Goal: Task Accomplishment & Management: Complete application form

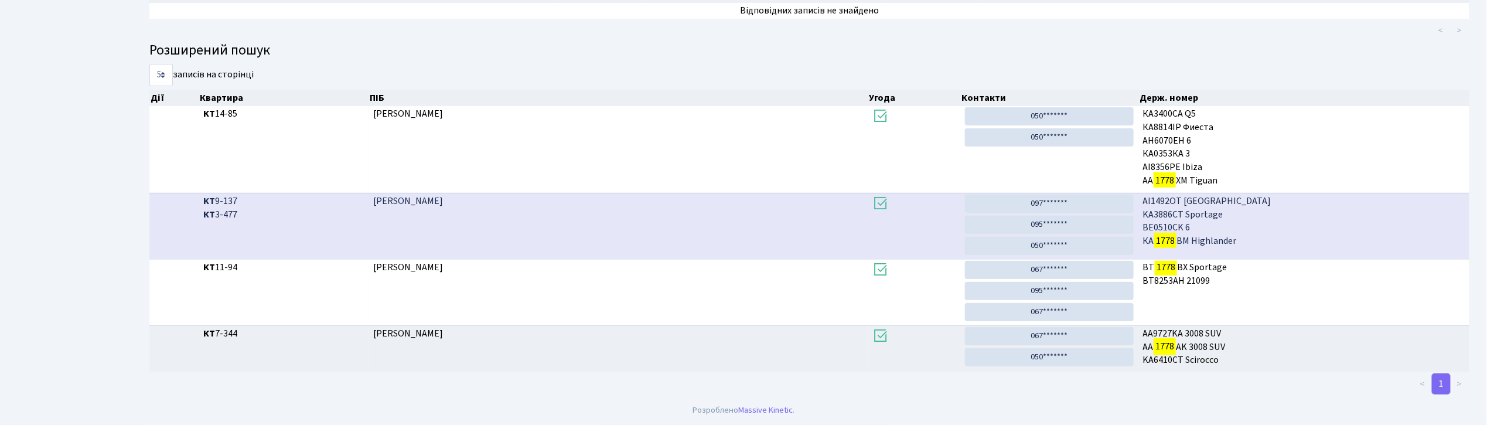
scroll to position [63, 0]
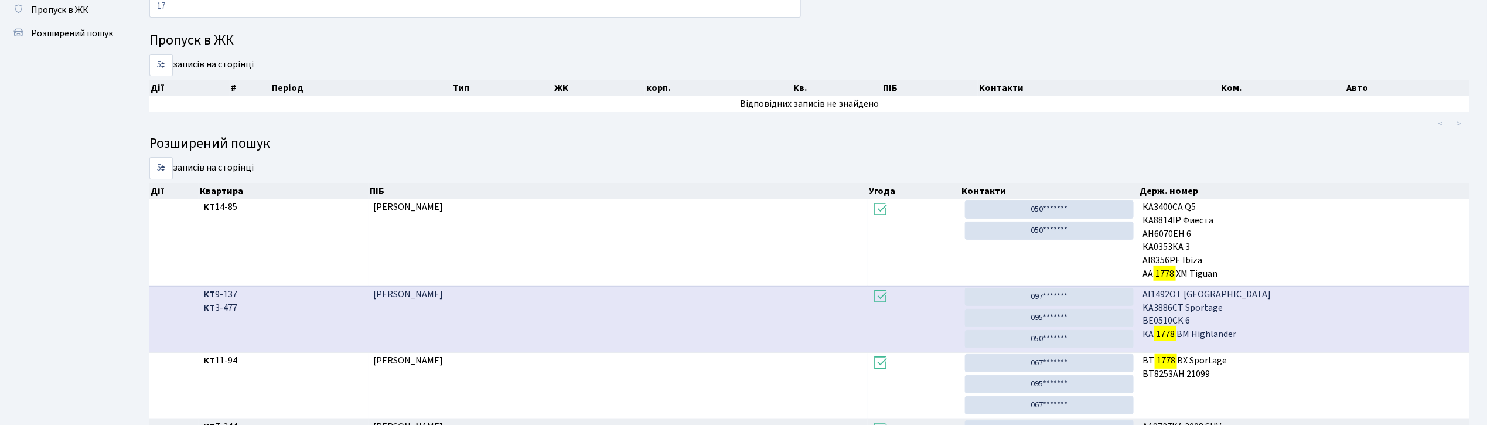
type input "1"
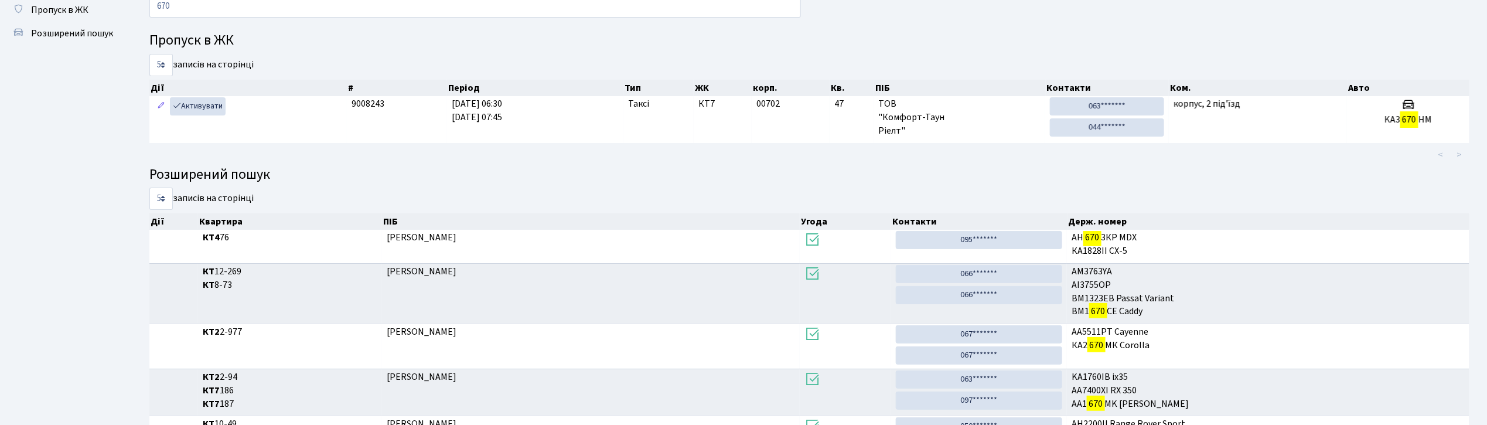
scroll to position [182, 0]
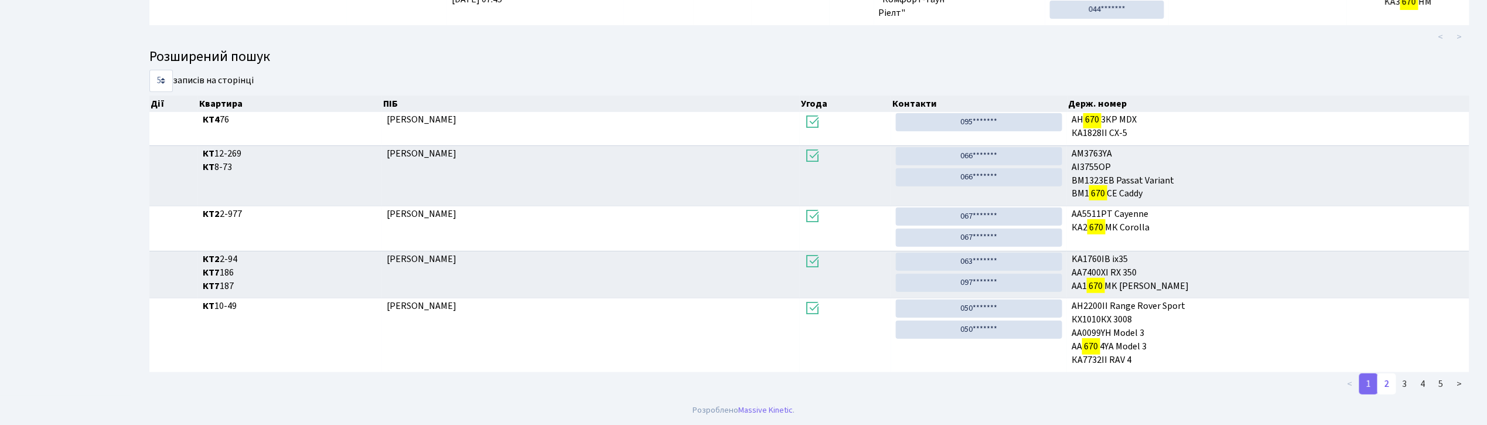
click at [1388, 382] on link "2" at bounding box center [1386, 383] width 19 height 21
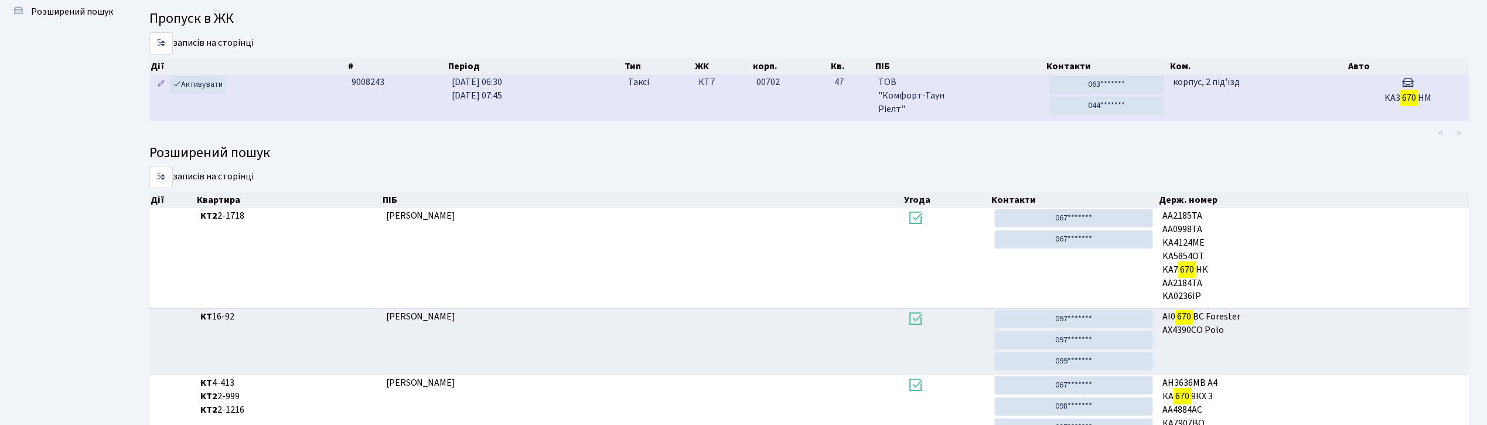
scroll to position [0, 0]
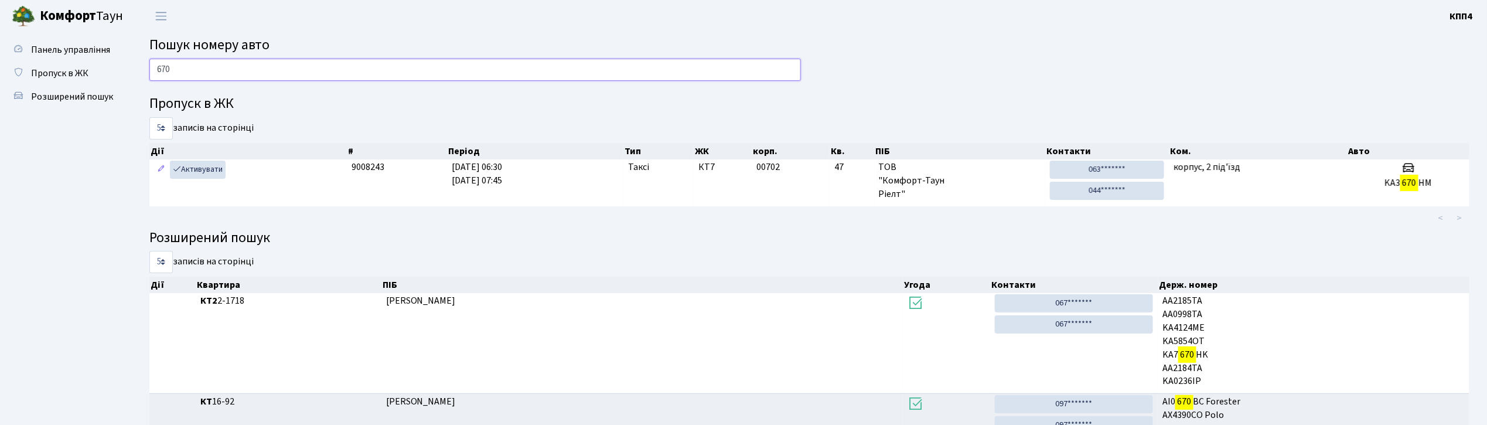
click at [251, 77] on input "670" at bounding box center [474, 70] width 651 height 22
type input "6"
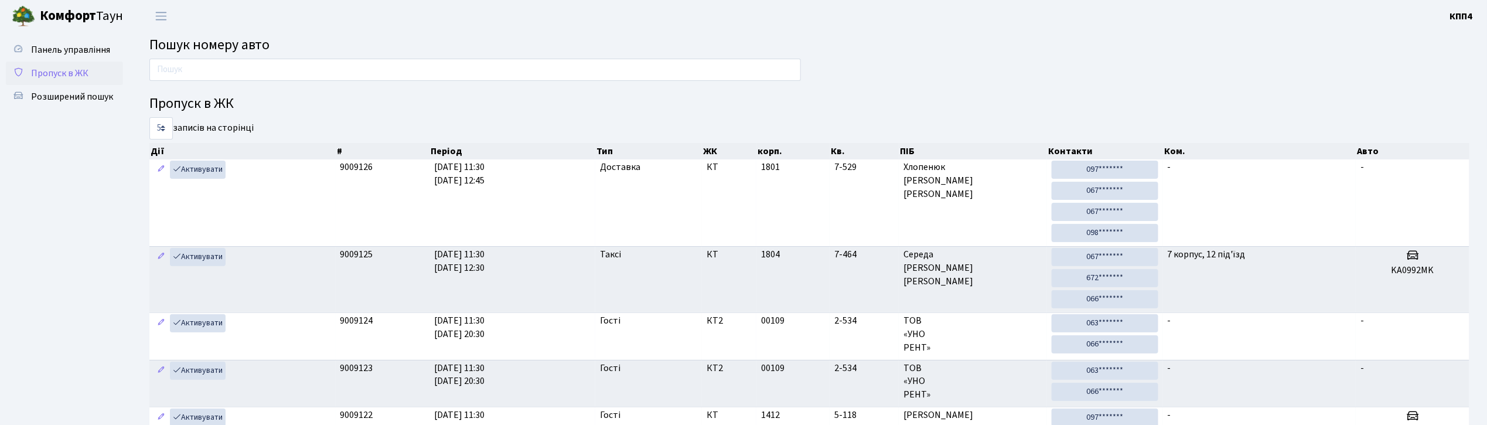
click at [66, 75] on span "Пропуск в ЖК" at bounding box center [59, 73] width 57 height 13
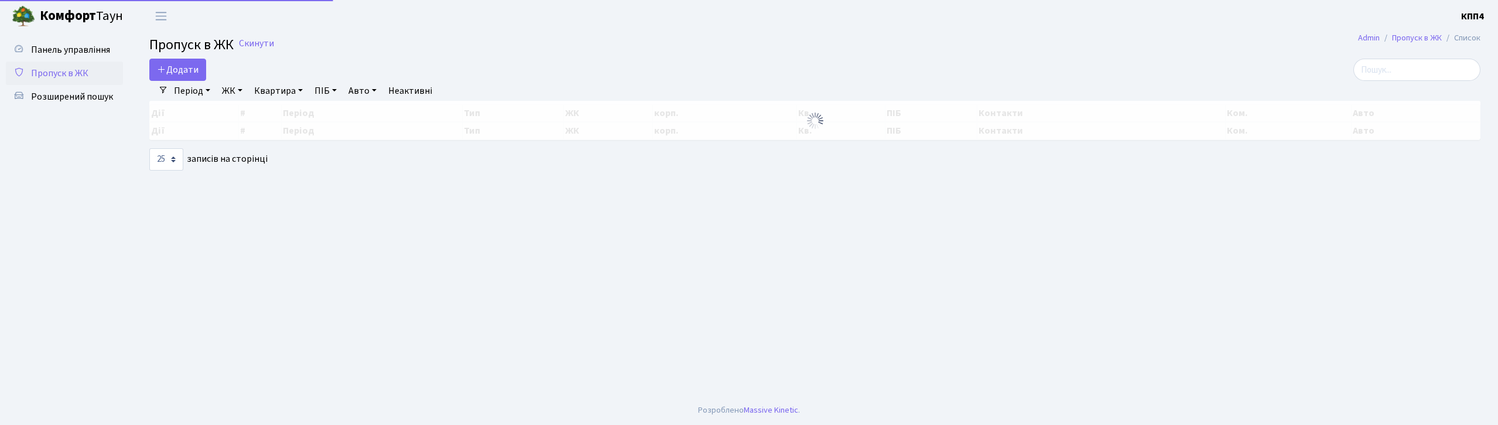
select select "25"
click at [193, 71] on span "Додати" at bounding box center [178, 69] width 42 height 13
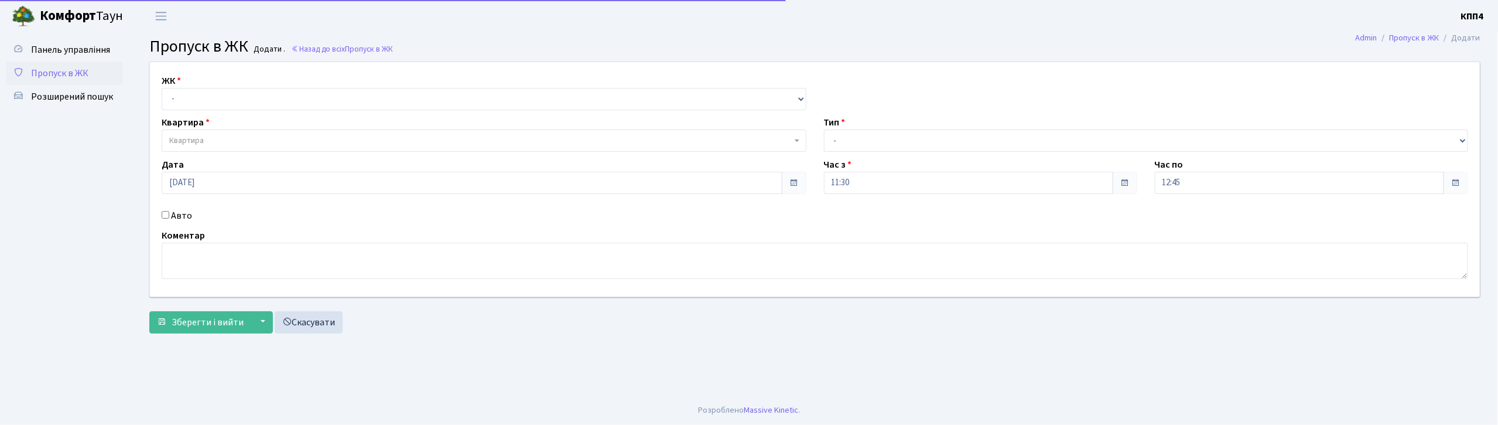
click at [165, 212] on input "Авто" at bounding box center [166, 215] width 8 height 8
checkbox input "true"
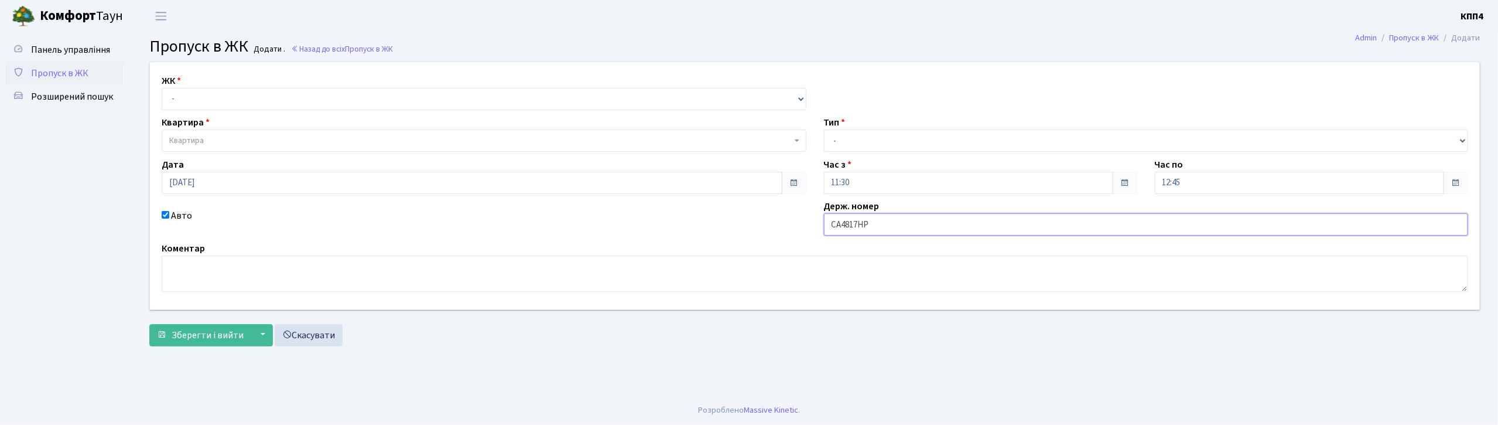
type input "СА4817НР"
drag, startPoint x: 245, startPoint y: 100, endPoint x: 247, endPoint y: 105, distance: 6.1
click at [245, 100] on select "- КТ, вул. Регенераторна, 4 КТ2, просп. [STREET_ADDRESS] [STREET_ADDRESS] [PERS…" at bounding box center [484, 99] width 645 height 22
select select "271"
click at [162, 88] on select "- КТ, вул. Регенераторна, 4 КТ2, просп. [STREET_ADDRESS] [STREET_ADDRESS] [PERS…" at bounding box center [484, 99] width 645 height 22
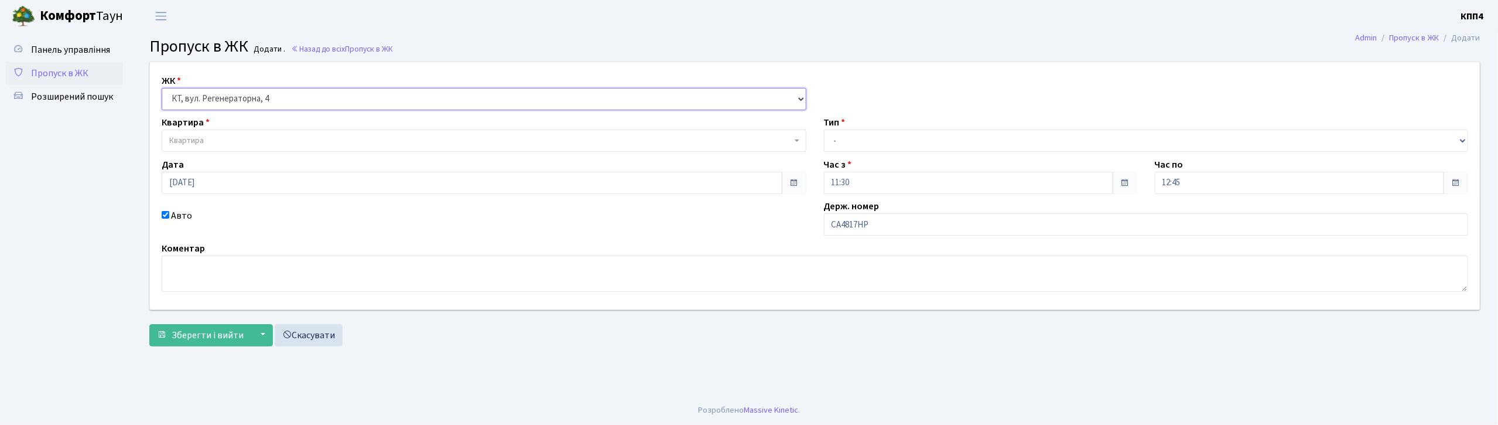
select select
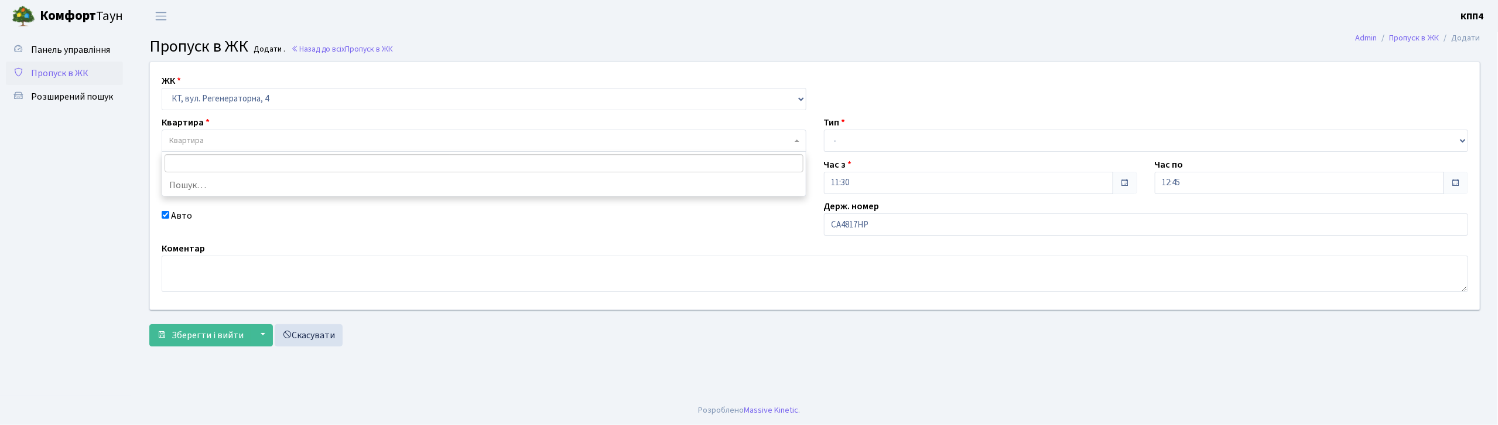
click at [245, 136] on span "Квартира" at bounding box center [480, 141] width 623 height 12
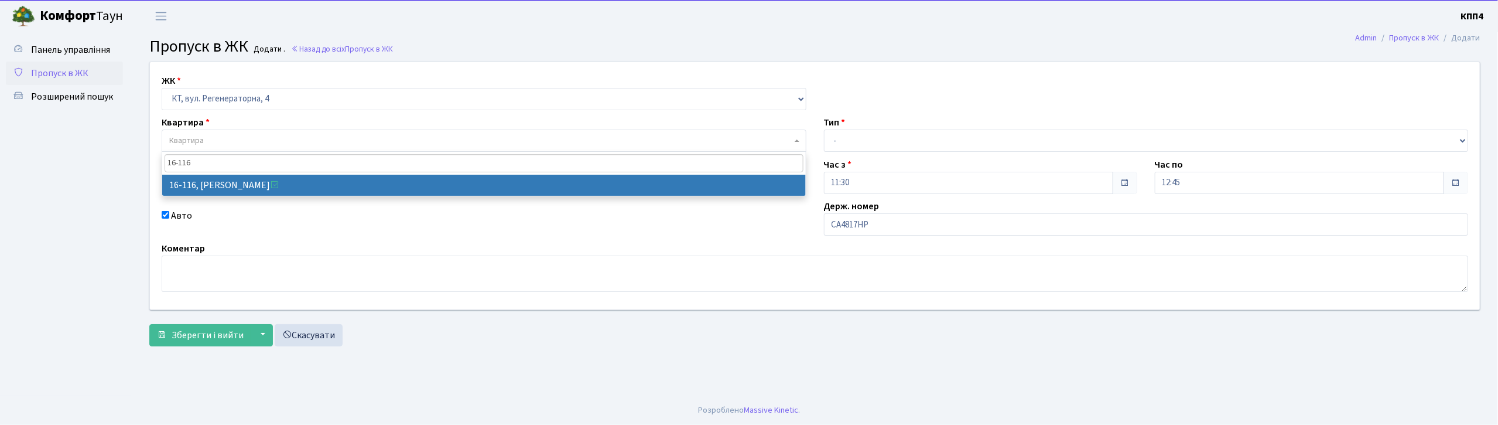
type input "16-116"
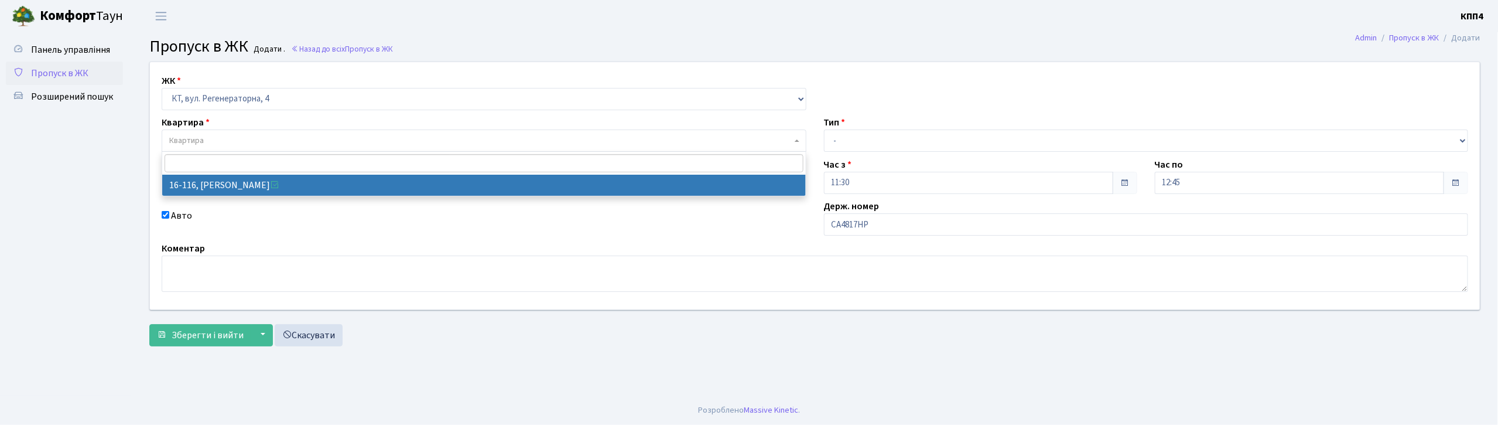
select select "8677"
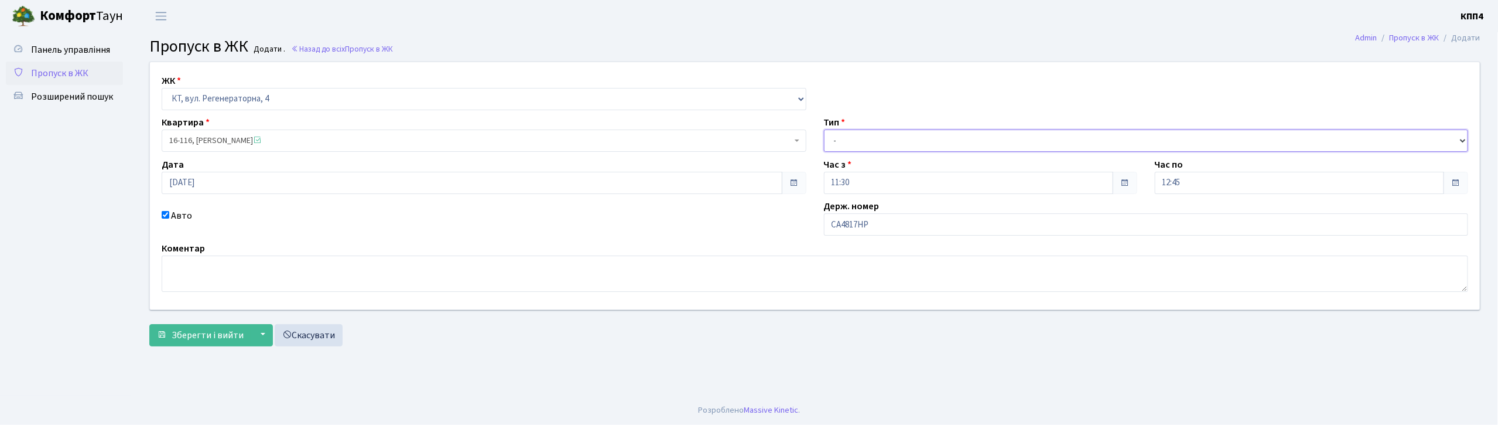
drag, startPoint x: 863, startPoint y: 141, endPoint x: 865, endPoint y: 151, distance: 9.5
click at [863, 141] on select "- Доставка Таксі Гості Сервіс" at bounding box center [1146, 140] width 645 height 22
select select "2"
click at [824, 129] on select "- Доставка Таксі Гості Сервіс" at bounding box center [1146, 140] width 645 height 22
click at [212, 341] on span "Зберегти і вийти" at bounding box center [208, 335] width 72 height 13
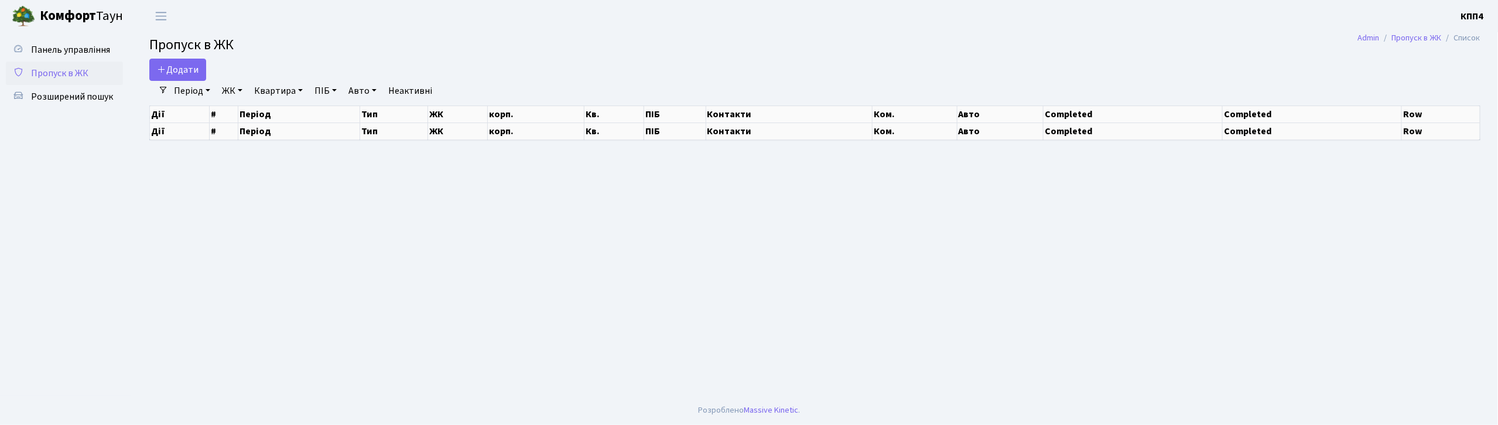
select select "25"
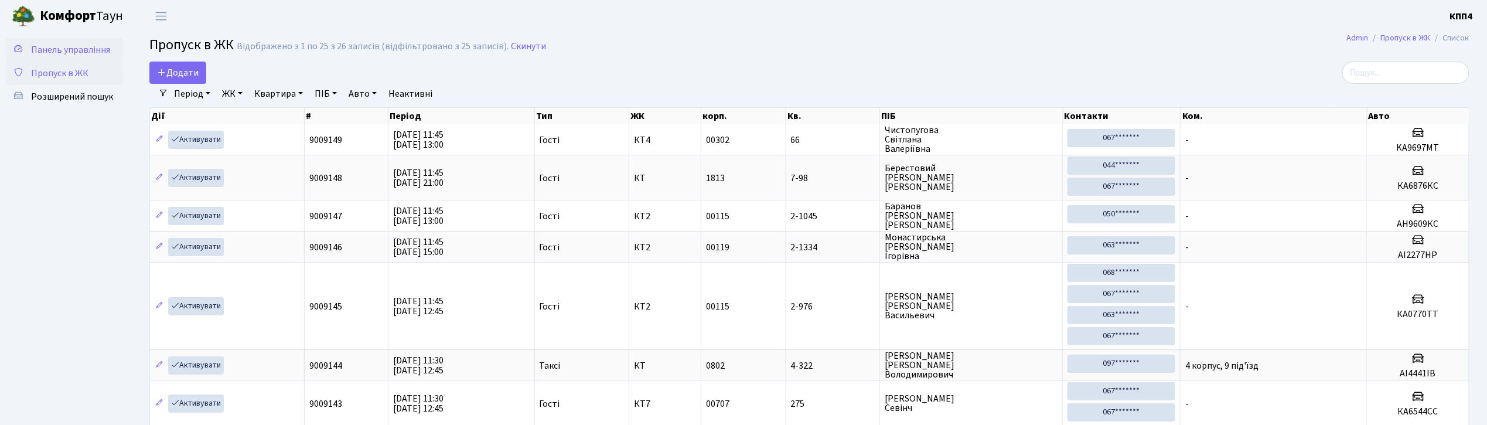
click at [59, 53] on span "Панель управління" at bounding box center [70, 49] width 79 height 13
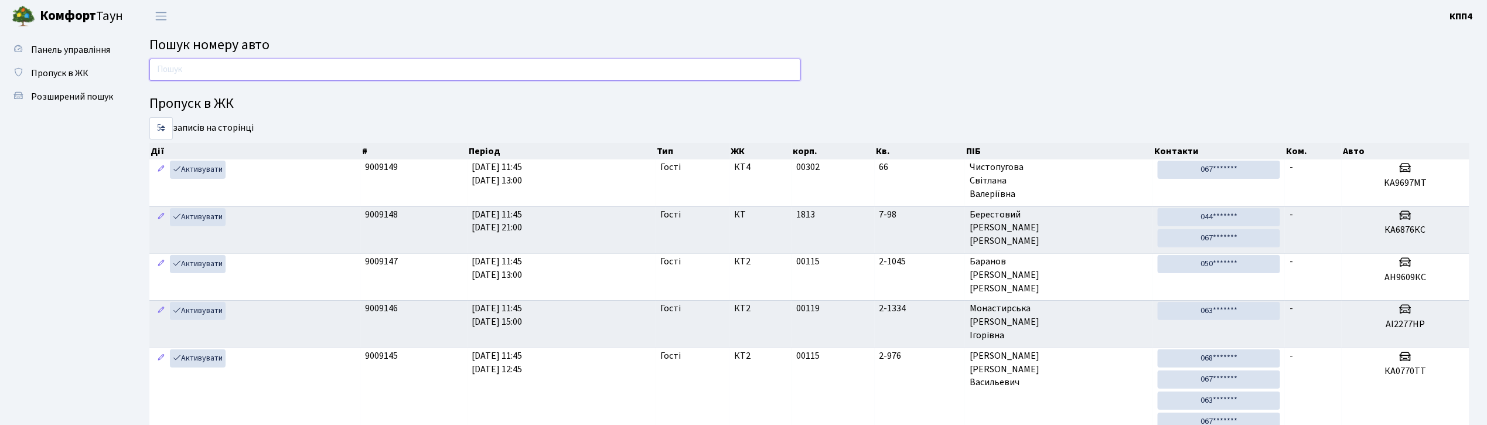
click at [464, 69] on input "text" at bounding box center [474, 70] width 651 height 22
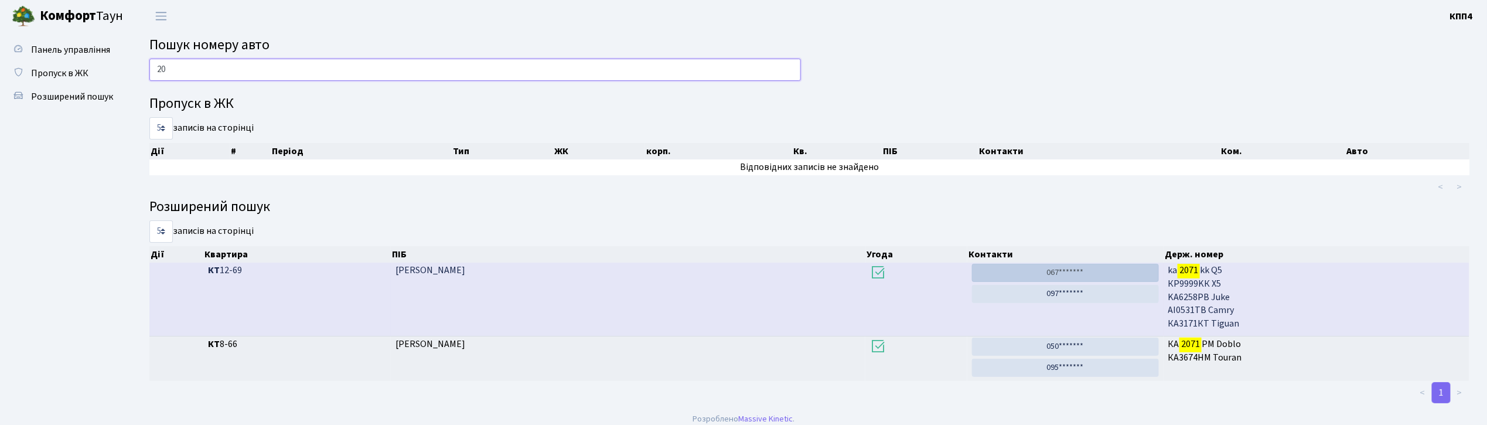
type input "2"
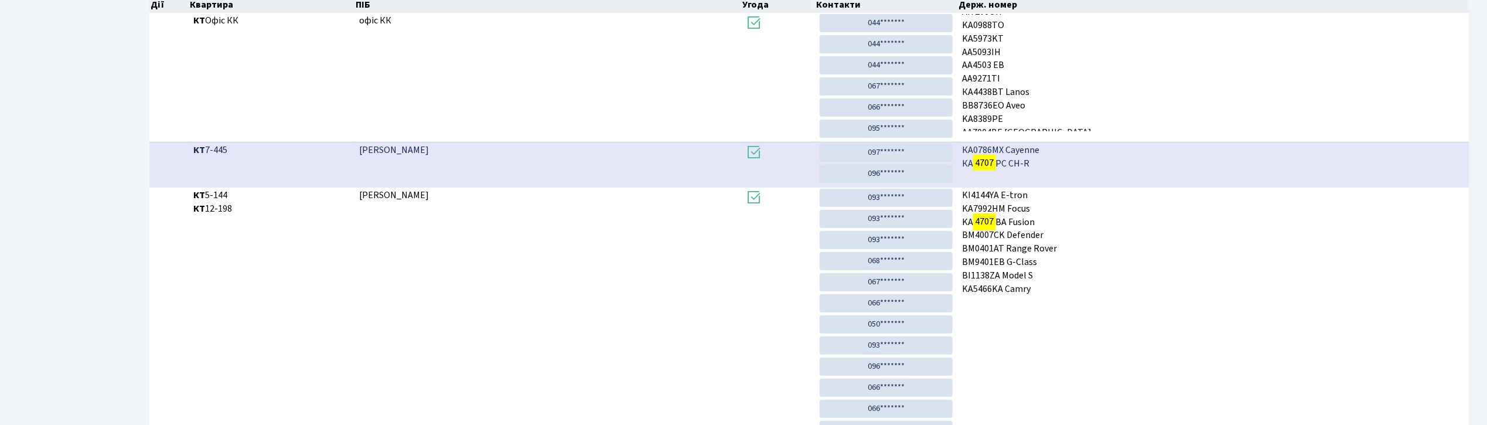
scroll to position [63, 0]
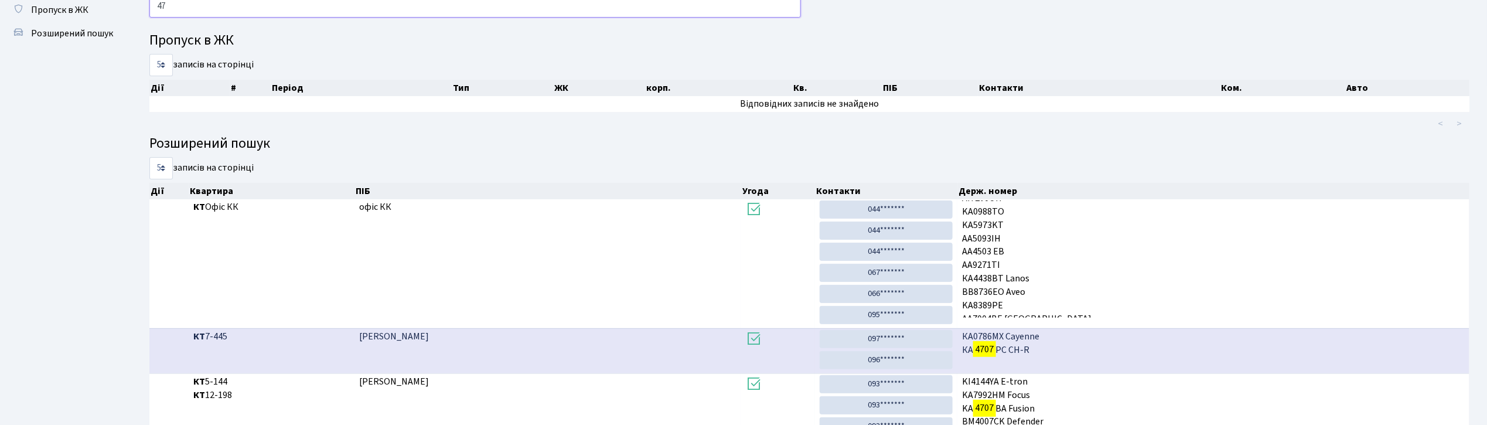
type input "4"
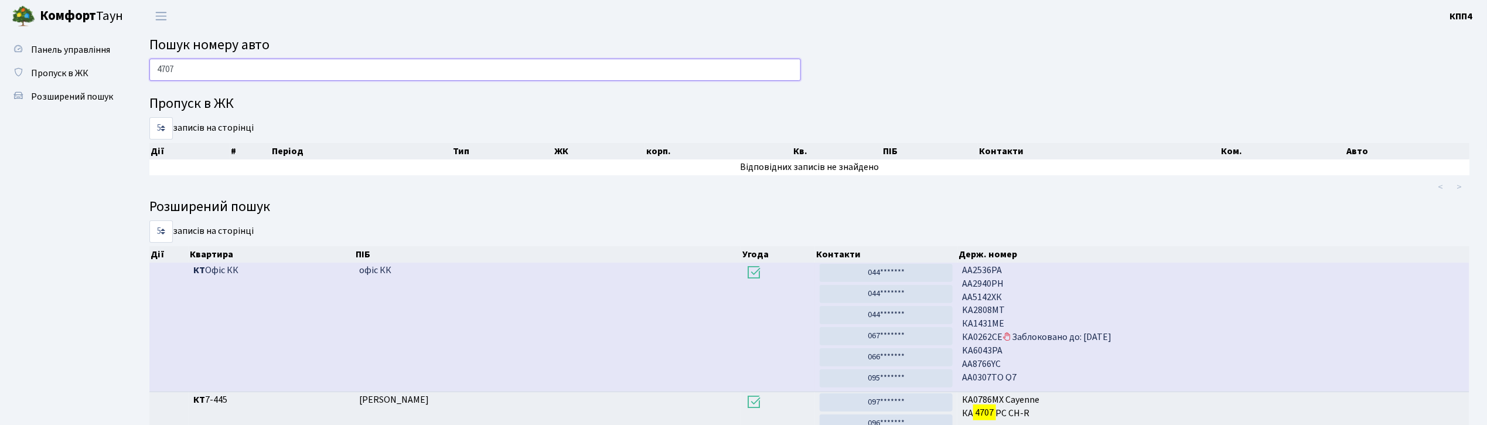
scroll to position [78, 0]
type input "4"
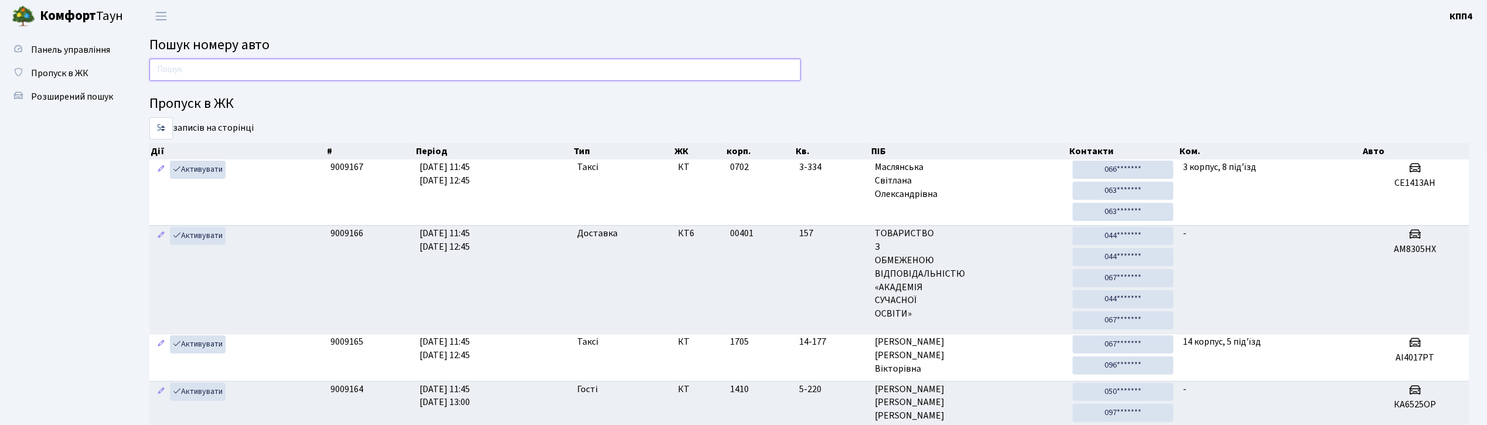
click at [565, 68] on input "text" at bounding box center [474, 70] width 651 height 22
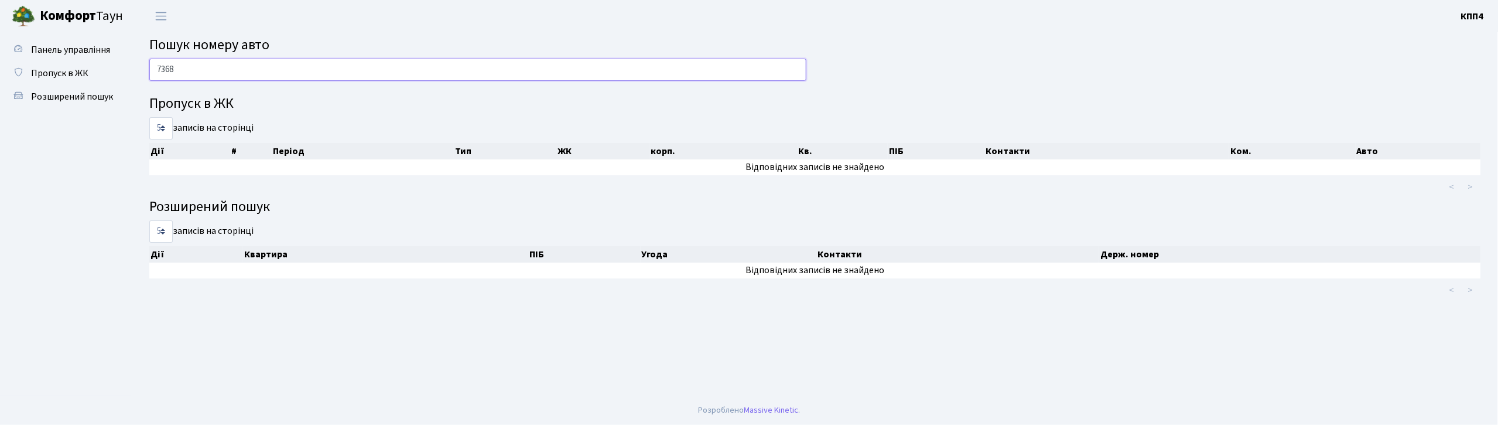
click at [491, 62] on input "7368" at bounding box center [477, 70] width 657 height 22
type input "7"
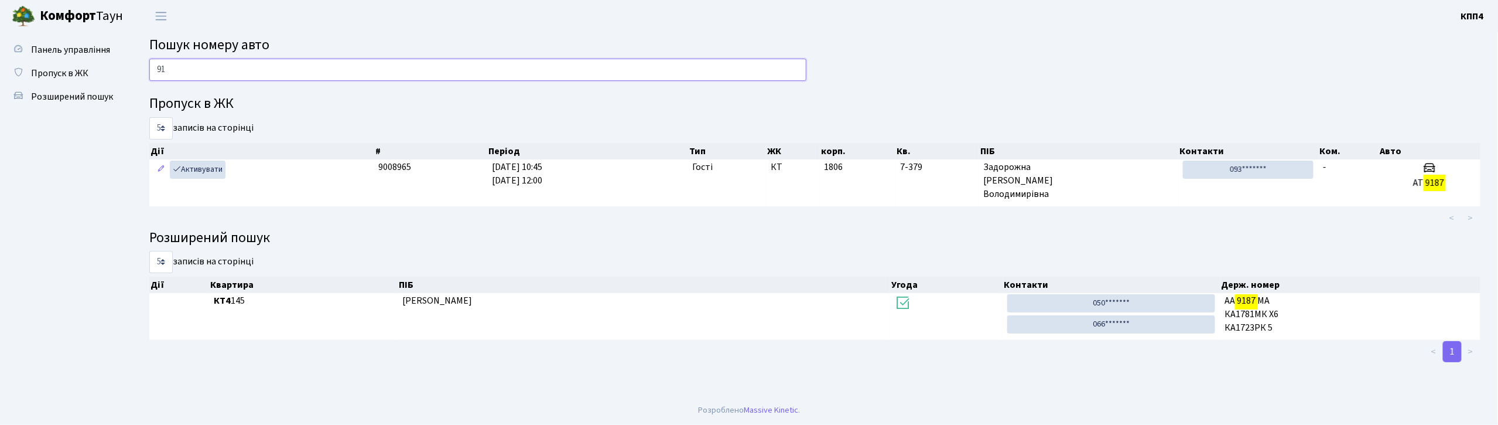
type input "9"
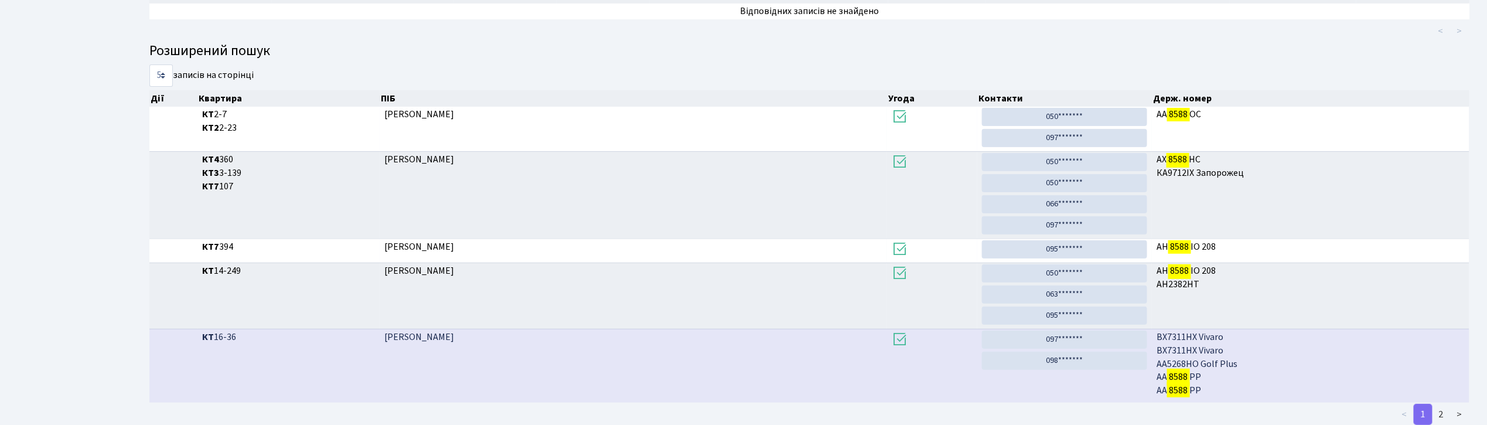
scroll to position [1, 0]
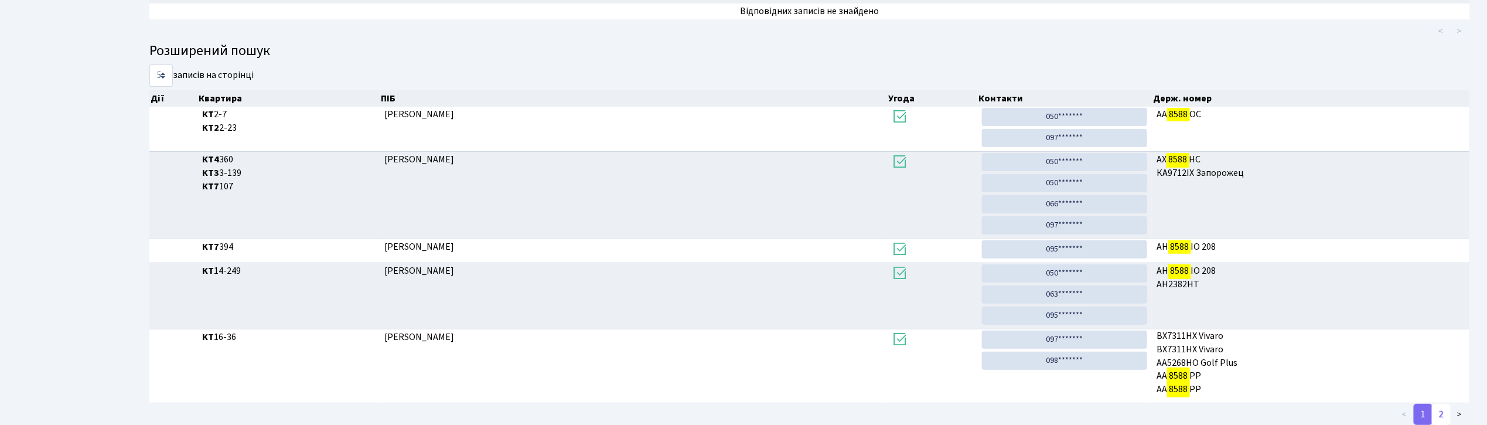
click at [1447, 415] on link "2" at bounding box center [1441, 414] width 19 height 21
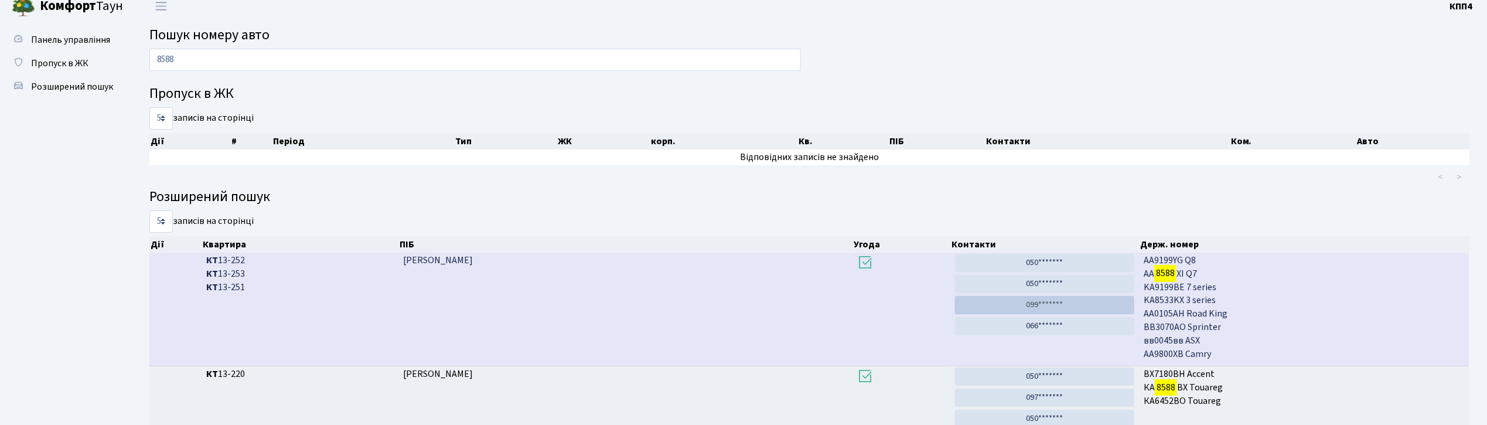
scroll to position [0, 0]
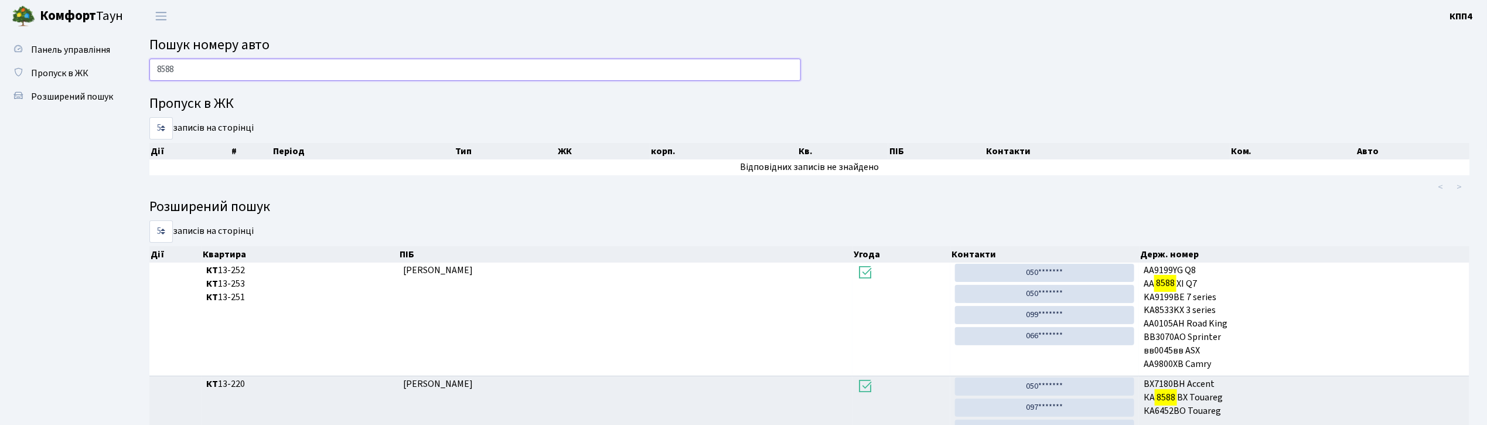
click at [252, 70] on input "8588" at bounding box center [474, 70] width 651 height 22
type input "8"
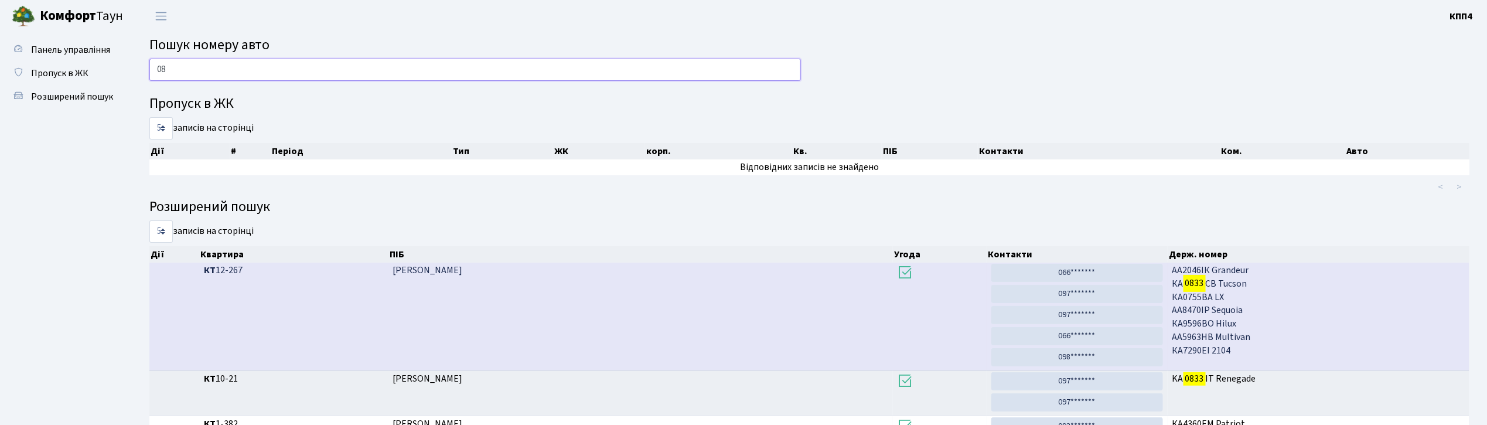
type input "0"
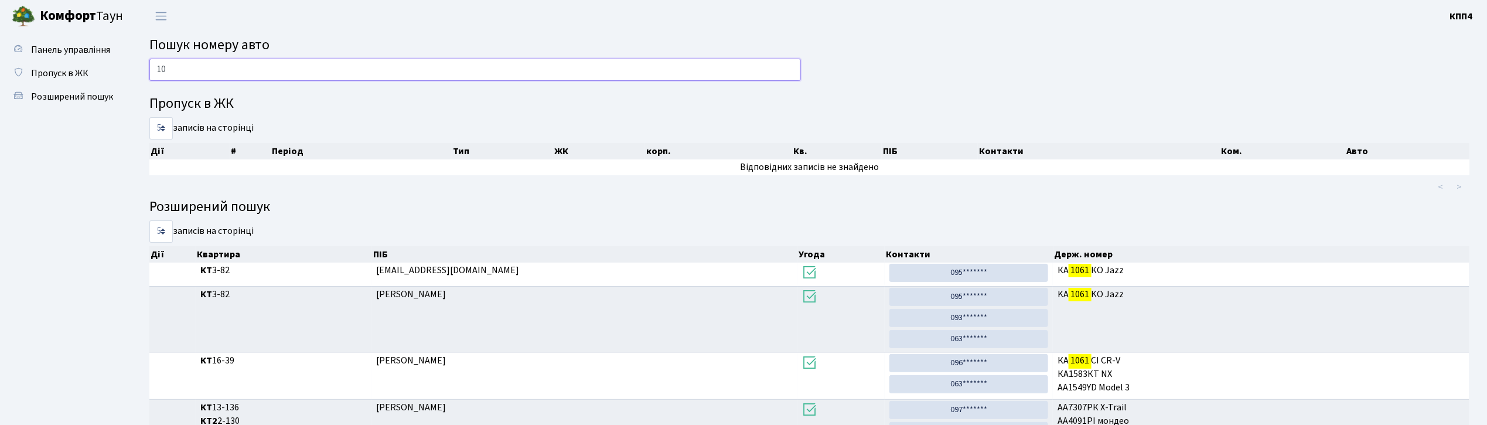
type input "1"
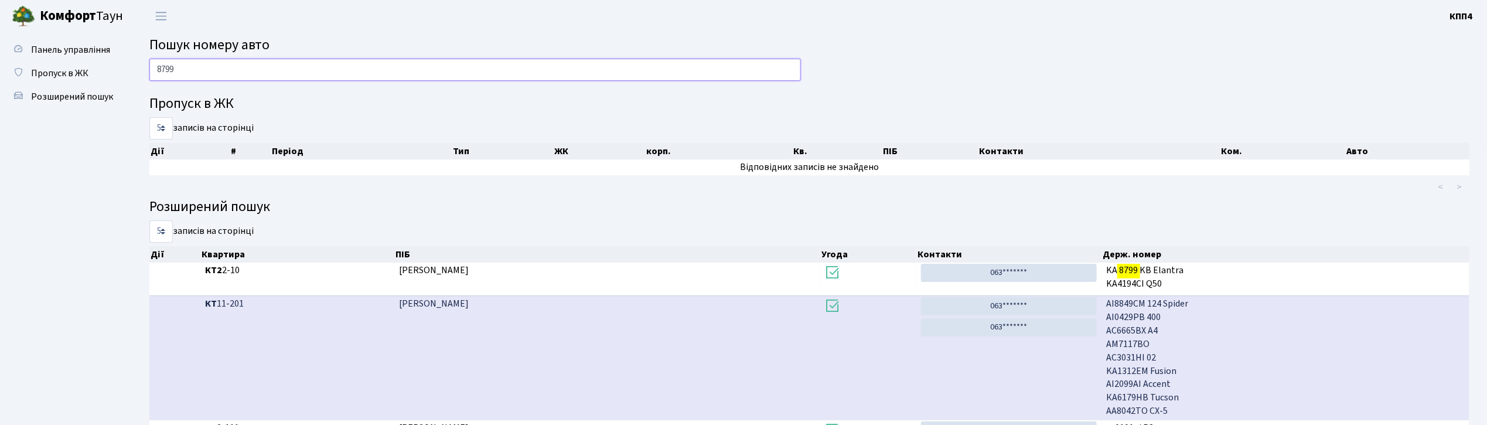
scroll to position [43, 0]
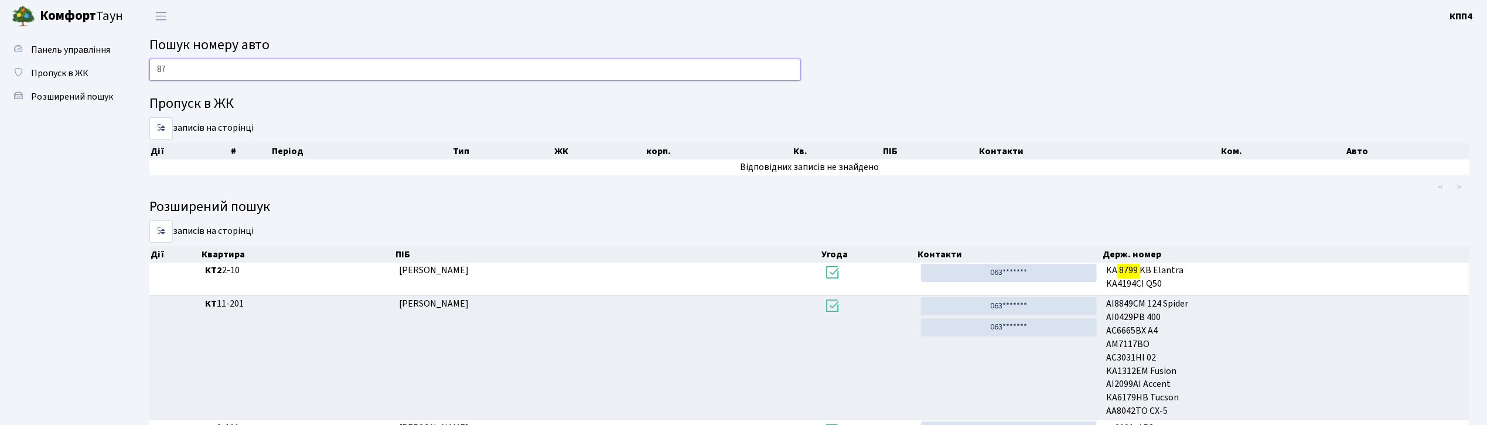
type input "8"
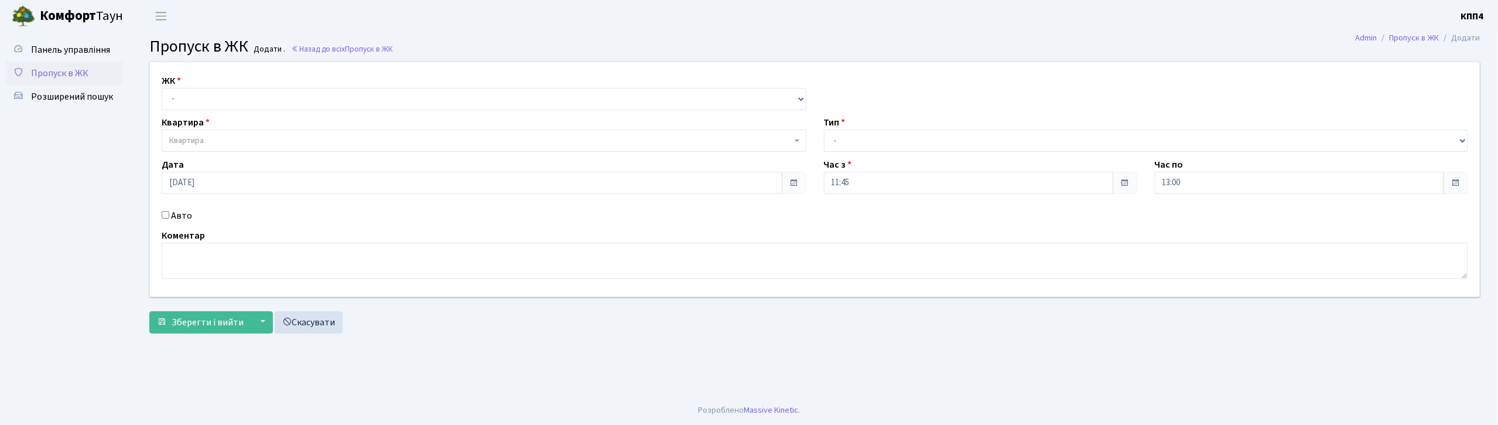
click at [76, 74] on span "Пропуск в ЖК" at bounding box center [59, 73] width 57 height 13
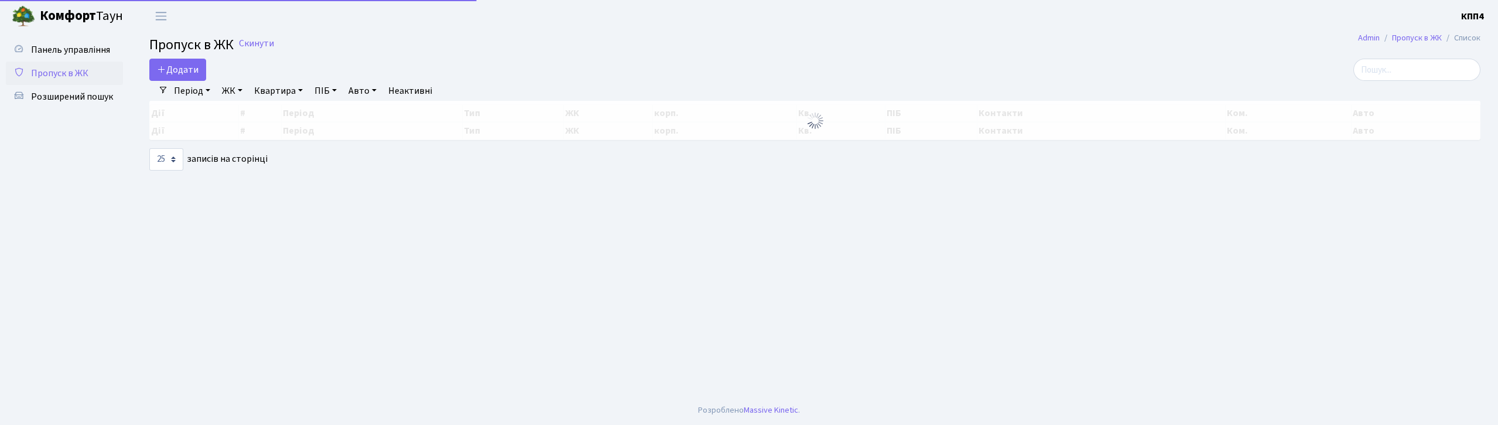
select select "25"
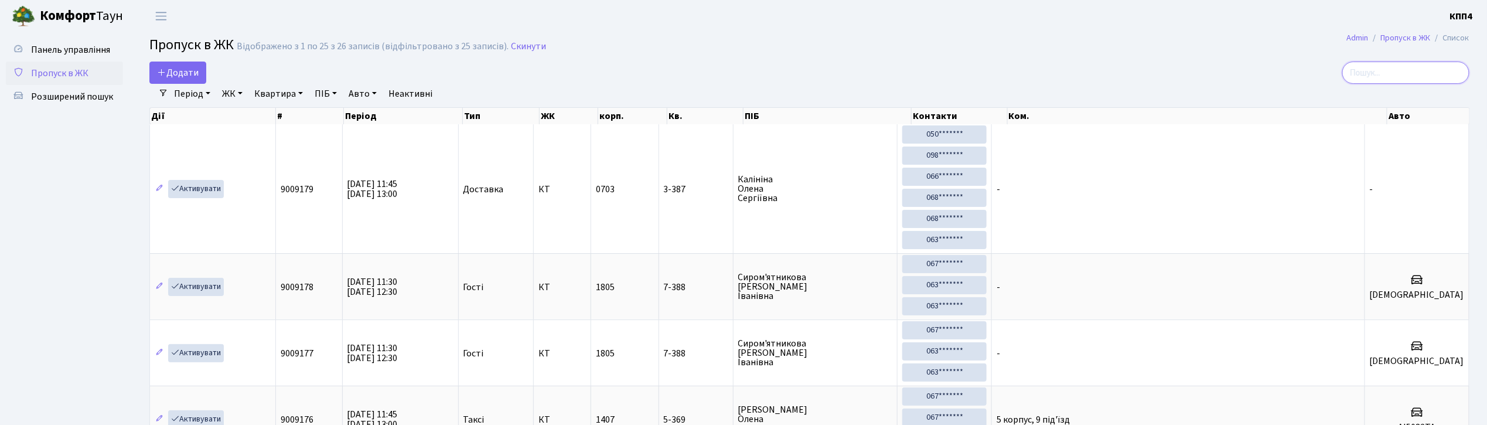
click at [1396, 70] on input "search" at bounding box center [1405, 73] width 127 height 22
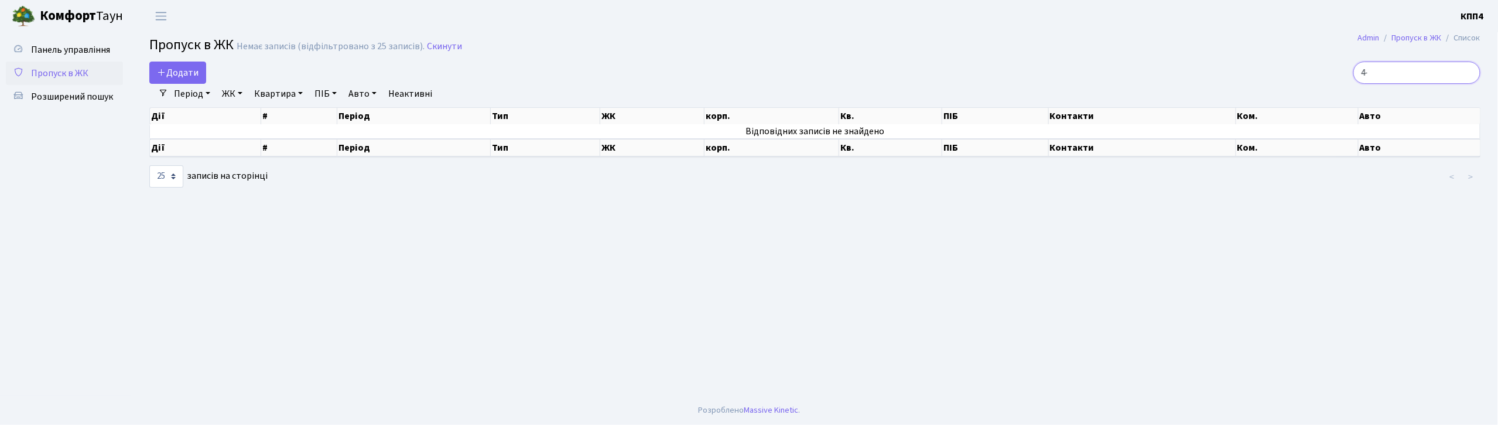
type input "4"
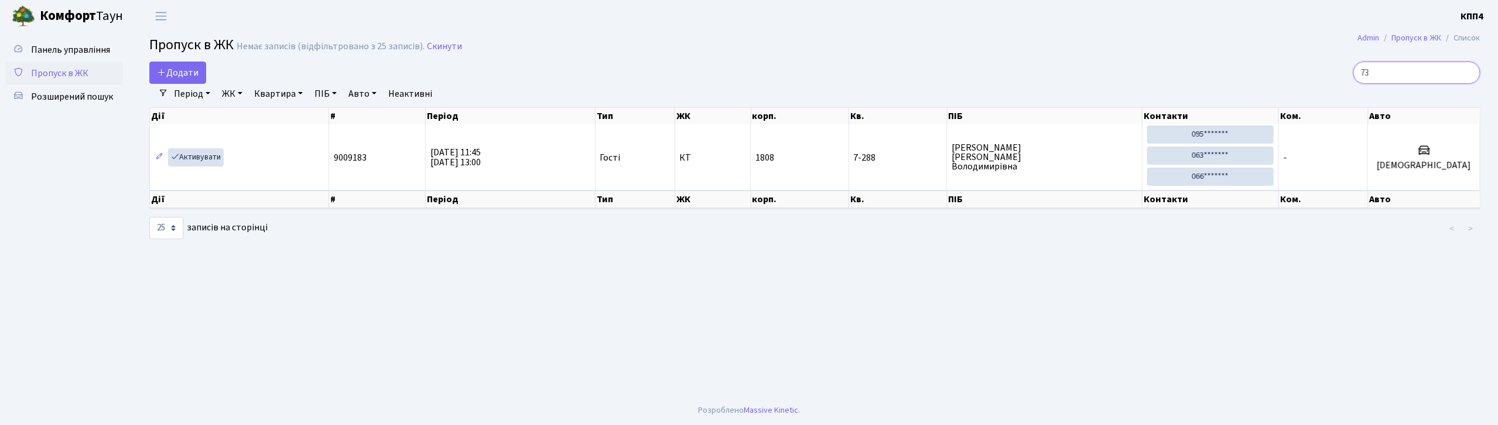
type input "7"
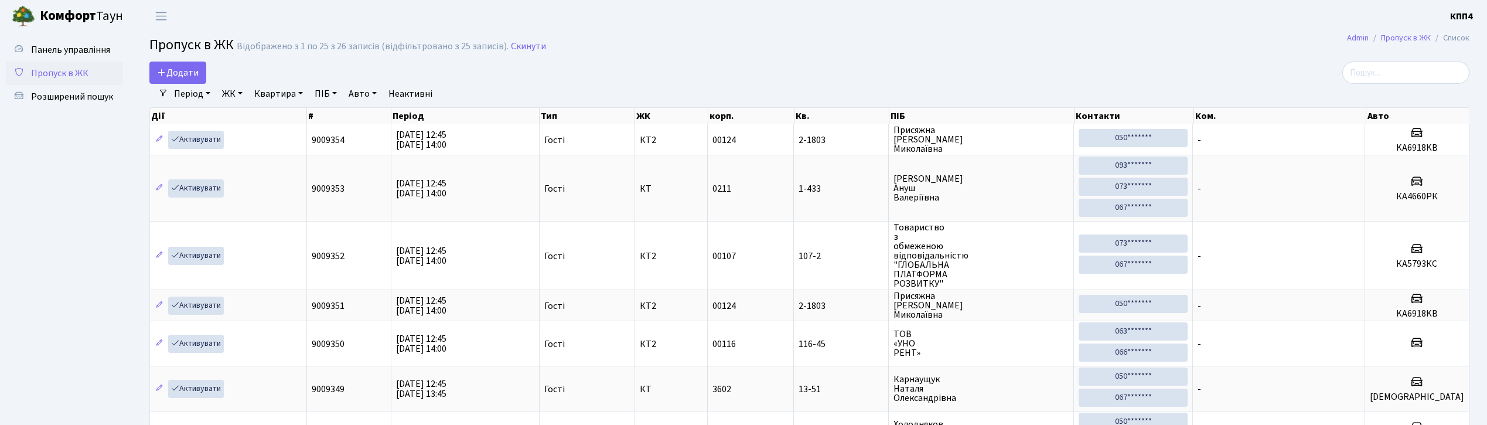
select select "25"
click at [1399, 76] on input "search" at bounding box center [1405, 73] width 127 height 22
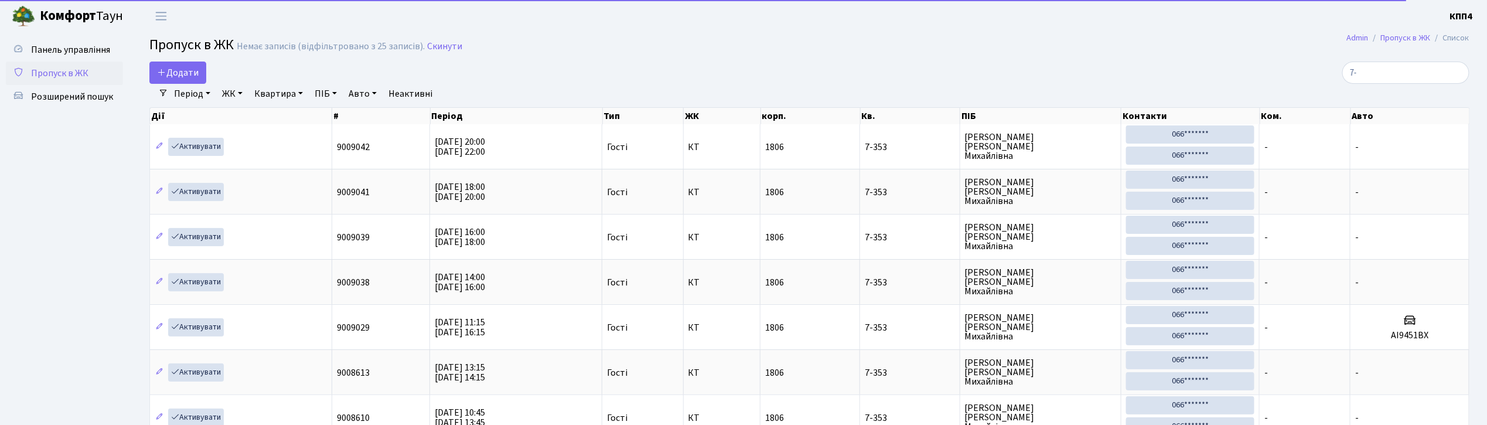
type input "7"
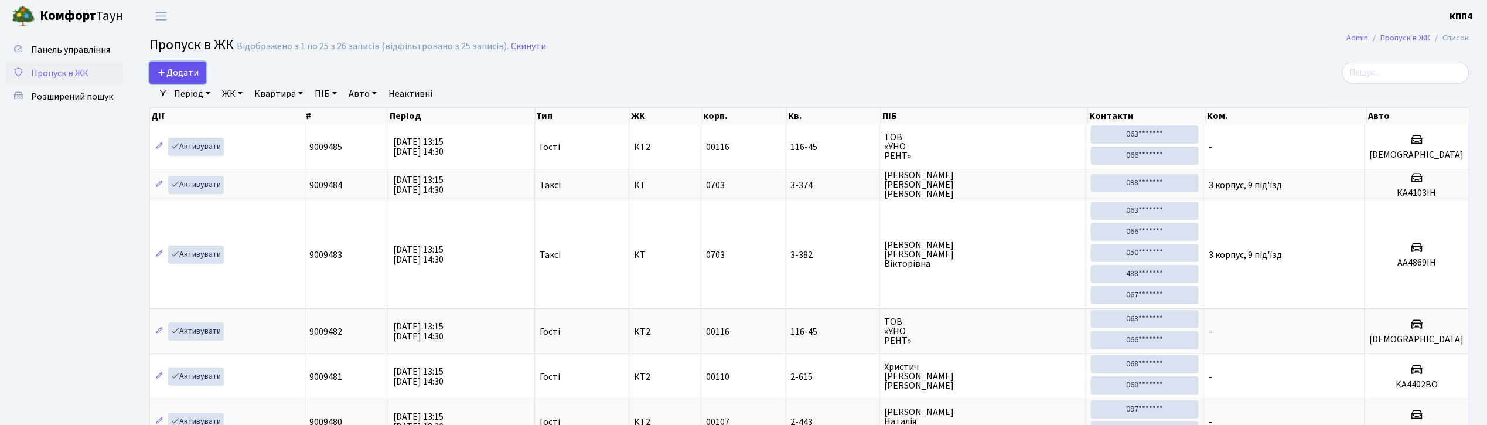
click at [173, 66] on link "Додати" at bounding box center [177, 73] width 57 height 22
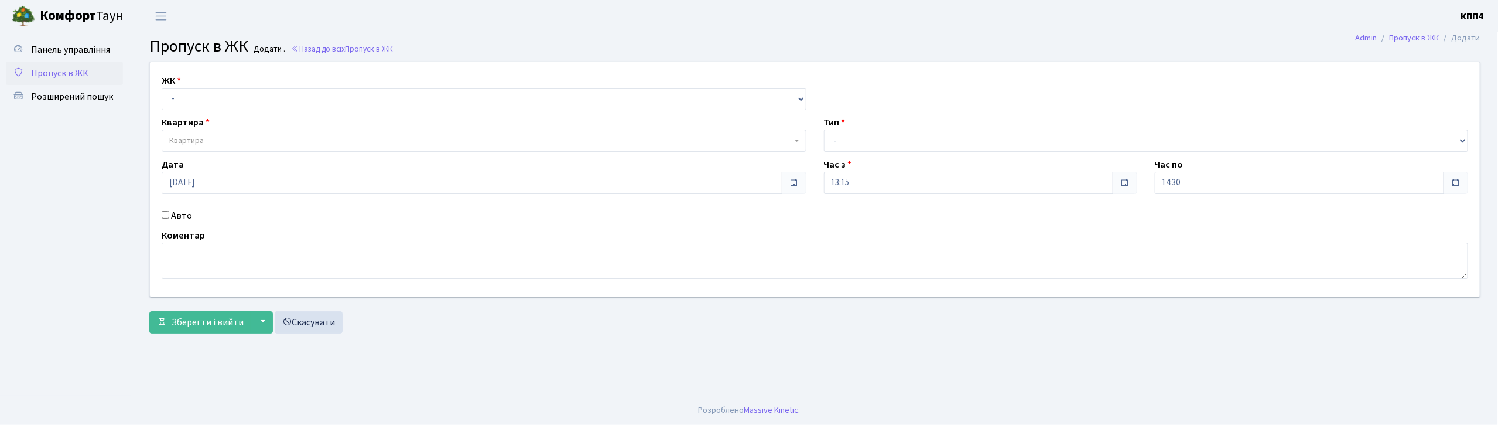
click at [168, 218] on input "Авто" at bounding box center [166, 215] width 8 height 8
checkbox input "true"
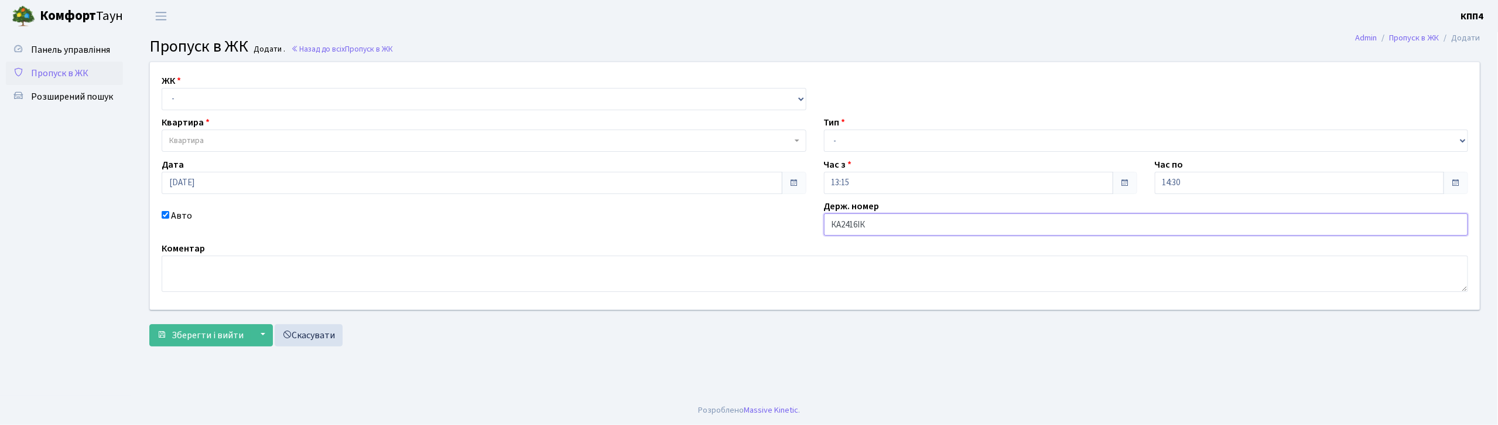
type input "КА2416ІК"
drag, startPoint x: 244, startPoint y: 98, endPoint x: 235, endPoint y: 108, distance: 12.9
click at [244, 98] on select "- КТ, вул. Регенераторна, 4 КТ2, просп. Соборності, 17 КТ3, вул. Березнева, 16 …" at bounding box center [484, 99] width 645 height 22
select select "271"
click at [162, 88] on select "- КТ, вул. Регенераторна, 4 КТ2, просп. Соборності, 17 КТ3, вул. Березнева, 16 …" at bounding box center [484, 99] width 645 height 22
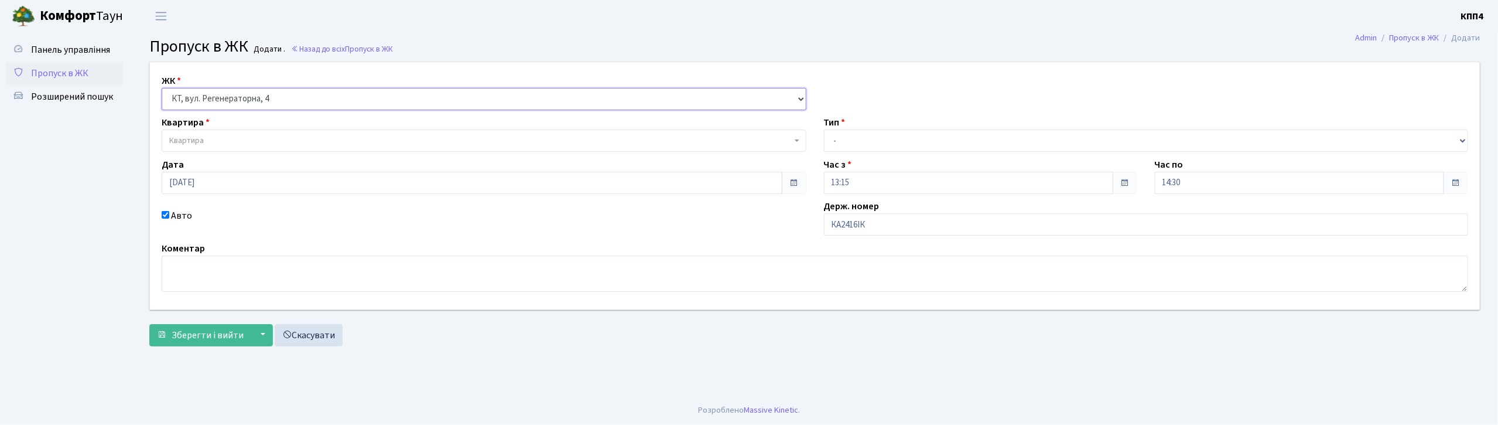
select select
click at [223, 136] on span "Квартира" at bounding box center [480, 141] width 623 height 12
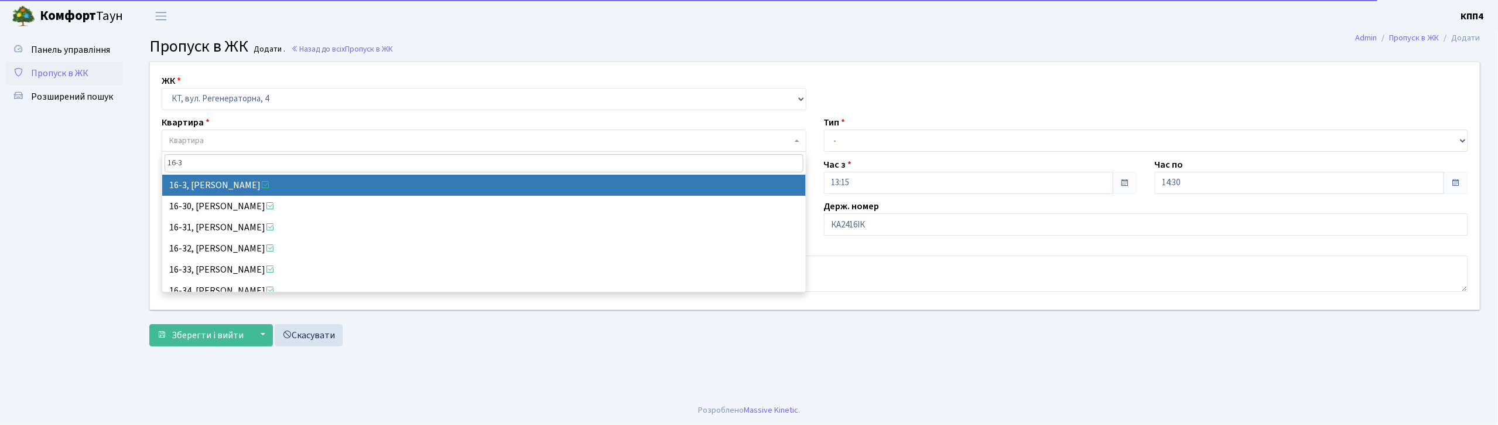
type input "16-3"
select select "8564"
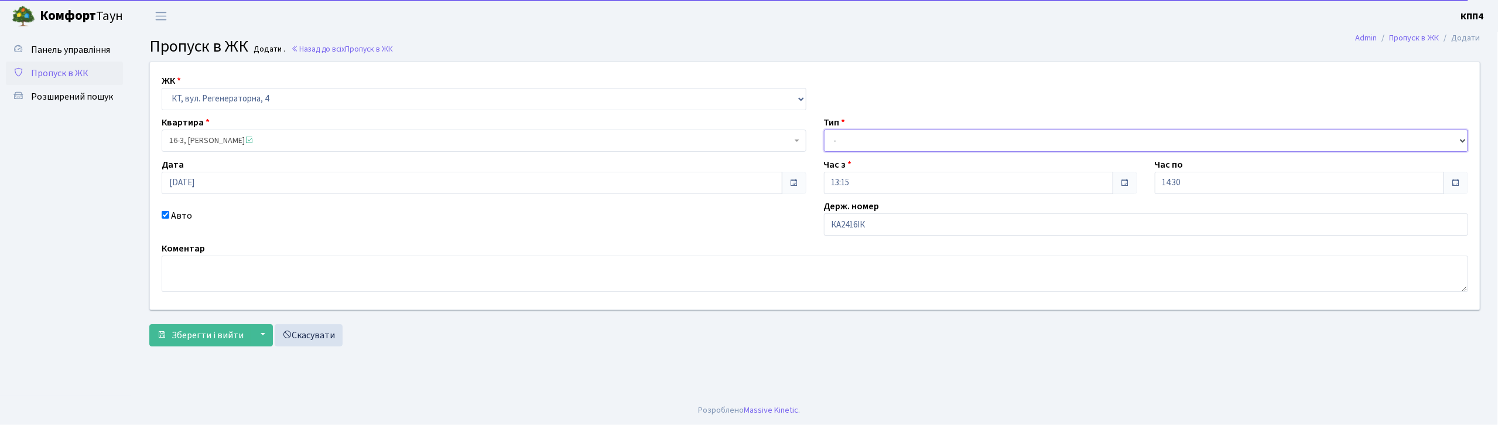
drag, startPoint x: 989, startPoint y: 139, endPoint x: 995, endPoint y: 142, distance: 6.3
click at [989, 139] on select "- Доставка Таксі Гості Сервіс" at bounding box center [1146, 140] width 645 height 22
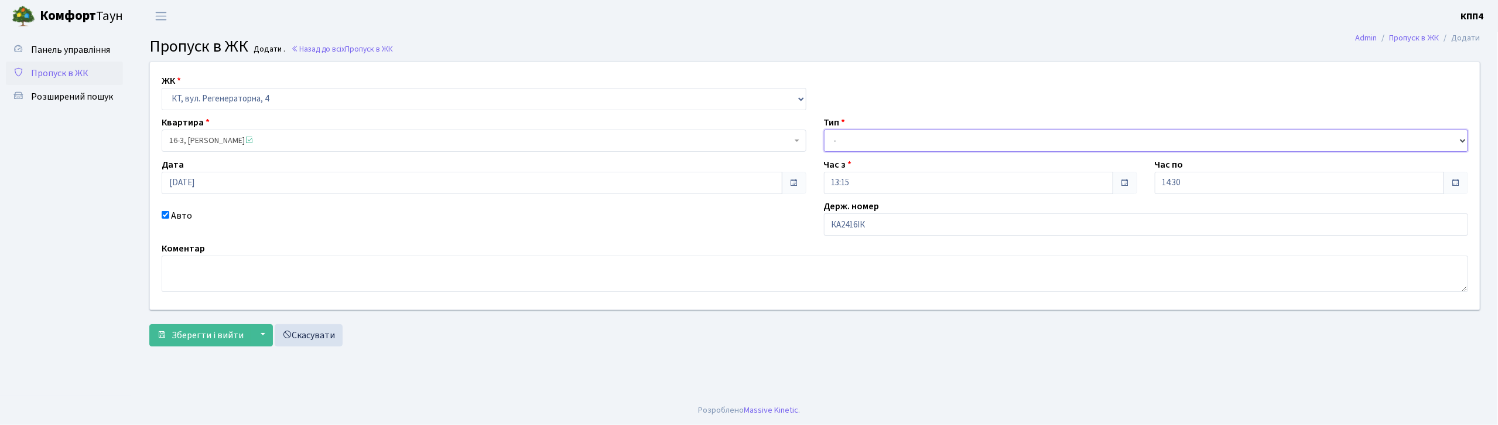
select select "3"
click at [824, 129] on select "- Доставка Таксі Гості Сервіс" at bounding box center [1146, 140] width 645 height 22
click at [176, 334] on span "Зберегти і вийти" at bounding box center [208, 335] width 72 height 13
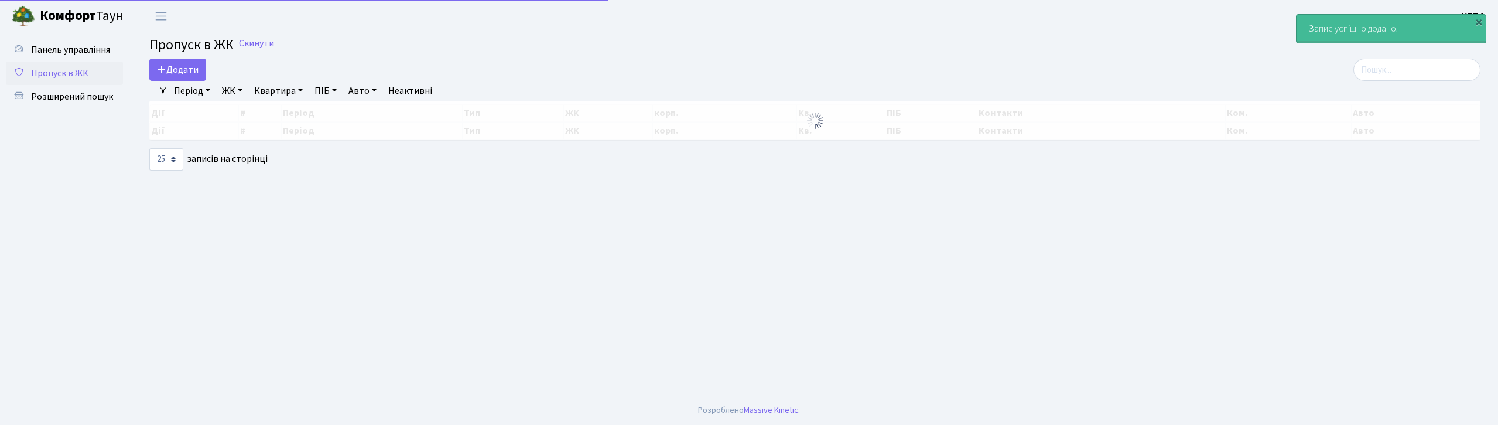
select select "25"
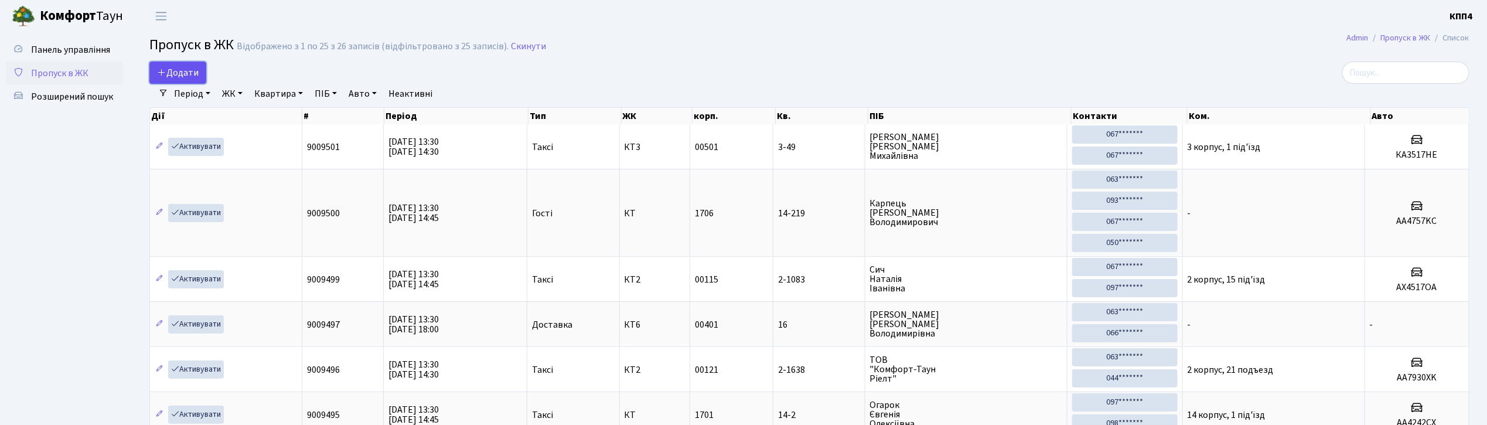
click at [188, 76] on span "Додати" at bounding box center [178, 72] width 42 height 13
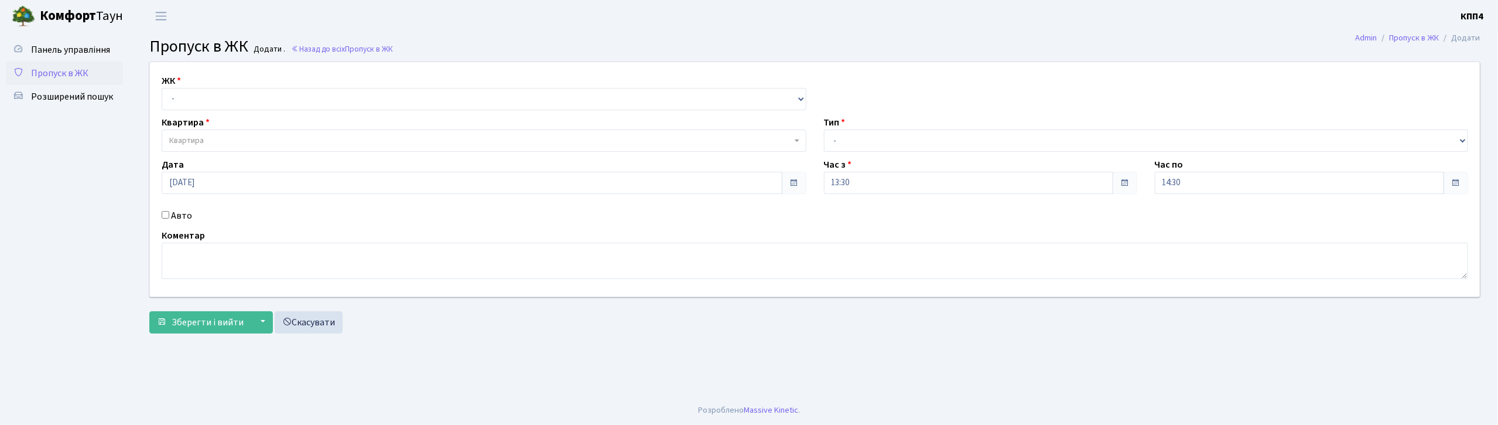
click at [165, 214] on input "Авто" at bounding box center [166, 215] width 8 height 8
checkbox input "true"
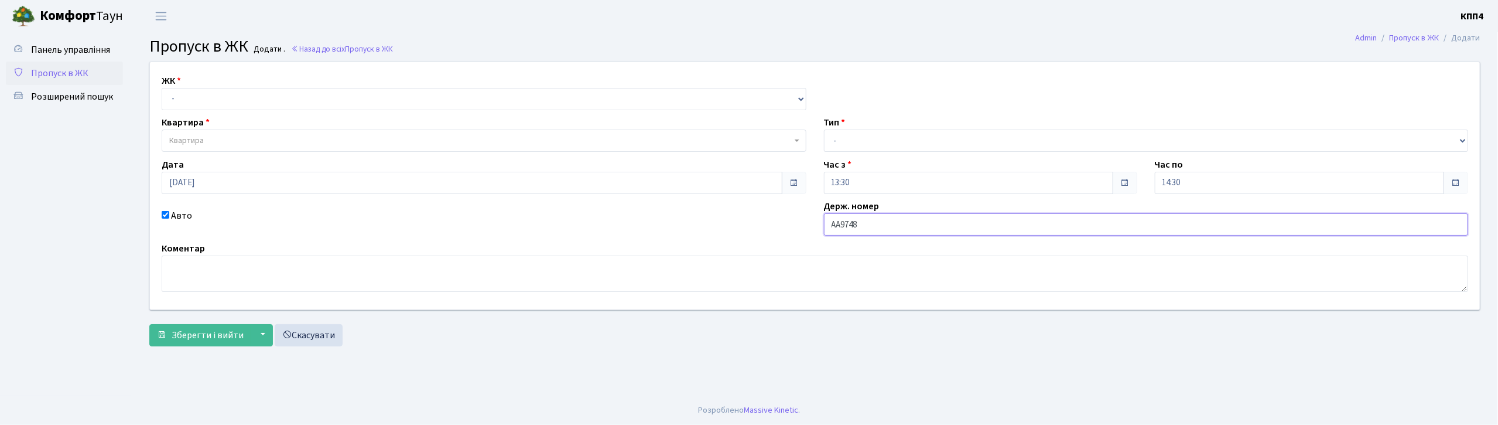
type input "АА9748ІІ"
click at [233, 98] on select "- КТ, вул. Регенераторна, 4 КТ2, просп. Соборності, 17 КТ3, вул. Березнева, 16 …" at bounding box center [484, 99] width 645 height 22
select select "271"
click at [162, 88] on select "- КТ, вул. Регенераторна, 4 КТ2, просп. Соборності, 17 КТ3, вул. Березнева, 16 …" at bounding box center [484, 99] width 645 height 22
select select
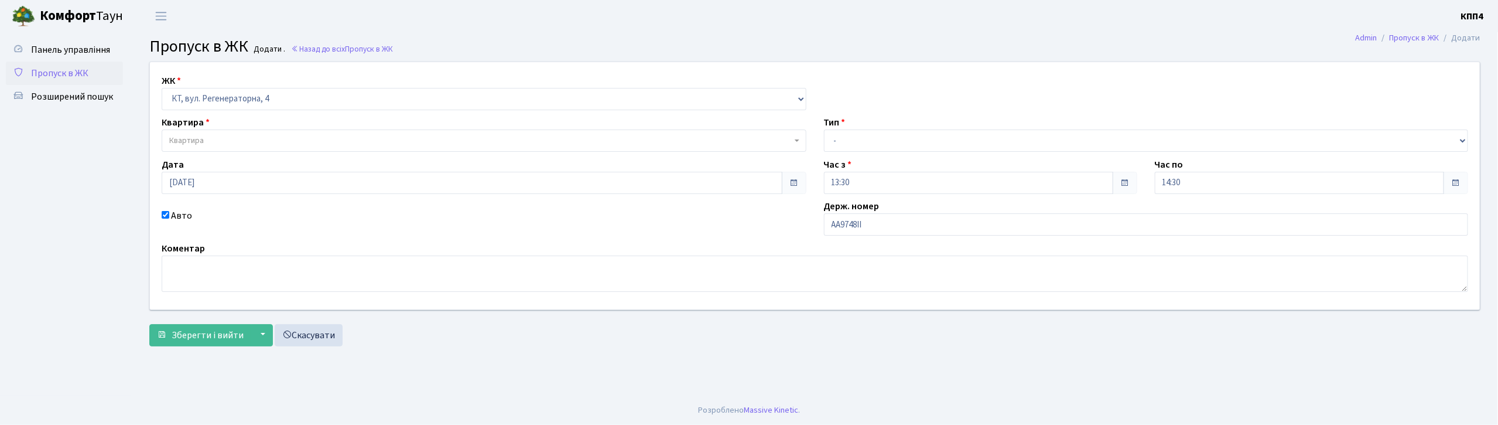
click at [238, 134] on span "Квартира" at bounding box center [484, 140] width 645 height 22
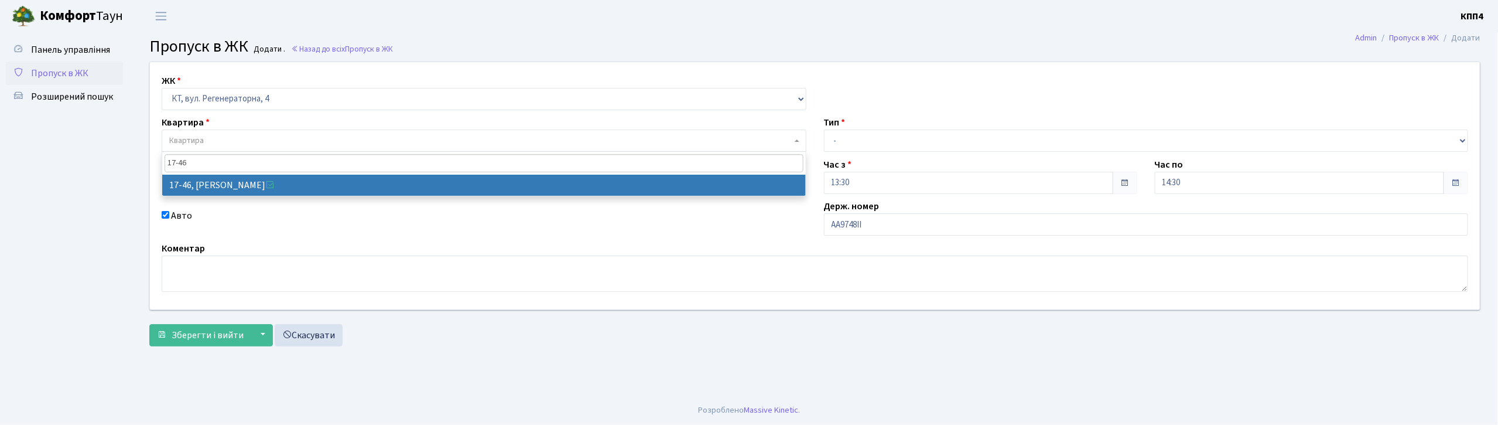
type input "17-46"
select select "9000"
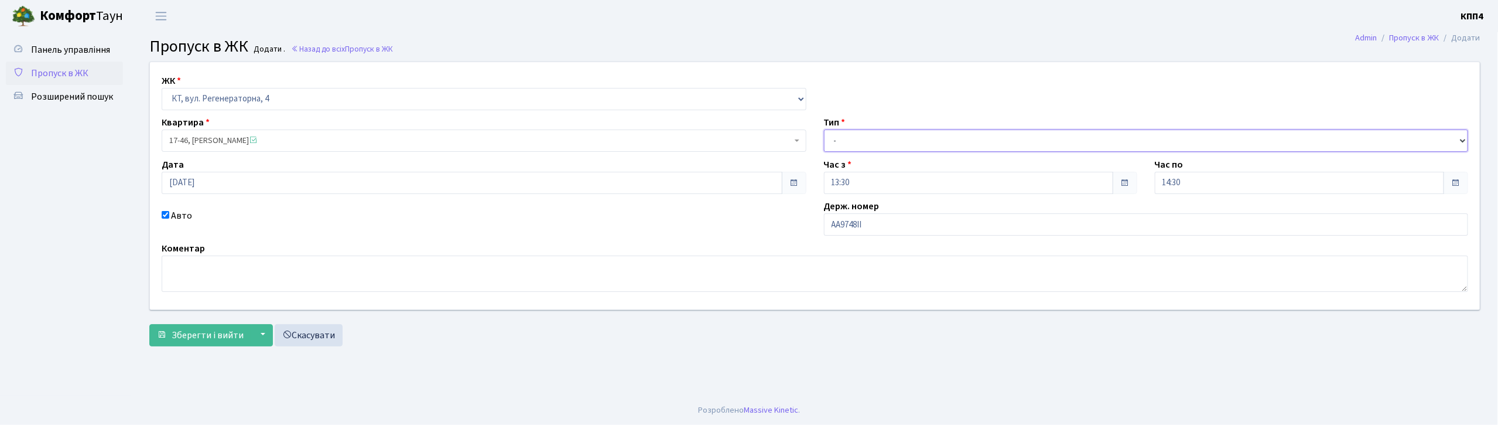
click at [854, 138] on select "- Доставка Таксі Гості Сервіс" at bounding box center [1146, 140] width 645 height 22
select select "3"
click at [824, 129] on select "- Доставка Таксі Гості Сервіс" at bounding box center [1146, 140] width 645 height 22
drag, startPoint x: 193, startPoint y: 336, endPoint x: 617, endPoint y: 235, distance: 436.0
click at [196, 334] on span "Зберегти і вийти" at bounding box center [208, 335] width 72 height 13
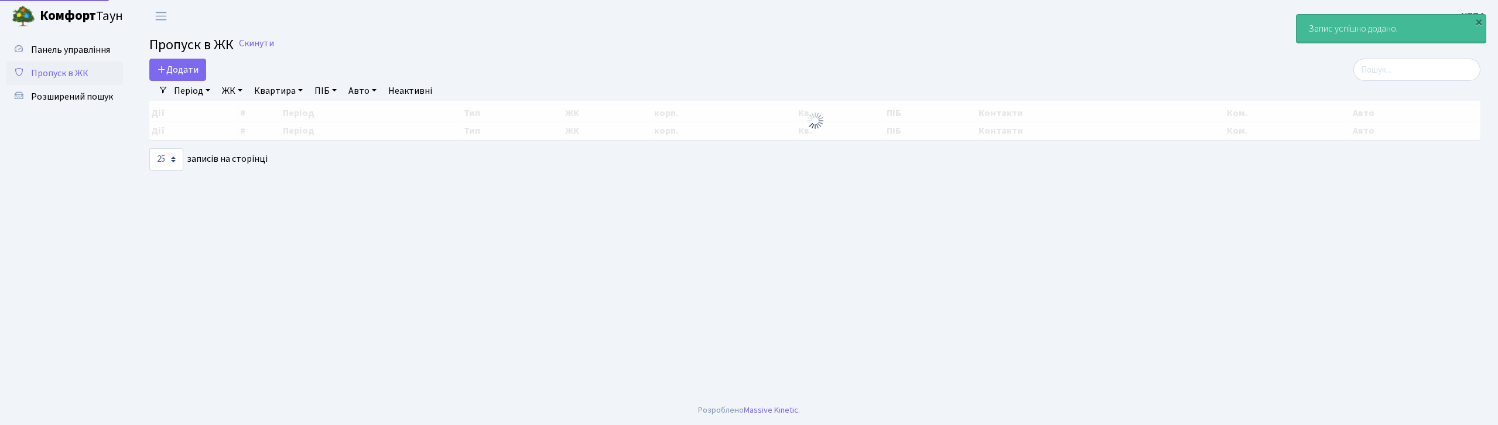
select select "25"
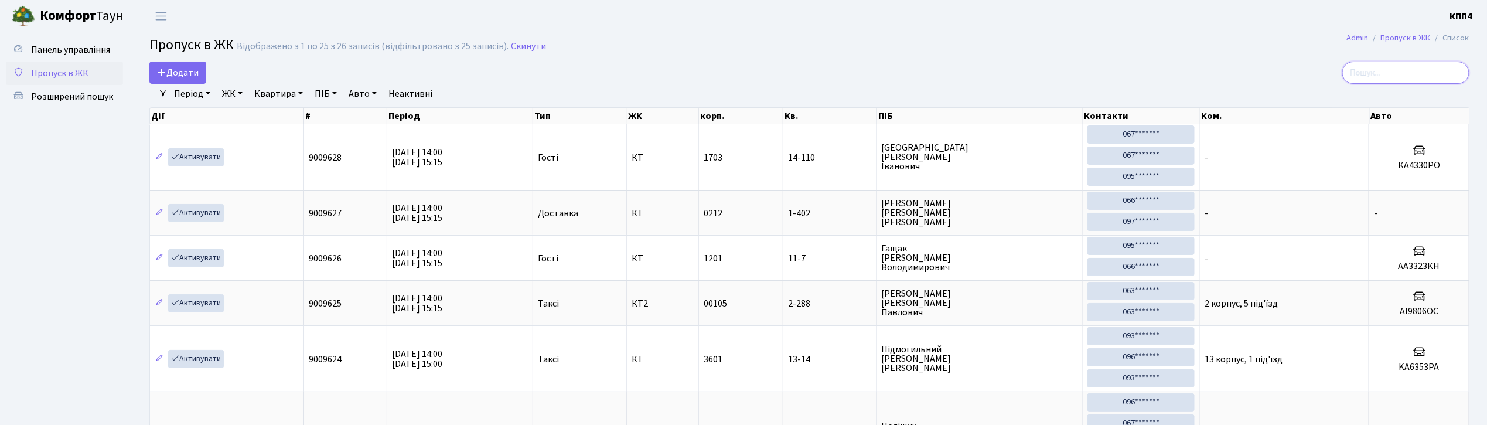
drag, startPoint x: 1411, startPoint y: 74, endPoint x: 1413, endPoint y: 64, distance: 9.7
click at [1411, 73] on input "search" at bounding box center [1405, 73] width 127 height 22
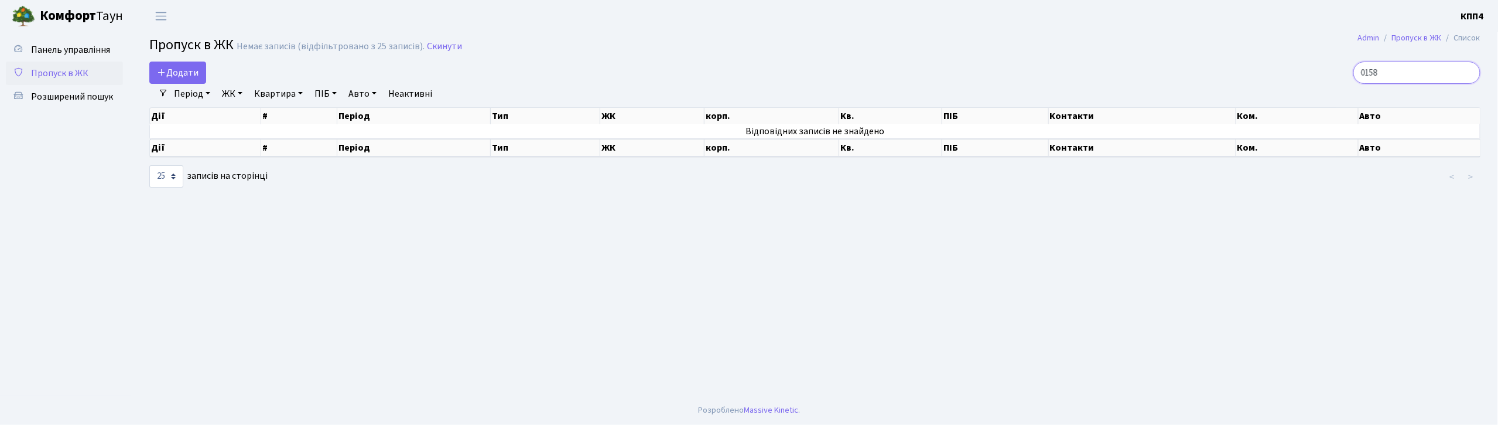
type input "0158"
click at [189, 73] on span "Додати" at bounding box center [178, 72] width 42 height 13
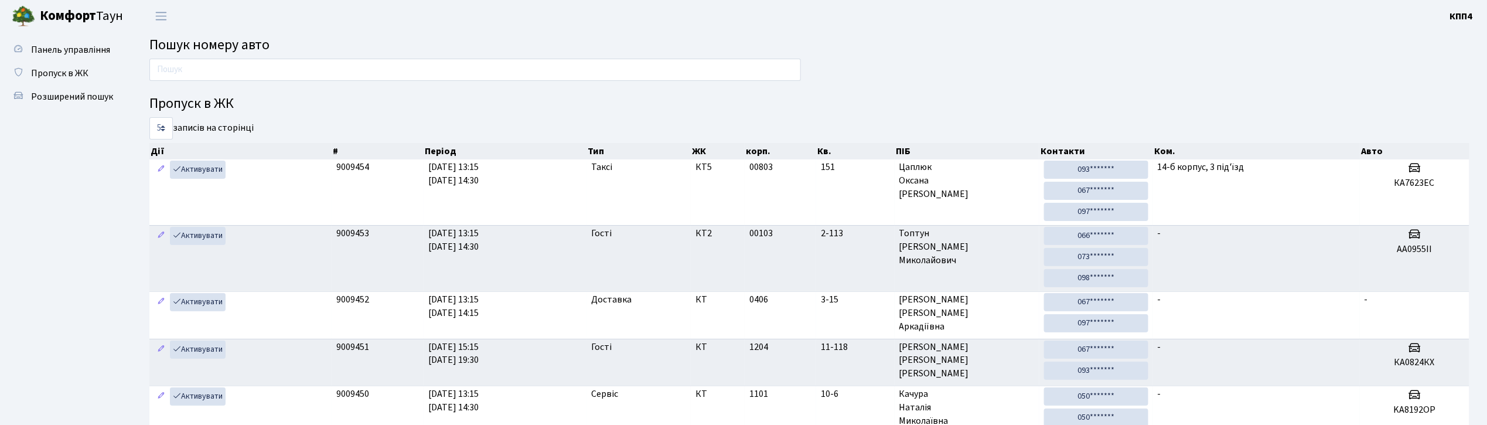
click at [327, 68] on input "text" at bounding box center [474, 70] width 651 height 22
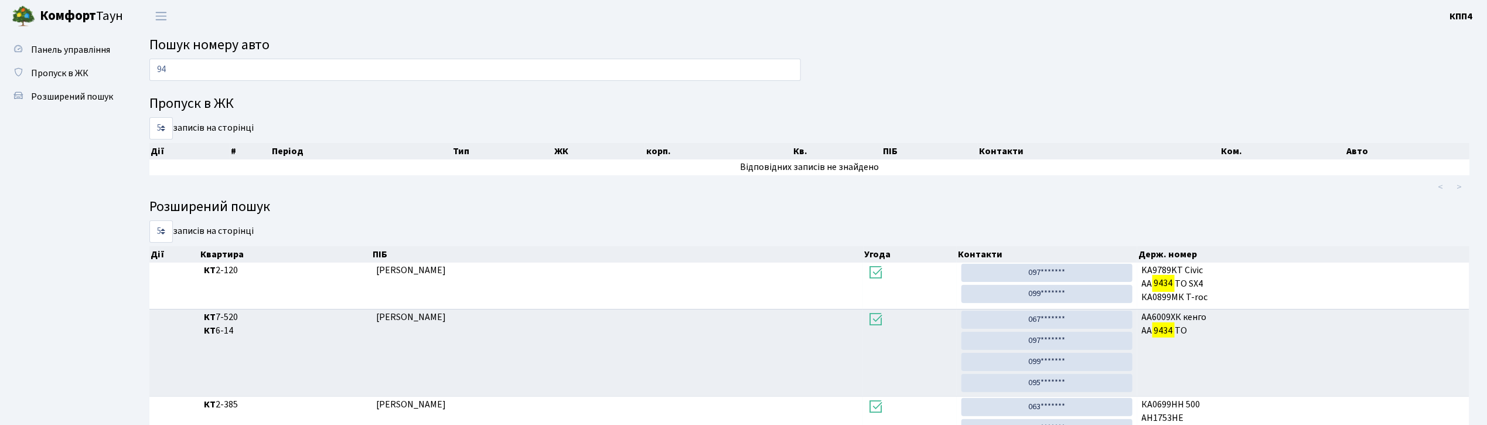
type input "9"
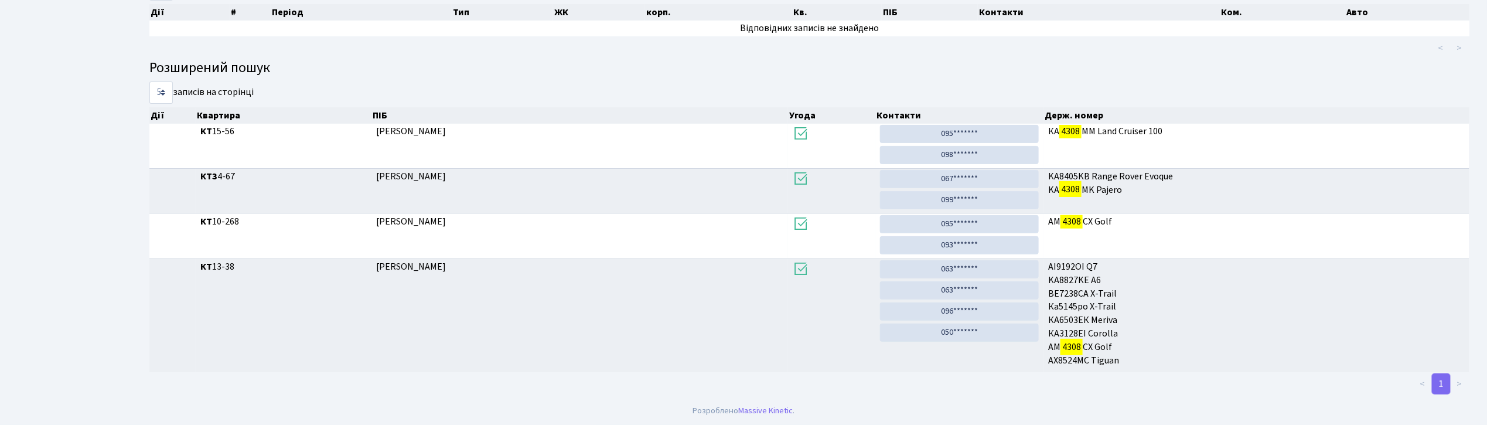
scroll to position [63, 0]
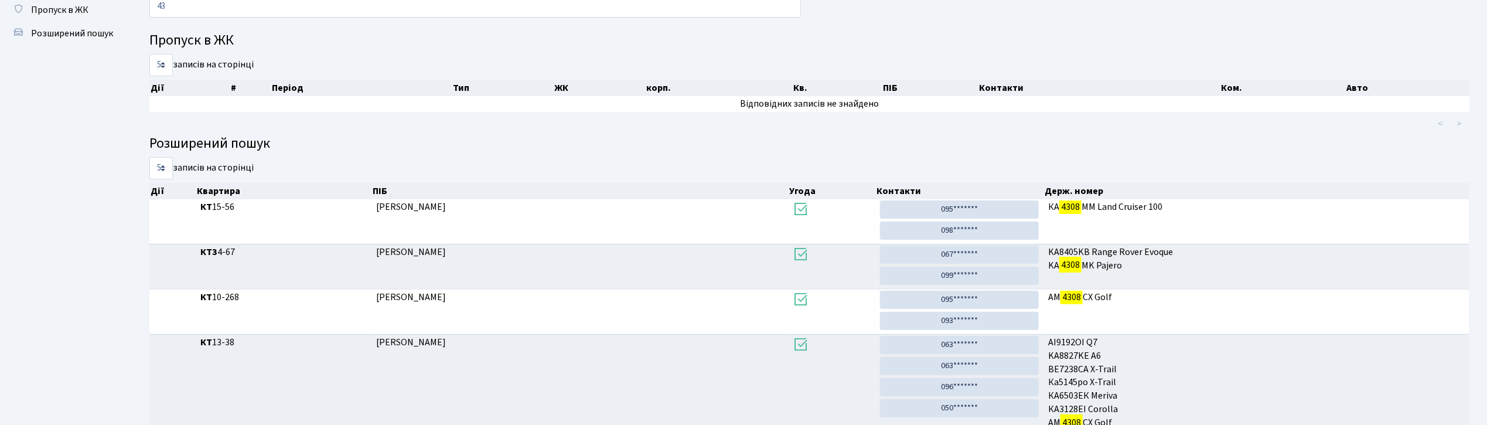
type input "4"
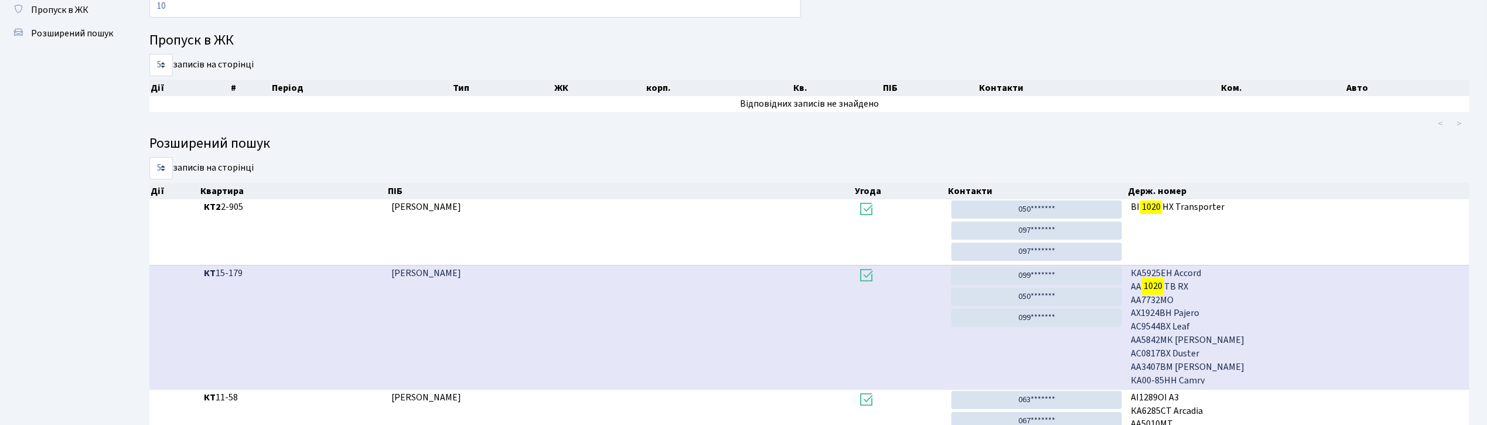
type input "1"
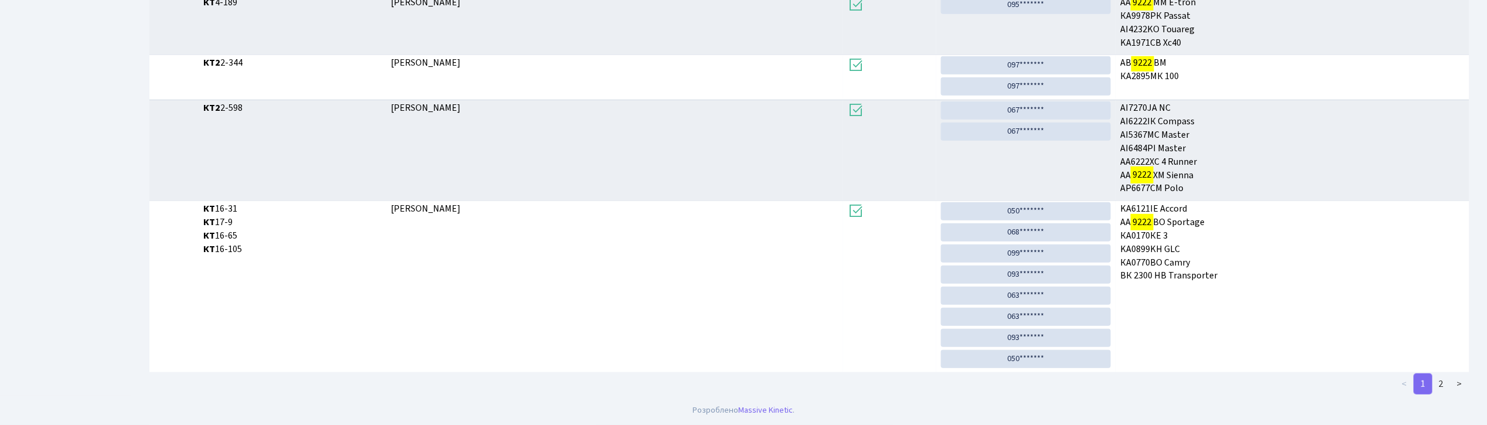
scroll to position [319, 0]
click at [1442, 383] on link "2" at bounding box center [1441, 383] width 19 height 21
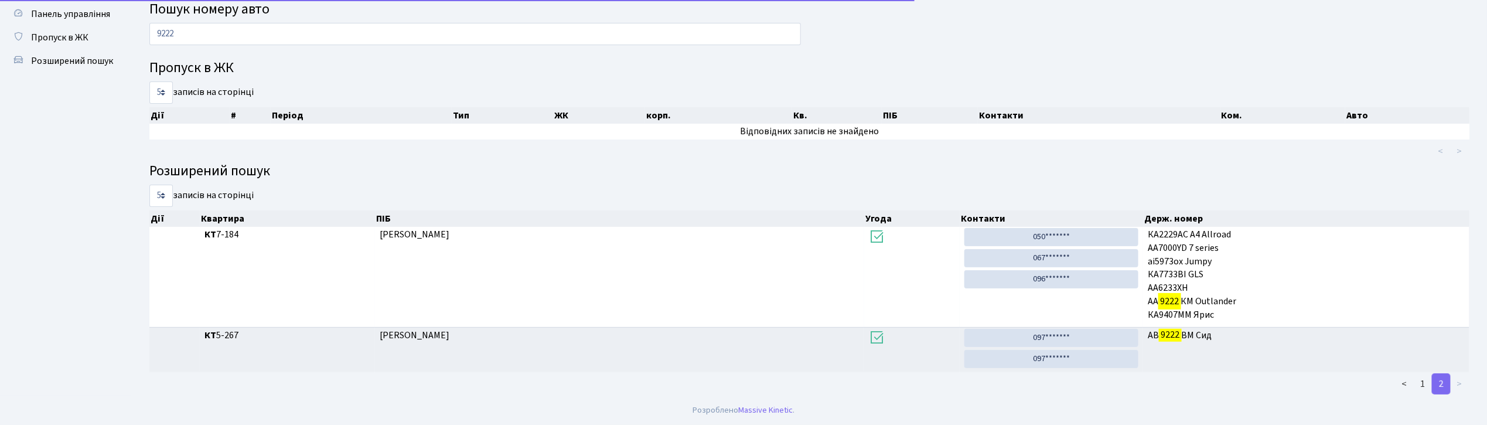
scroll to position [36, 0]
click at [331, 42] on input "9222" at bounding box center [474, 34] width 651 height 22
type input "9"
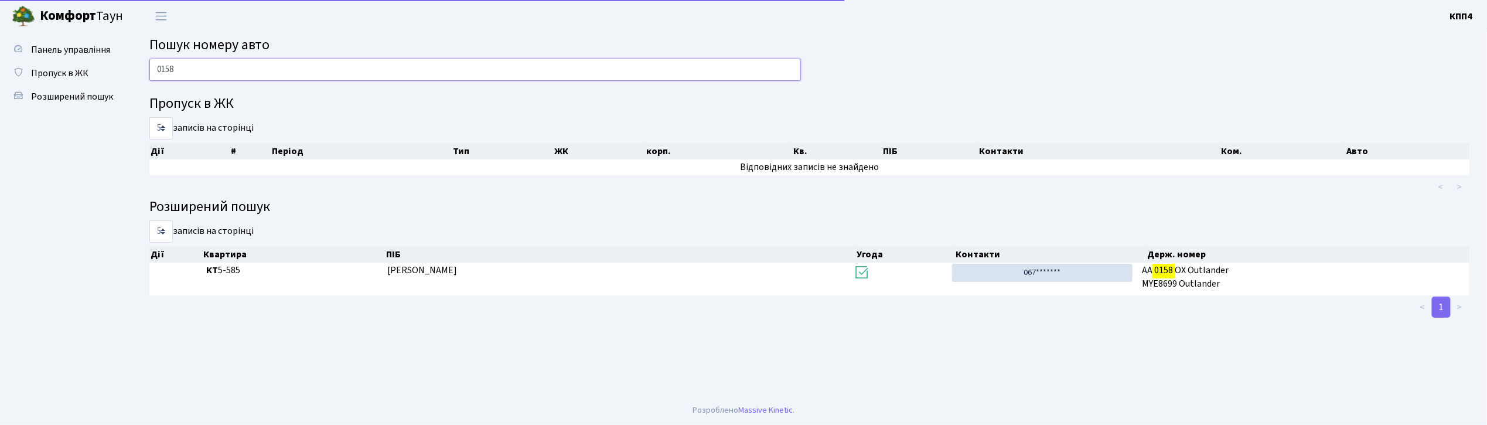
scroll to position [0, 0]
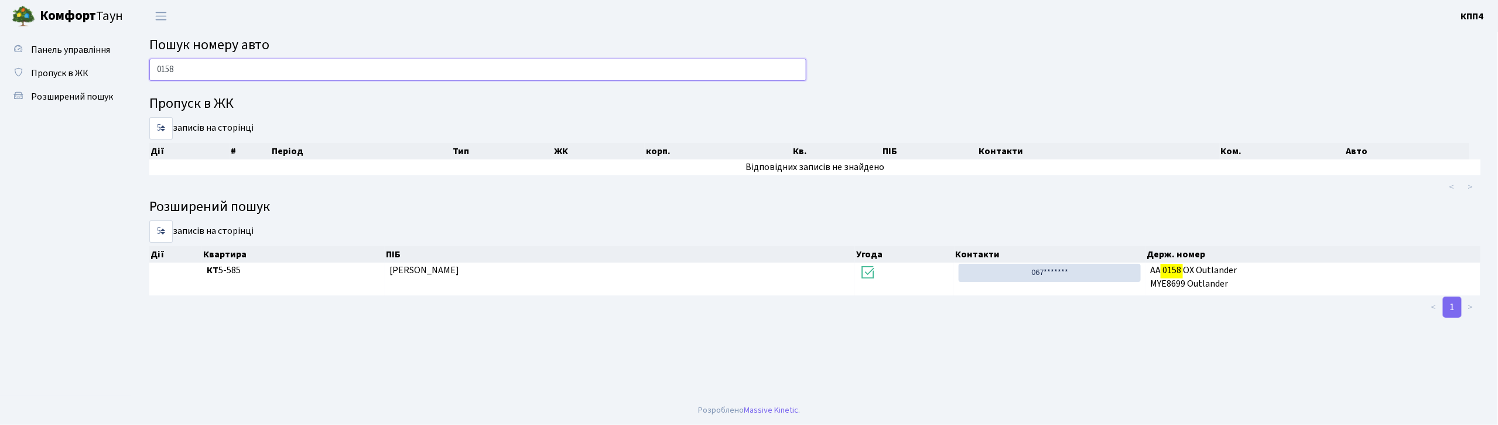
click at [244, 64] on input "0158" at bounding box center [477, 70] width 657 height 22
type input "0"
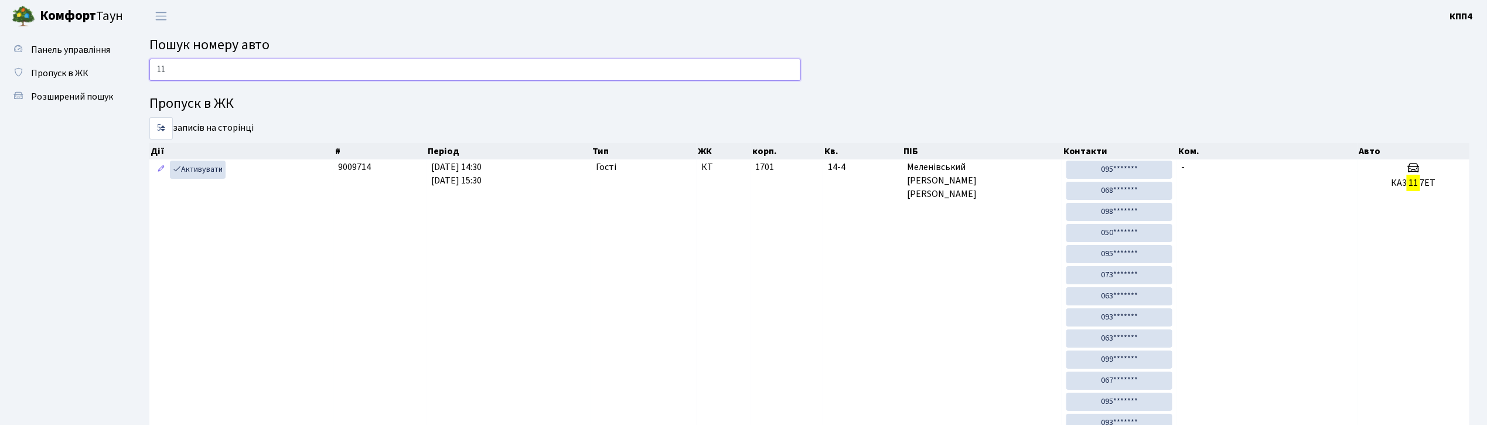
type input "1"
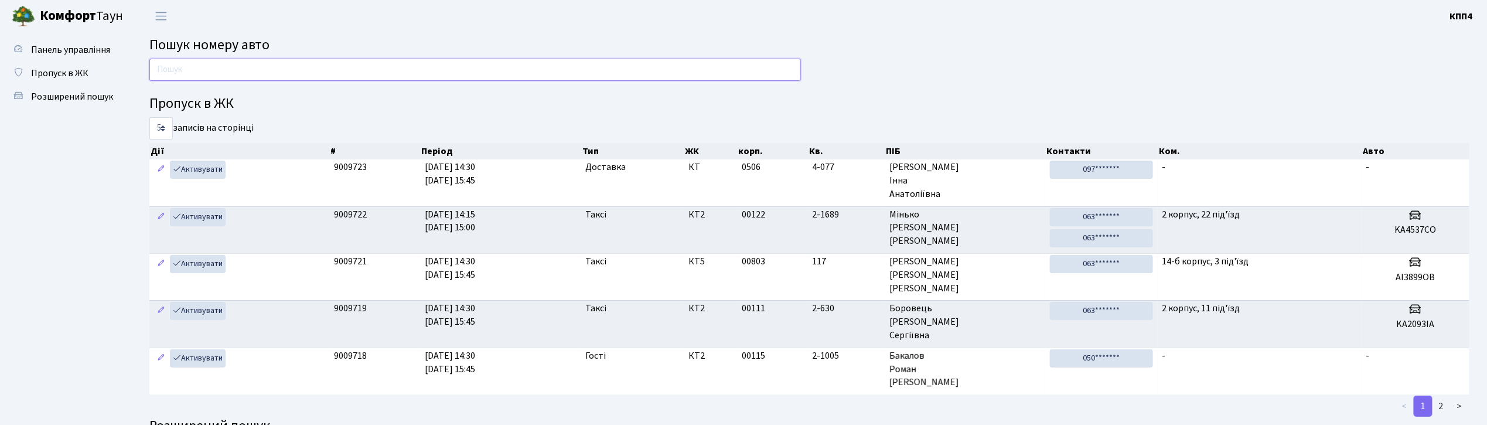
click at [497, 63] on input "text" at bounding box center [474, 70] width 651 height 22
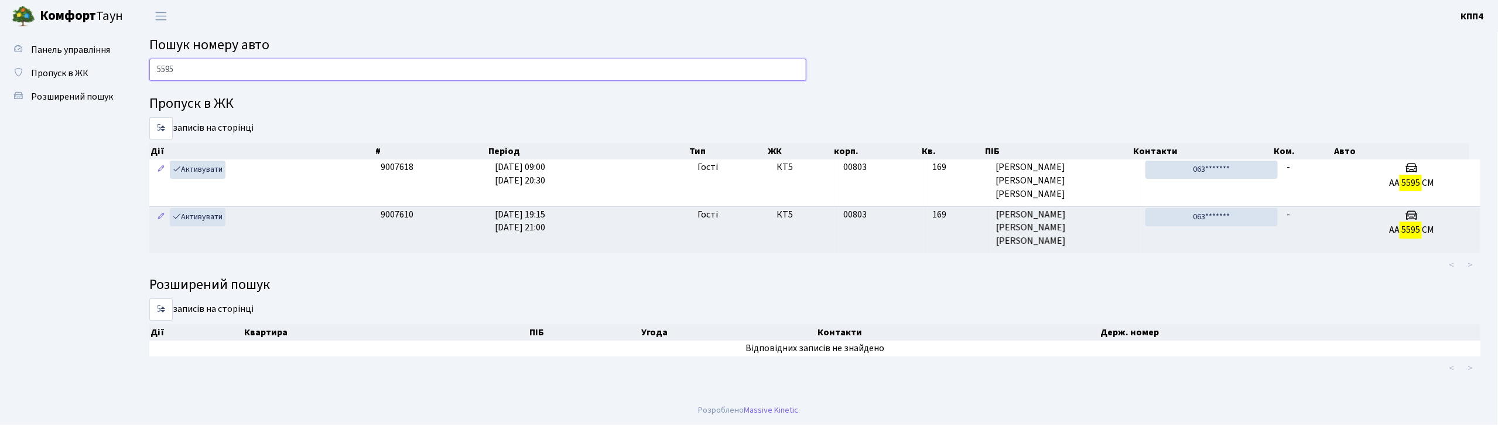
click at [333, 62] on input "5595" at bounding box center [477, 70] width 657 height 22
type input "5"
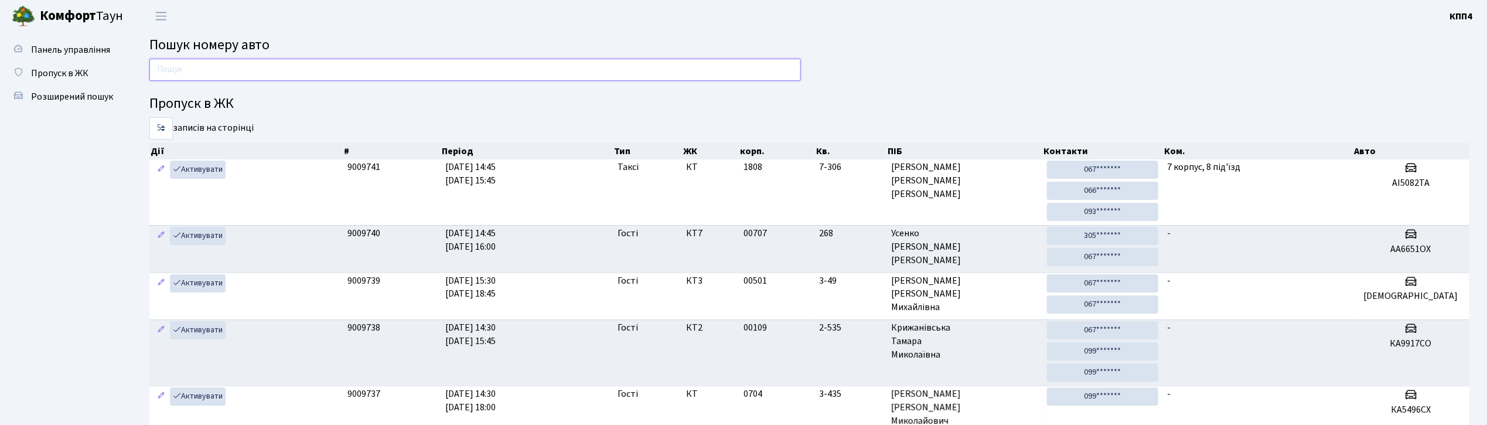
click at [628, 78] on input "text" at bounding box center [474, 70] width 651 height 22
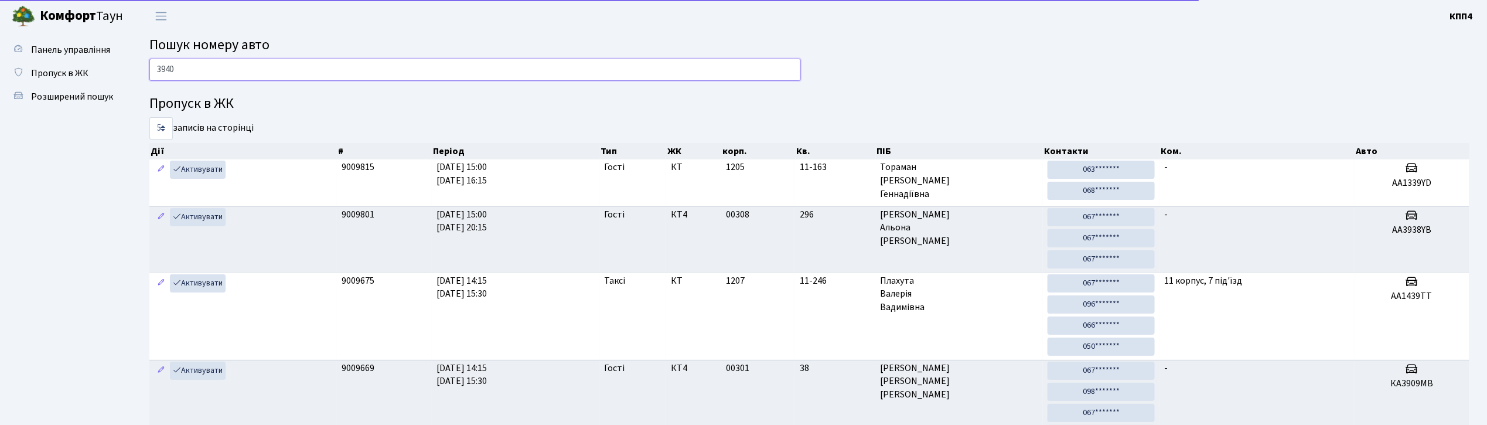
type input "3940"
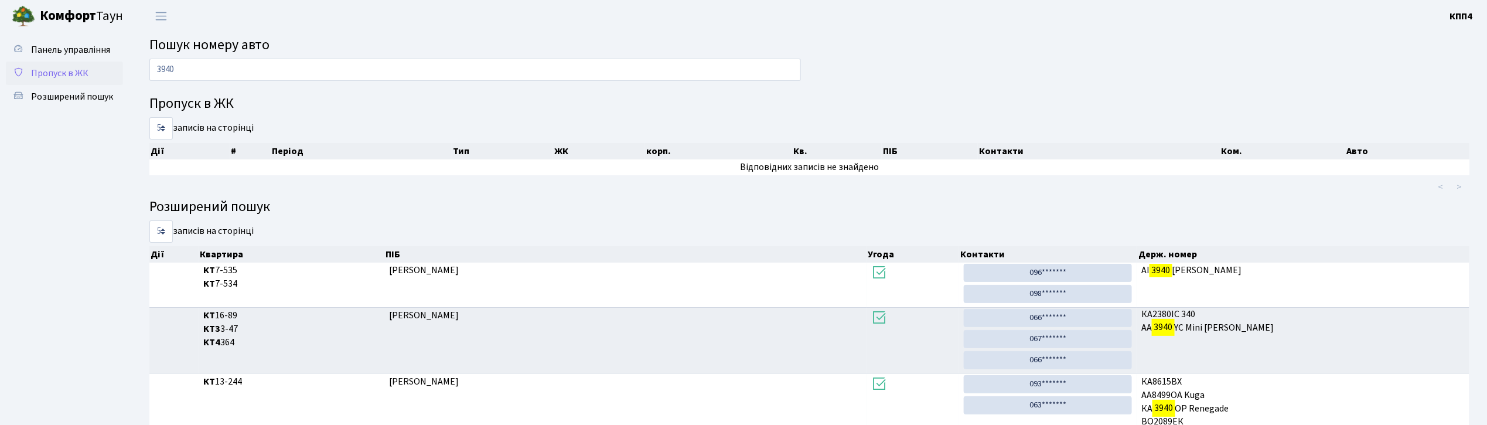
click at [49, 68] on span "Пропуск в ЖК" at bounding box center [59, 73] width 57 height 13
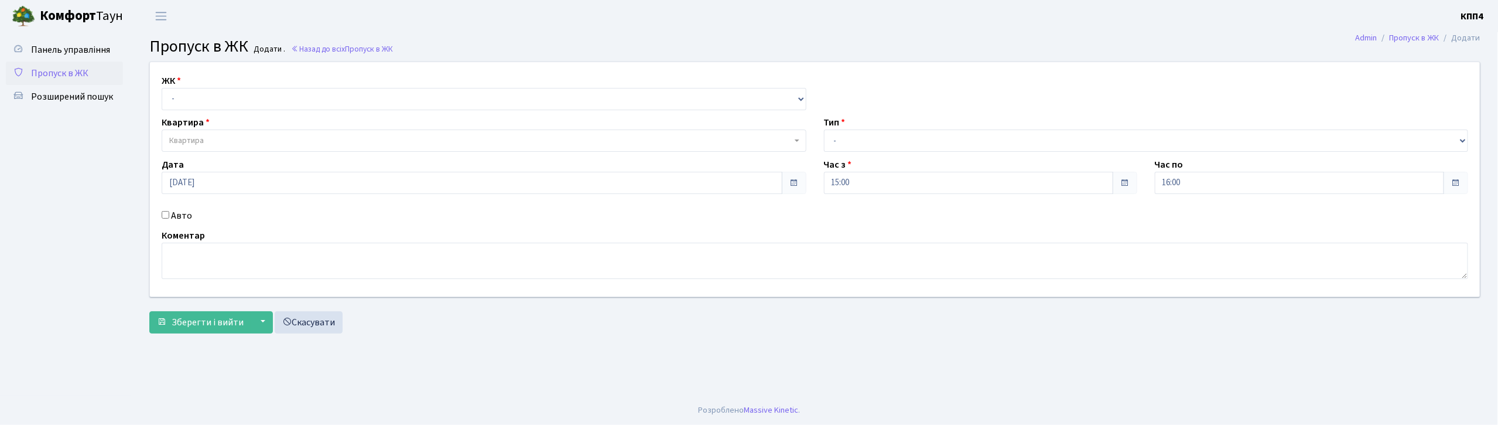
click at [165, 214] on input "Авто" at bounding box center [166, 215] width 8 height 8
checkbox input "true"
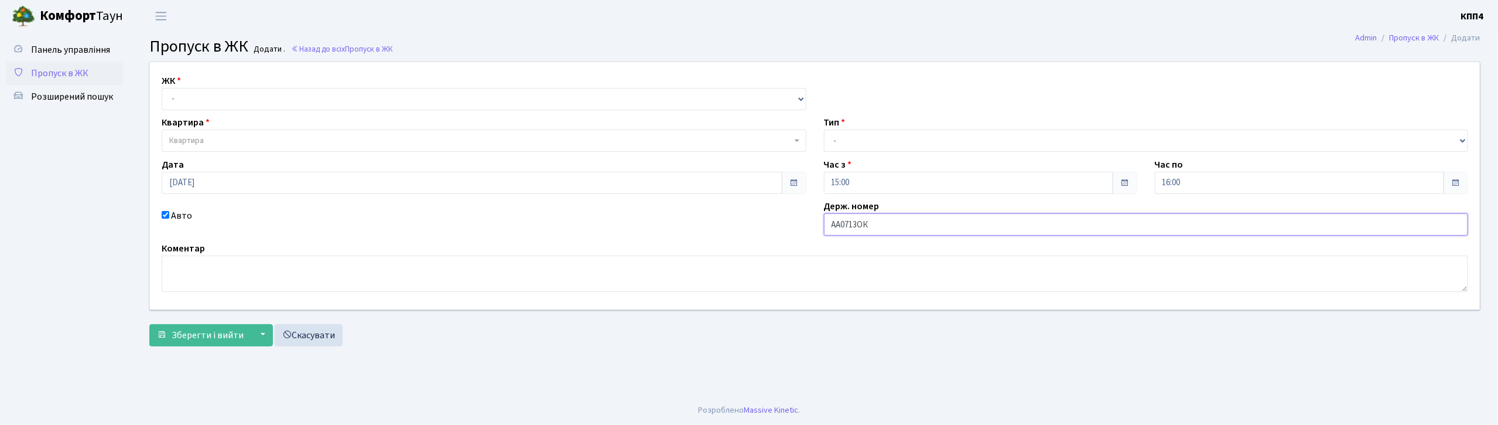
type input "АА0713ОК"
click at [279, 97] on select "- КТ, вул. Регенераторна, 4 КТ2, просп. Соборності, 17 КТ3, вул. Березнева, 16 …" at bounding box center [484, 99] width 645 height 22
select select "271"
click at [162, 88] on select "- КТ, вул. Регенераторна, 4 КТ2, просп. [STREET_ADDRESS] [STREET_ADDRESS] [PERS…" at bounding box center [484, 99] width 645 height 22
select select
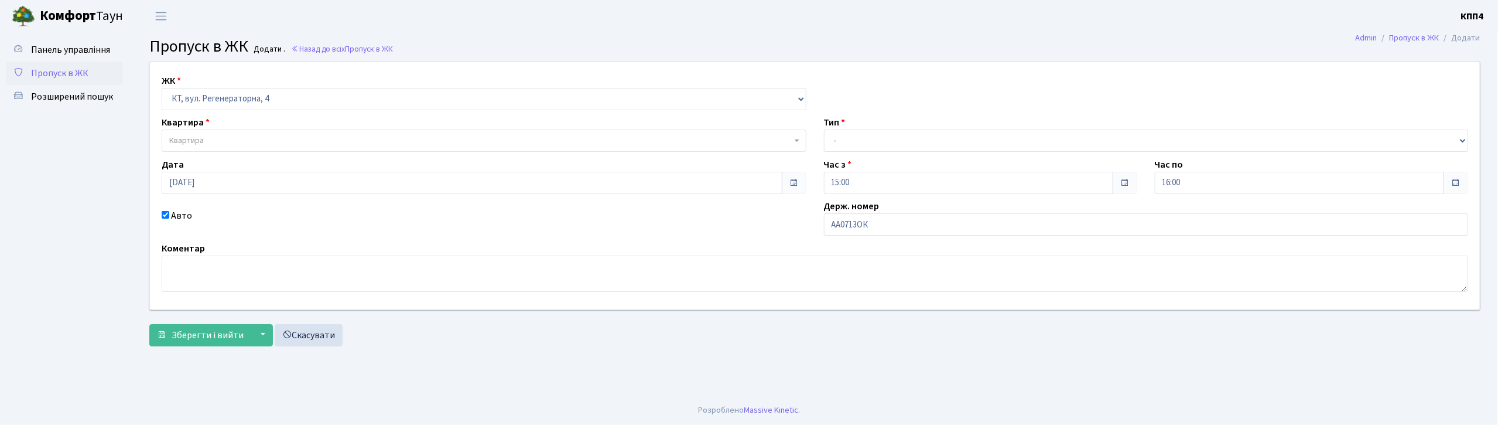
click at [273, 135] on span "Квартира" at bounding box center [480, 141] width 623 height 12
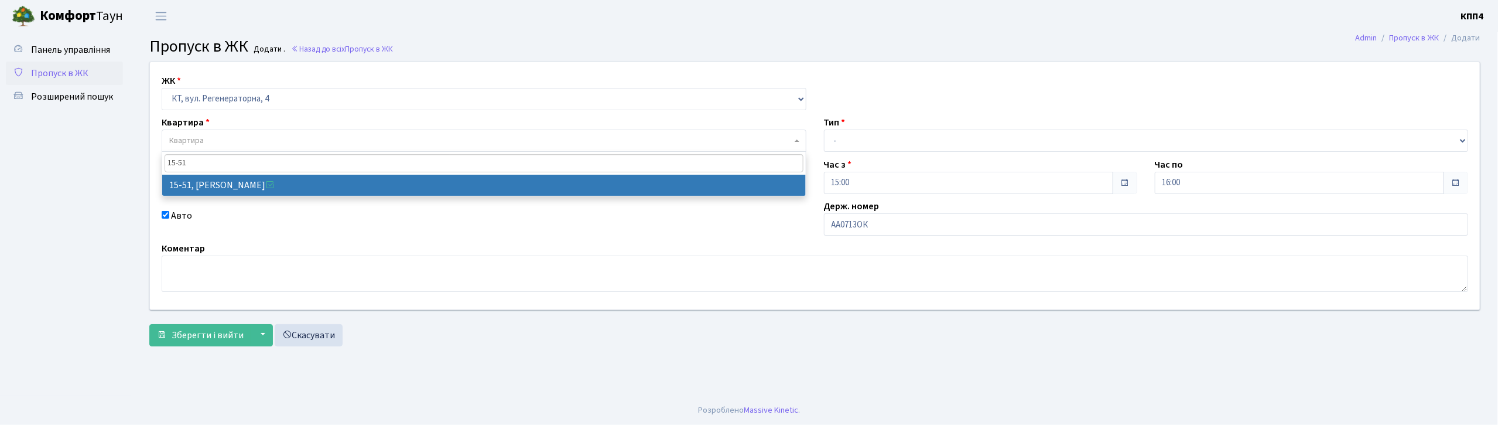
type input "15-51"
select select "8826"
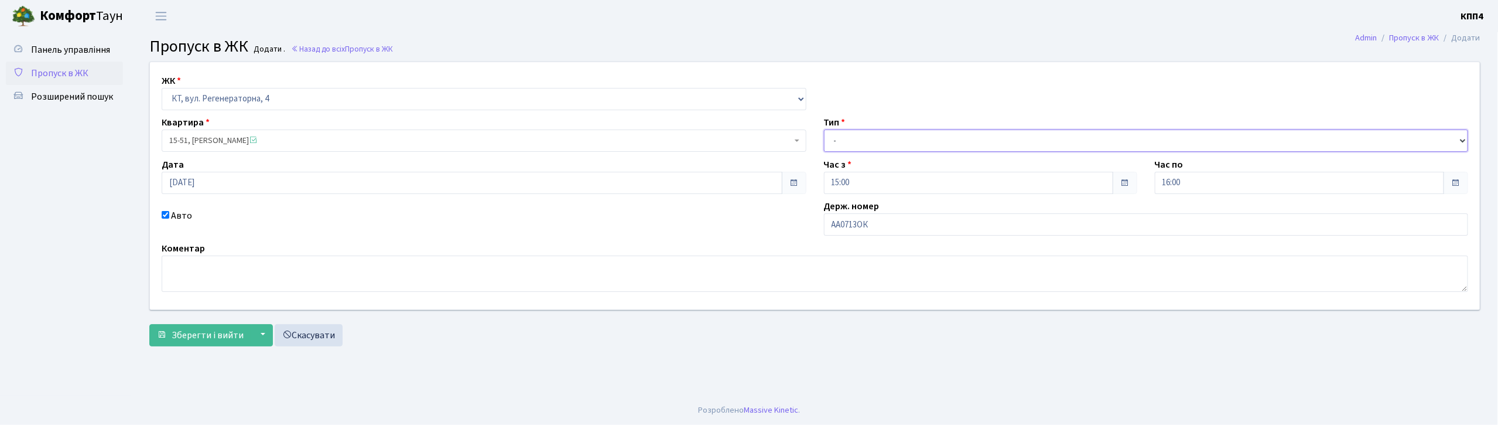
click at [853, 143] on select "- Доставка Таксі Гості Сервіс" at bounding box center [1146, 140] width 645 height 22
select select "3"
click at [824, 129] on select "- Доставка Таксі Гості Сервіс" at bounding box center [1146, 140] width 645 height 22
click at [167, 333] on button "Зберегти і вийти" at bounding box center [200, 335] width 102 height 22
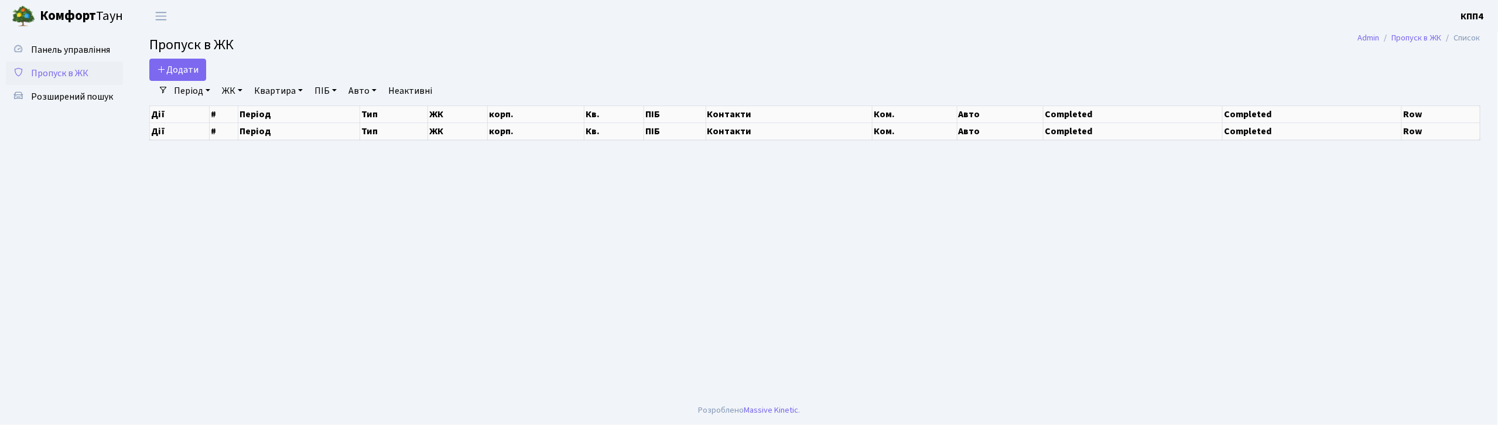
select select "25"
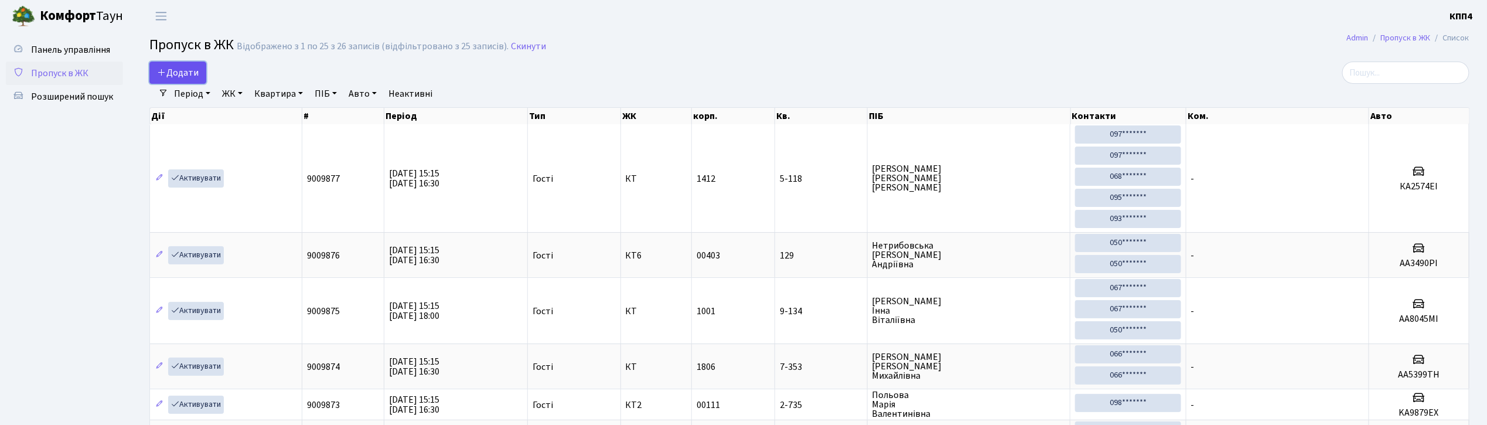
click at [183, 73] on span "Додати" at bounding box center [178, 72] width 42 height 13
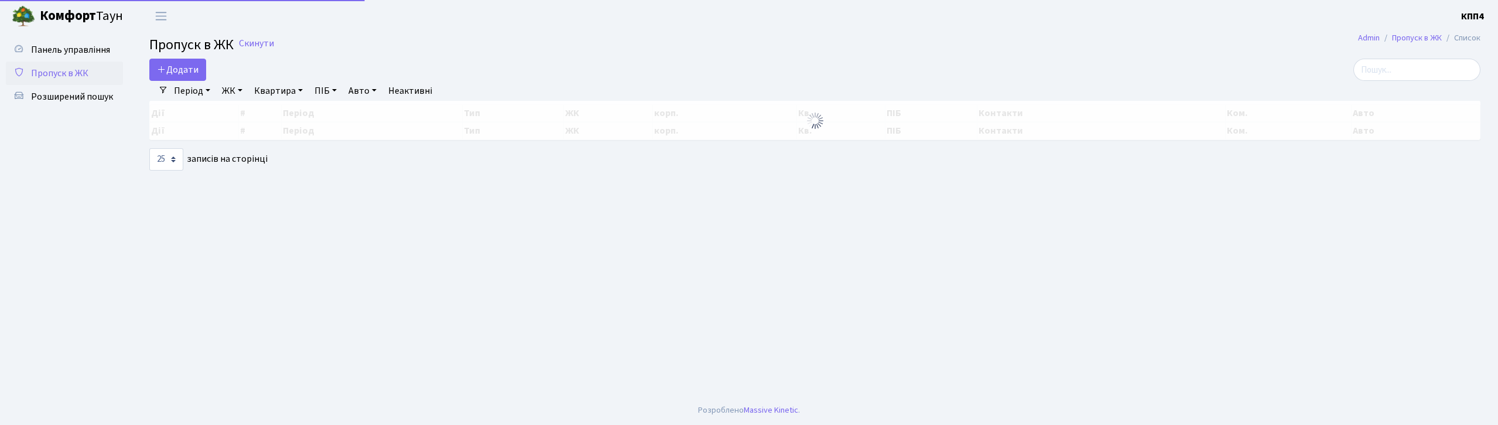
select select "25"
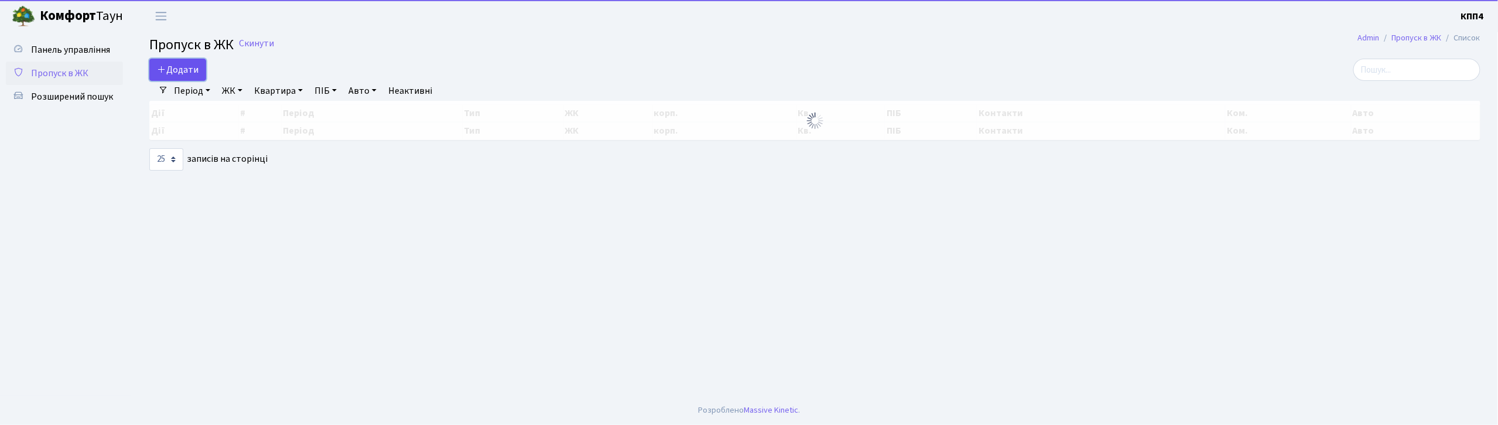
click at [197, 70] on span "Додати" at bounding box center [178, 69] width 42 height 13
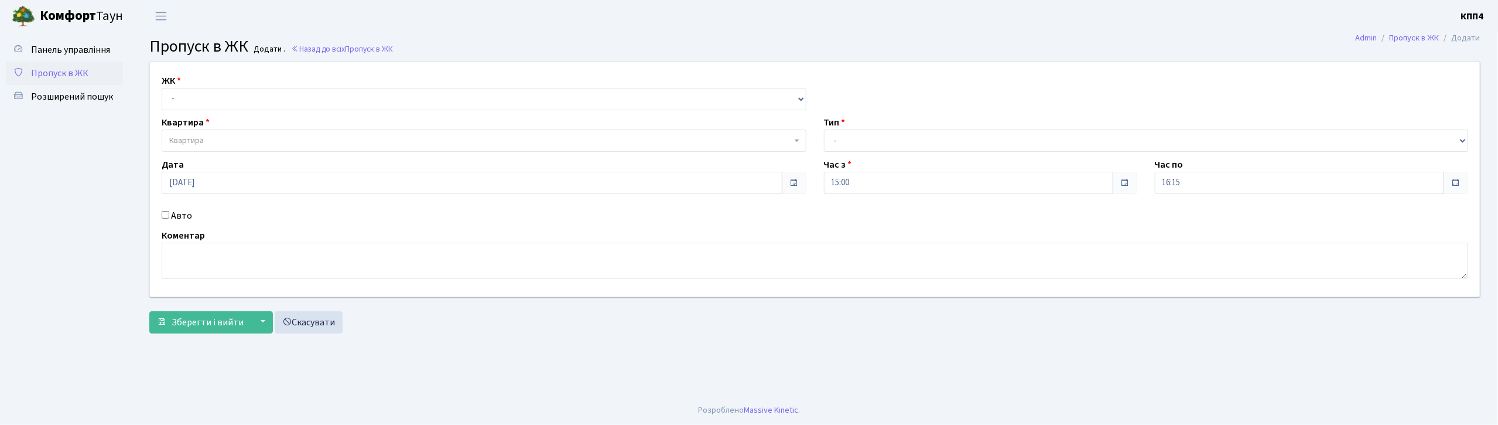
drag, startPoint x: 165, startPoint y: 214, endPoint x: 176, endPoint y: 136, distance: 78.7
click at [163, 211] on input "Авто" at bounding box center [166, 215] width 8 height 8
checkbox input "true"
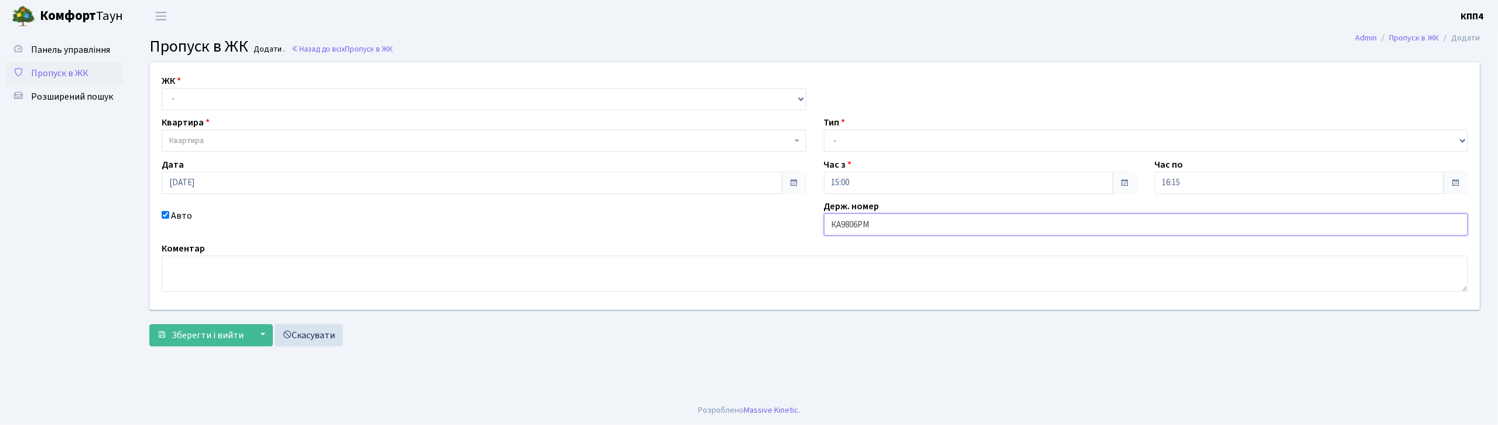
type input "КА9806РМ"
click at [204, 98] on select "- КТ, вул. Регенераторна, 4 КТ2, просп. [STREET_ADDRESS] [STREET_ADDRESS] [PERS…" at bounding box center [484, 99] width 645 height 22
select select "271"
click at [162, 88] on select "- КТ, вул. Регенераторна, 4 КТ2, просп. [STREET_ADDRESS] [STREET_ADDRESS] [PERS…" at bounding box center [484, 99] width 645 height 22
select select
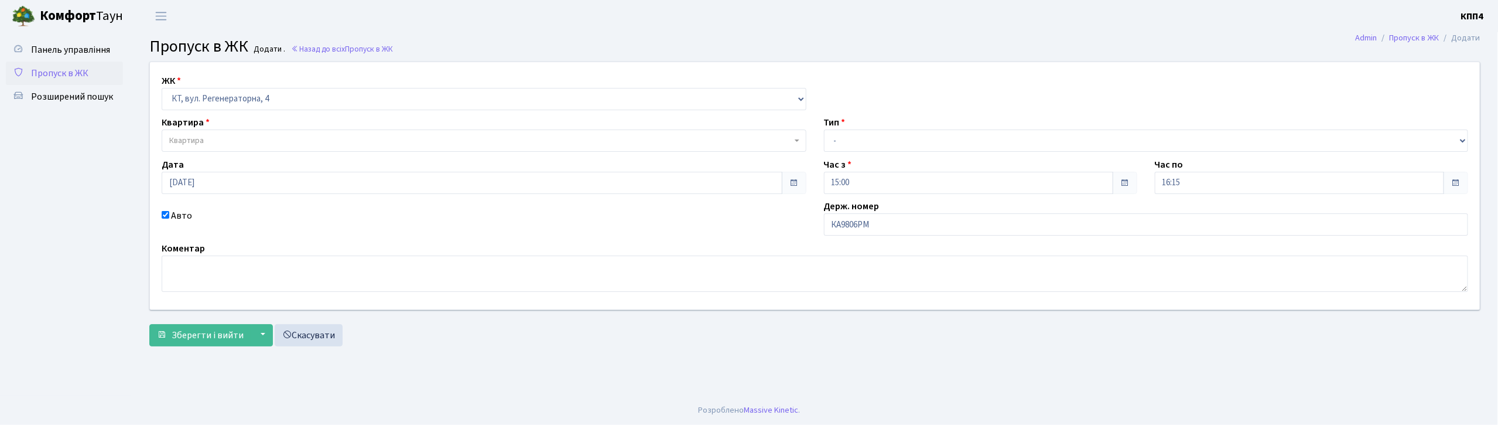
click at [213, 130] on span "Квартира" at bounding box center [484, 140] width 645 height 22
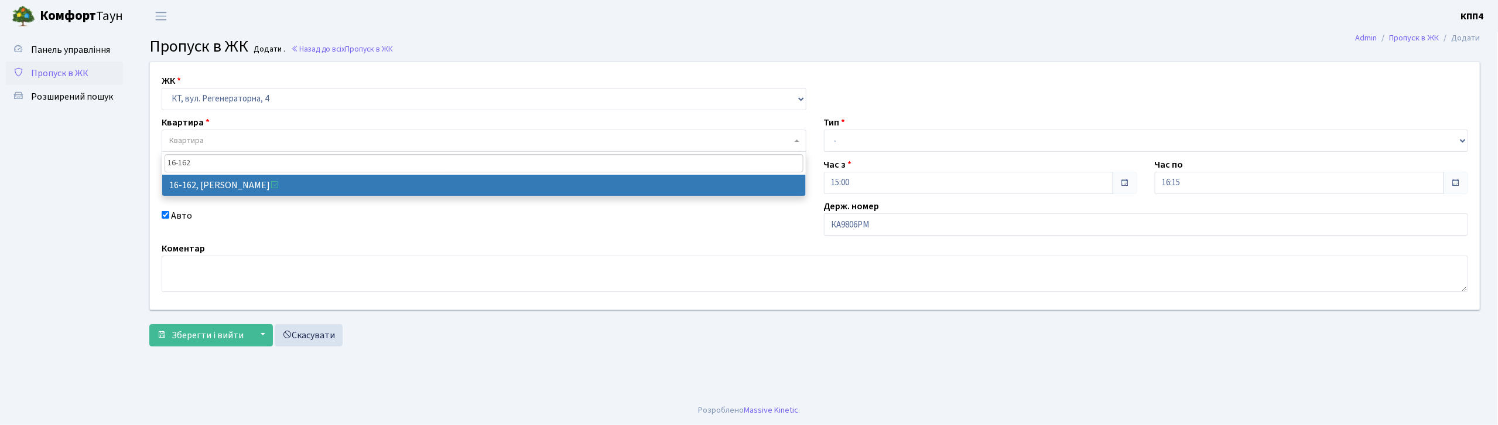
type input "16-162"
select select "8723"
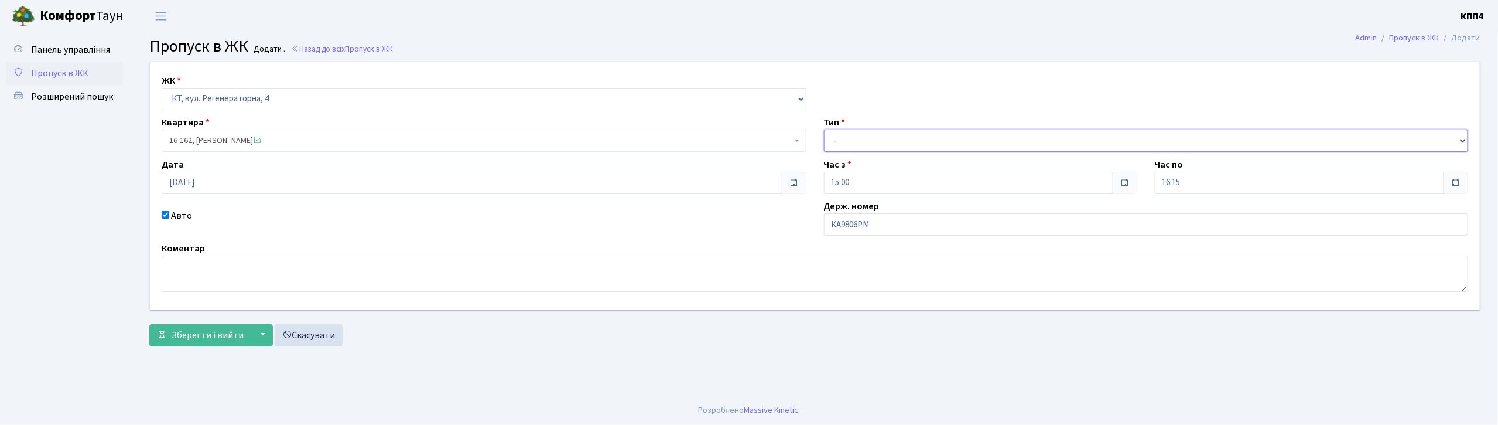
click at [951, 137] on select "- Доставка Таксі Гості Сервіс" at bounding box center [1146, 140] width 645 height 22
select select "3"
click at [824, 129] on select "- Доставка Таксі Гості Сервіс" at bounding box center [1146, 140] width 645 height 22
click at [190, 335] on span "Зберегти і вийти" at bounding box center [208, 335] width 72 height 13
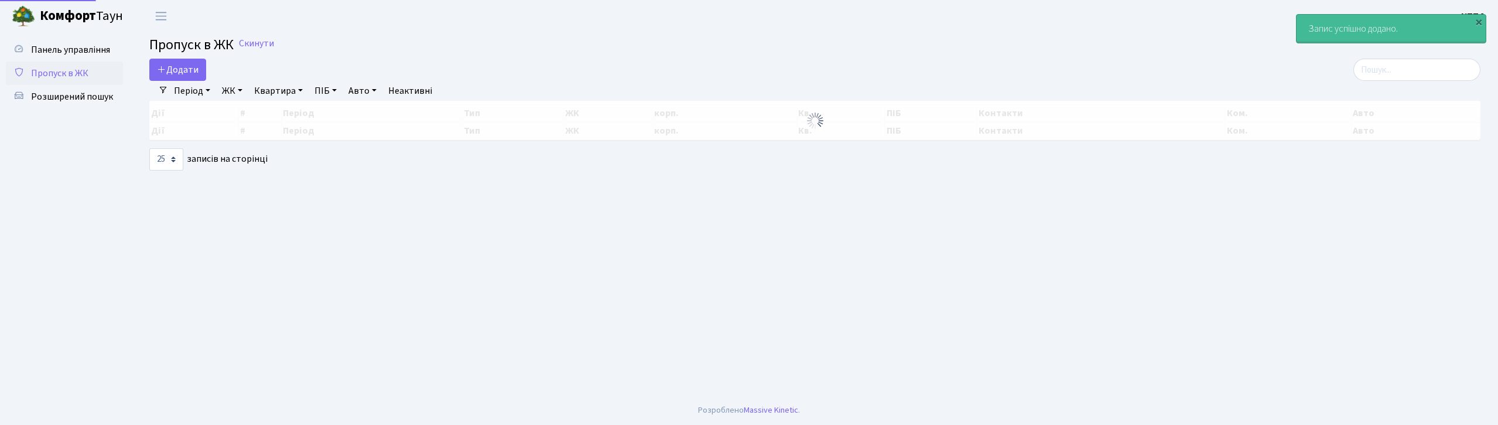
select select "25"
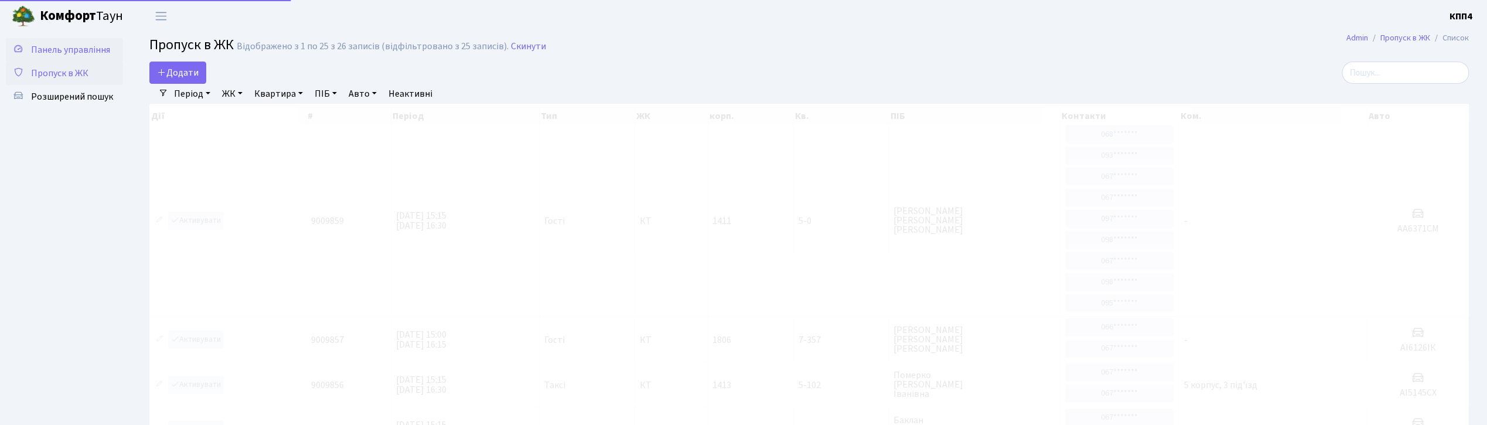
click at [66, 49] on span "Панель управління" at bounding box center [70, 49] width 79 height 13
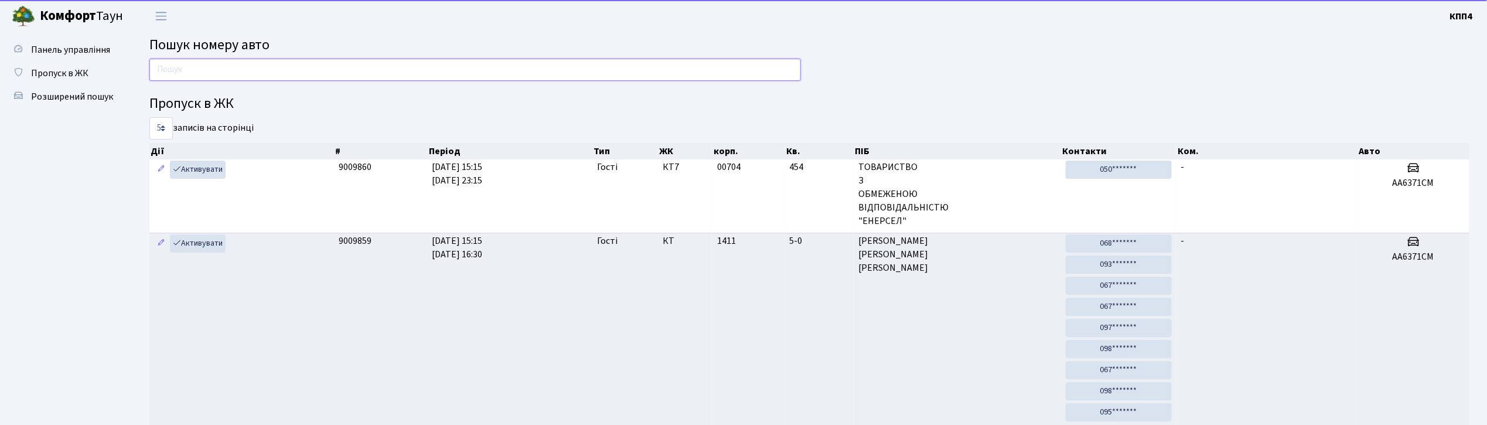
drag, startPoint x: 258, startPoint y: 73, endPoint x: 255, endPoint y: 54, distance: 19.0
click at [258, 69] on input "text" at bounding box center [474, 70] width 651 height 22
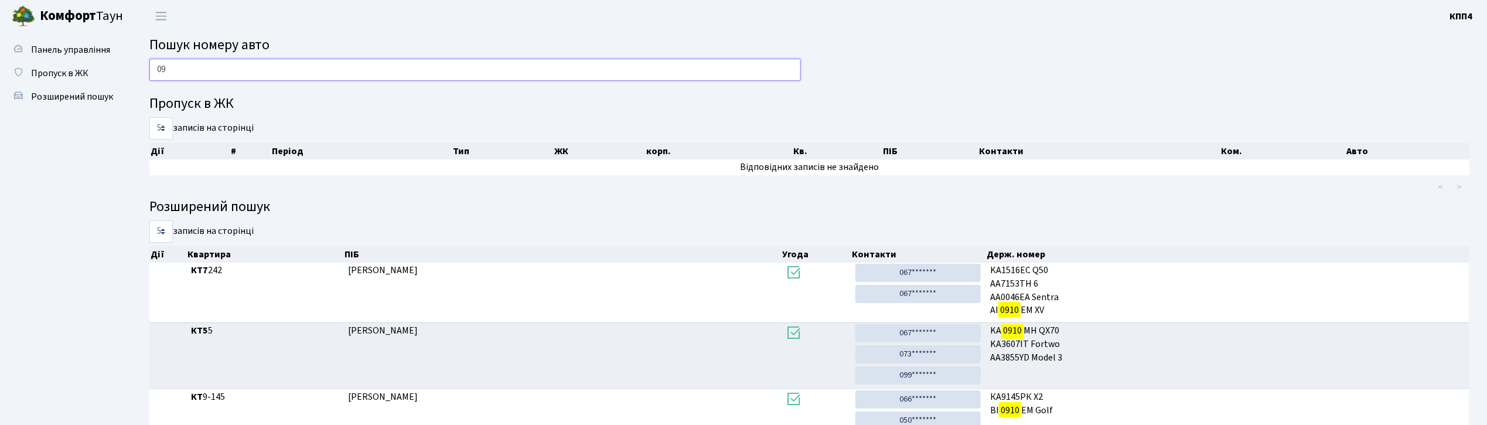
type input "0"
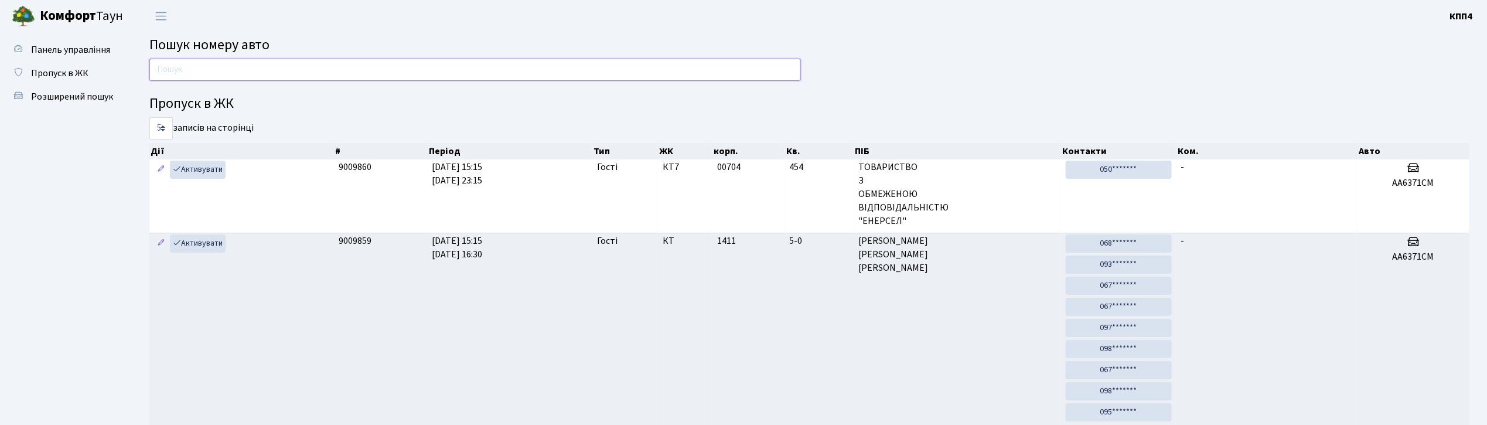
click at [255, 67] on input "text" at bounding box center [474, 70] width 651 height 22
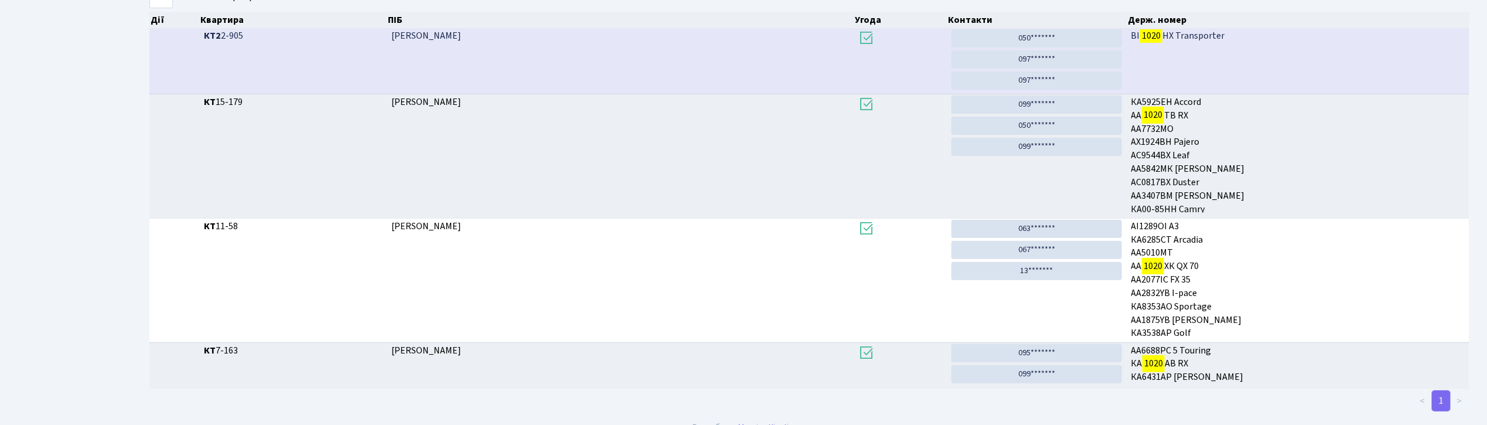
scroll to position [63, 0]
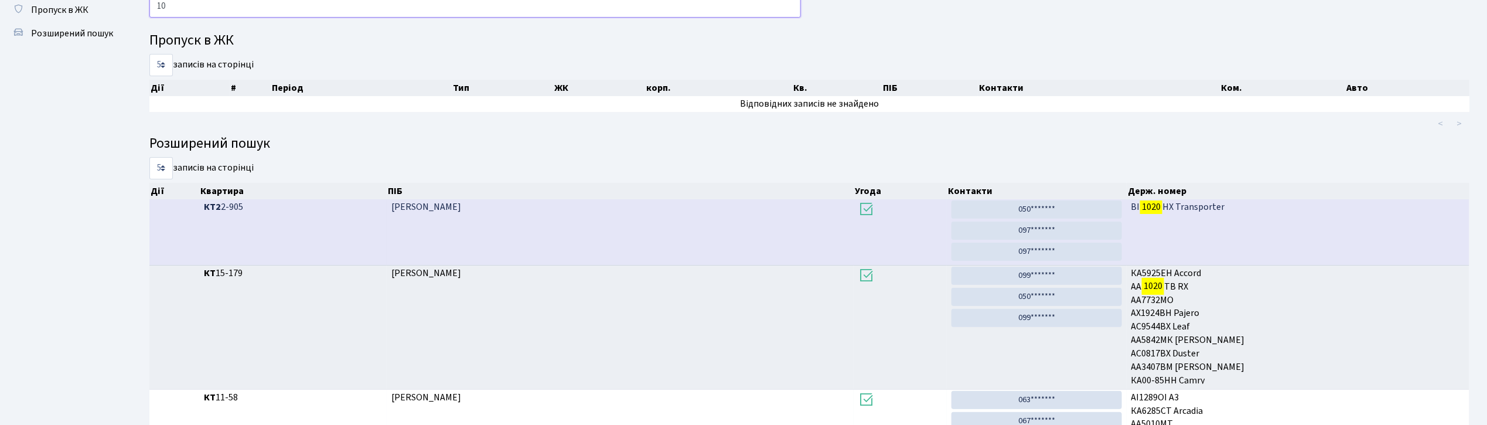
type input "1"
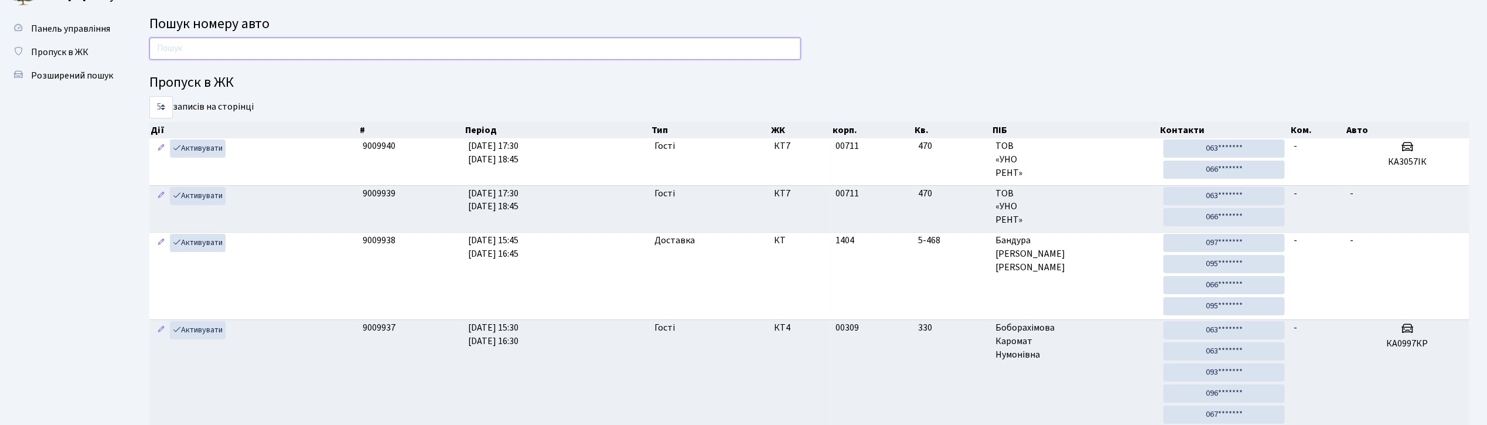
scroll to position [0, 0]
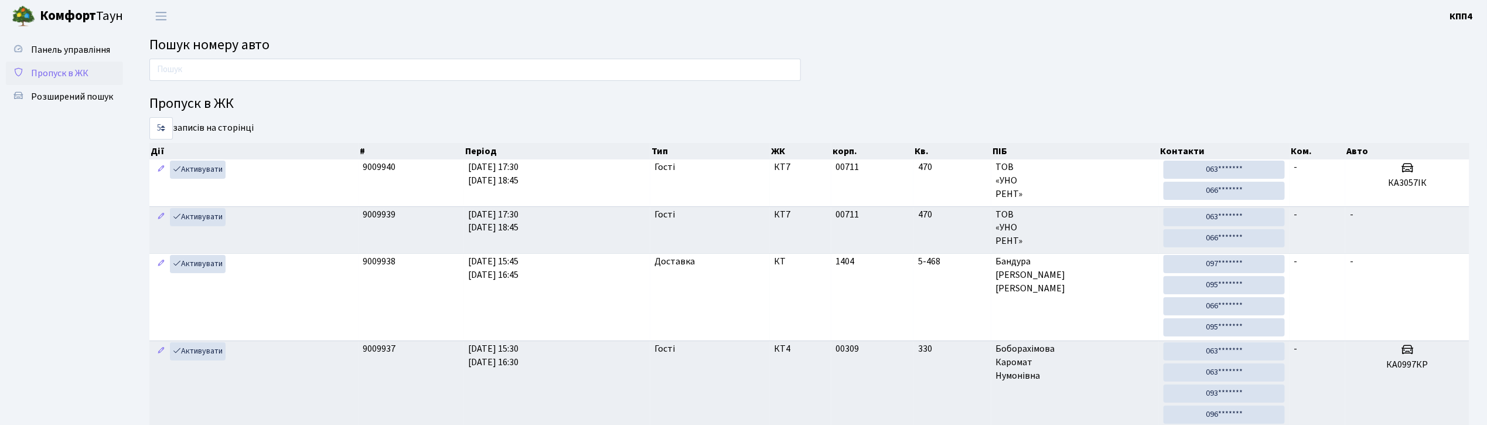
click at [82, 69] on span "Пропуск в ЖК" at bounding box center [59, 73] width 57 height 13
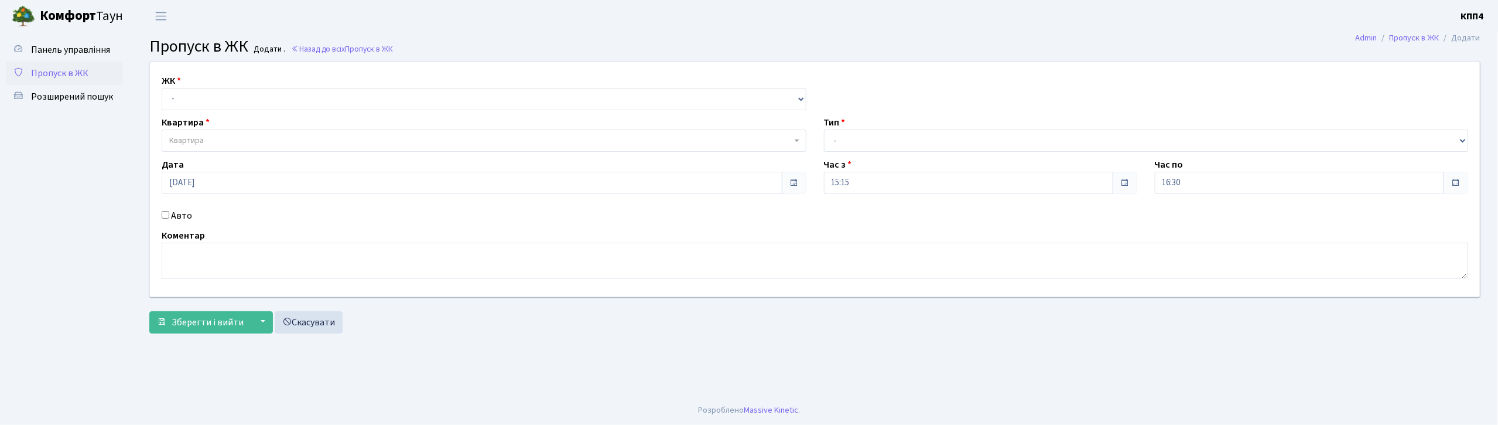
click at [167, 212] on input "Авто" at bounding box center [166, 215] width 8 height 8
checkbox input "true"
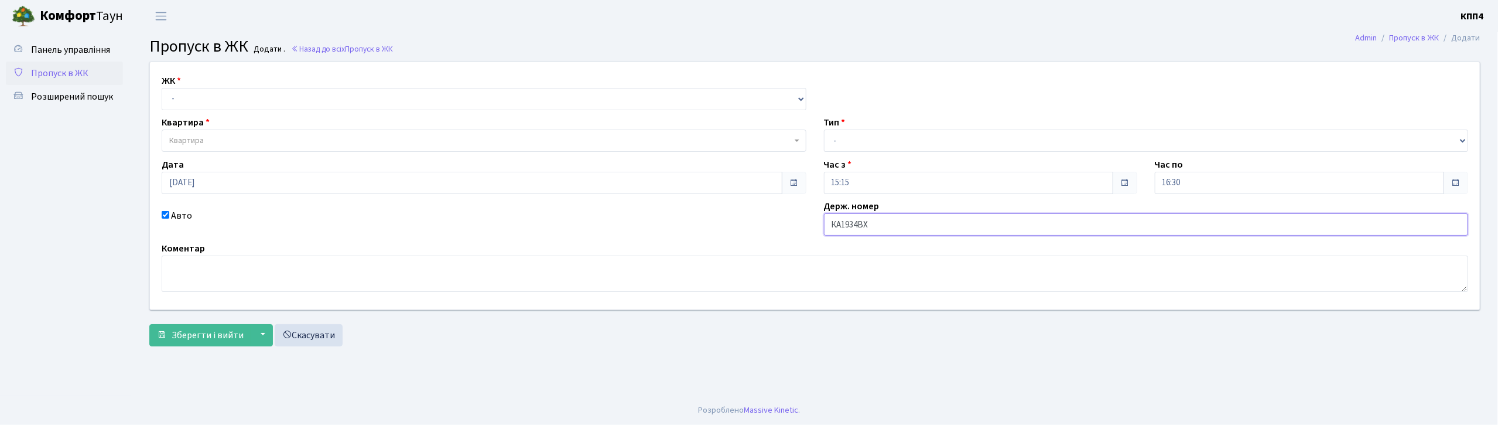
type input "КА1934ВХ"
click at [288, 98] on select "- КТ, вул. Регенераторна, 4 КТ2, просп. Соборності, 17 КТ3, вул. Березнева, 16 …" at bounding box center [484, 99] width 645 height 22
select select "271"
click at [162, 88] on select "- КТ, вул. Регенераторна, 4 КТ2, просп. Соборності, 17 КТ3, вул. Березнева, 16 …" at bounding box center [484, 99] width 645 height 22
select select
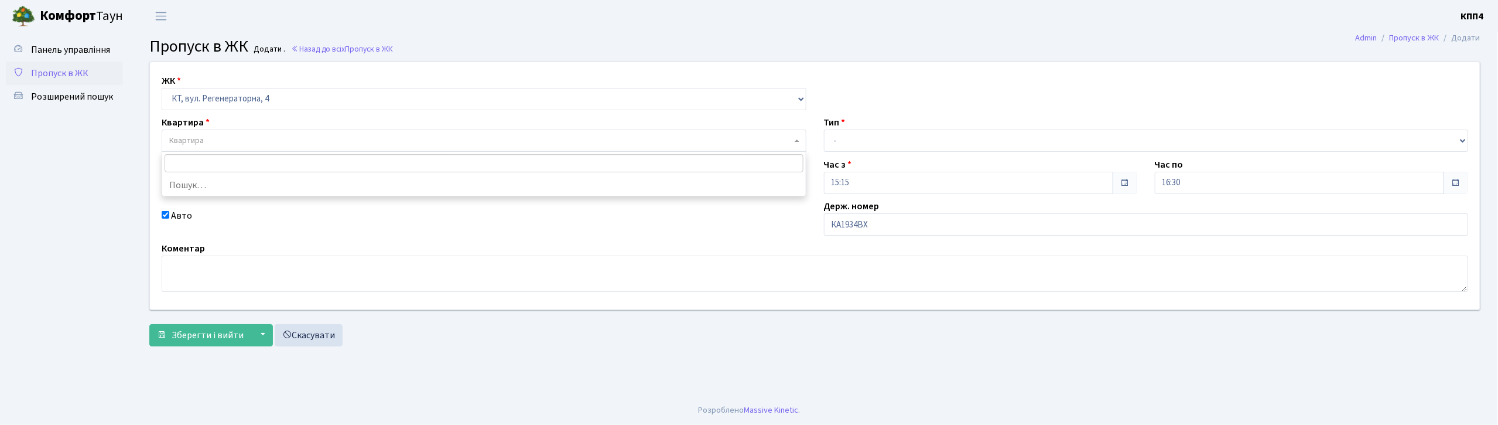
click at [280, 139] on span "Квартира" at bounding box center [480, 141] width 623 height 12
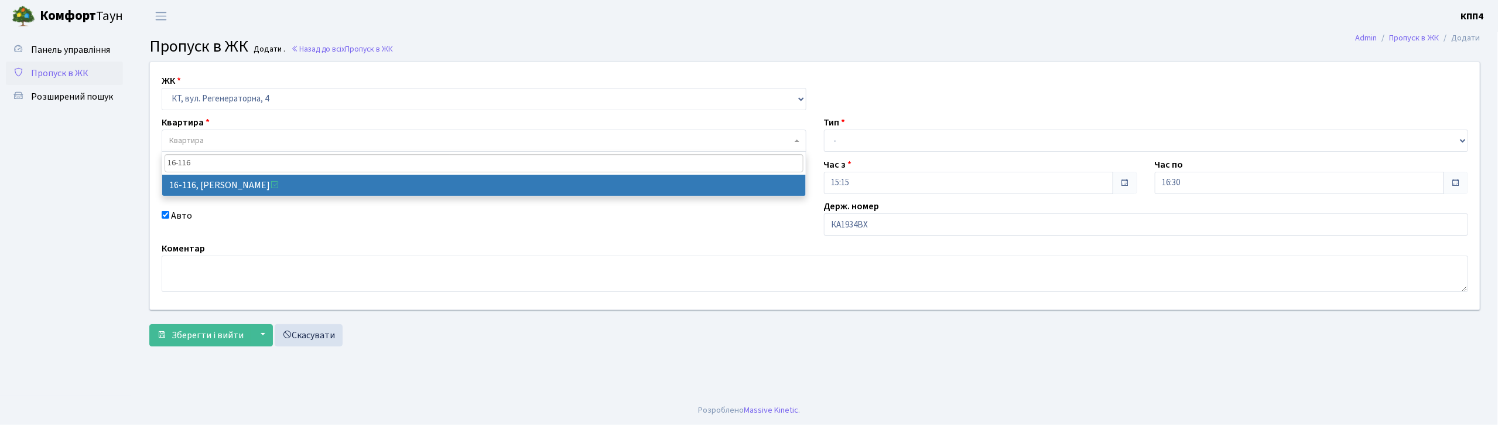
type input "16-116"
select select "8677"
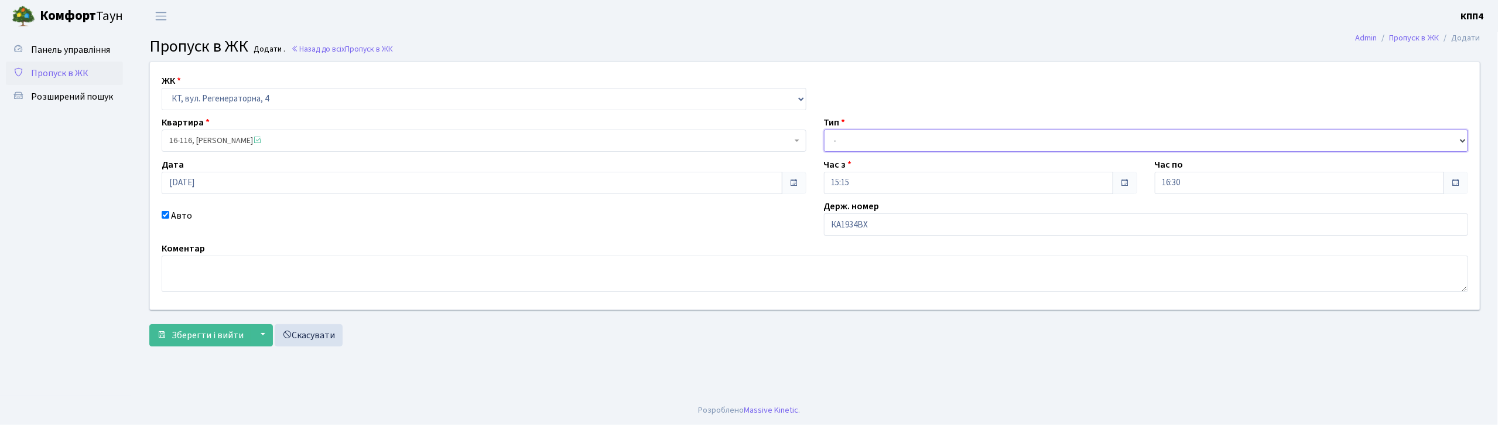
drag, startPoint x: 849, startPoint y: 136, endPoint x: 856, endPoint y: 139, distance: 8.4
click at [849, 136] on select "- Доставка Таксі Гості Сервіс" at bounding box center [1146, 140] width 645 height 22
select select "3"
click at [824, 129] on select "- Доставка Таксі Гості Сервіс" at bounding box center [1146, 140] width 645 height 22
click at [185, 346] on button "Зберегти і вийти" at bounding box center [200, 335] width 102 height 22
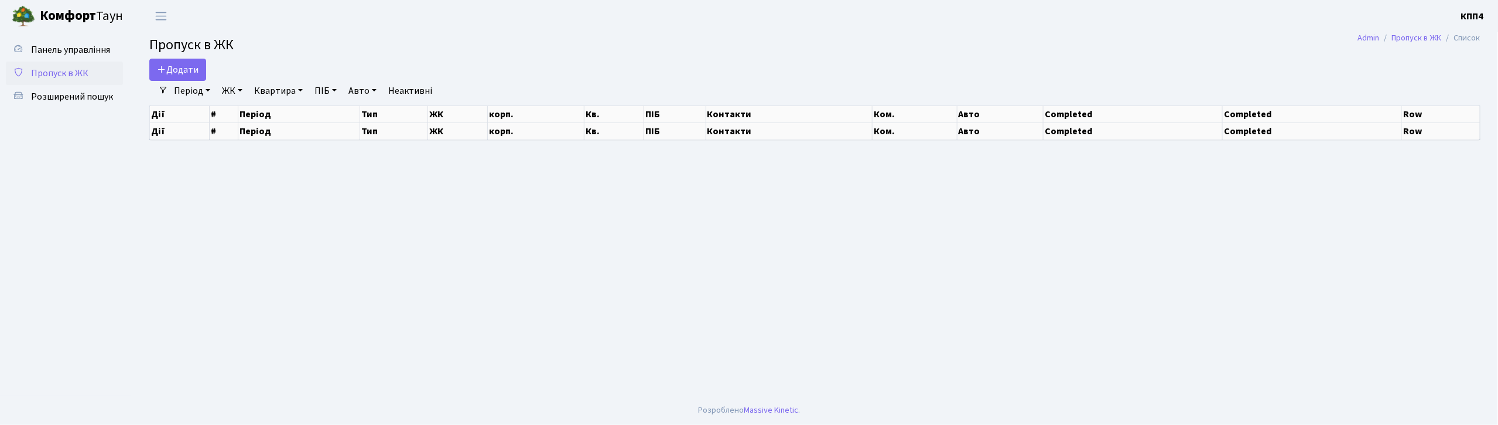
select select "25"
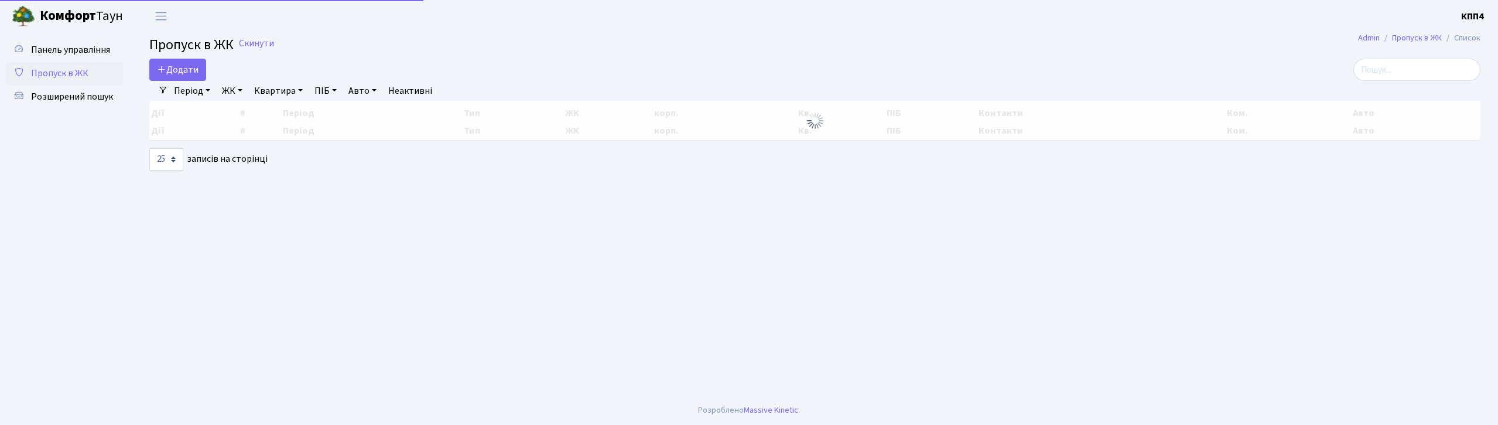
select select "25"
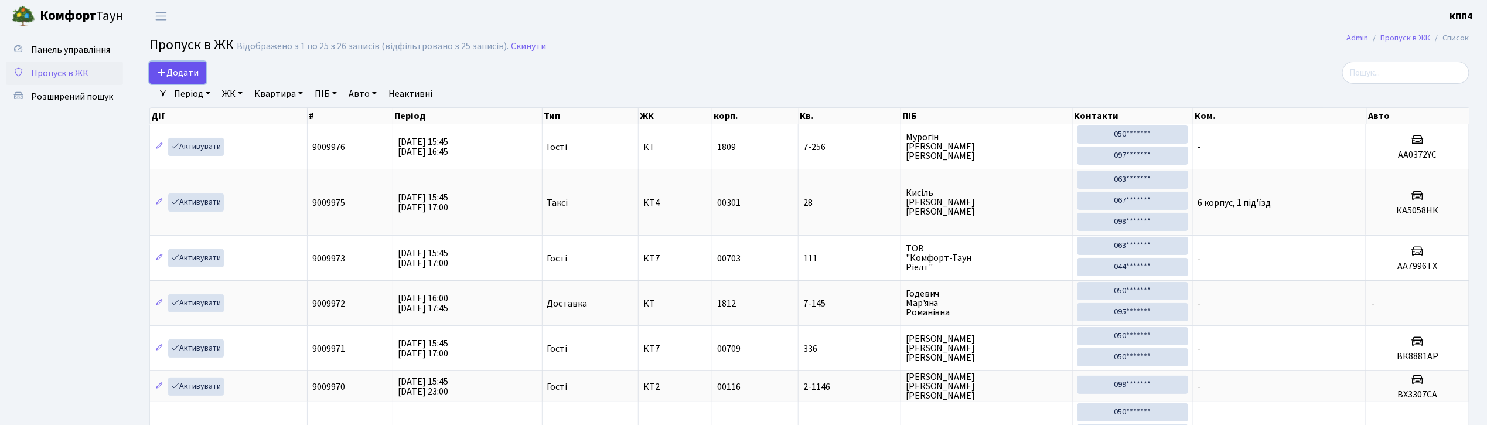
click at [186, 70] on span "Додати" at bounding box center [178, 72] width 42 height 13
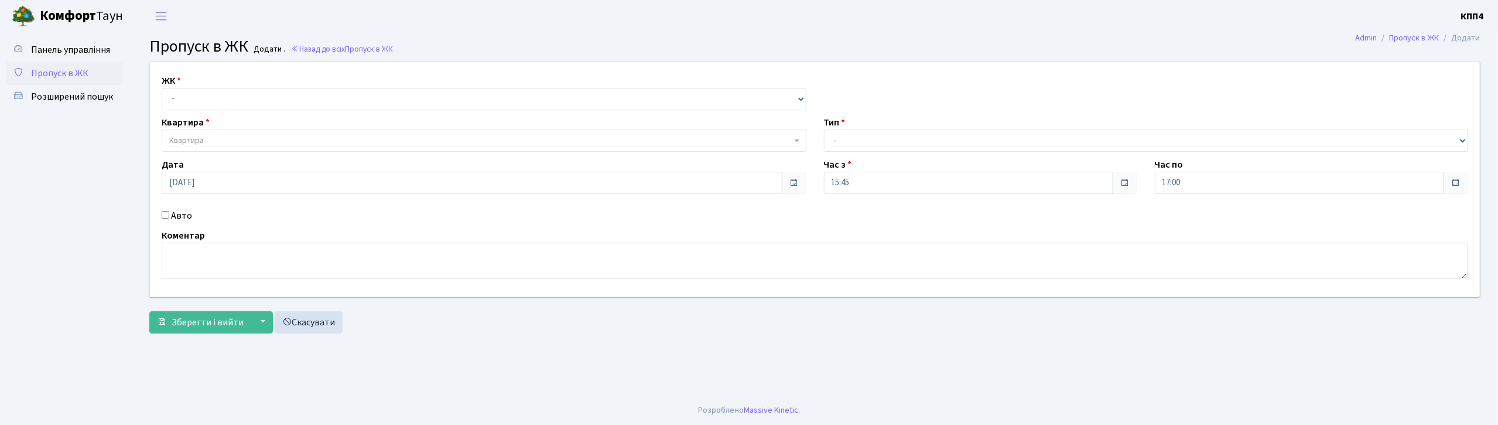
click at [167, 213] on input "Авто" at bounding box center [166, 215] width 8 height 8
checkbox input "true"
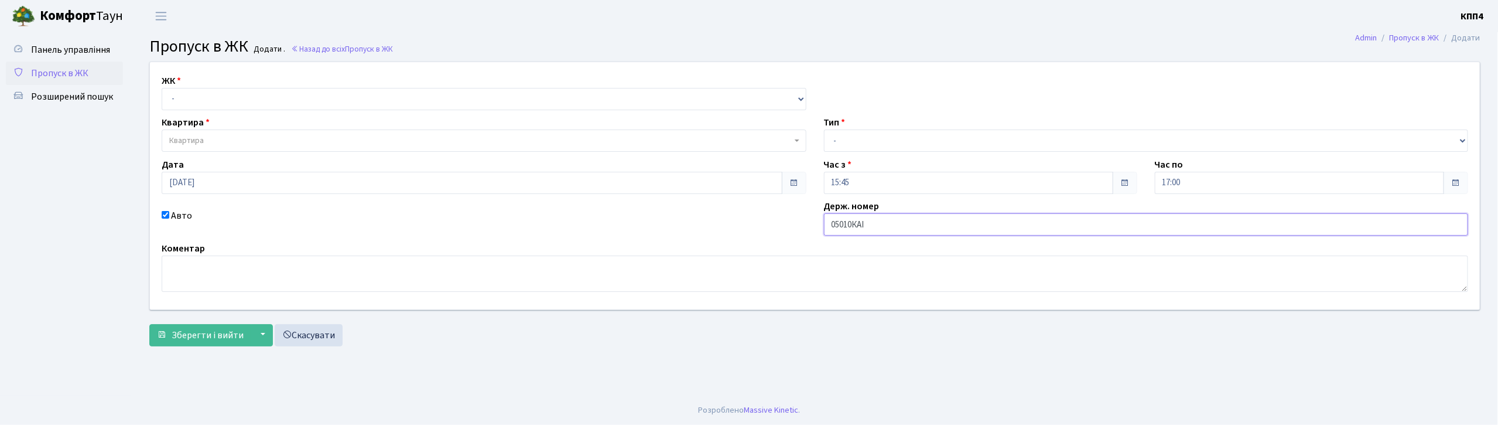
type input "05010КАІ"
click at [218, 101] on select "- КТ, вул. Регенераторна, 4 КТ2, просп. [STREET_ADDRESS] [STREET_ADDRESS] [PERS…" at bounding box center [484, 99] width 645 height 22
select select "271"
click at [162, 88] on select "- КТ, вул. Регенераторна, 4 КТ2, просп. Соборності, 17 КТ3, вул. Березнева, 16 …" at bounding box center [484, 99] width 645 height 22
select select
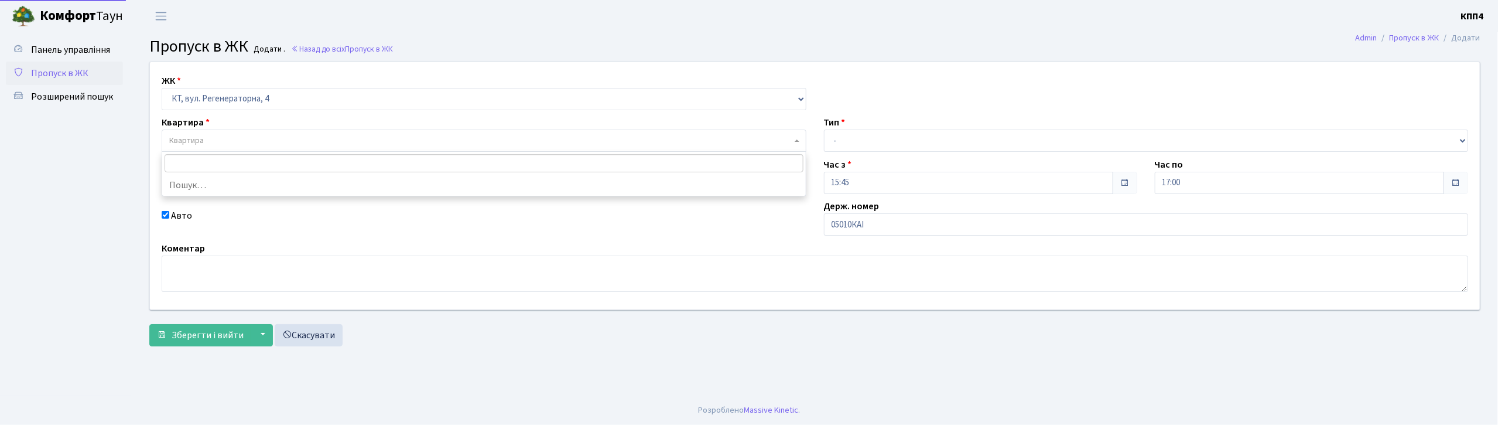
click at [216, 144] on span "Квартира" at bounding box center [480, 141] width 623 height 12
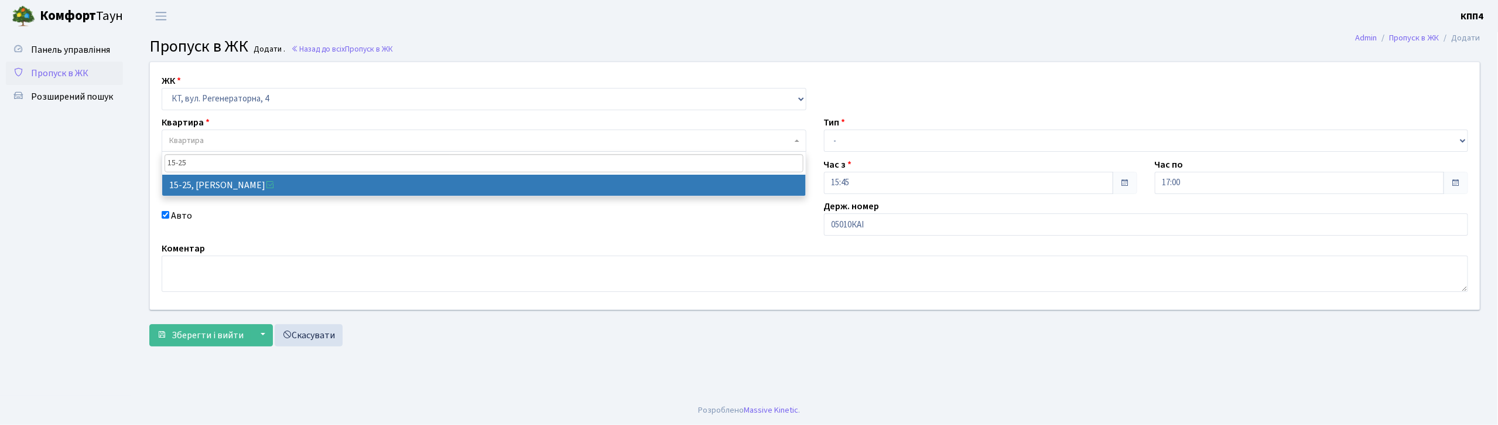
type input "15-25"
select select "8800"
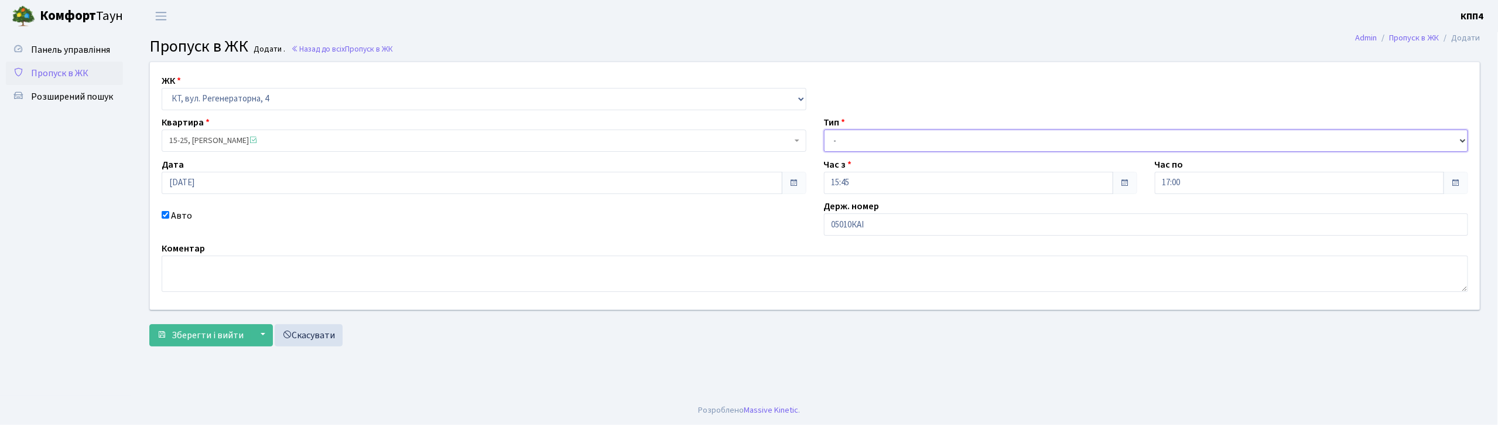
click at [893, 144] on select "- Доставка Таксі Гості Сервіс" at bounding box center [1146, 140] width 645 height 22
select select "1"
click at [824, 129] on select "- Доставка Таксі Гості Сервіс" at bounding box center [1146, 140] width 645 height 22
click at [190, 342] on button "Зберегти і вийти" at bounding box center [200, 335] width 102 height 22
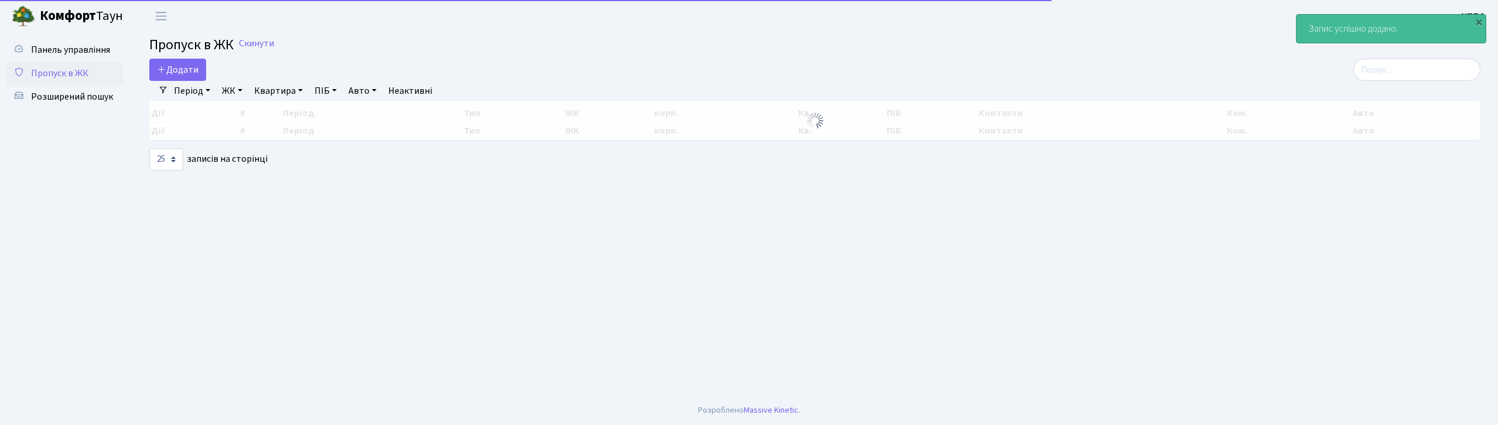
select select "25"
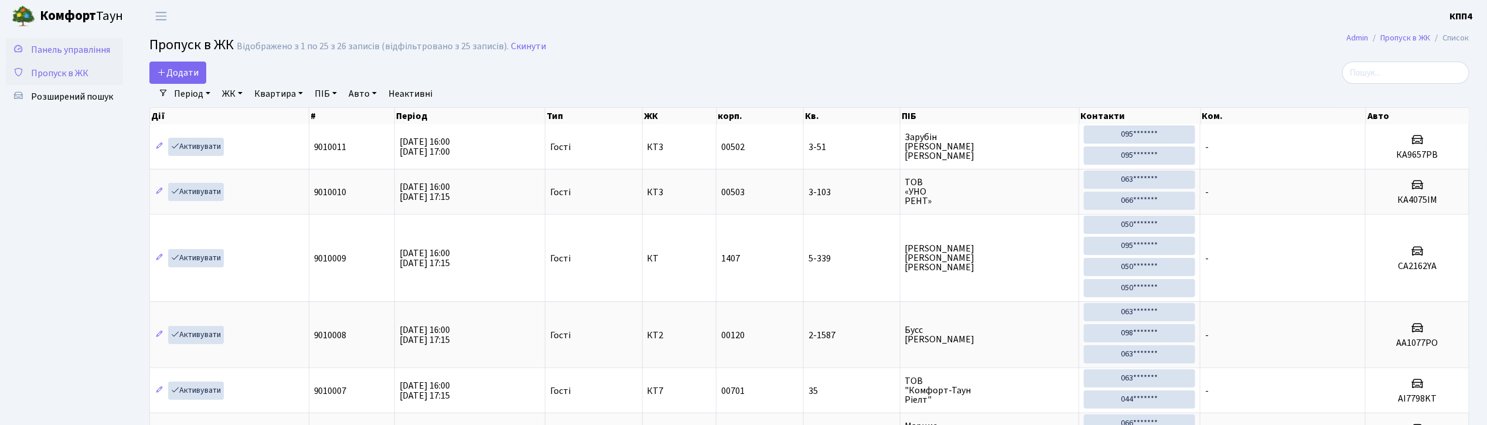
click at [67, 45] on span "Панель управління" at bounding box center [70, 49] width 79 height 13
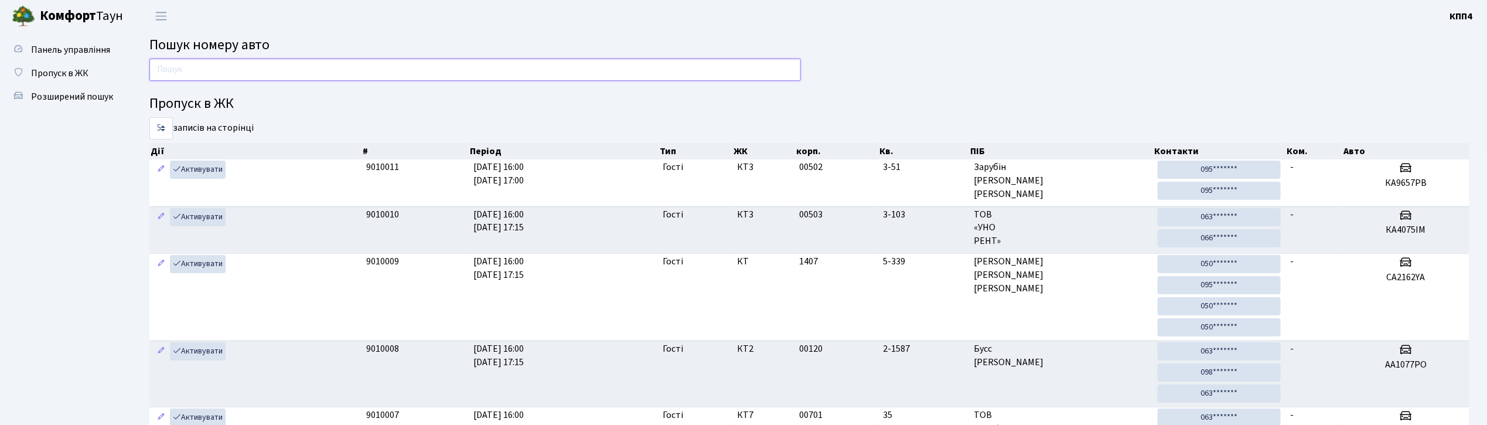
click at [569, 74] on input "text" at bounding box center [474, 70] width 651 height 22
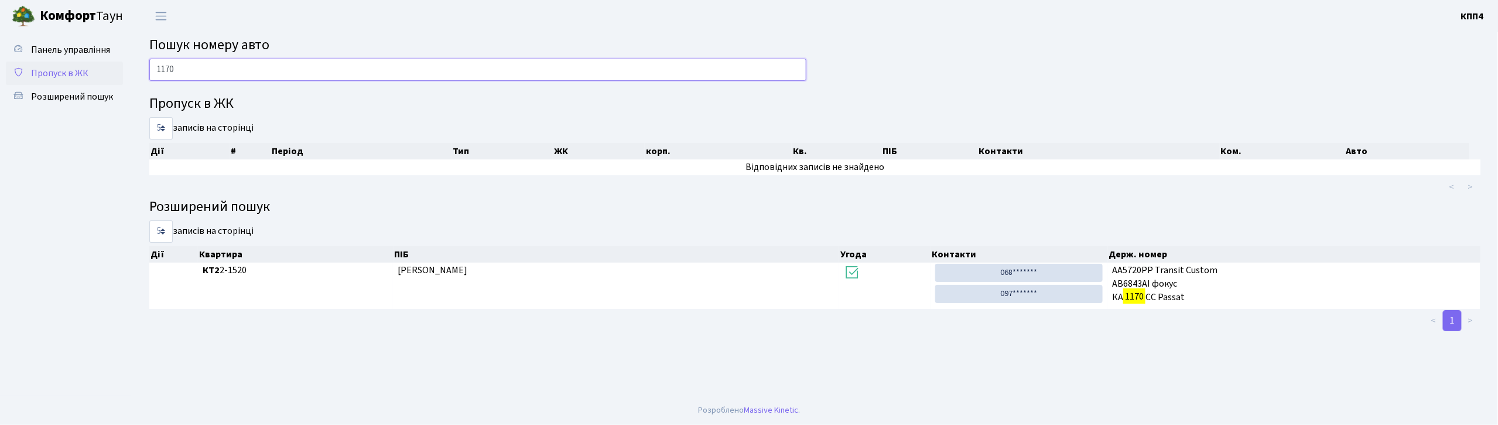
type input "1170"
click at [60, 71] on span "Пропуск в ЖК" at bounding box center [59, 73] width 57 height 13
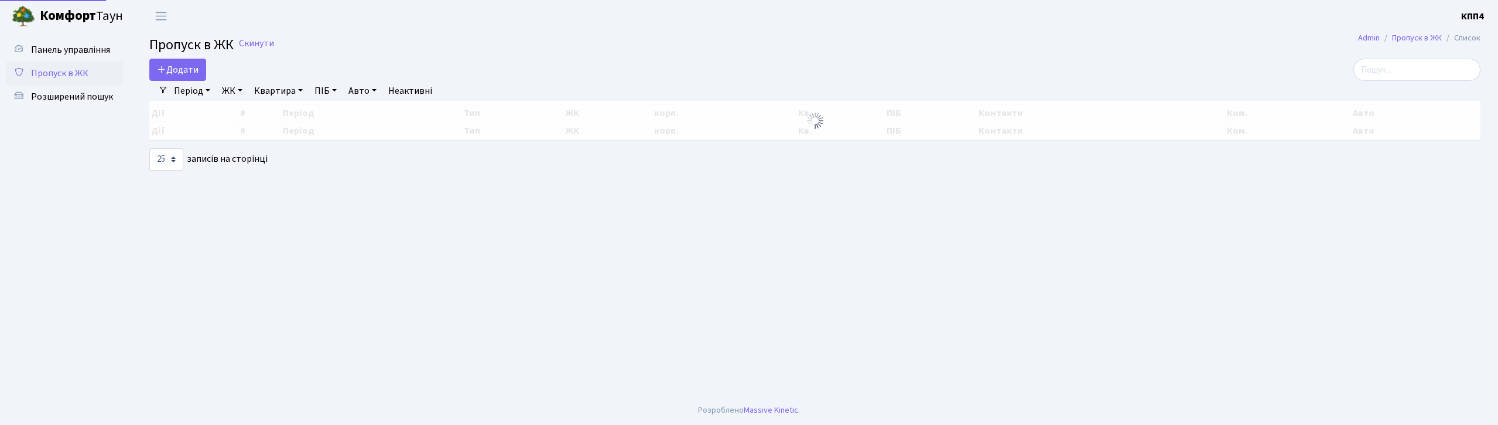
select select "25"
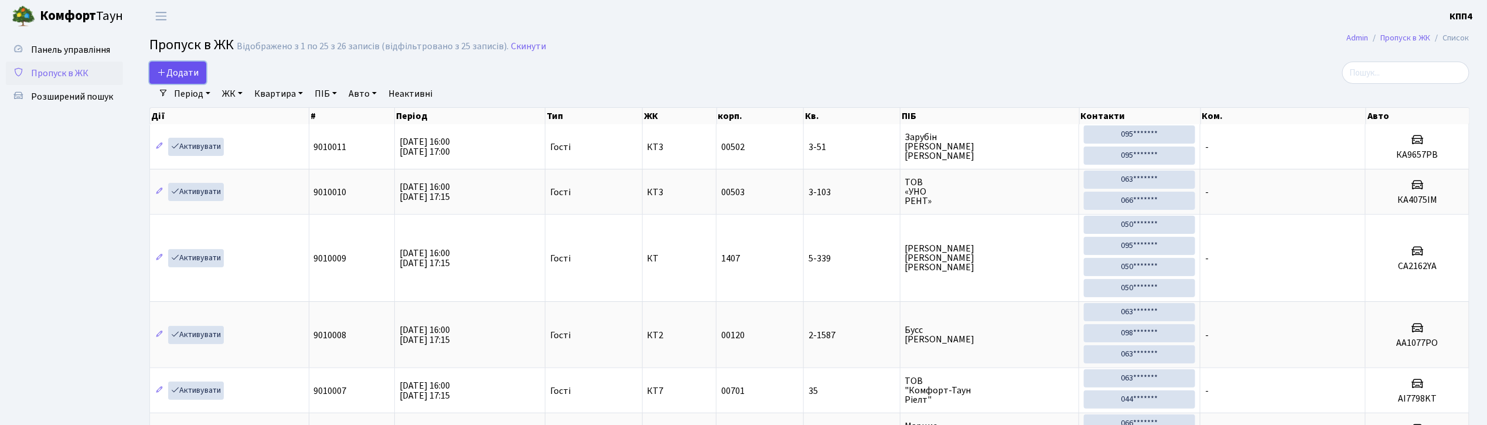
click at [179, 66] on span "Додати" at bounding box center [178, 72] width 42 height 13
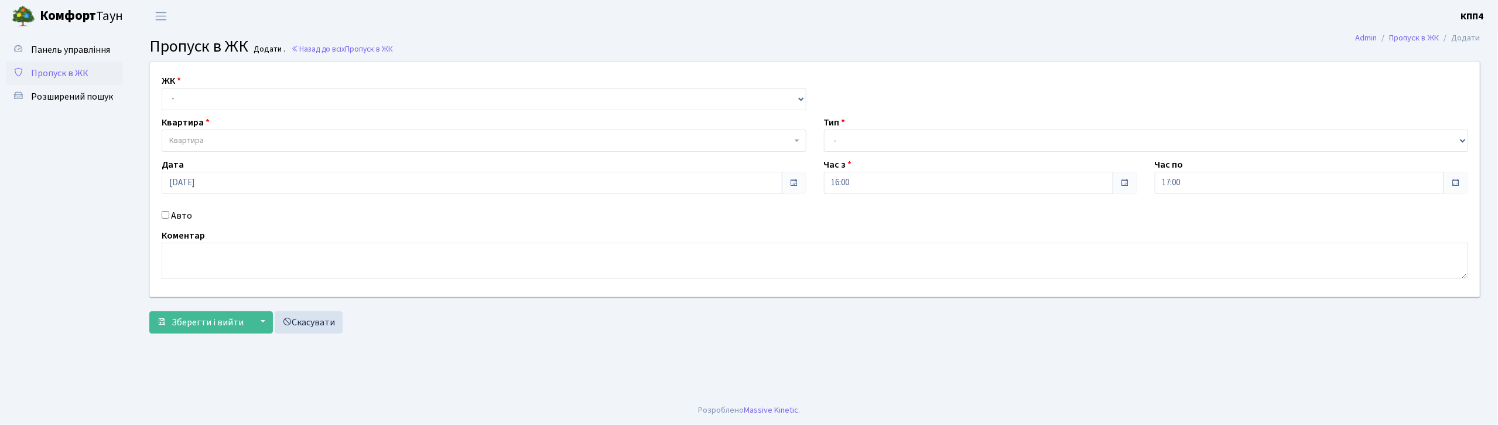
click at [166, 213] on input "Авто" at bounding box center [166, 215] width 8 height 8
checkbox input "true"
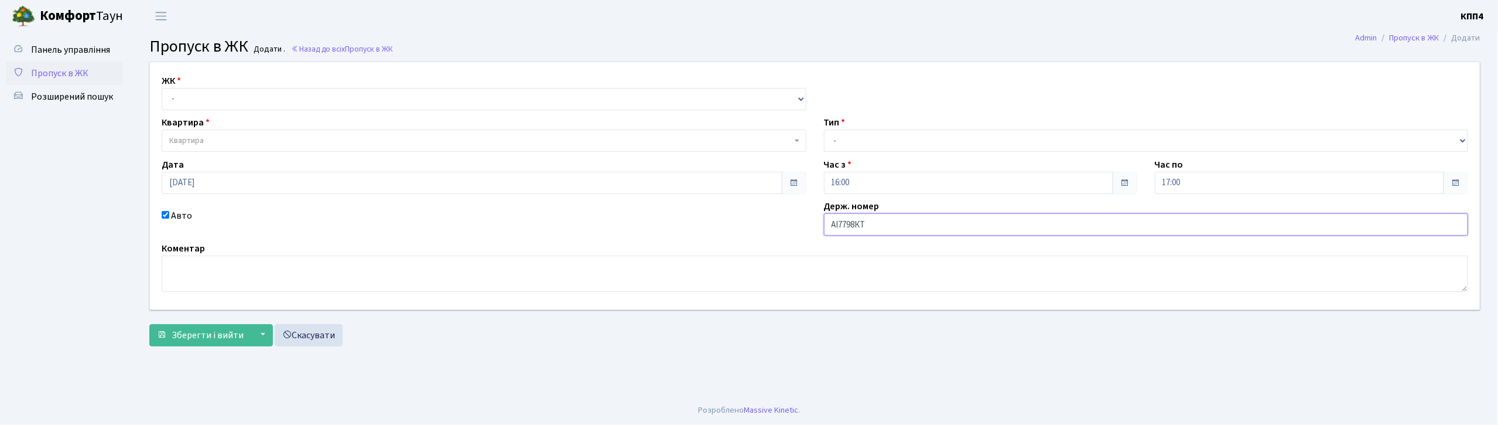
type input "АІ7798КТ"
click at [865, 139] on select "- Доставка Таксі Гості Сервіс" at bounding box center [1146, 140] width 645 height 22
select select "3"
click at [824, 129] on select "- Доставка Таксі Гості Сервіс" at bounding box center [1146, 140] width 645 height 22
drag, startPoint x: 312, startPoint y: 100, endPoint x: 314, endPoint y: 108, distance: 8.4
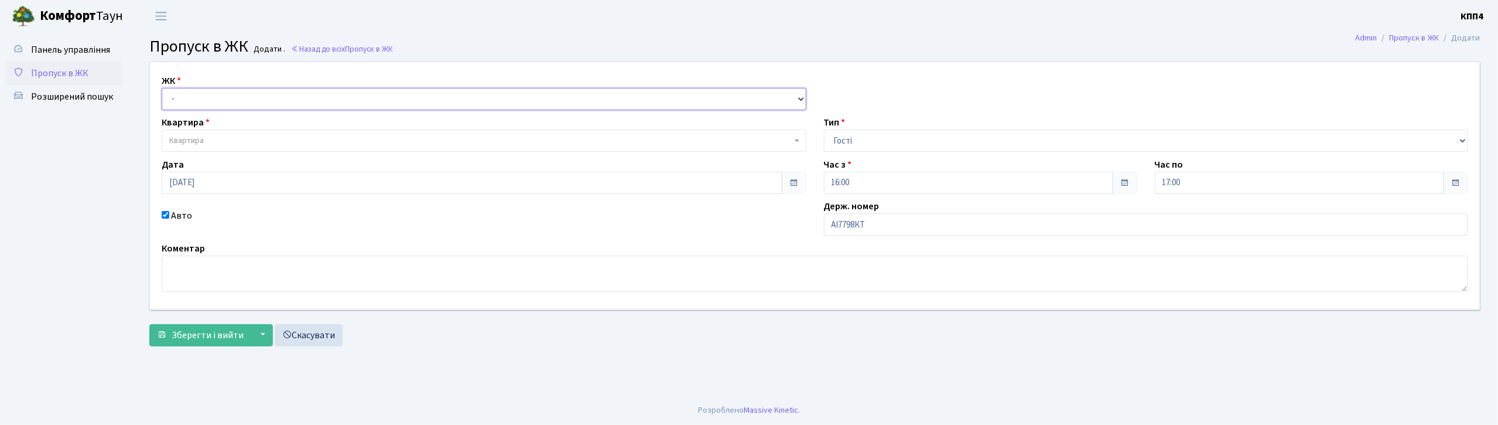
click at [312, 99] on select "- КТ, вул. Регенераторна, 4 КТ2, просп. Соборності, 17 КТ3, вул. Березнева, 16 …" at bounding box center [484, 99] width 645 height 22
select select "271"
click at [162, 88] on select "- КТ, вул. Регенераторна, 4 КТ2, просп. [STREET_ADDRESS] [STREET_ADDRESS] [PERS…" at bounding box center [484, 99] width 645 height 22
select select
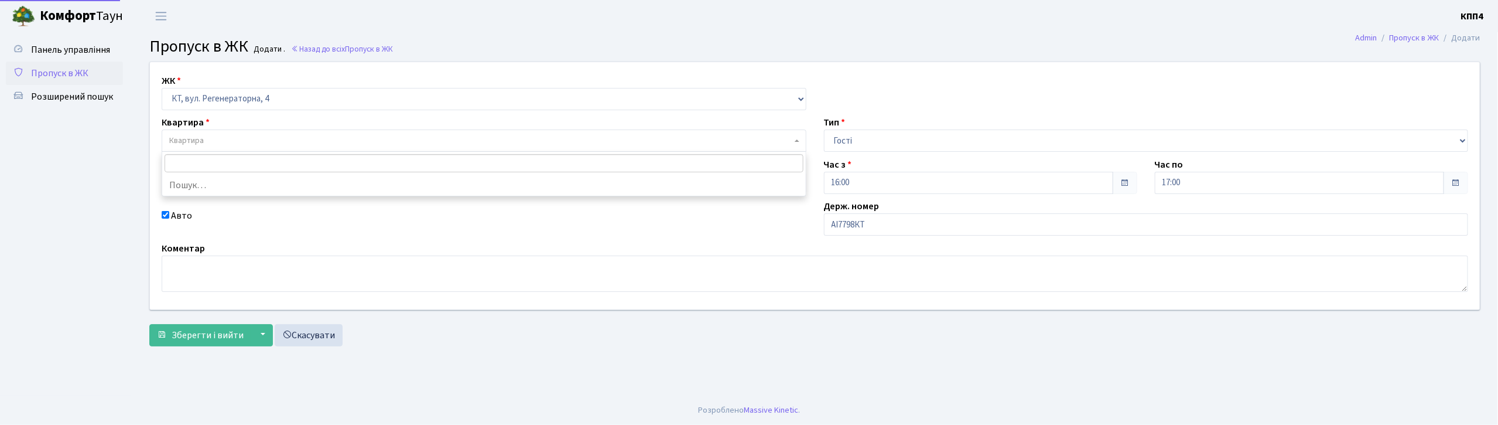
click at [305, 129] on span "Квартира" at bounding box center [484, 140] width 645 height 22
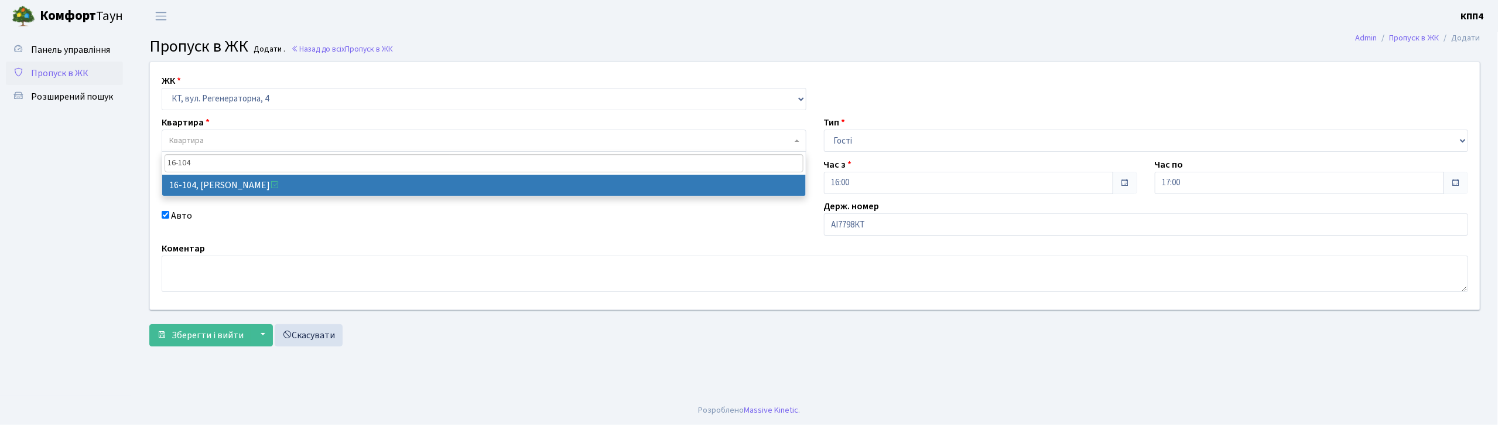
type input "16-104"
select select "8665"
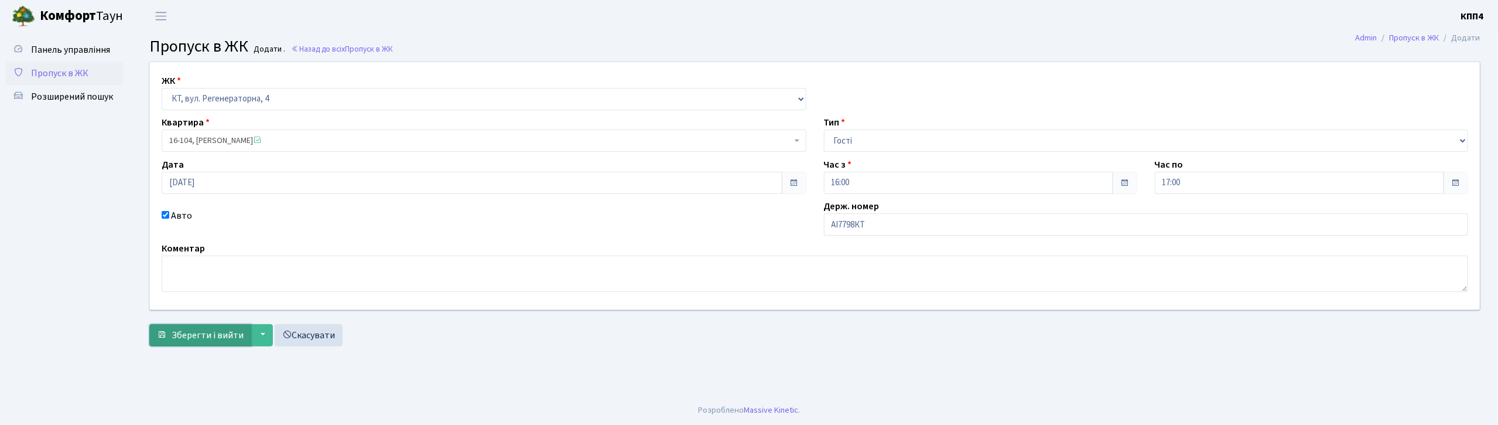
click at [207, 336] on span "Зберегти і вийти" at bounding box center [208, 335] width 72 height 13
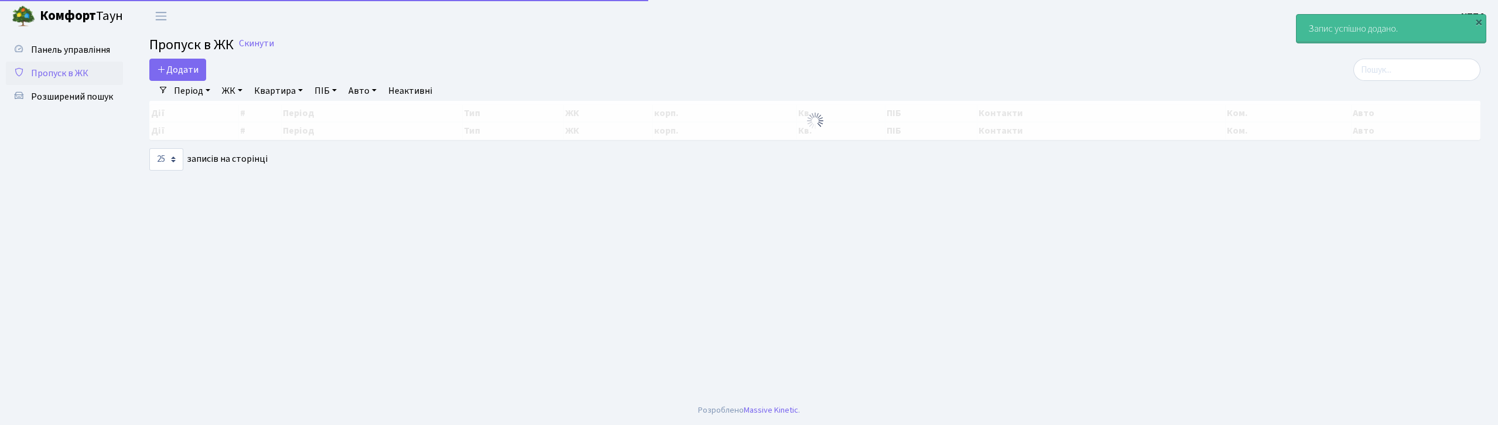
select select "25"
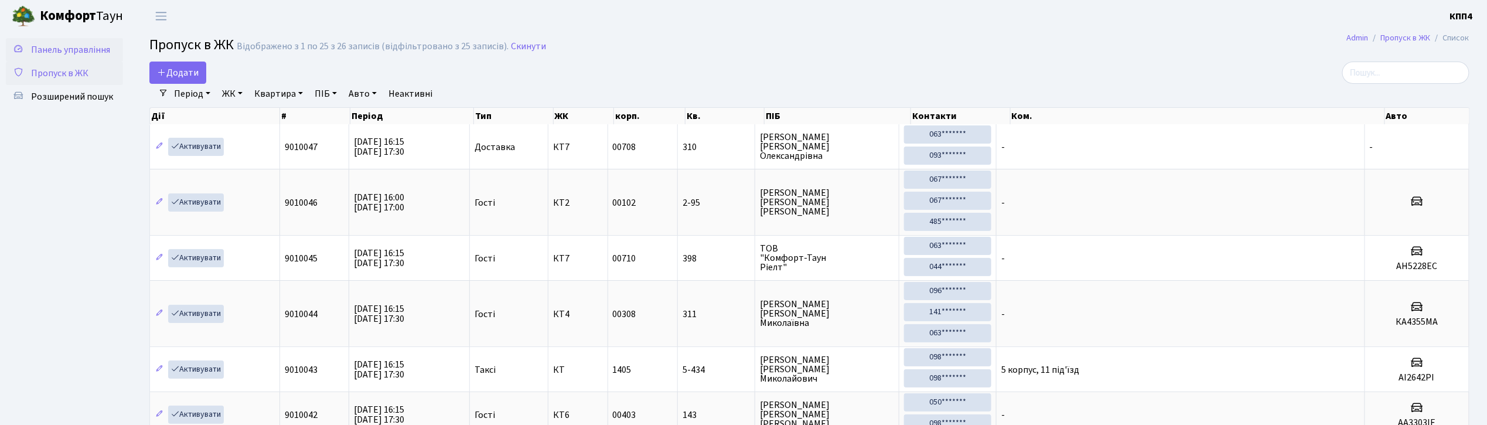
click at [94, 47] on span "Панель управління" at bounding box center [70, 49] width 79 height 13
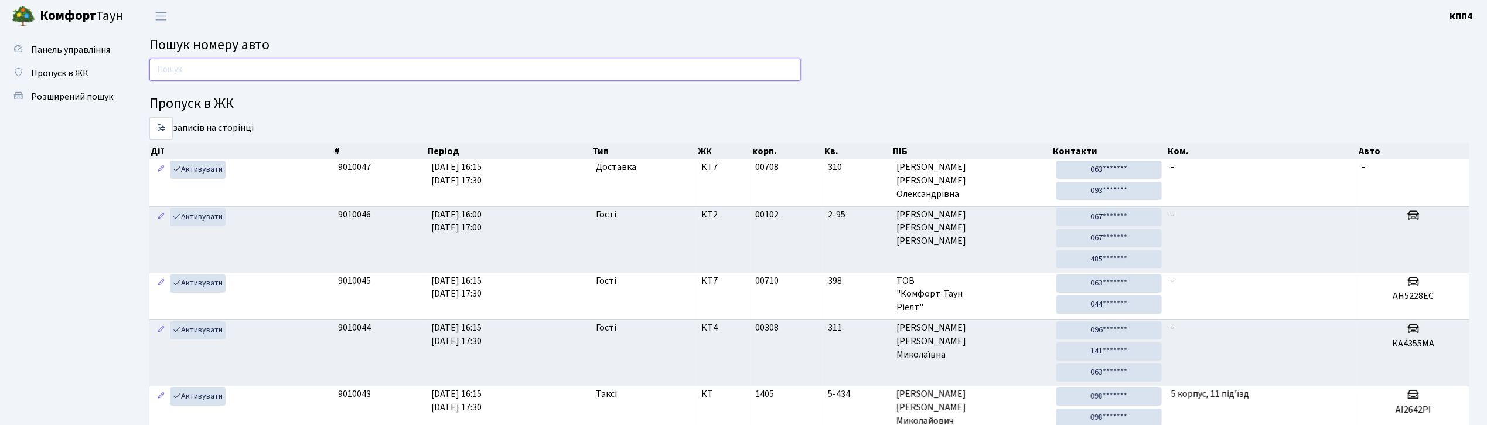
click at [252, 73] on input "text" at bounding box center [474, 70] width 651 height 22
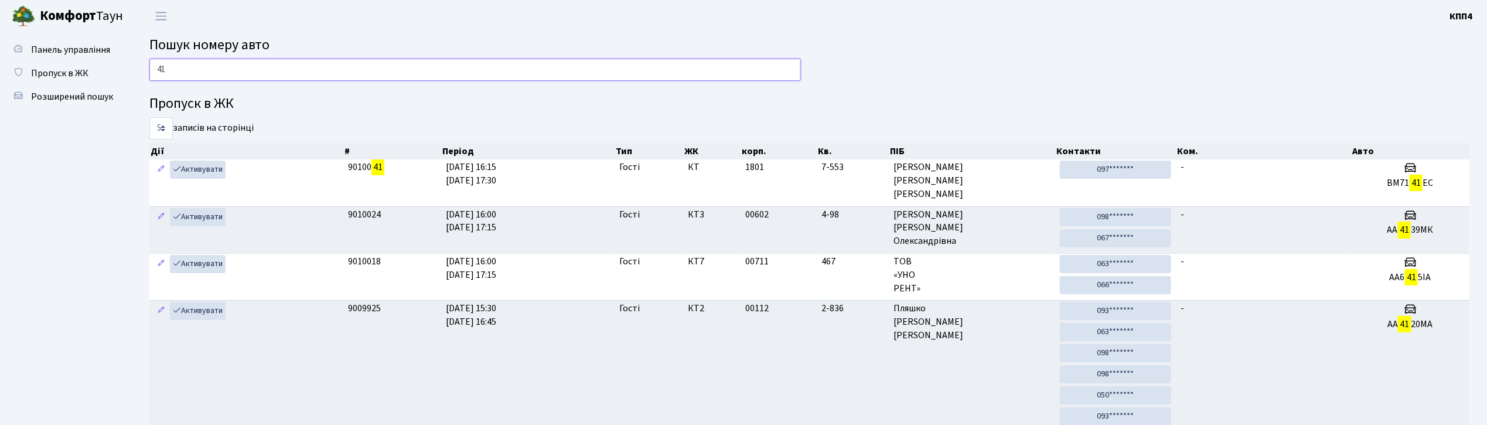
click at [193, 69] on input "41" at bounding box center [474, 70] width 651 height 22
type input "4"
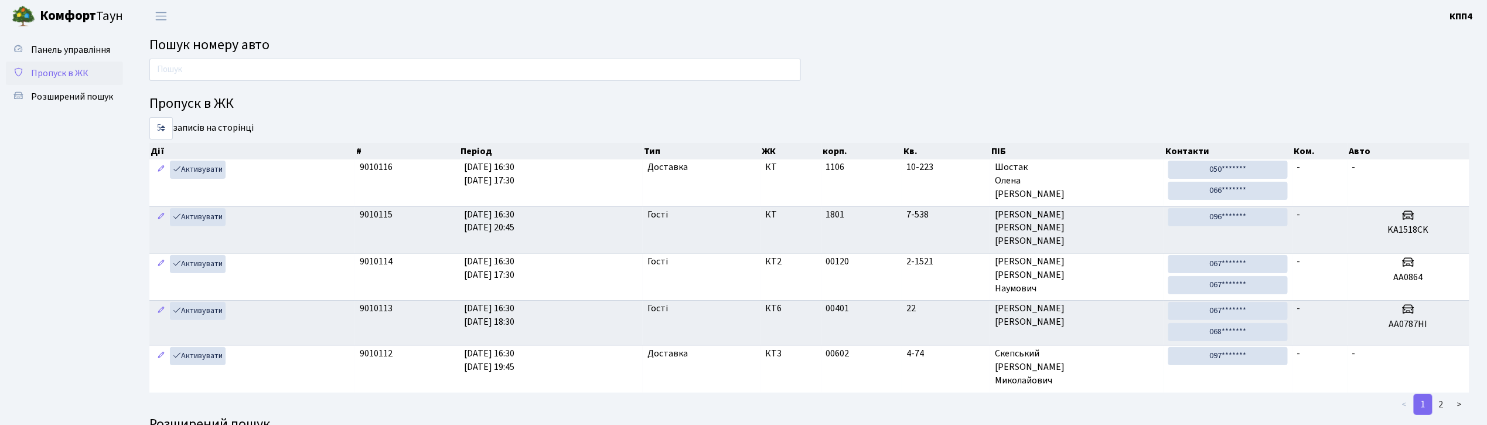
click at [71, 69] on span "Пропуск в ЖК" at bounding box center [59, 73] width 57 height 13
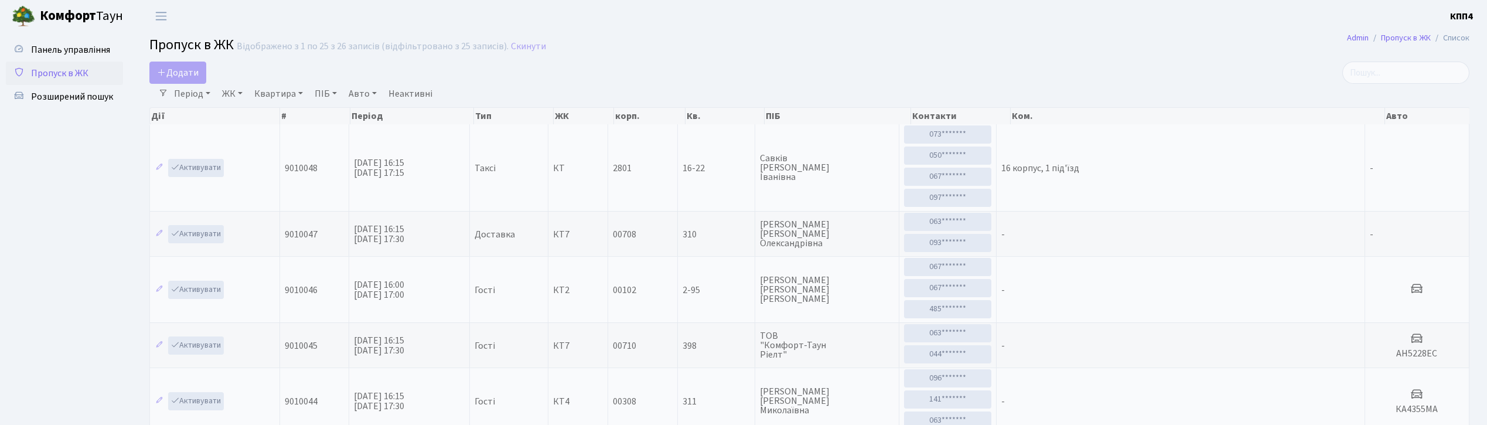
select select "25"
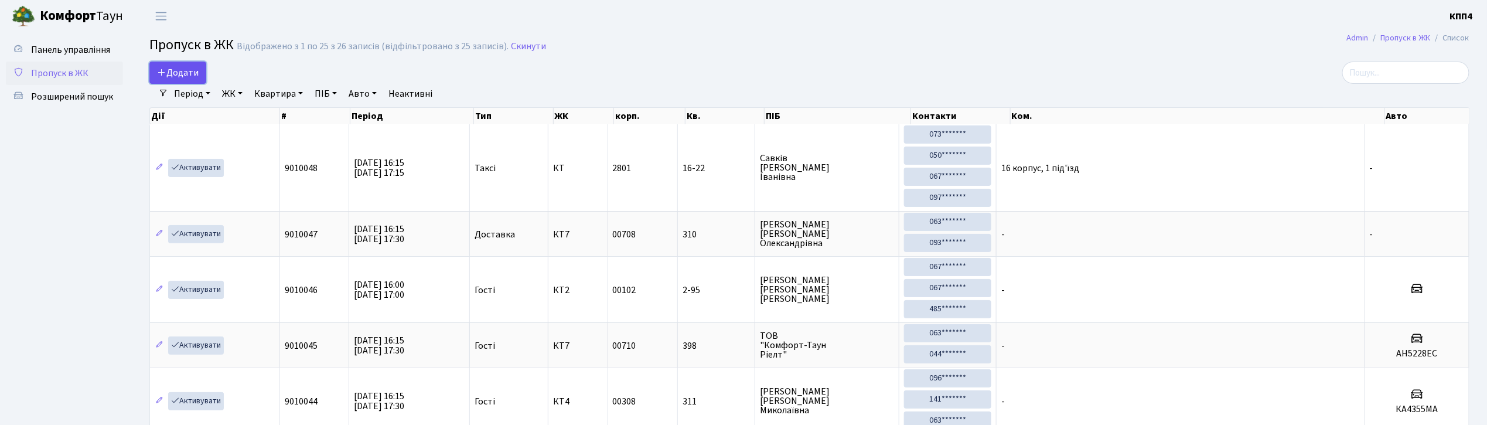
click at [183, 70] on span "Додати" at bounding box center [178, 72] width 42 height 13
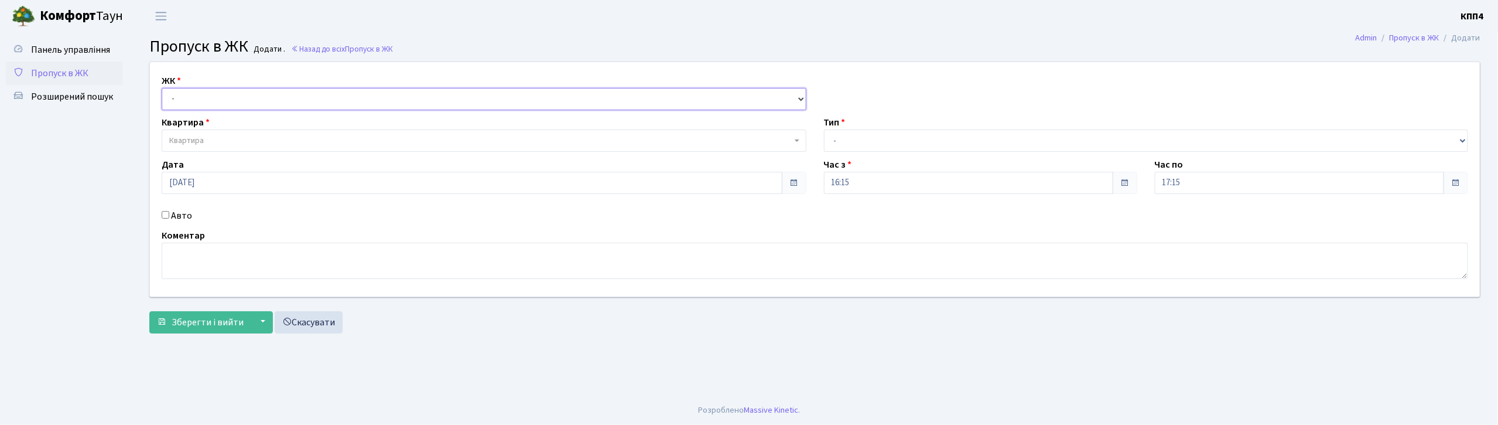
drag, startPoint x: 0, startPoint y: 0, endPoint x: 196, endPoint y: 108, distance: 223.4
click at [195, 101] on select "- КТ, вул. Регенераторна, 4 КТ2, просп. Соборності, 17 КТ3, вул. Березнева, 16 …" at bounding box center [484, 99] width 645 height 22
select select "271"
click at [162, 88] on select "- КТ, вул. Регенераторна, 4 КТ2, просп. Соборності, 17 КТ3, вул. Березнева, 16 …" at bounding box center [484, 99] width 645 height 22
select select
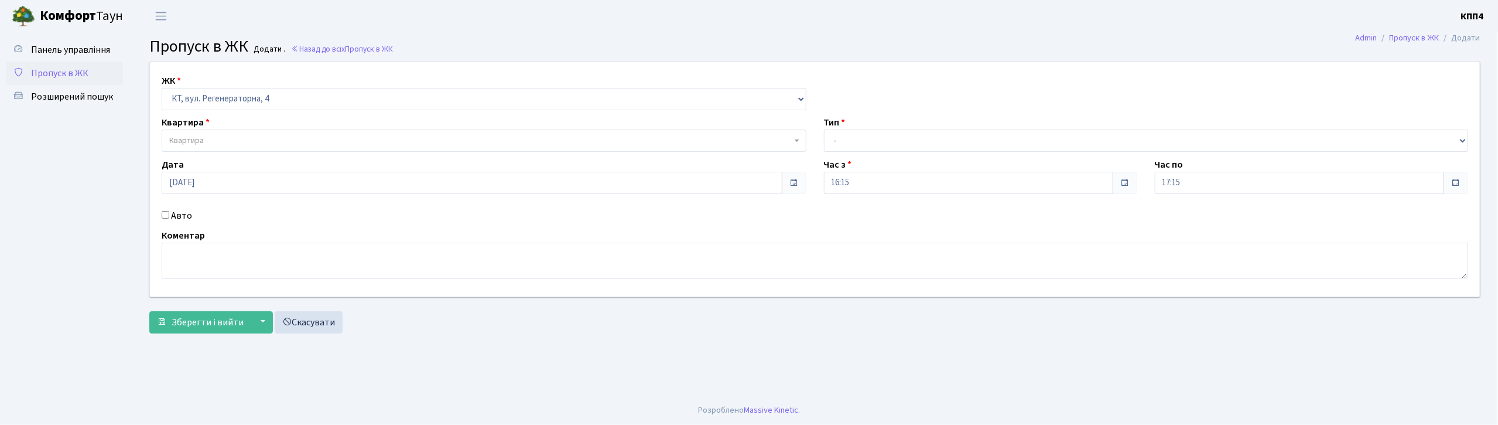
click at [223, 132] on span "Квартира" at bounding box center [484, 140] width 645 height 22
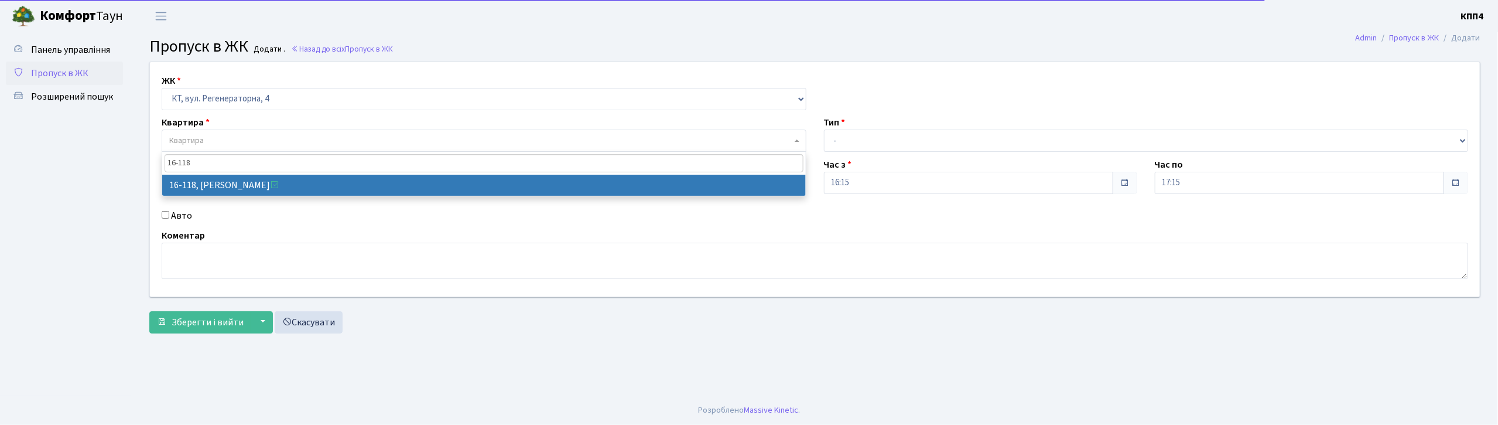
type input "16-118"
select select "8679"
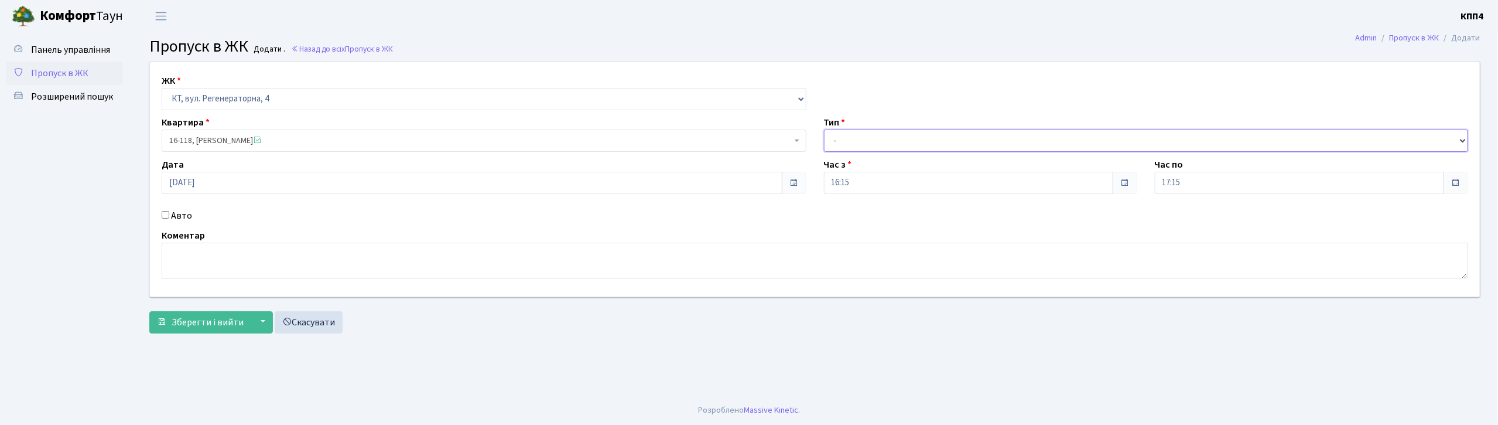
drag, startPoint x: 917, startPoint y: 135, endPoint x: 921, endPoint y: 144, distance: 10.5
click at [916, 136] on select "- Доставка Таксі Гості Сервіс" at bounding box center [1146, 140] width 645 height 22
select select "3"
click at [824, 129] on select "- Доставка Таксі Гості Сервіс" at bounding box center [1146, 140] width 645 height 22
click at [165, 216] on input "Авто" at bounding box center [166, 215] width 8 height 8
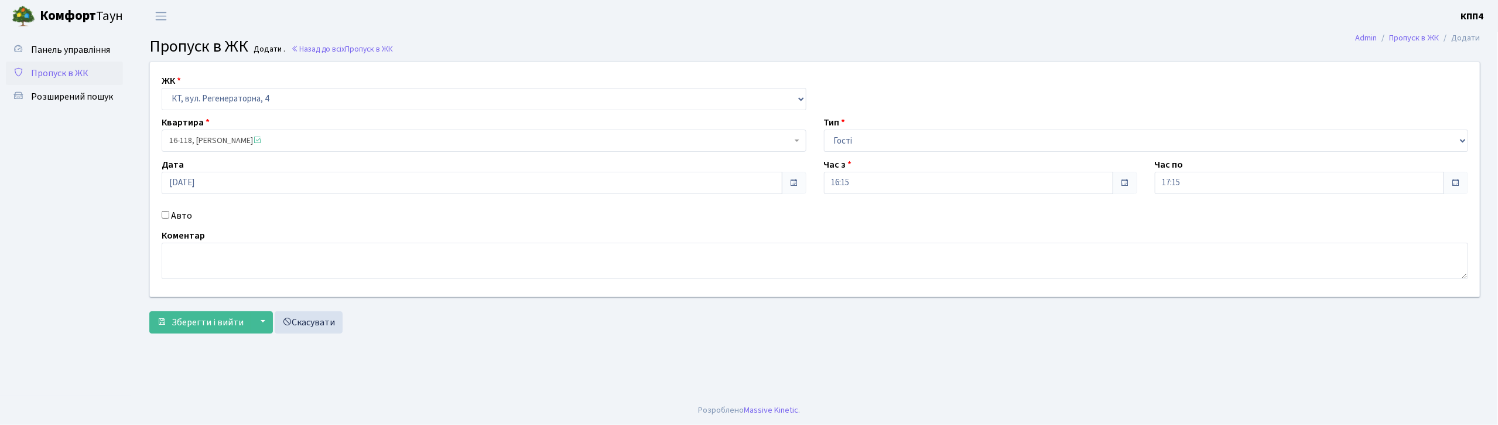
checkbox input "true"
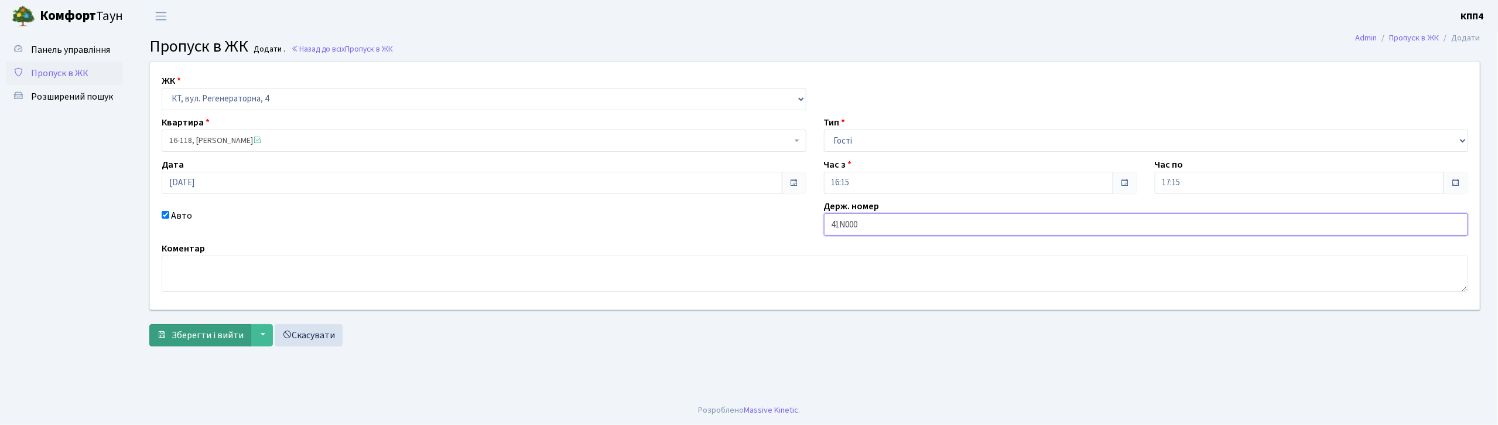
type input "41N000"
click at [216, 334] on span "Зберегти і вийти" at bounding box center [208, 335] width 72 height 13
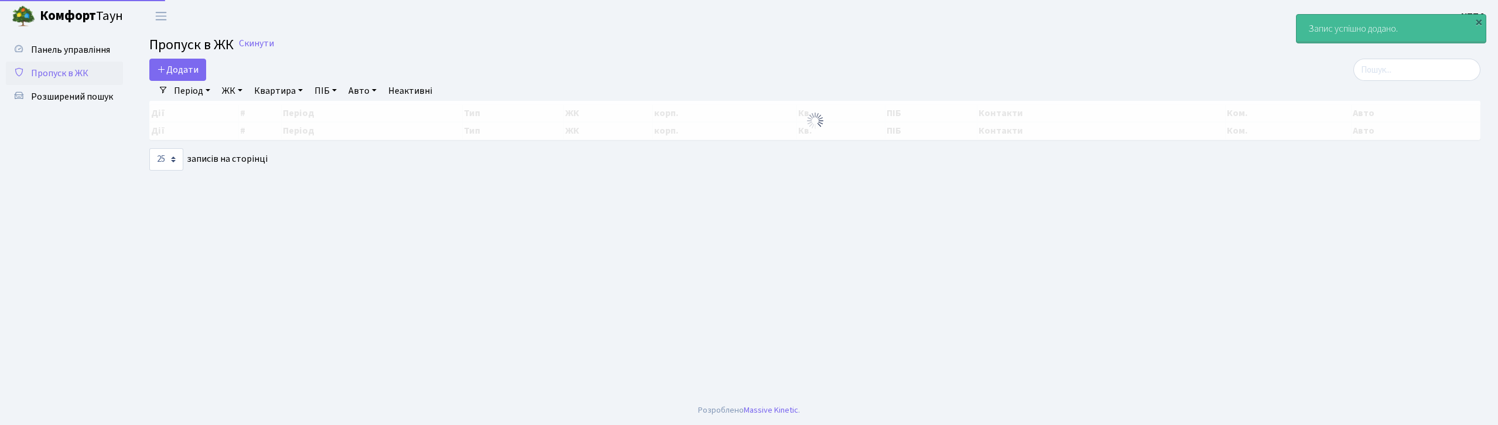
select select "25"
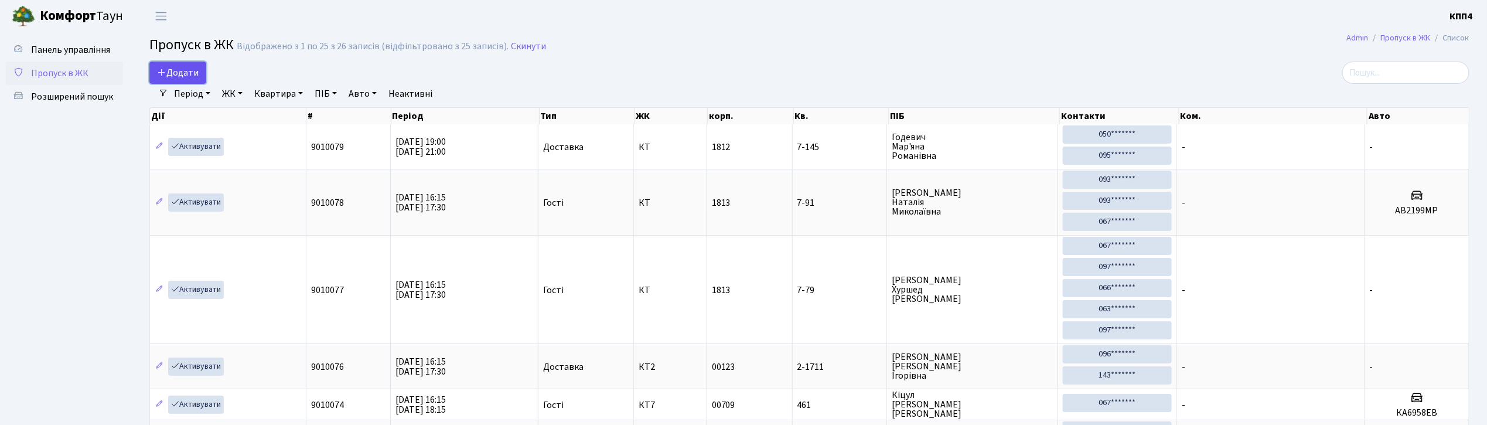
click at [171, 75] on span "Додати" at bounding box center [178, 72] width 42 height 13
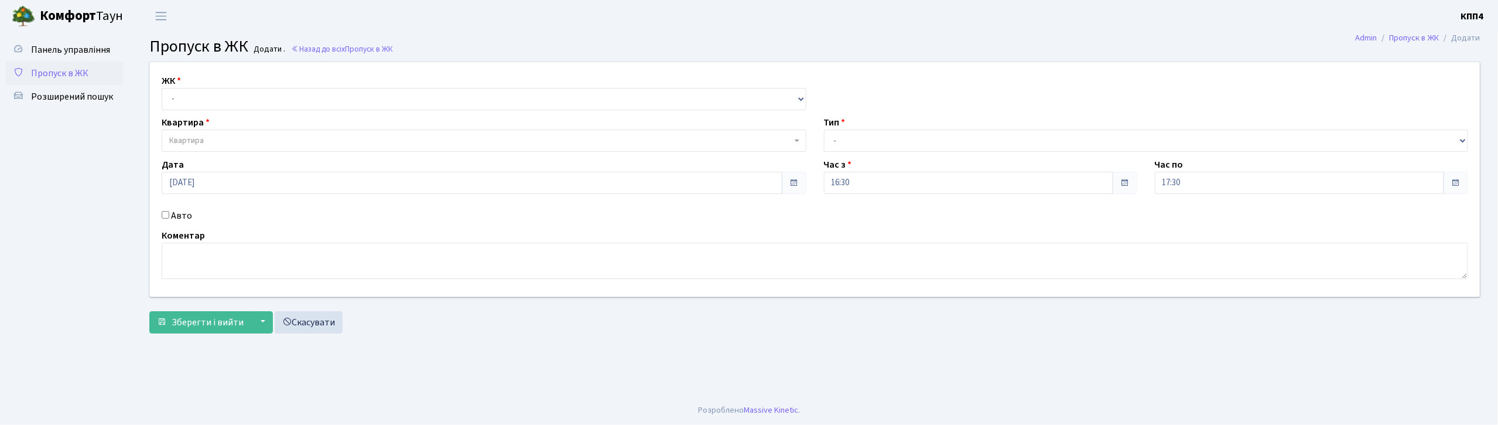
click at [167, 218] on input "Авто" at bounding box center [166, 215] width 8 height 8
checkbox input "true"
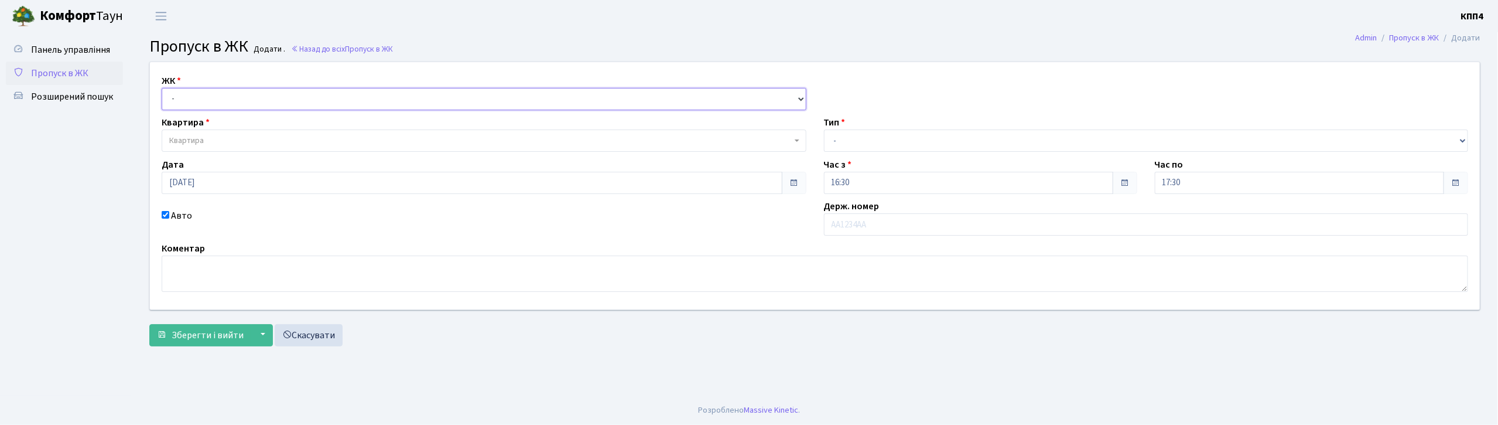
click at [240, 98] on select "- КТ, вул. Регенераторна, 4 КТ2, просп. [STREET_ADDRESS] [STREET_ADDRESS] [PERS…" at bounding box center [484, 99] width 645 height 22
select select "304"
click at [162, 88] on select "- КТ, вул. Регенераторна, 4 КТ2, просп. [STREET_ADDRESS] [STREET_ADDRESS] [PERS…" at bounding box center [484, 99] width 645 height 22
select select
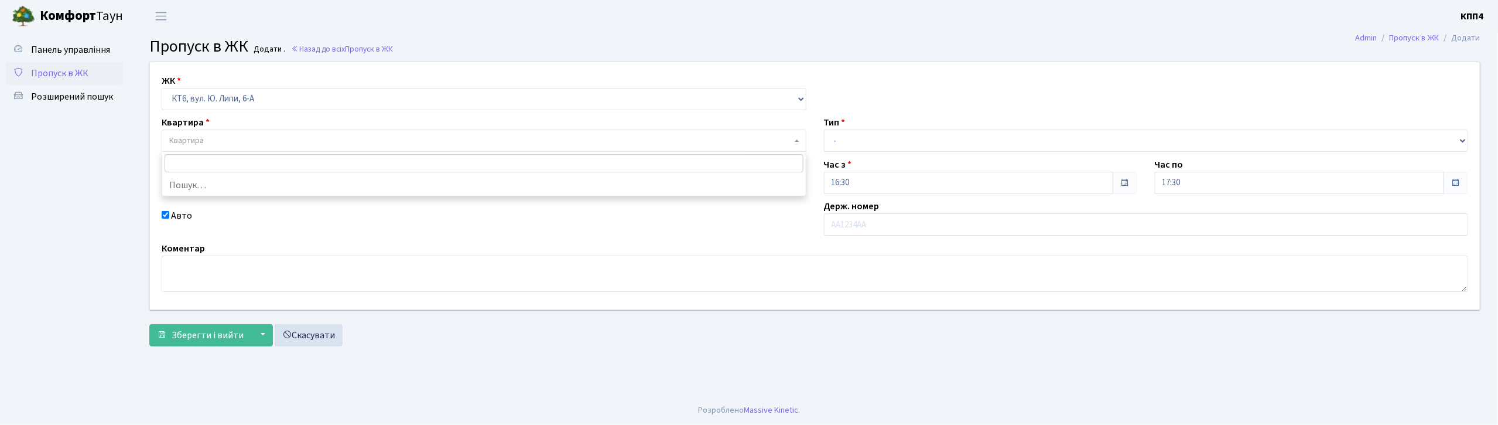
click at [245, 132] on span "Квартира" at bounding box center [484, 140] width 645 height 22
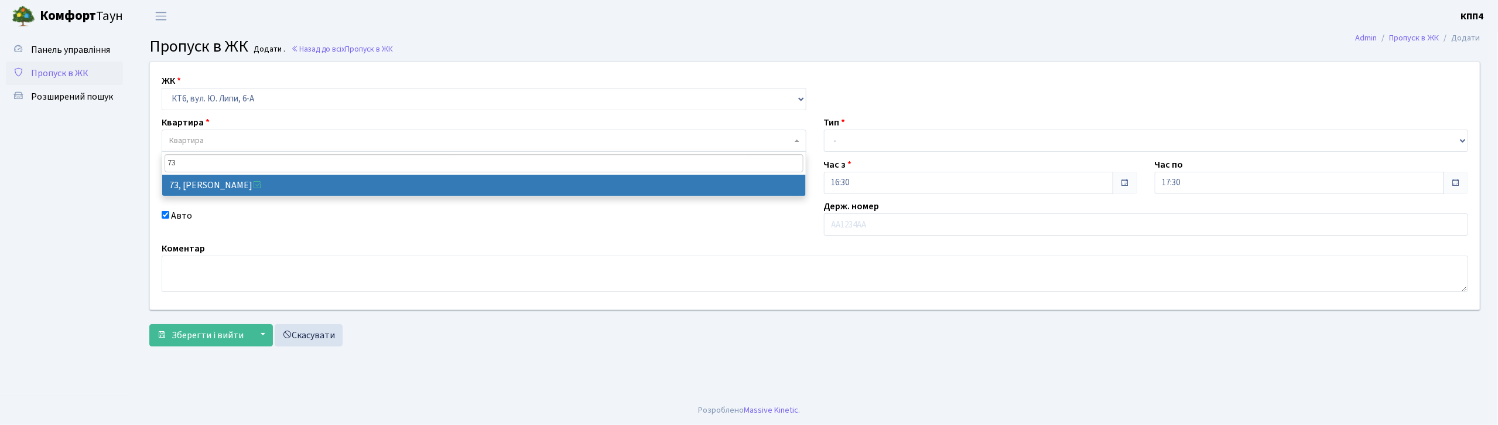
type input "73"
select select "17165"
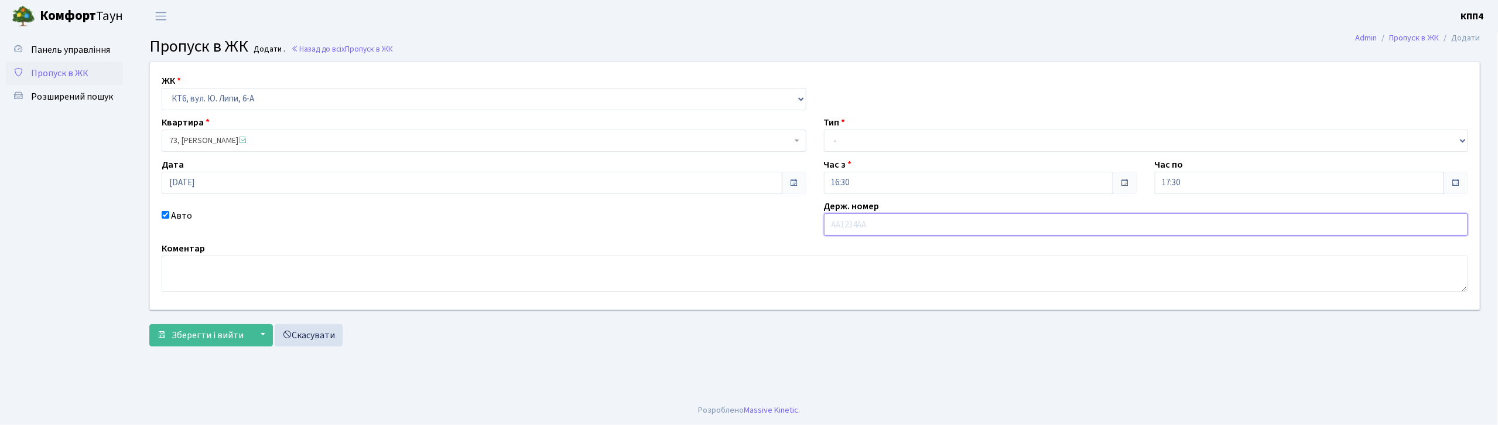
drag, startPoint x: 931, startPoint y: 223, endPoint x: 900, endPoint y: 204, distance: 36.5
click at [931, 223] on input "text" at bounding box center [1146, 224] width 645 height 22
type input "КА7854АТ"
click at [882, 138] on select "- Доставка Таксі Гості Сервіс" at bounding box center [1146, 140] width 645 height 22
select select "3"
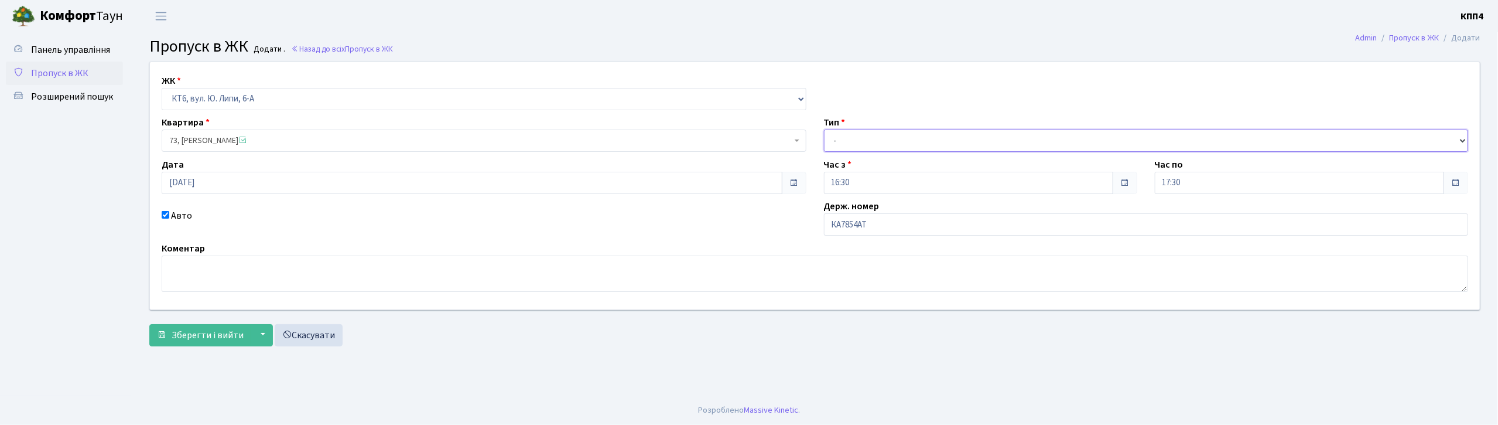
click at [824, 129] on select "- Доставка Таксі Гості Сервіс" at bounding box center [1146, 140] width 645 height 22
click at [214, 332] on span "Зберегти і вийти" at bounding box center [208, 335] width 72 height 13
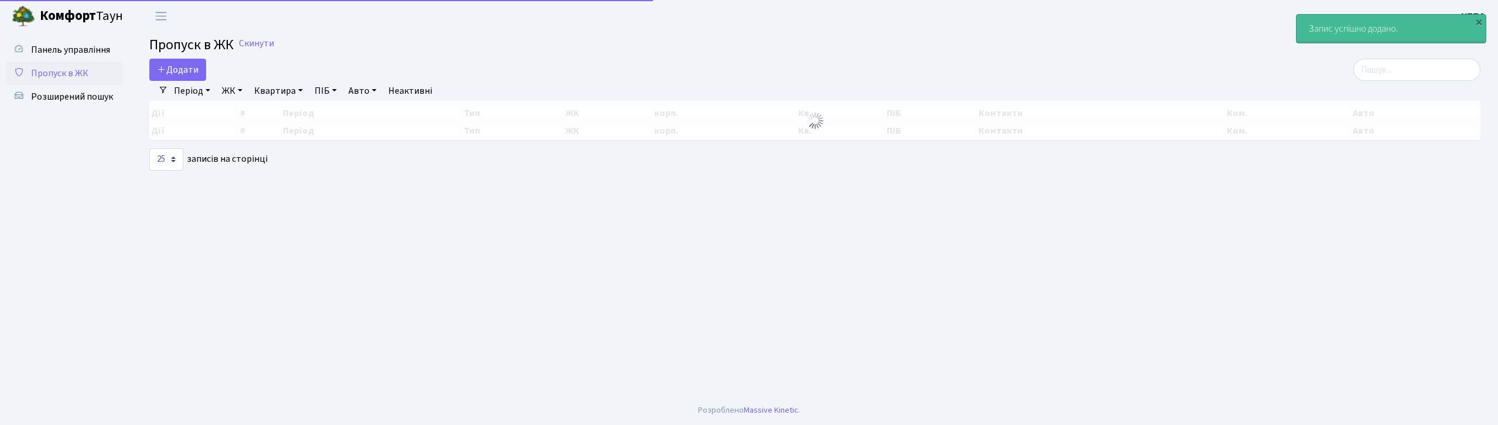
select select "25"
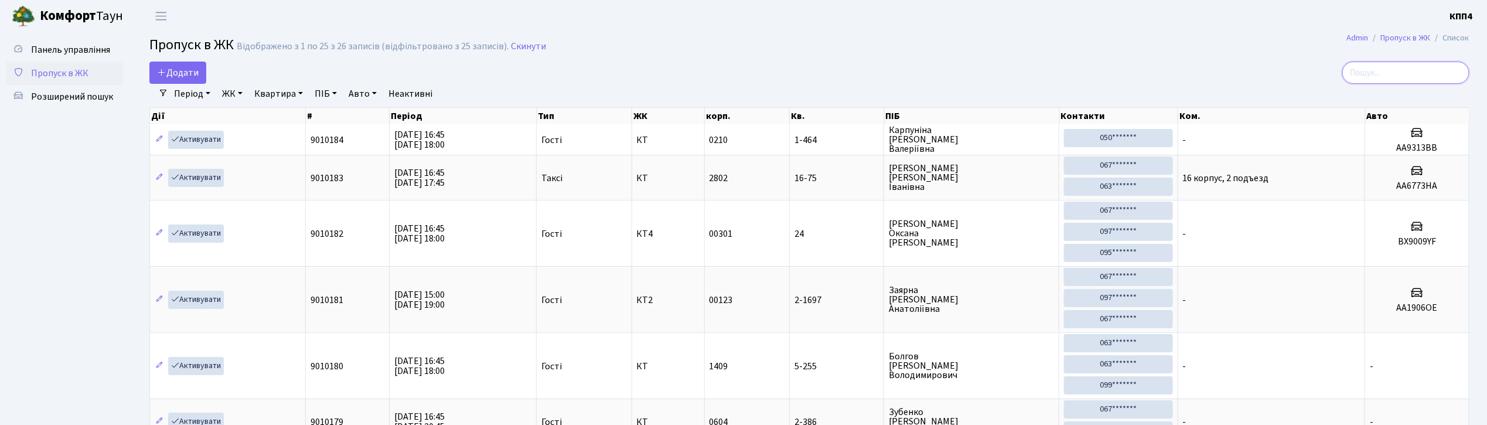
click at [1437, 71] on input "search" at bounding box center [1405, 73] width 127 height 22
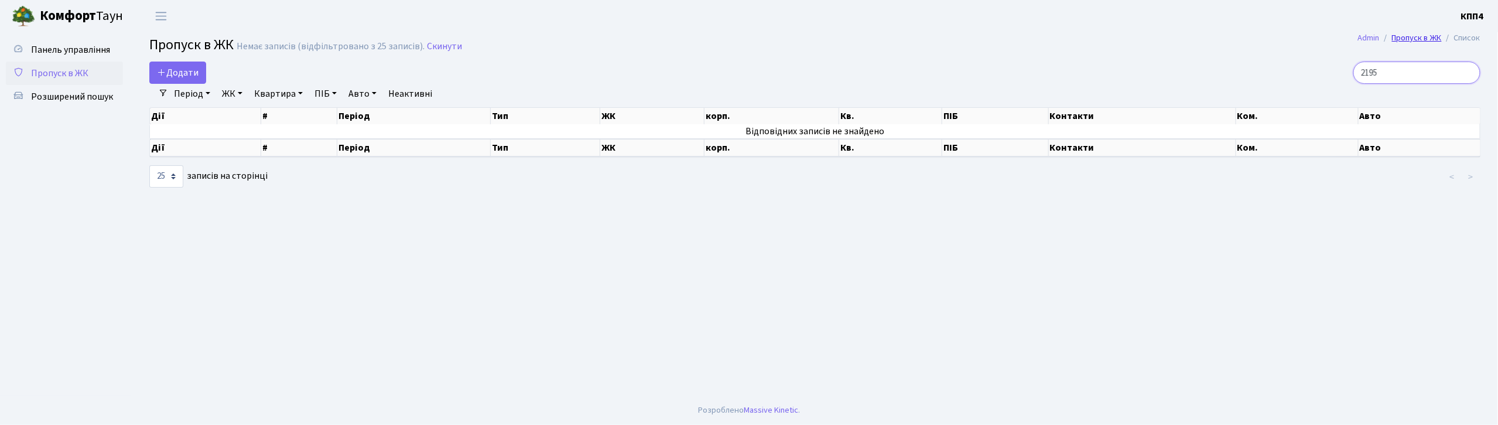
type input "2195"
click at [186, 66] on span "Додати" at bounding box center [178, 72] width 42 height 13
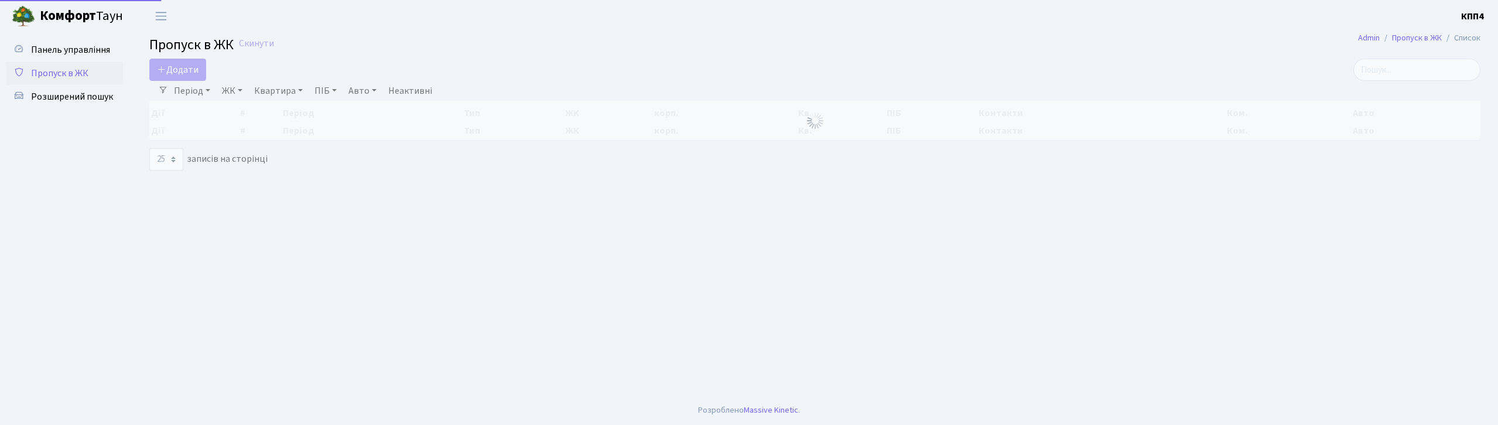
select select "25"
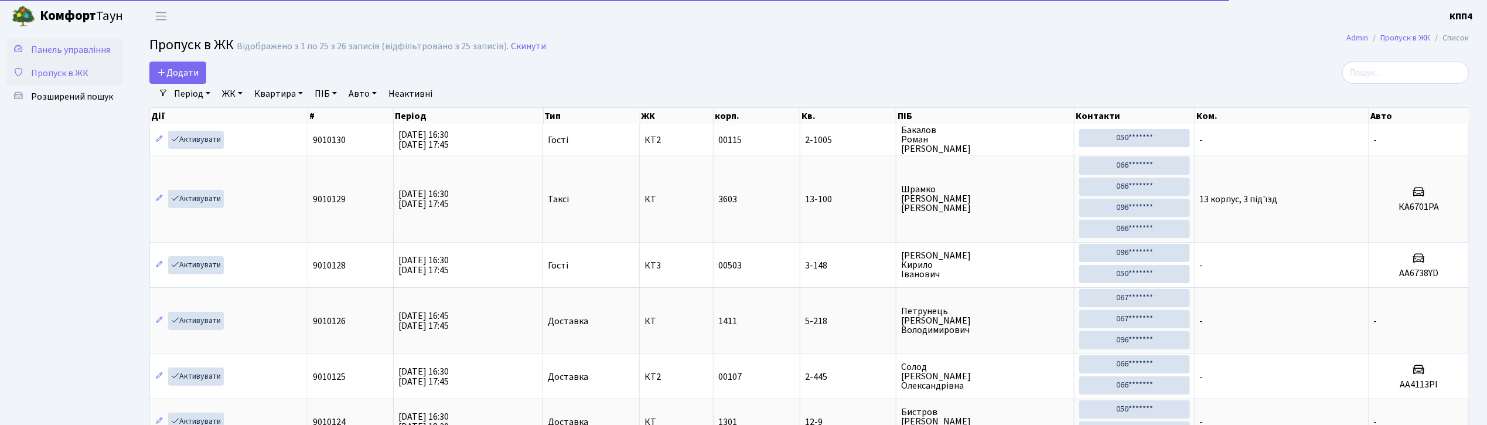
click at [47, 54] on span "Панель управління" at bounding box center [70, 49] width 79 height 13
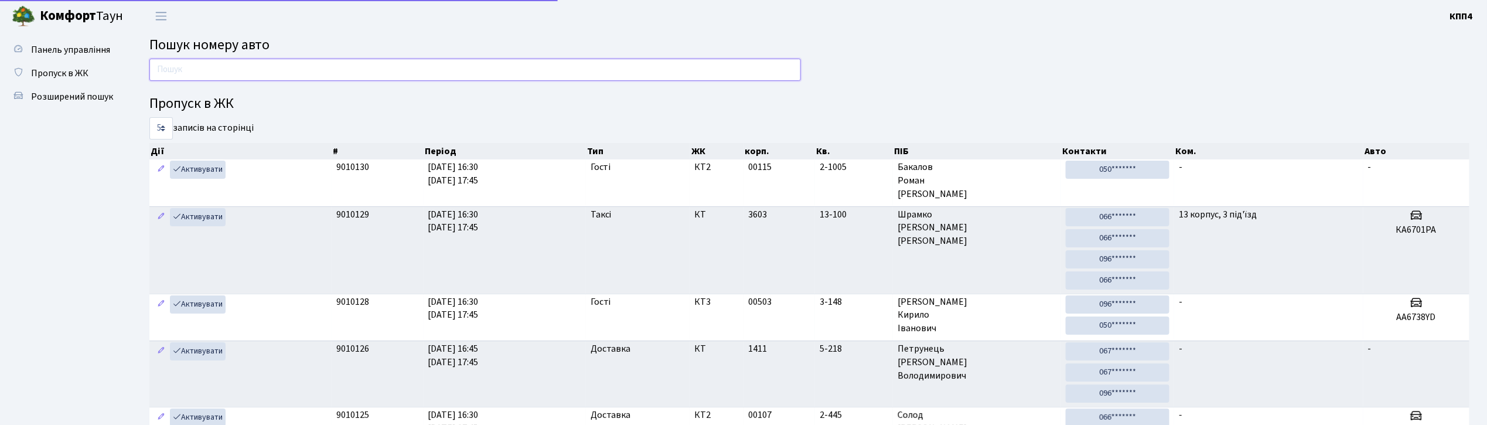
click at [315, 59] on input "text" at bounding box center [474, 70] width 651 height 22
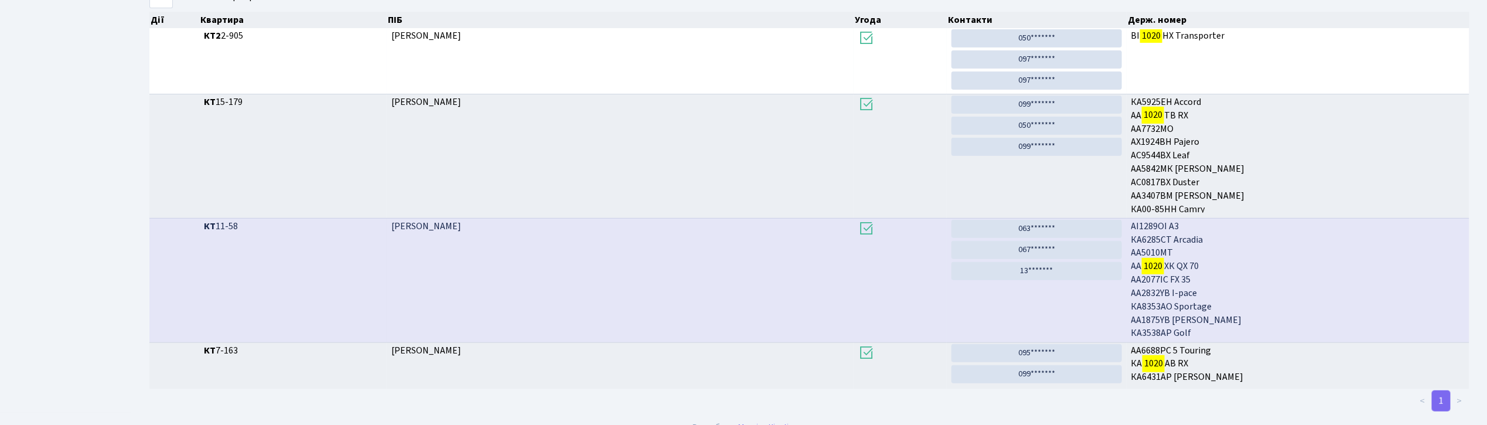
scroll to position [63, 0]
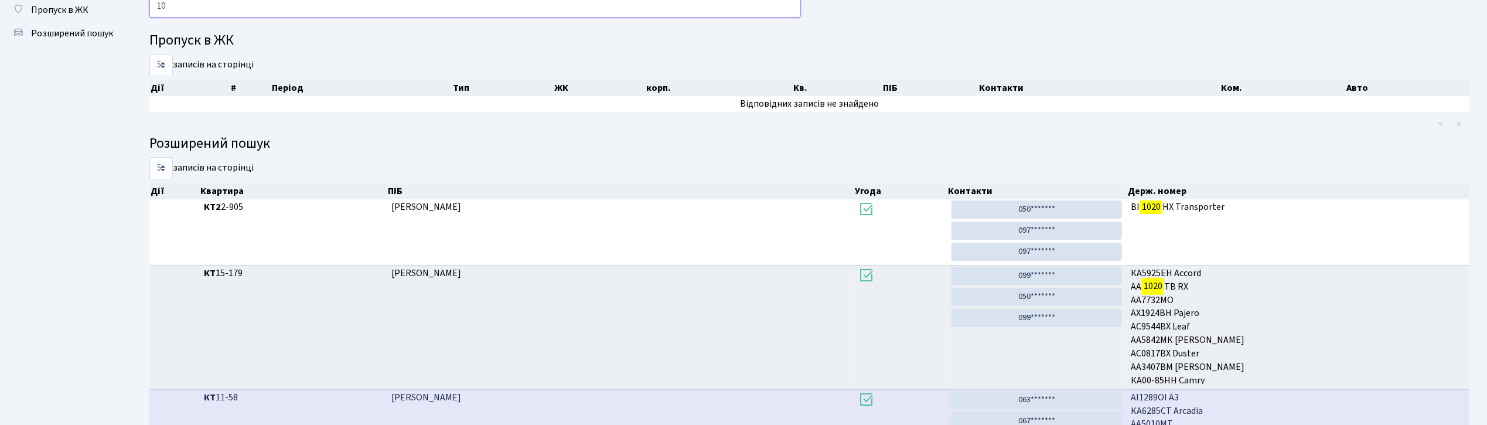
type input "1"
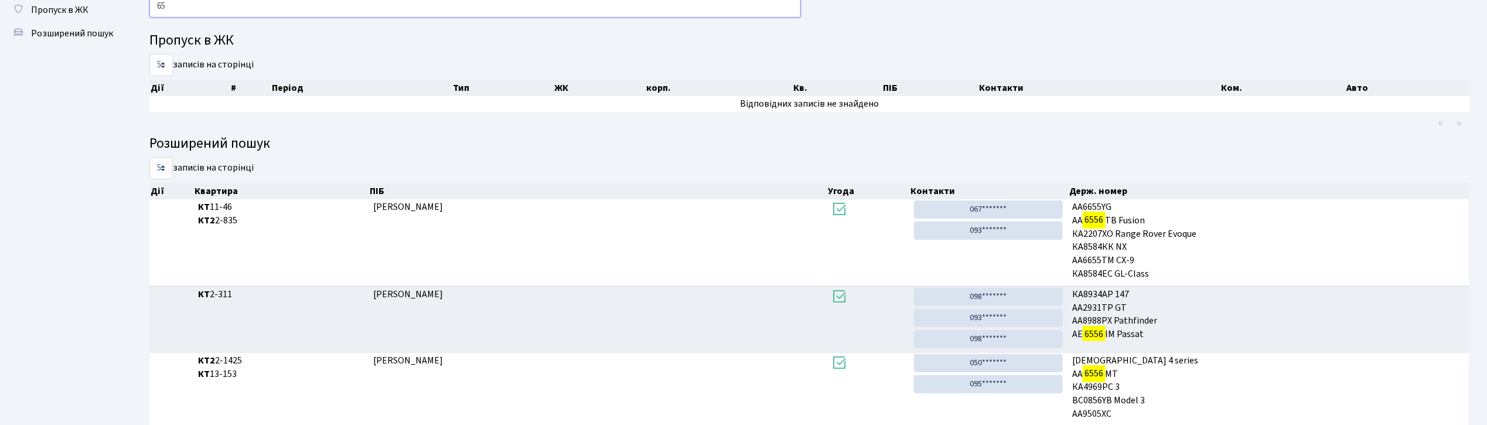
type input "6"
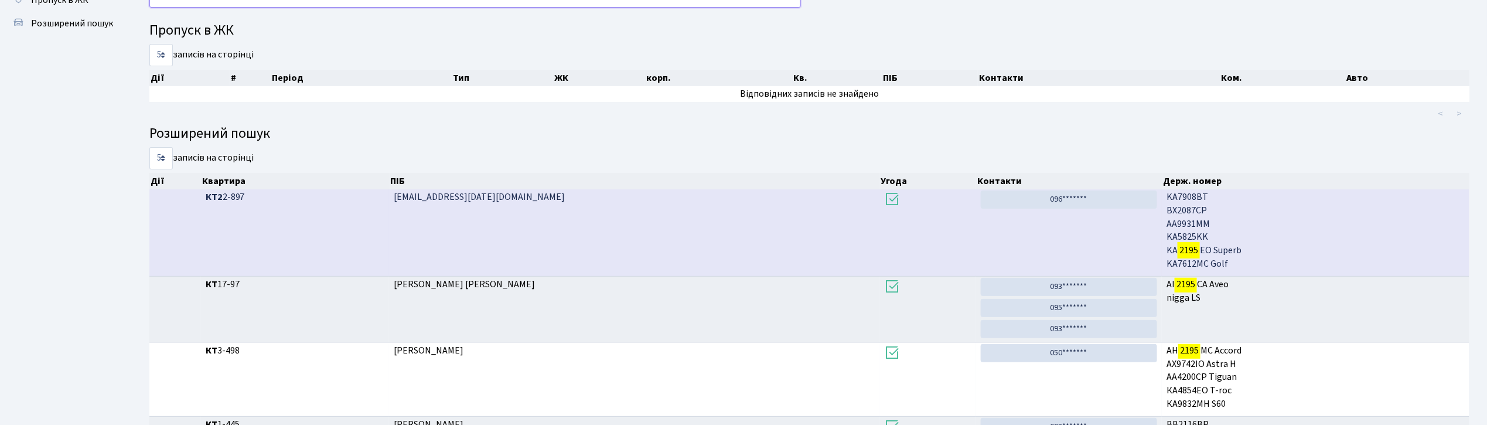
scroll to position [0, 0]
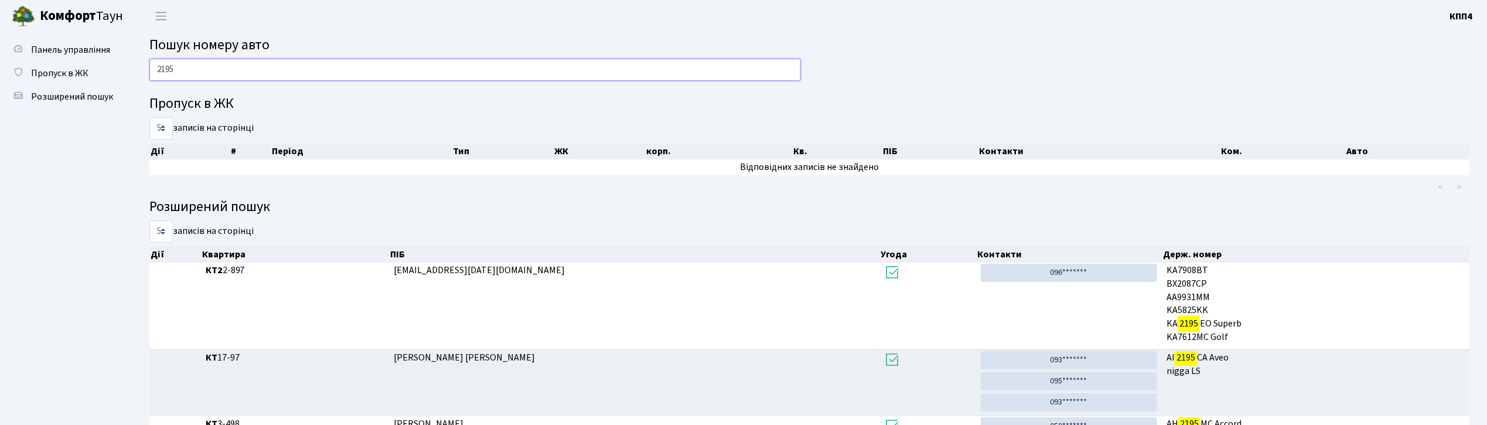
click at [232, 73] on input "2195" at bounding box center [474, 70] width 651 height 22
type input "2"
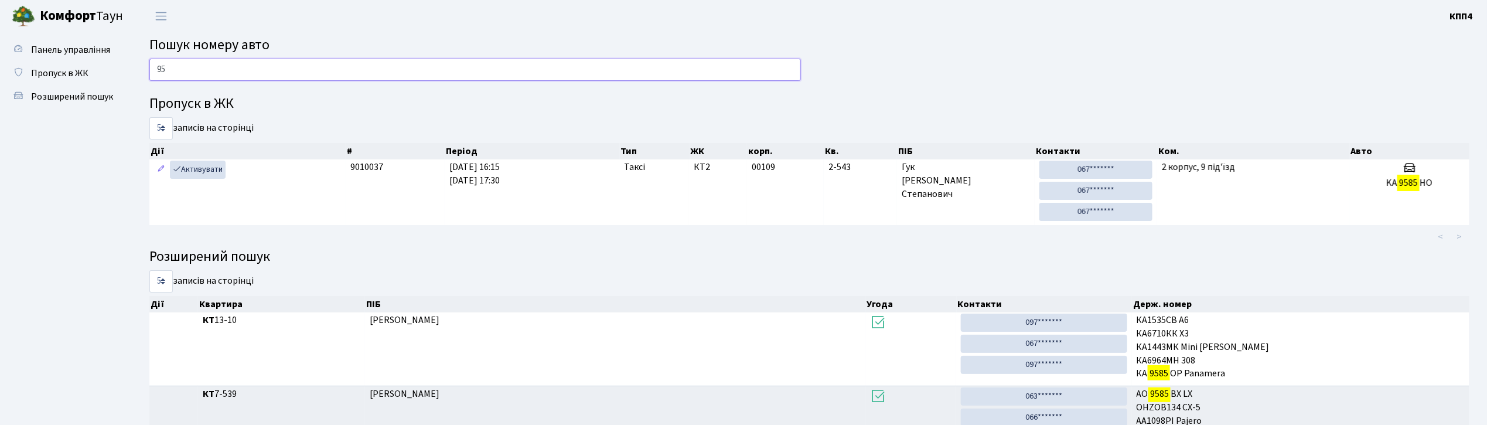
type input "9"
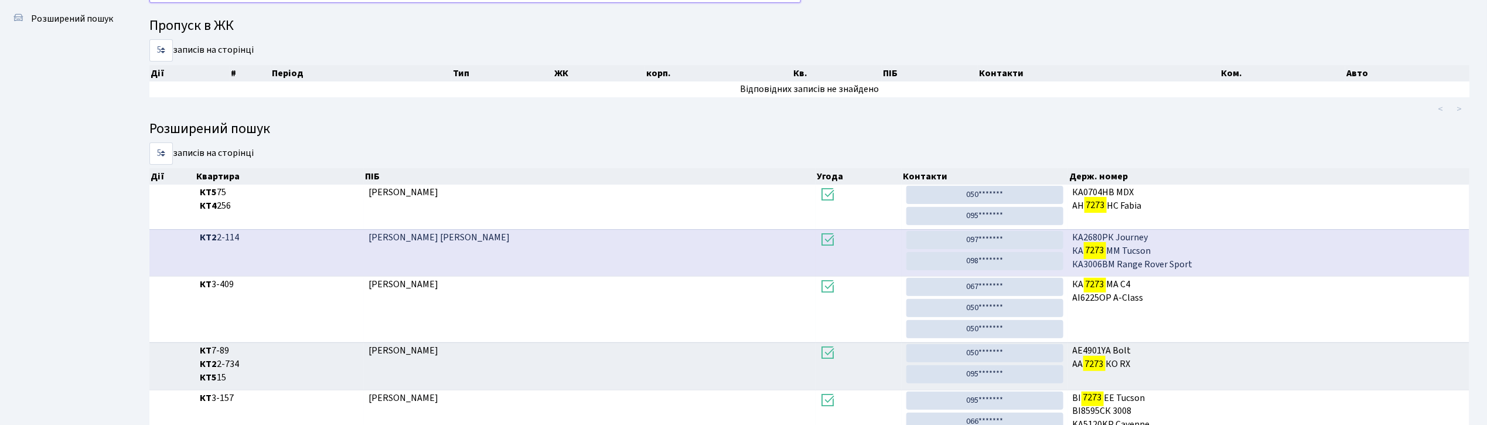
scroll to position [63, 0]
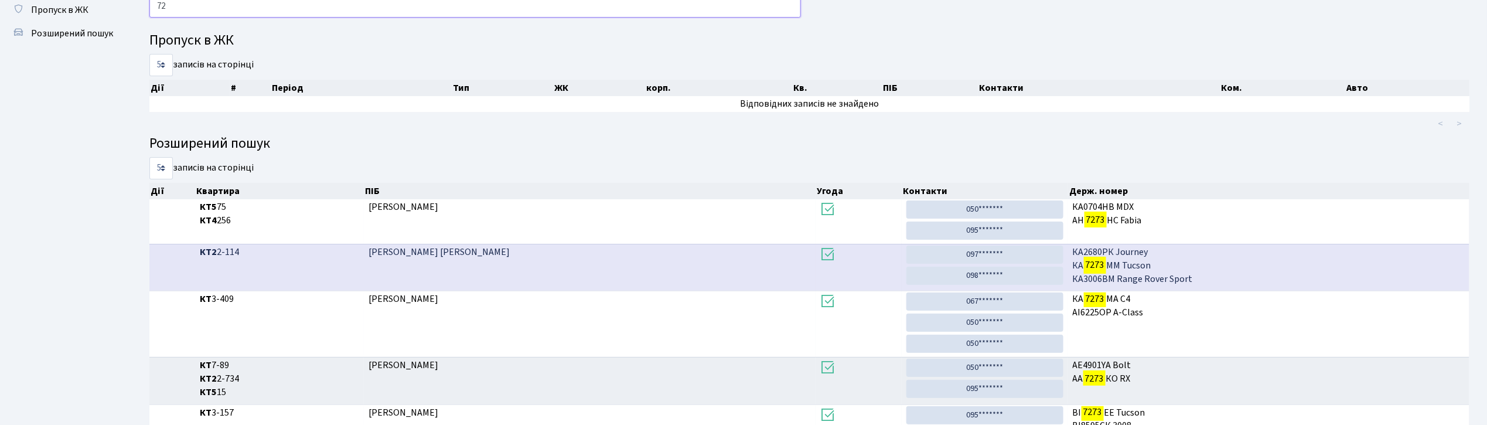
type input "7"
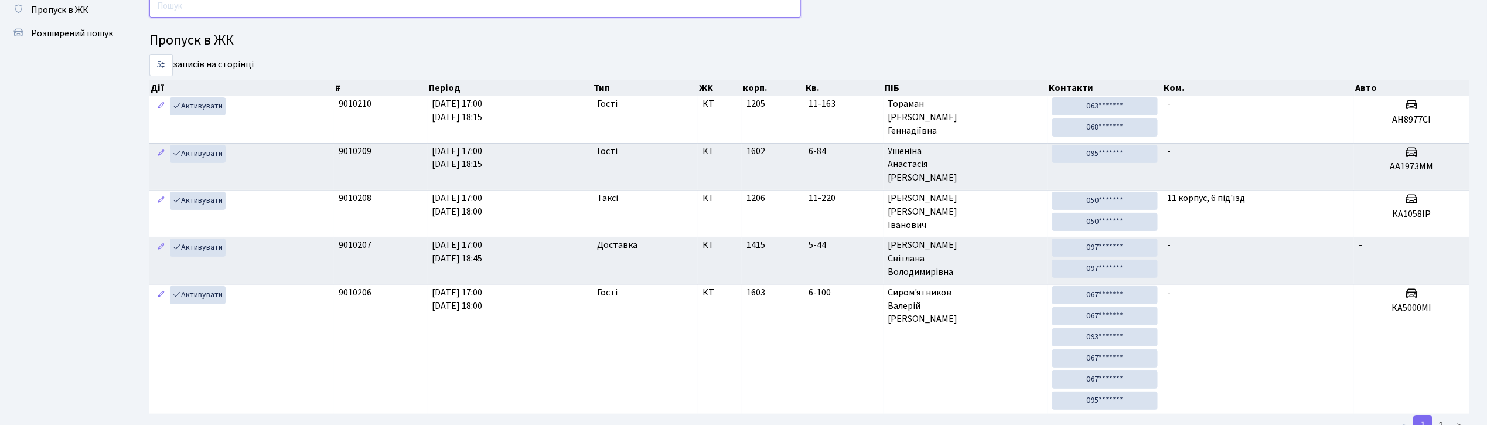
click at [398, 15] on input "text" at bounding box center [474, 6] width 651 height 22
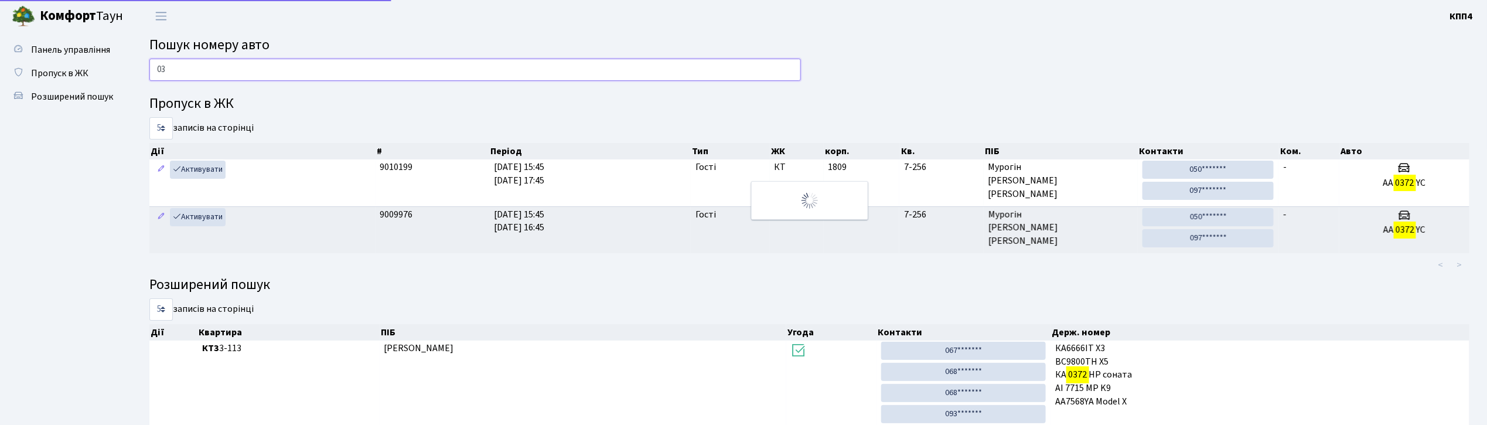
type input "0"
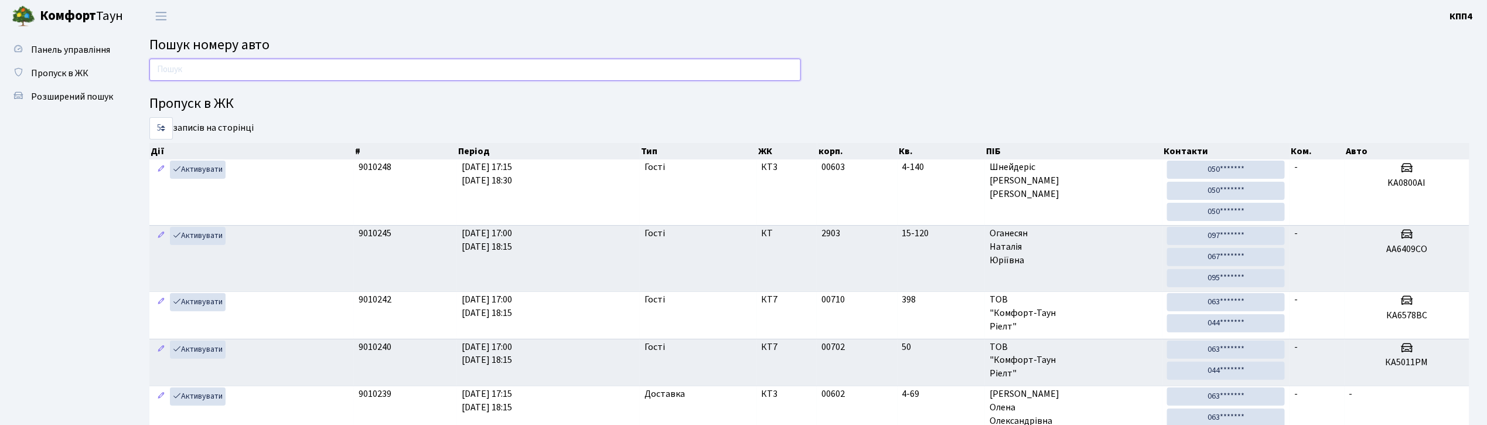
click at [333, 67] on input "text" at bounding box center [474, 70] width 651 height 22
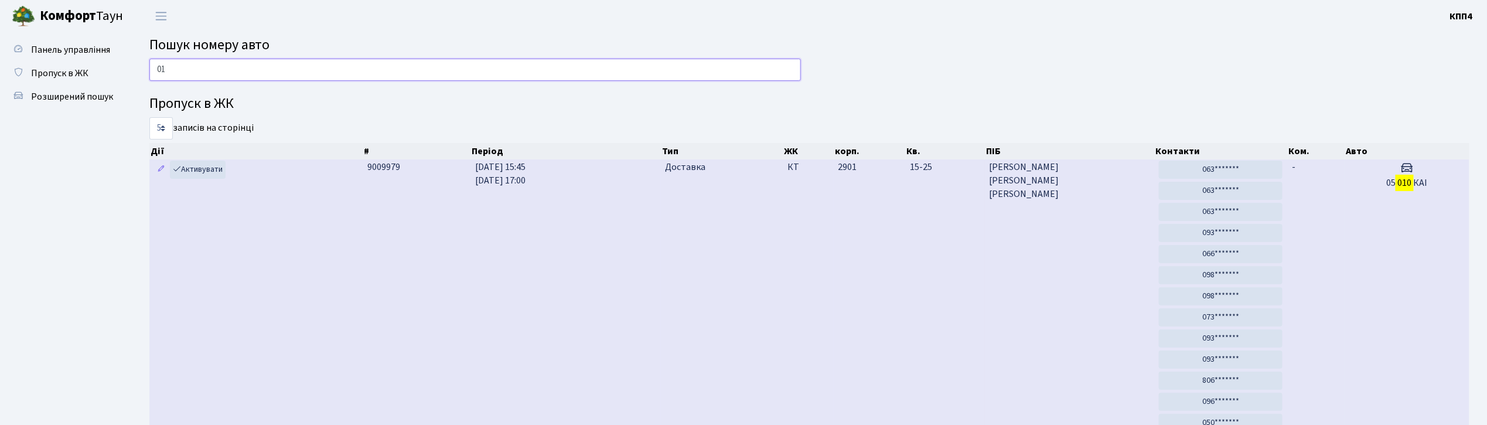
type input "0"
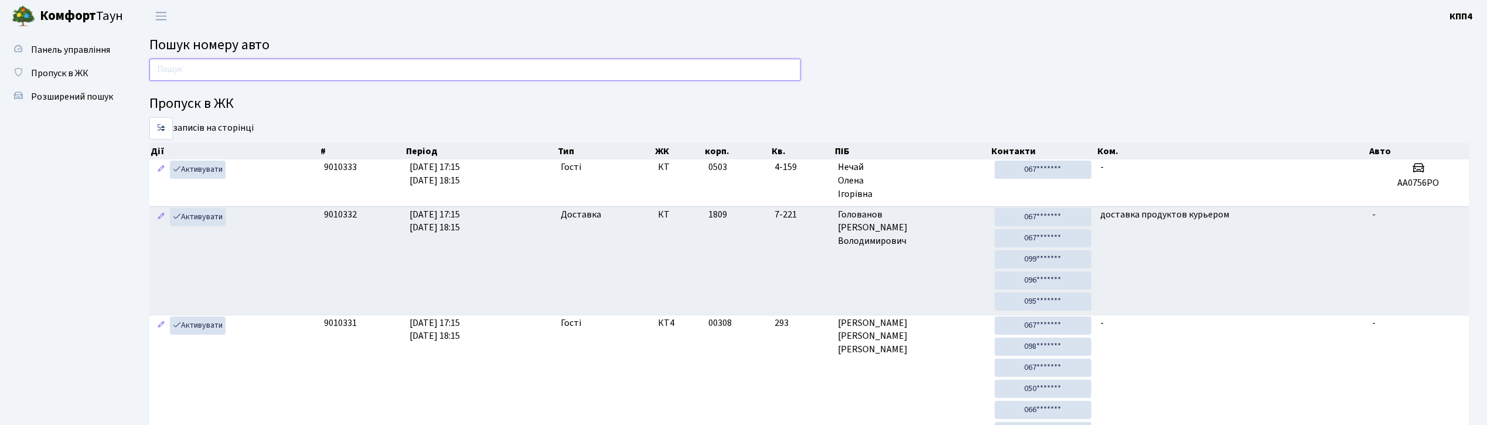
drag, startPoint x: 418, startPoint y: 60, endPoint x: 427, endPoint y: 59, distance: 9.4
click at [418, 60] on input "text" at bounding box center [474, 70] width 651 height 22
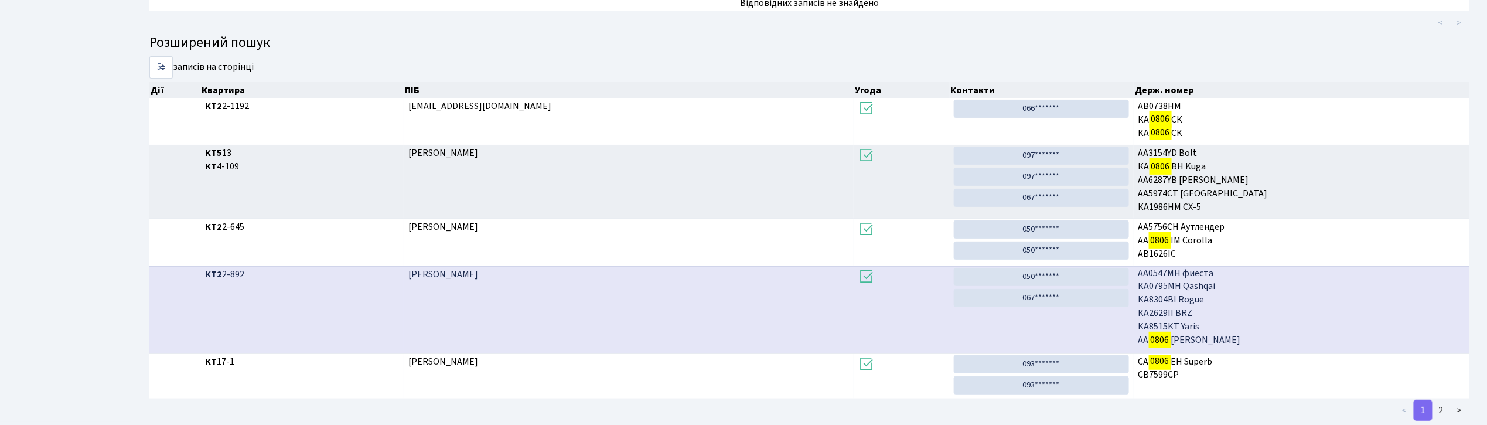
scroll to position [191, 0]
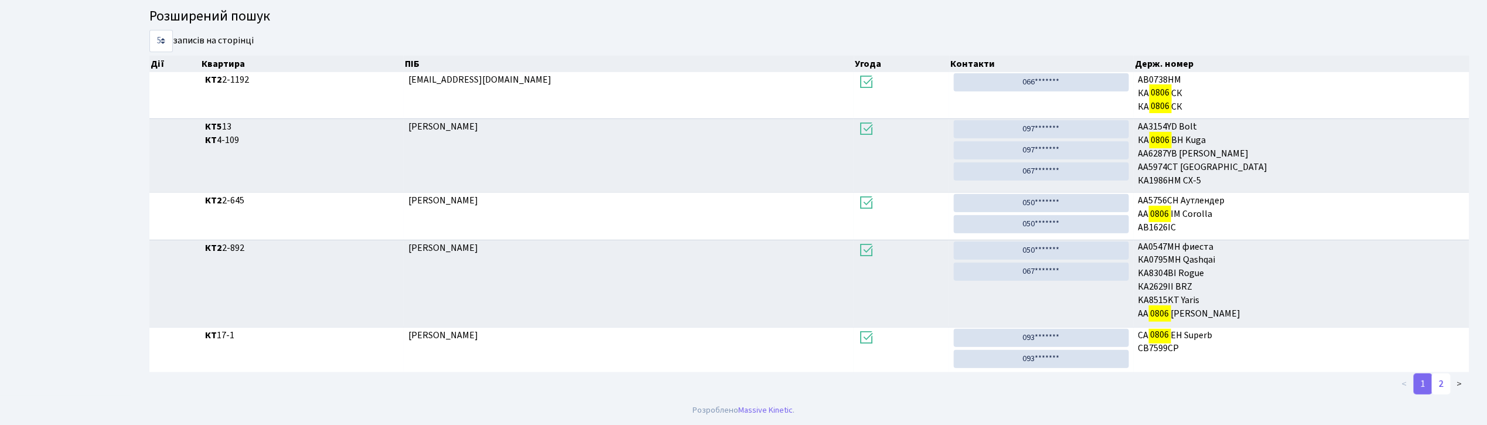
click at [1441, 385] on link "2" at bounding box center [1441, 383] width 19 height 21
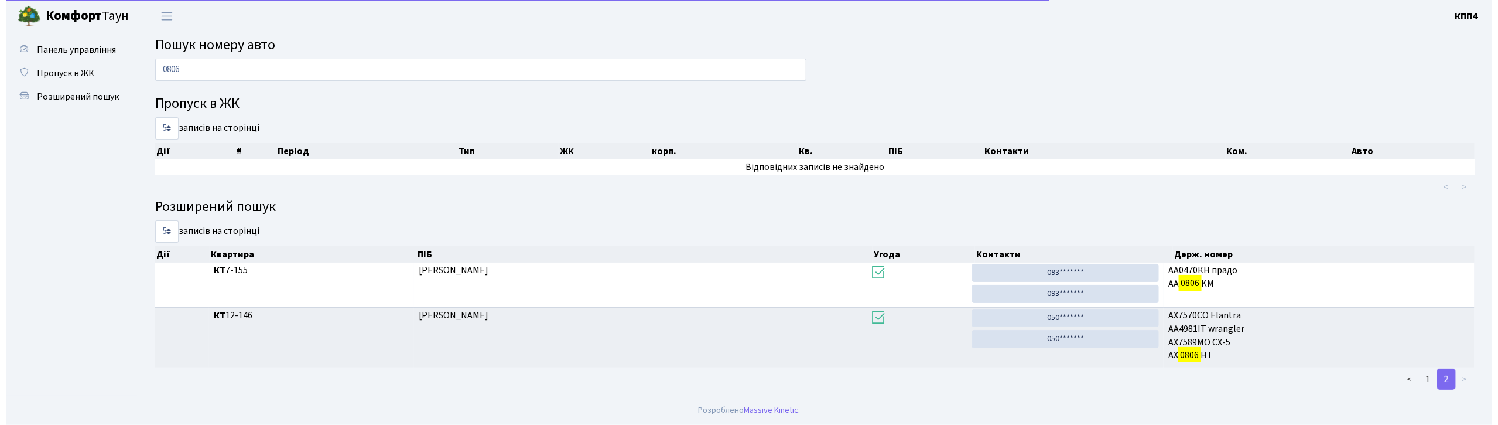
scroll to position [0, 0]
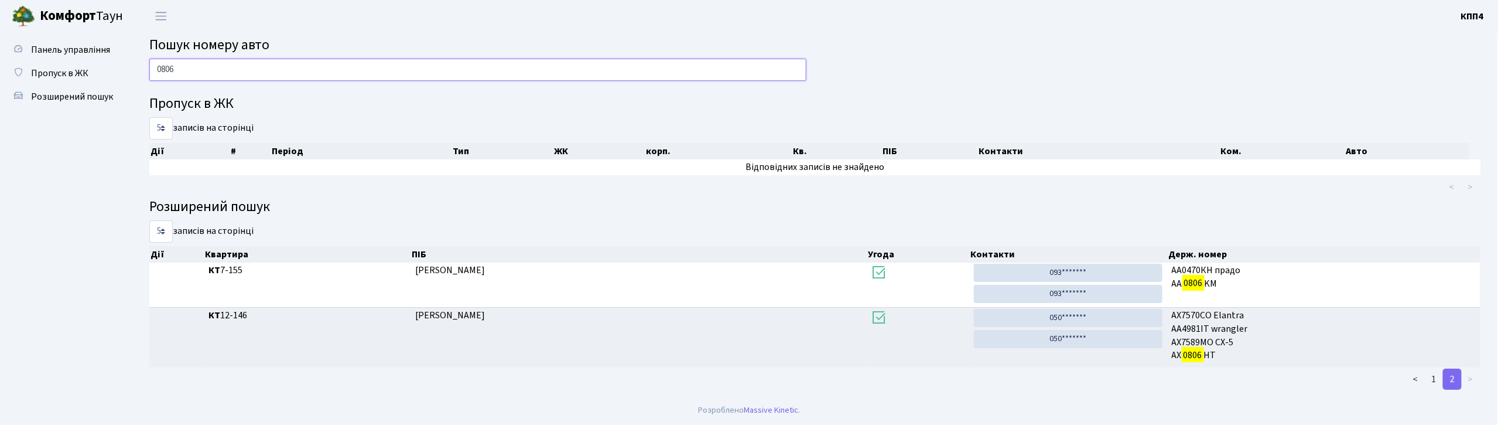
click at [324, 75] on input "0806" at bounding box center [477, 70] width 657 height 22
type input "0"
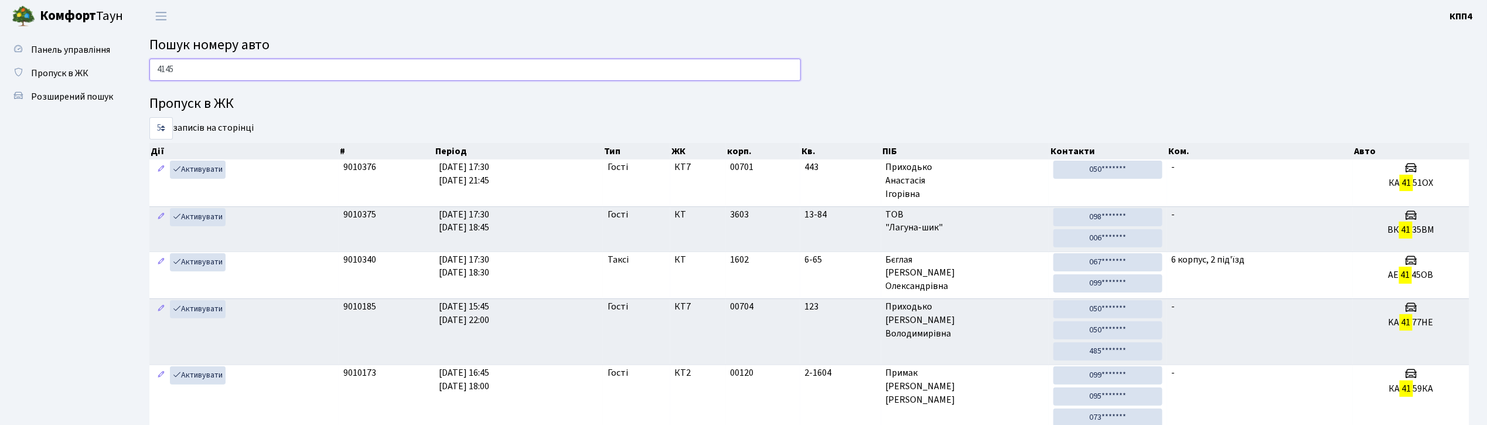
type input "4145"
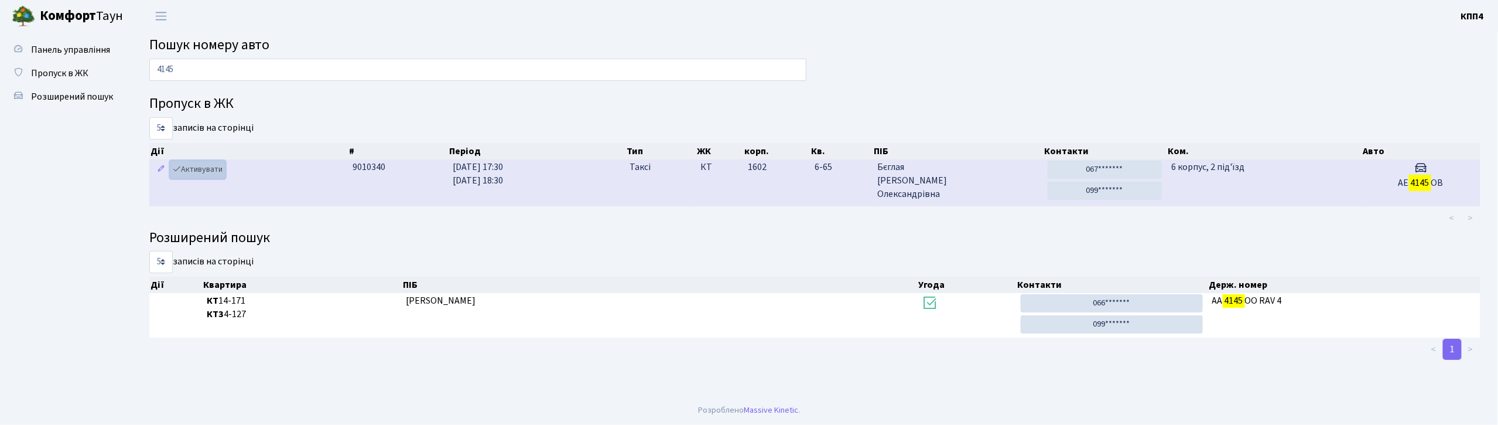
click at [191, 166] on link "Активувати" at bounding box center [198, 169] width 56 height 18
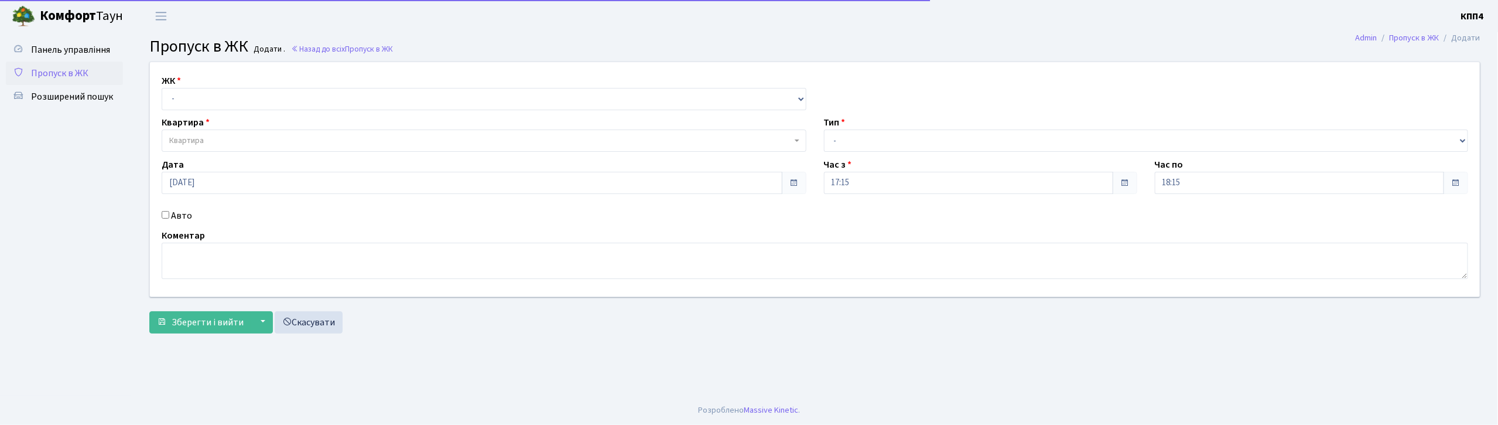
click at [165, 217] on input "Авто" at bounding box center [166, 215] width 8 height 8
checkbox input "true"
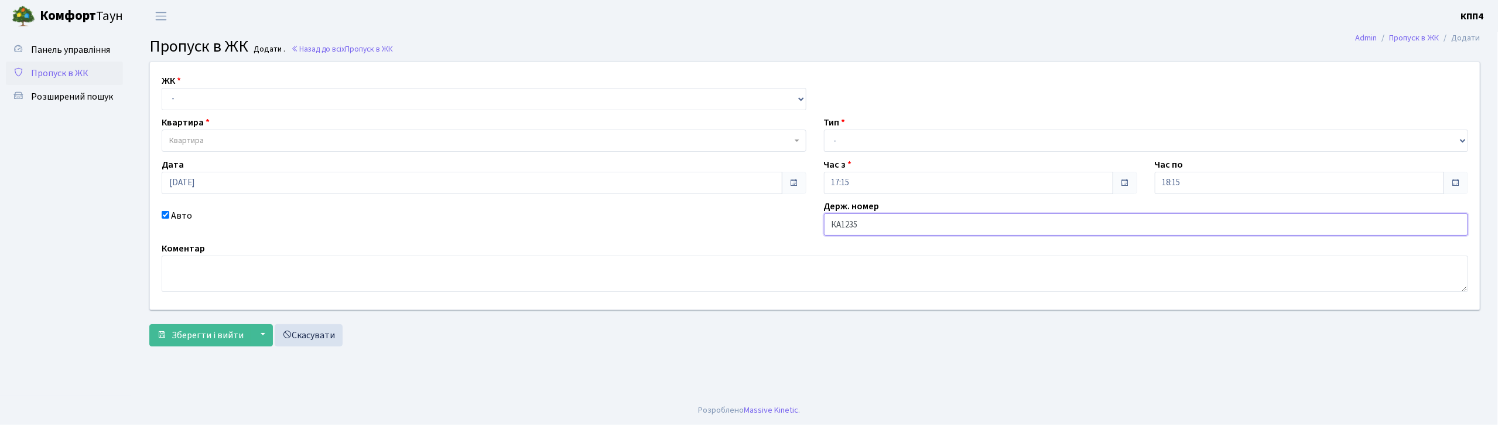
type input "КА1235МО"
click at [922, 132] on select "- Доставка Таксі Гості Сервіс" at bounding box center [1146, 140] width 645 height 22
select select "3"
click at [824, 129] on select "- Доставка Таксі Гості Сервіс" at bounding box center [1146, 140] width 645 height 22
drag, startPoint x: 263, startPoint y: 97, endPoint x: 269, endPoint y: 104, distance: 10.0
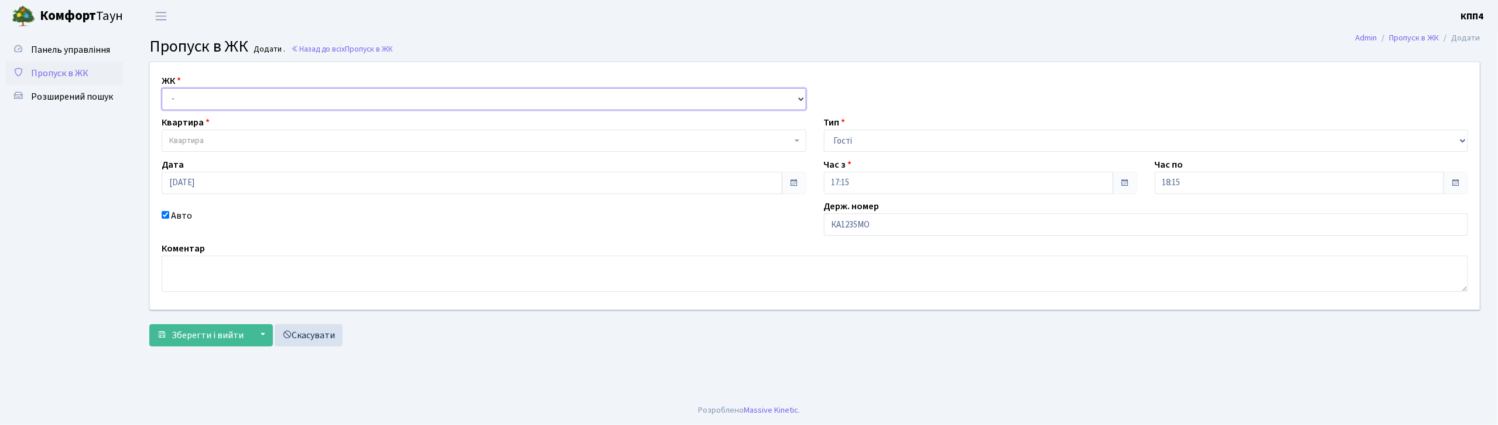
click at [263, 97] on select "- КТ, вул. Регенераторна, 4 КТ2, просп. [STREET_ADDRESS] [STREET_ADDRESS] [PERS…" at bounding box center [484, 99] width 645 height 22
select select "271"
click at [162, 88] on select "- КТ, вул. Регенераторна, 4 КТ2, просп. Соборності, 17 КТ3, вул. Березнева, 16 …" at bounding box center [484, 99] width 645 height 22
select select
click at [272, 142] on span "Квартира" at bounding box center [480, 141] width 623 height 12
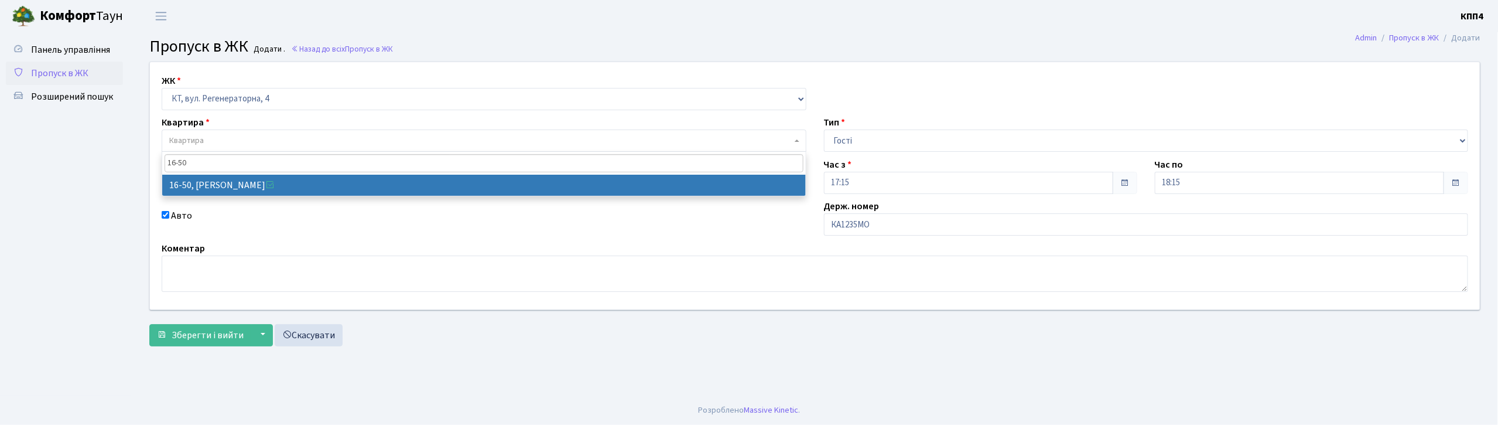
type input "16-50"
select select "8611"
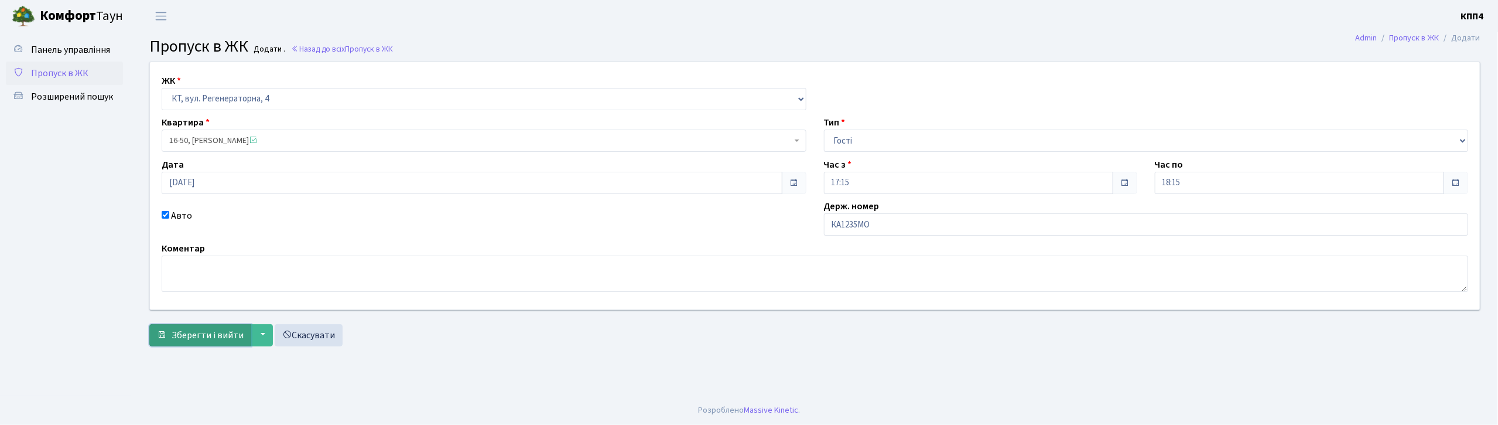
click at [207, 334] on span "Зберегти і вийти" at bounding box center [208, 335] width 72 height 13
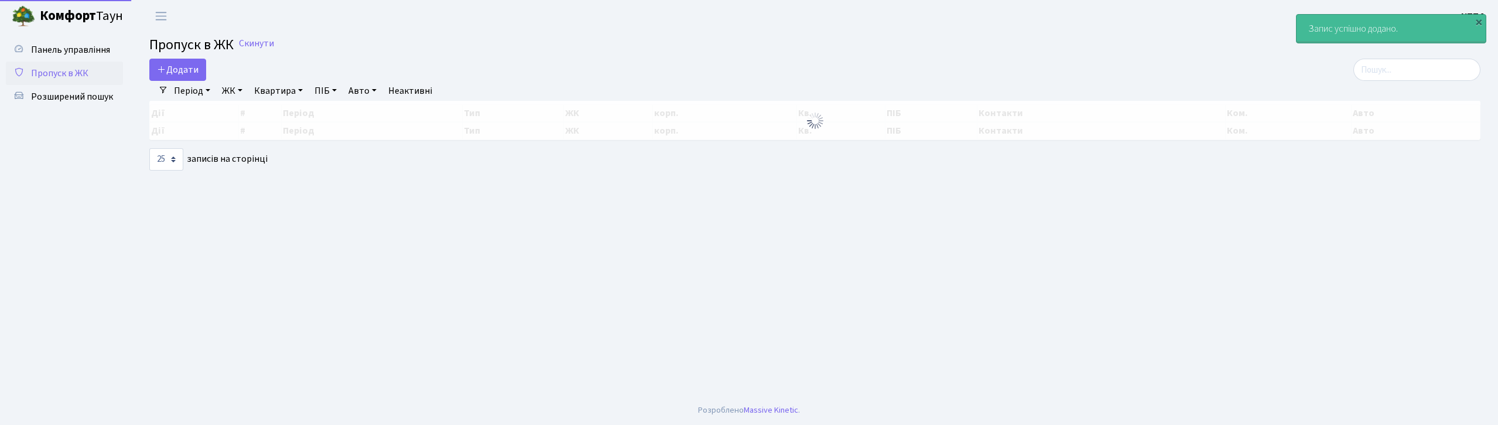
select select "25"
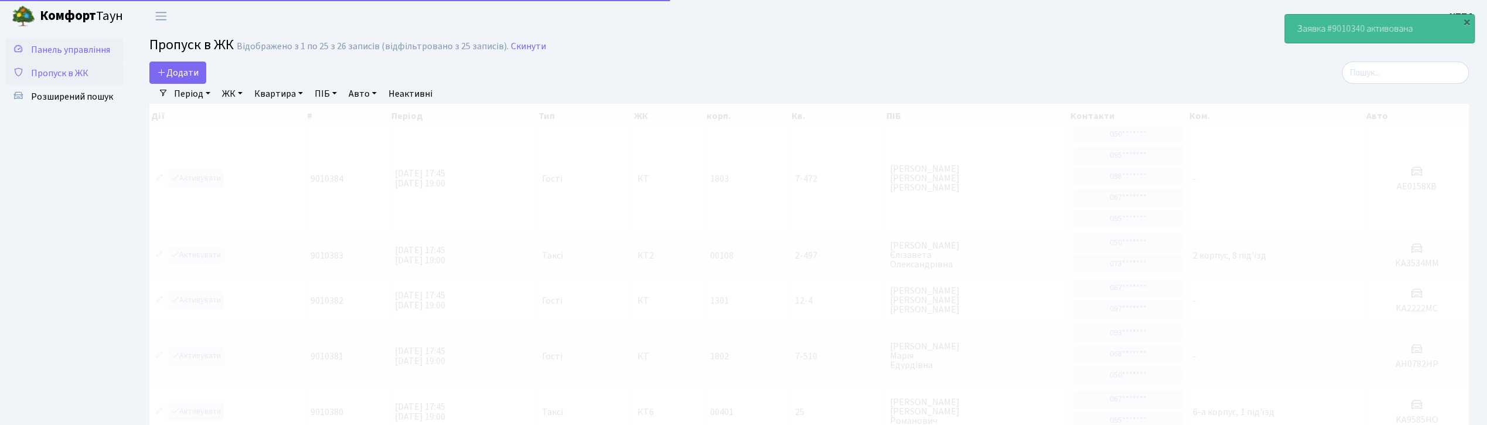
click at [93, 49] on span "Панель управління" at bounding box center [70, 49] width 79 height 13
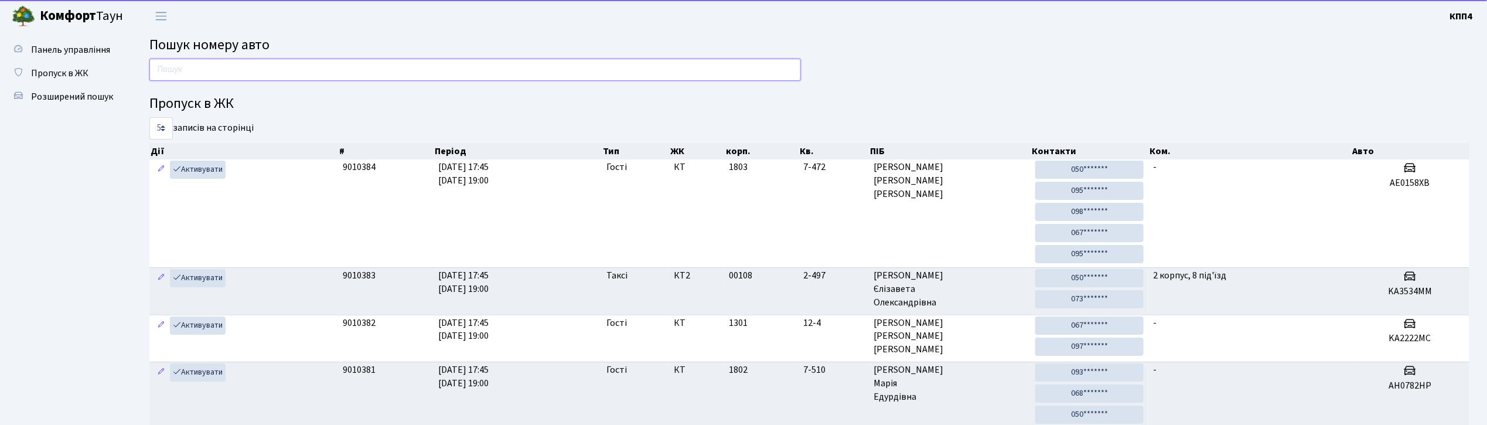
drag, startPoint x: 521, startPoint y: 67, endPoint x: 537, endPoint y: 73, distance: 17.1
click at [521, 67] on input "text" at bounding box center [474, 70] width 651 height 22
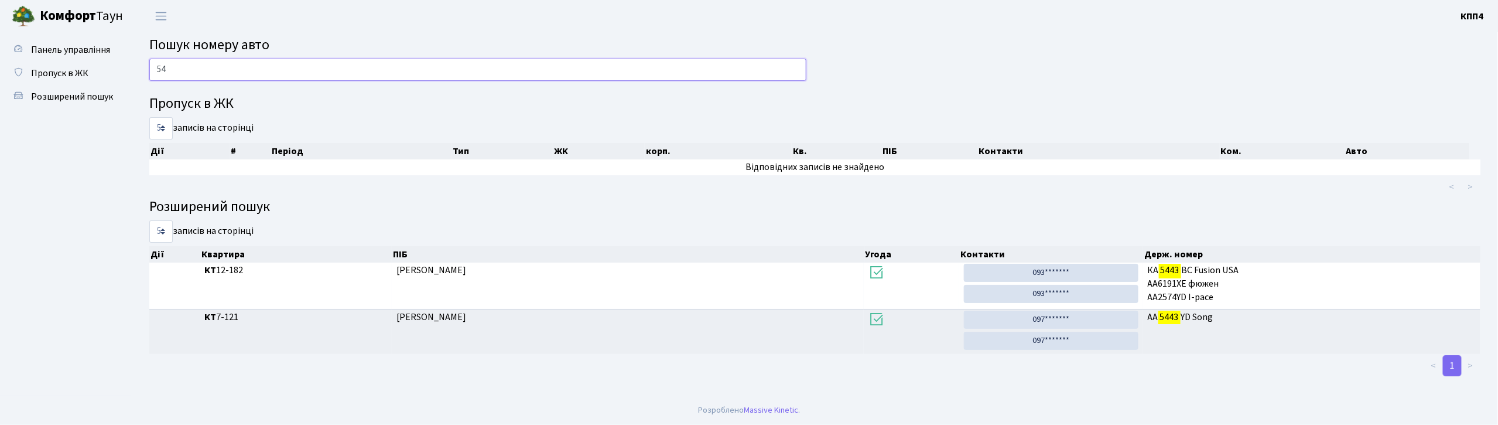
type input "5"
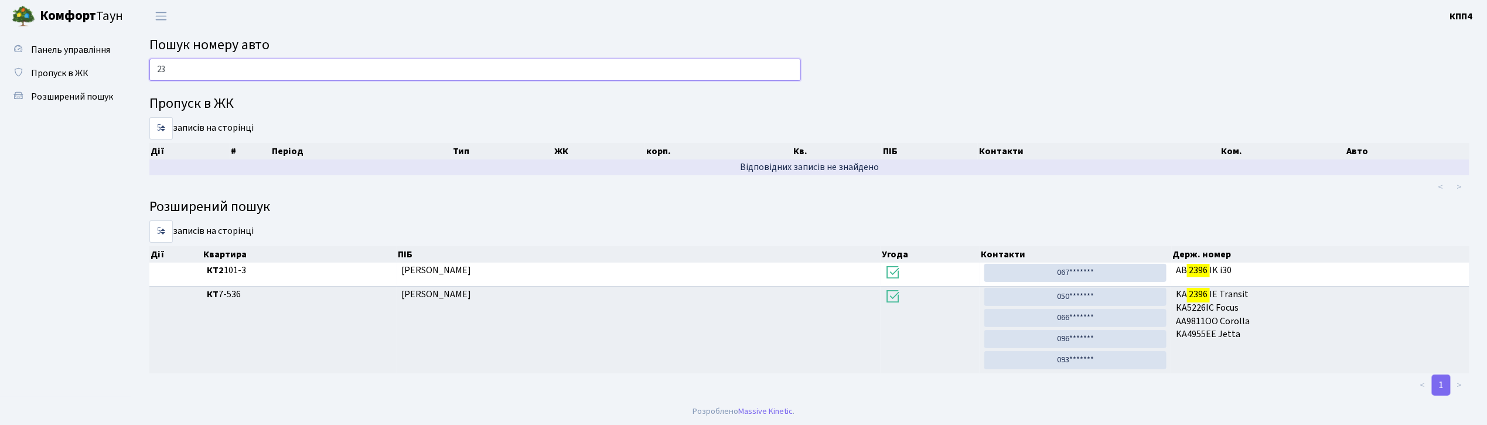
type input "2"
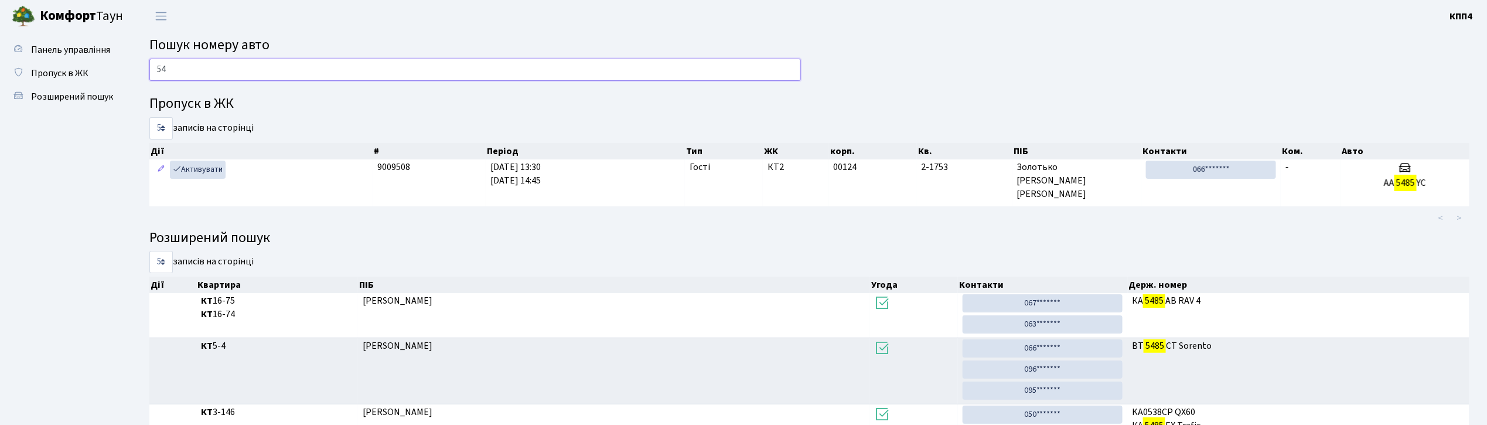
type input "5"
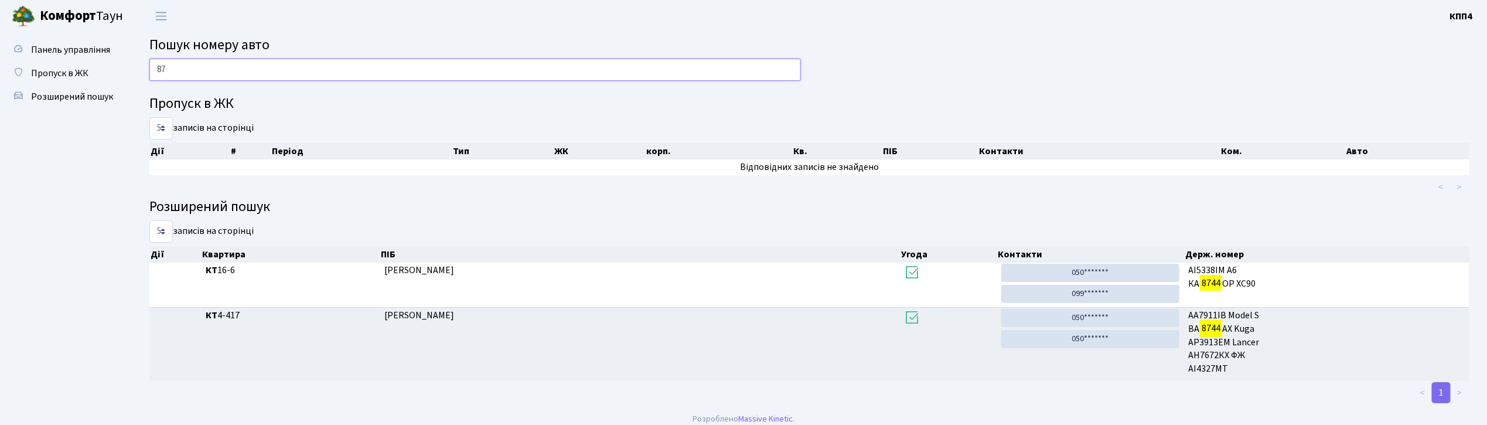
type input "8"
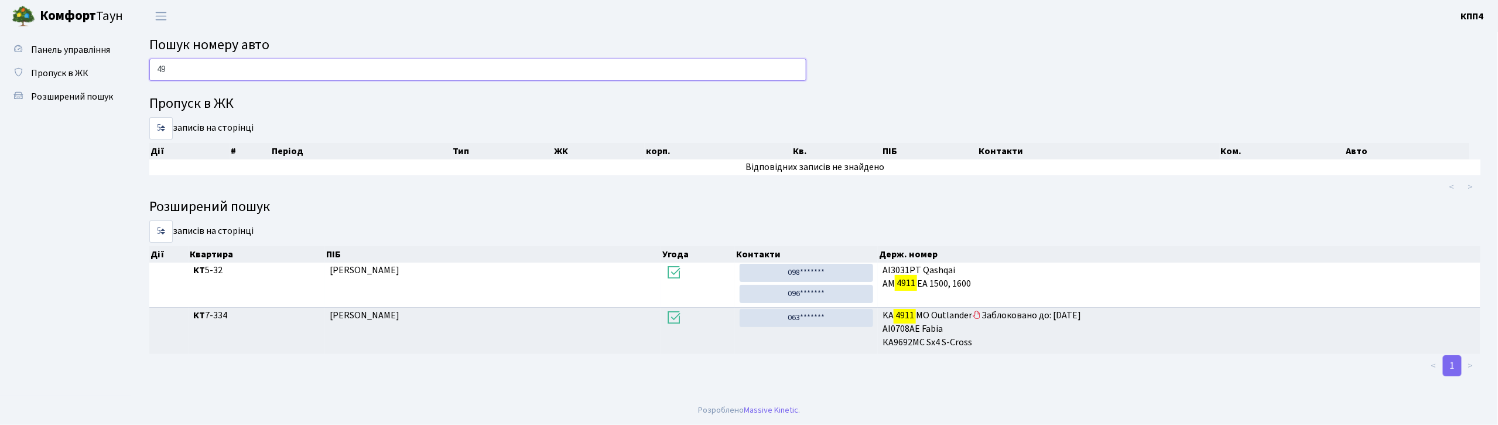
type input "4"
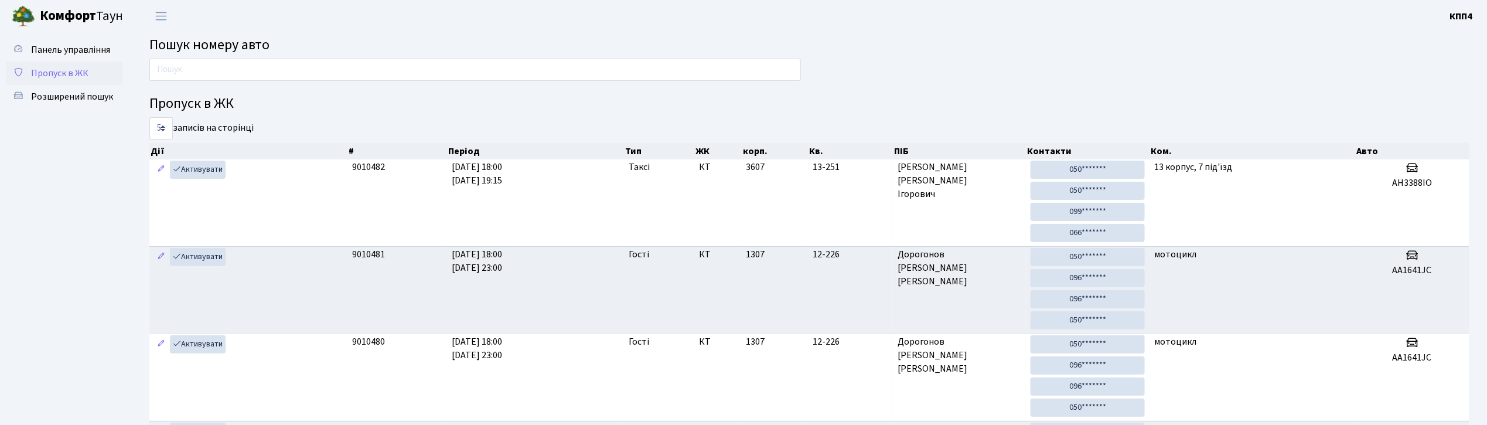
click at [96, 76] on link "Пропуск в ЖК" at bounding box center [64, 73] width 117 height 23
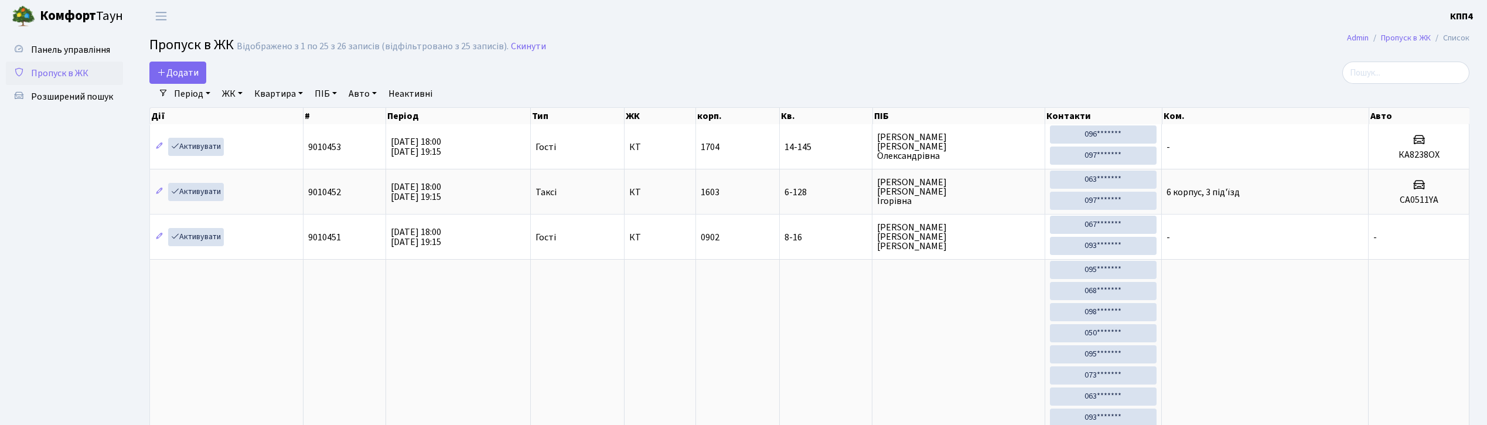
select select "25"
click at [186, 74] on span "Додати" at bounding box center [178, 72] width 42 height 13
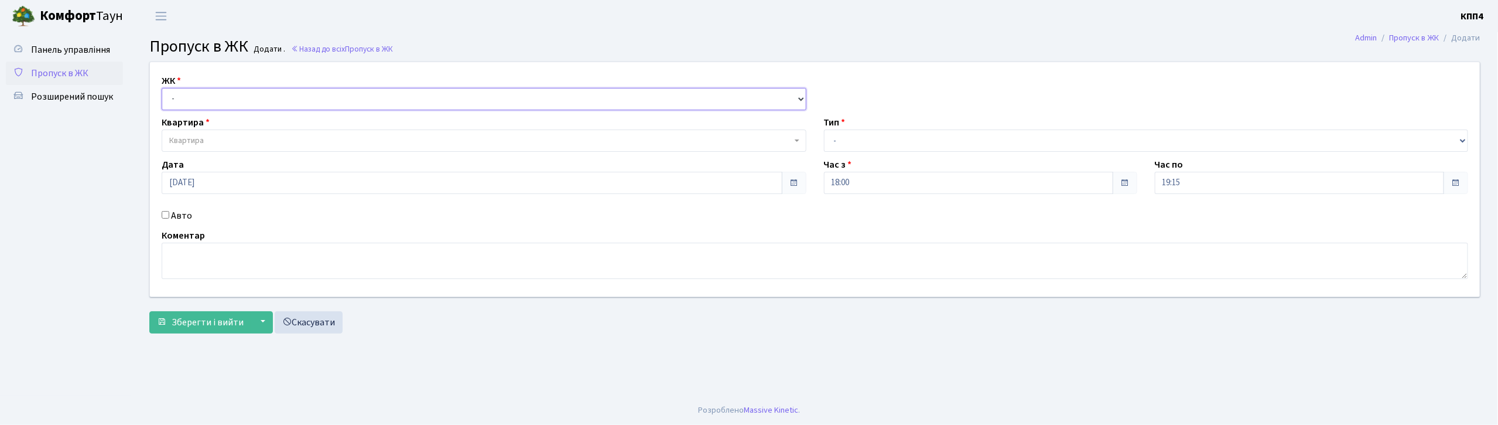
drag, startPoint x: 303, startPoint y: 90, endPoint x: 308, endPoint y: 107, distance: 17.6
click at [303, 90] on select "- КТ, вул. Регенераторна, 4 КТ2, просп. [STREET_ADDRESS] [STREET_ADDRESS] [PERS…" at bounding box center [484, 99] width 645 height 22
select select "271"
click at [162, 88] on select "- КТ, вул. Регенераторна, 4 КТ2, просп. [STREET_ADDRESS] [STREET_ADDRESS] [PERS…" at bounding box center [484, 99] width 645 height 22
select select
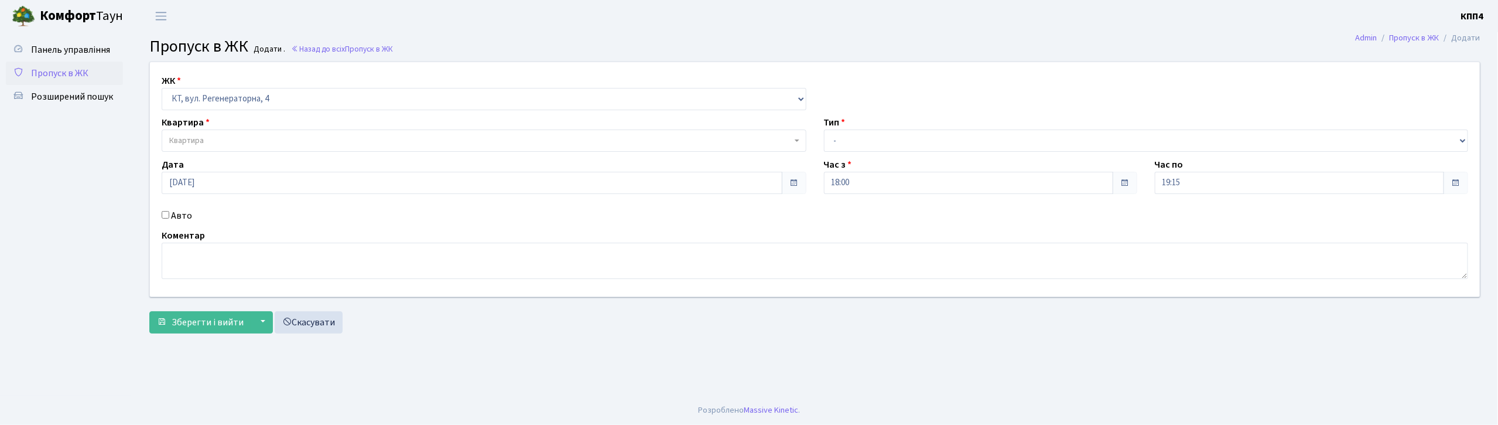
click at [298, 141] on span "Квартира" at bounding box center [480, 141] width 623 height 12
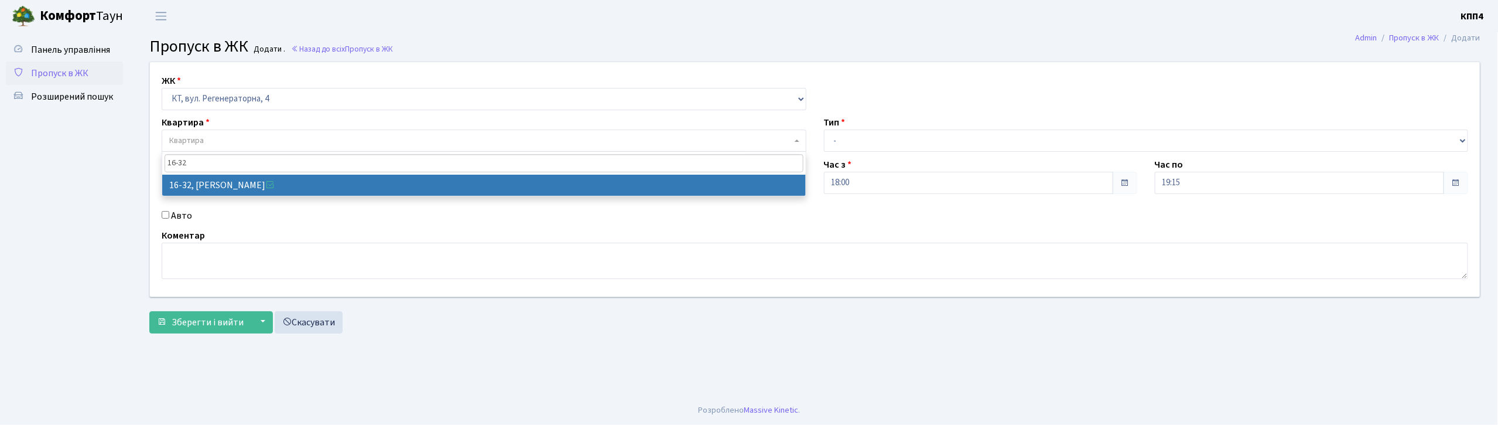
type input "16-32"
drag, startPoint x: 293, startPoint y: 183, endPoint x: 302, endPoint y: 183, distance: 9.4
select select "8593"
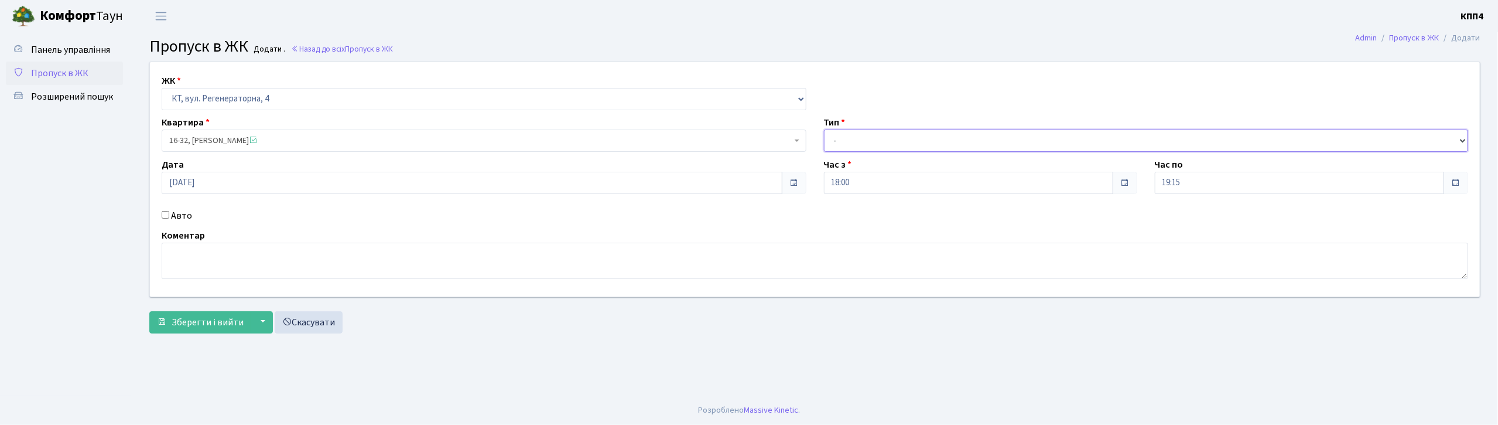
click at [911, 150] on select "- Доставка Таксі Гості Сервіс" at bounding box center [1146, 140] width 645 height 22
select select "1"
click at [824, 129] on select "- Доставка Таксі Гості Сервіс" at bounding box center [1146, 140] width 645 height 22
drag, startPoint x: 209, startPoint y: 317, endPoint x: 246, endPoint y: 223, distance: 100.9
click at [212, 309] on form "ЖК - КТ, вул. Регенераторна, 4 КТ2, просп. Соборності, 17 КТ3, вул. Березнева, …" at bounding box center [814, 198] width 1331 height 272
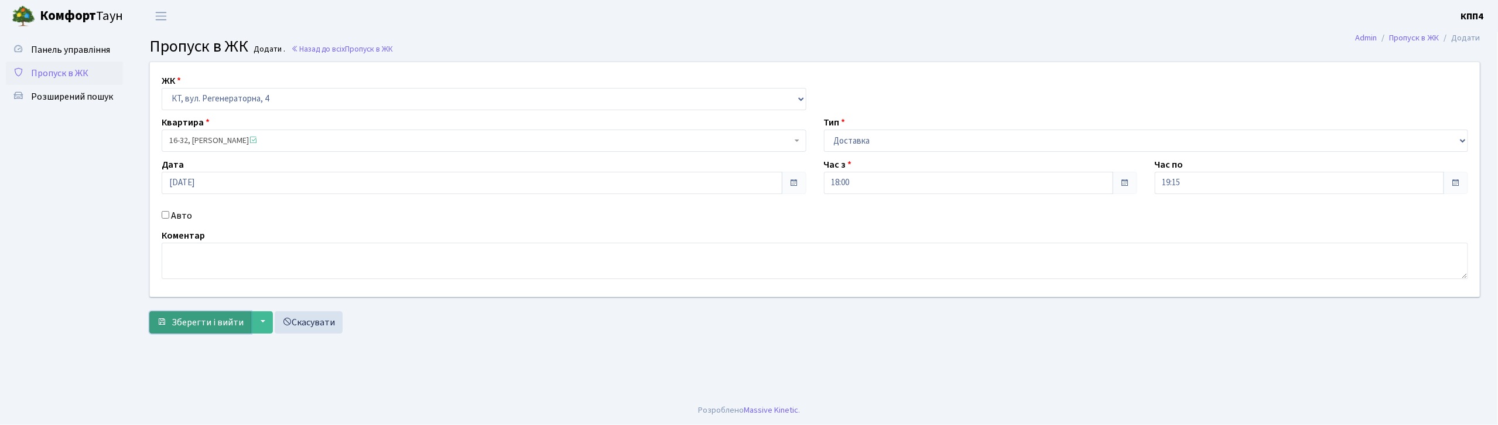
click at [202, 326] on span "Зберегти і вийти" at bounding box center [208, 322] width 72 height 13
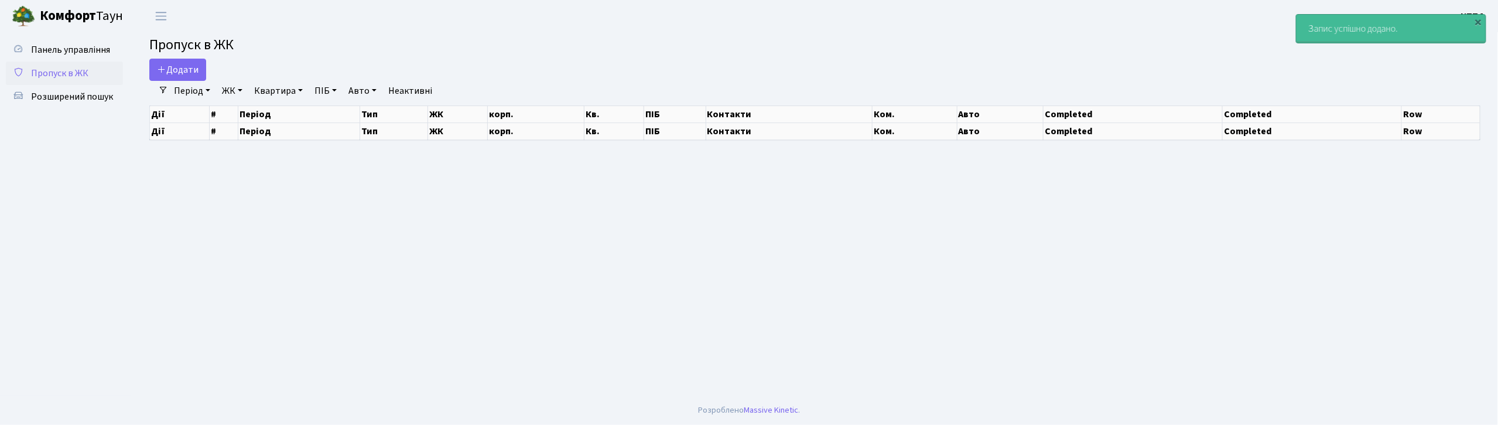
select select "25"
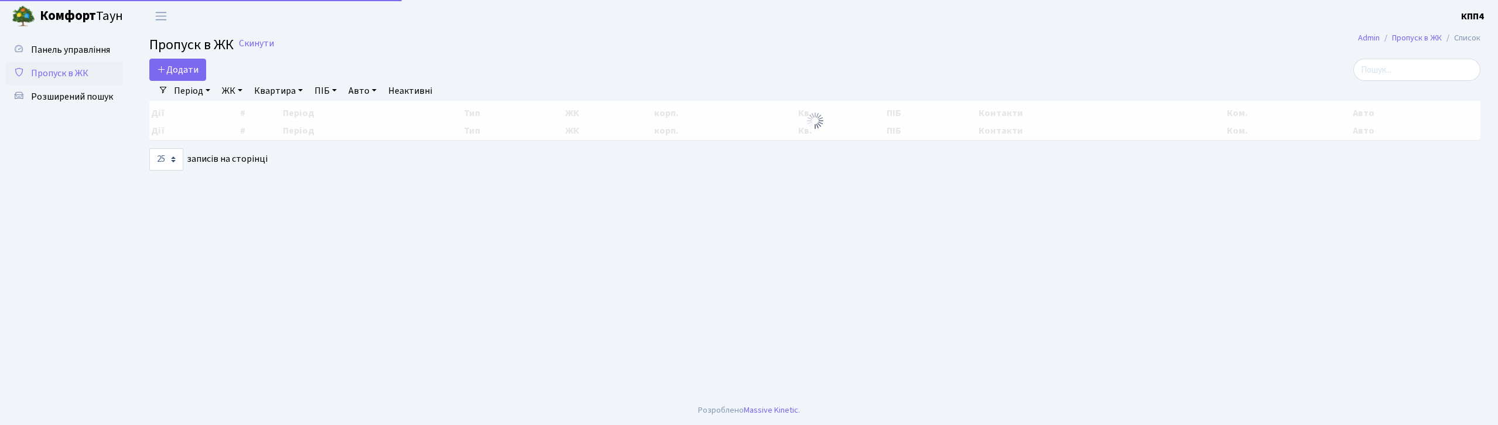
select select "25"
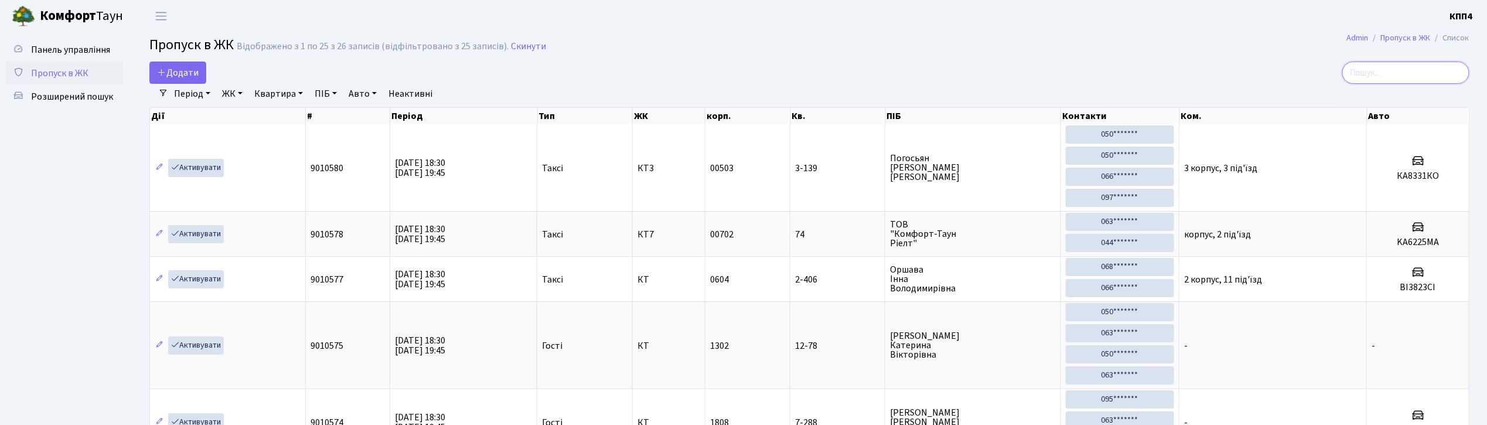
click at [1402, 78] on input "search" at bounding box center [1405, 73] width 127 height 22
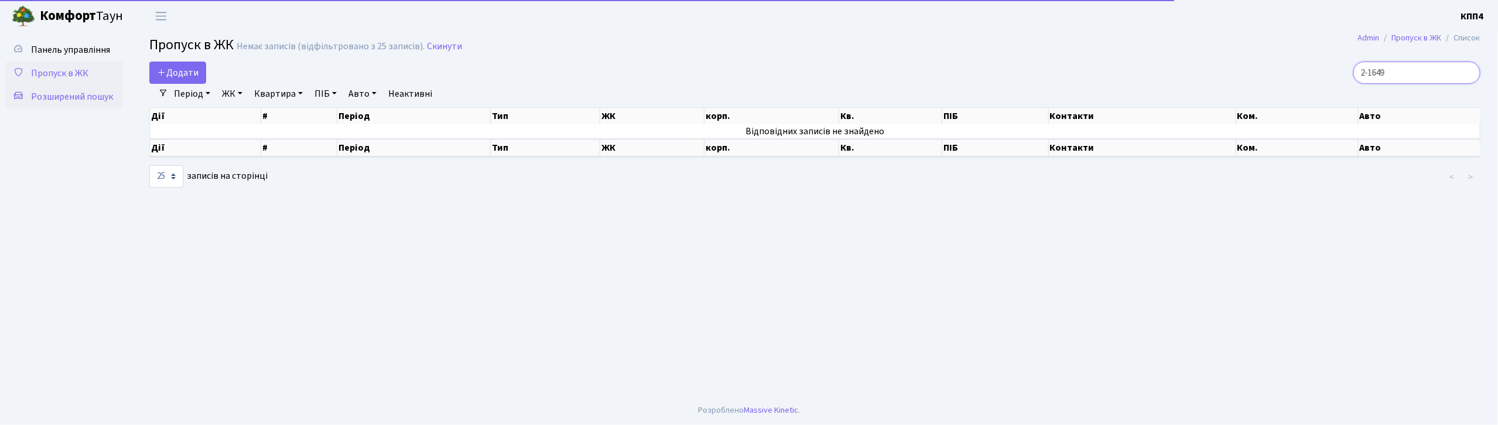
type input "2-1649"
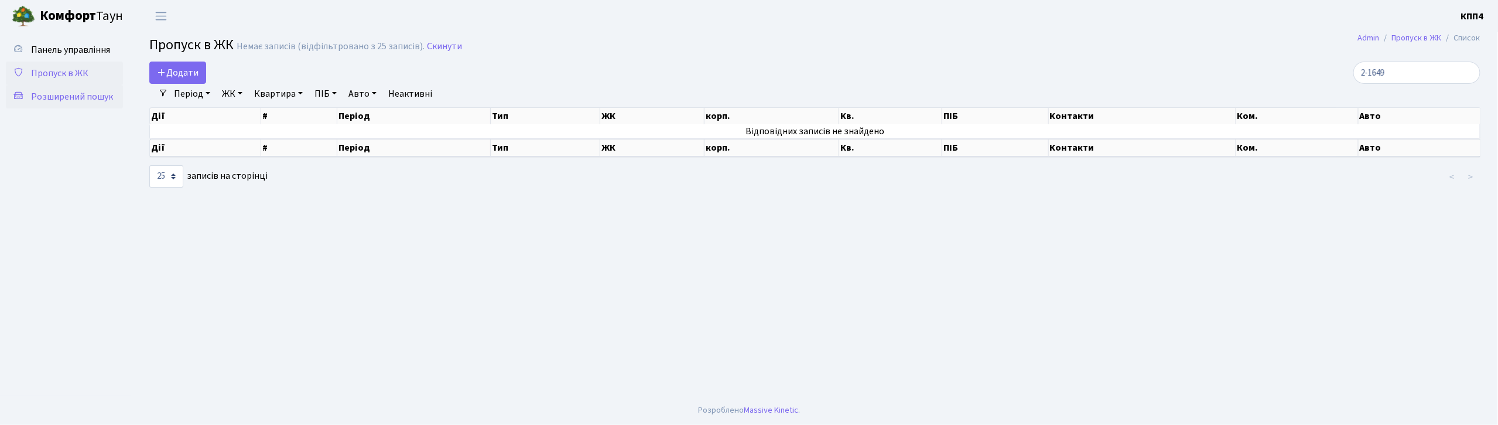
click at [61, 101] on span "Розширений пошук" at bounding box center [72, 96] width 82 height 13
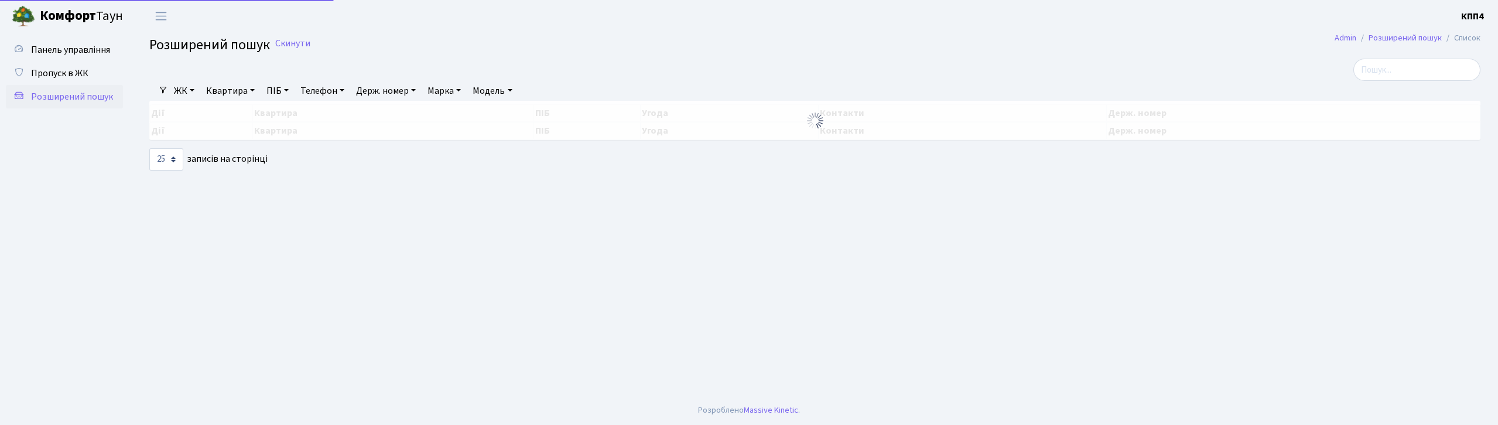
select select "25"
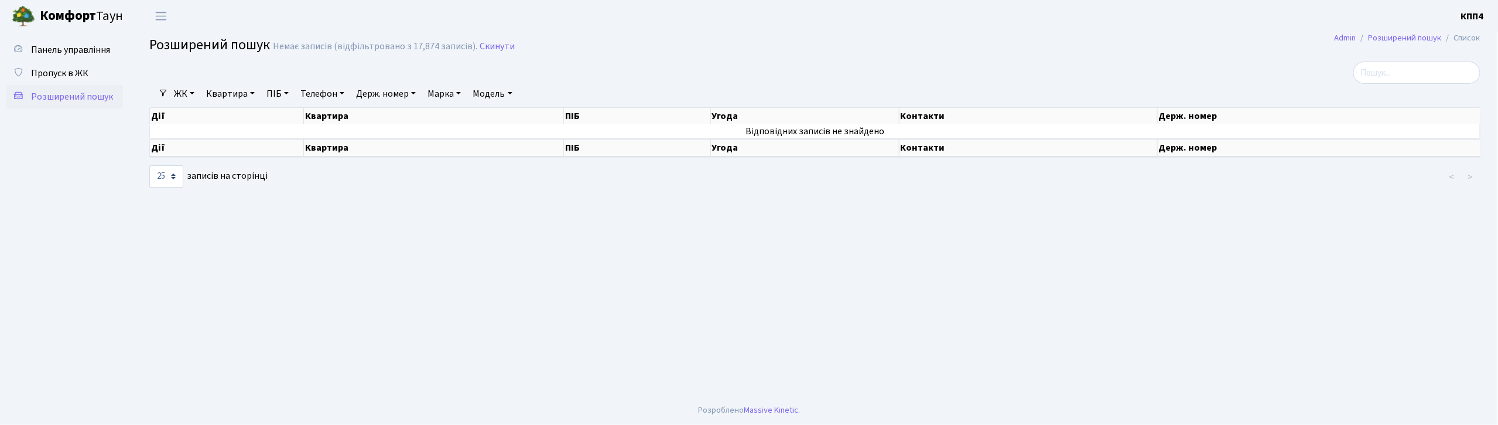
click at [227, 93] on link "Квартира" at bounding box center [230, 94] width 58 height 20
type input "2-1649"
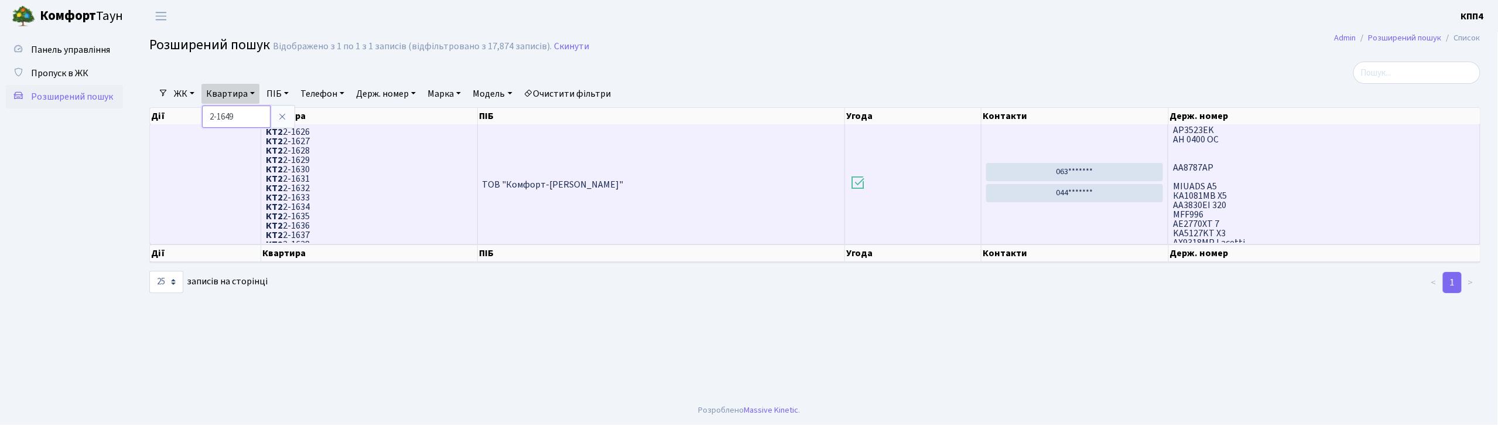
scroll to position [469, 0]
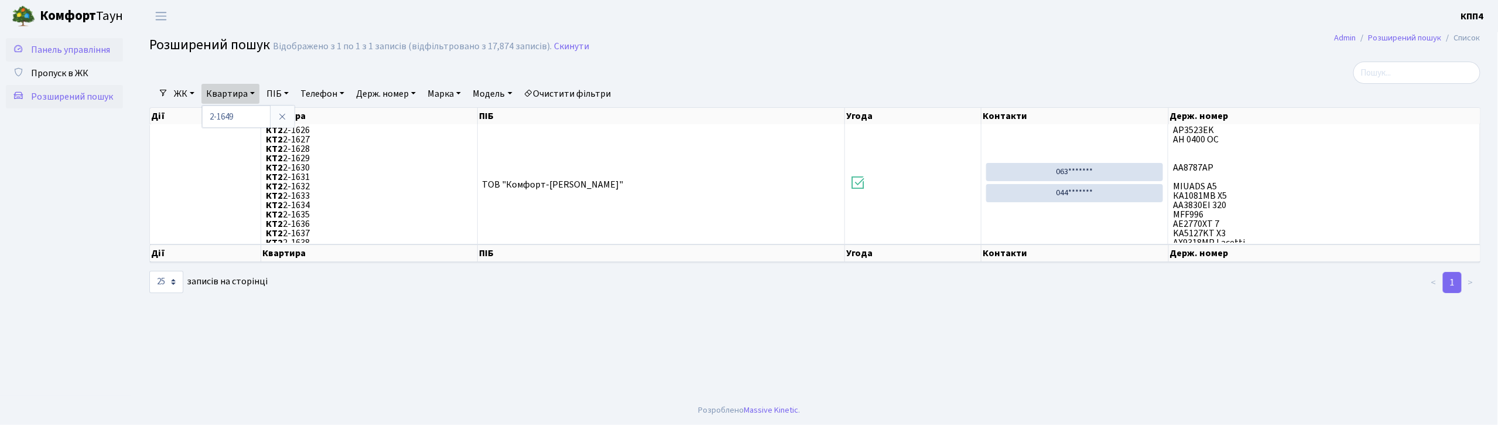
click at [76, 49] on span "Панель управління" at bounding box center [70, 49] width 79 height 13
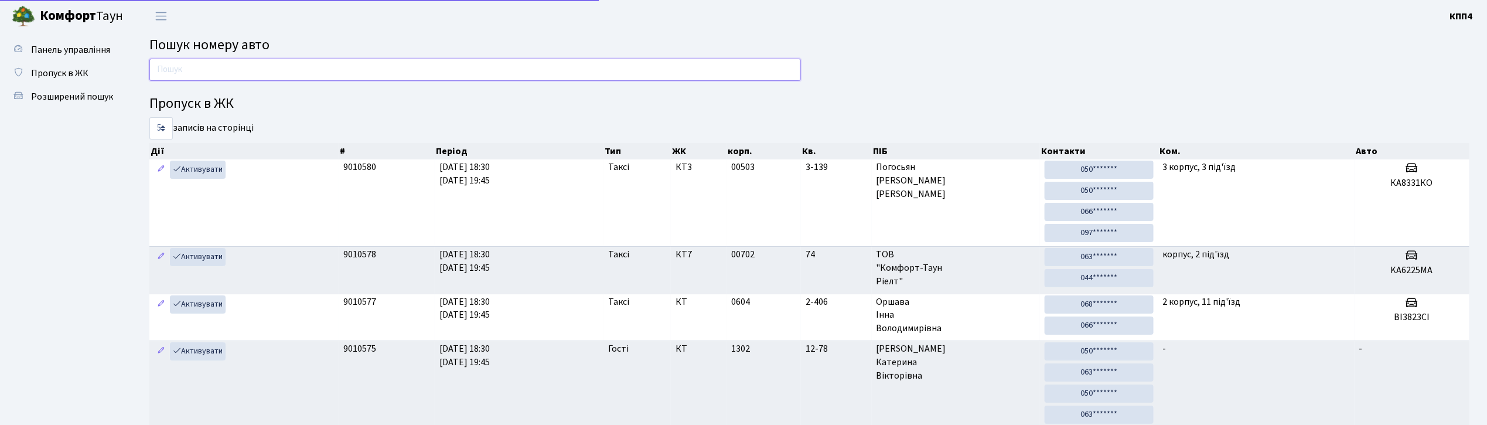
click at [241, 80] on input "text" at bounding box center [474, 70] width 651 height 22
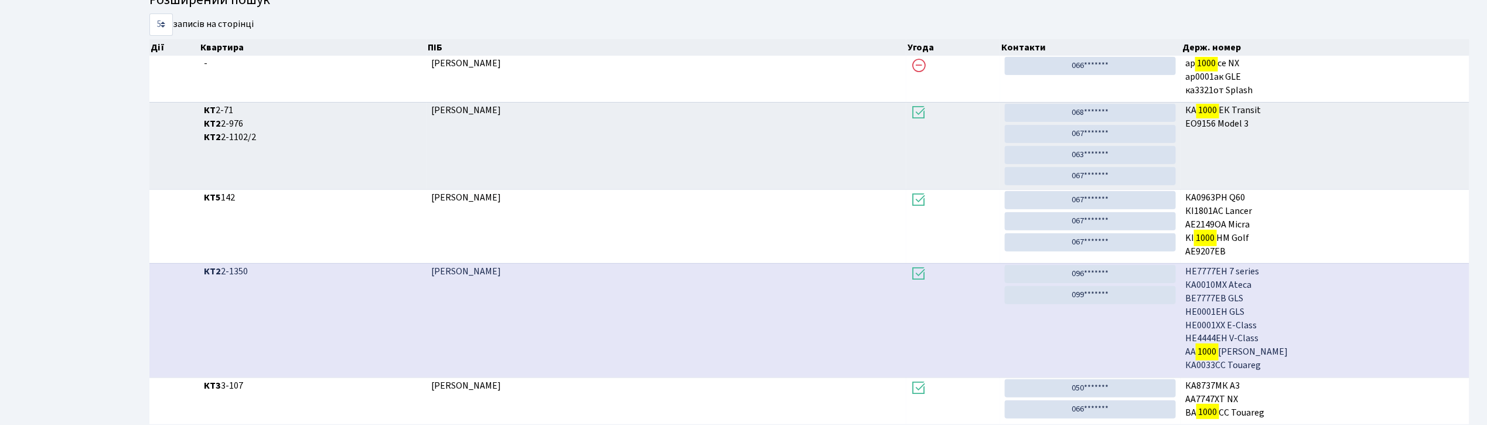
scroll to position [234, 0]
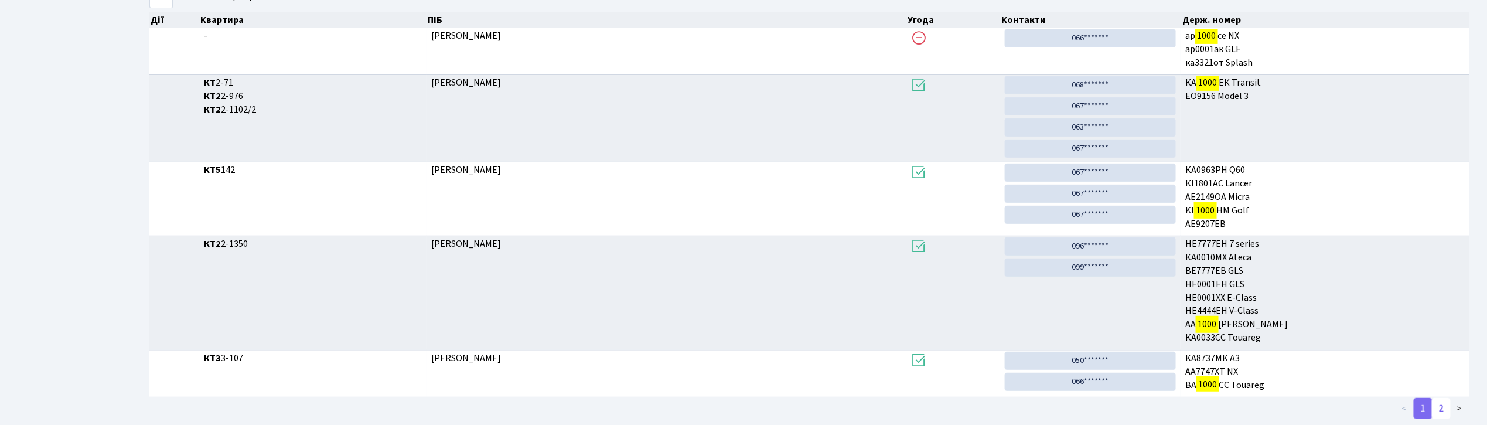
click at [1439, 408] on link "2" at bounding box center [1441, 408] width 19 height 21
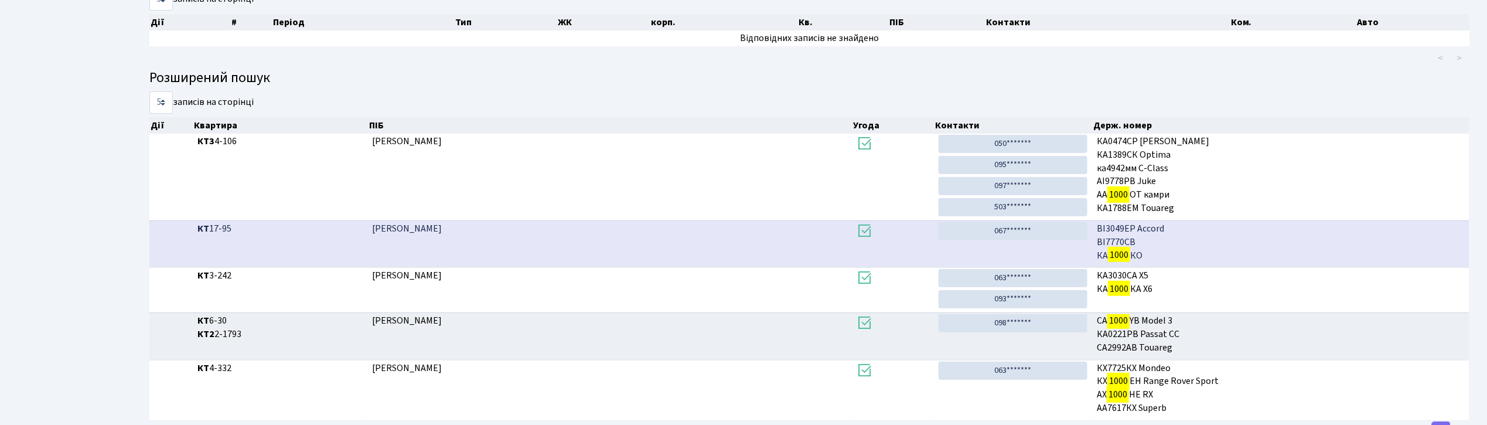
scroll to position [23, 0]
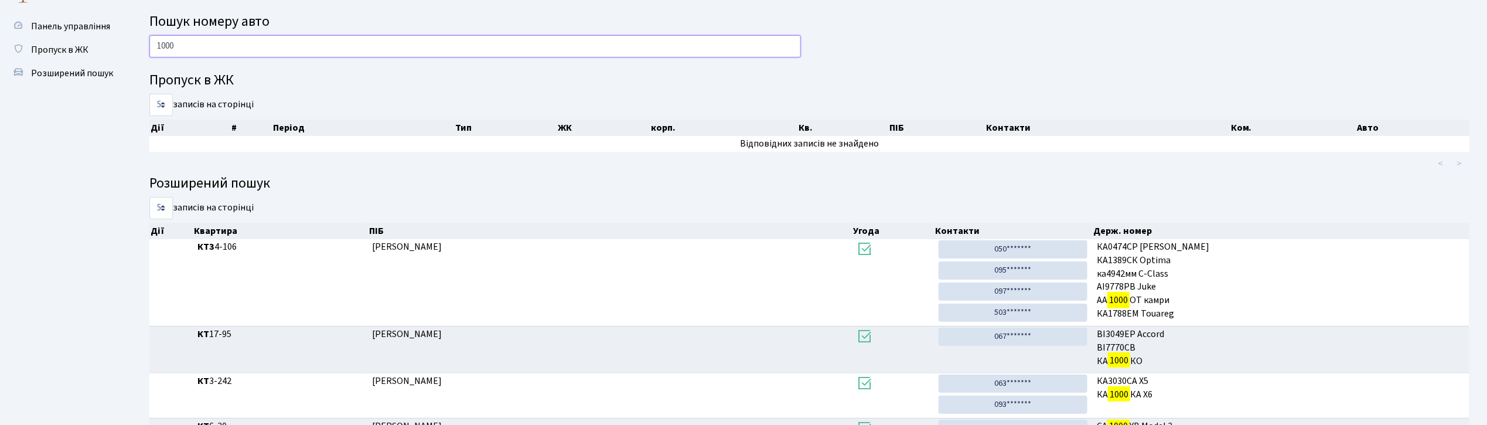
click at [226, 50] on input "1000" at bounding box center [474, 46] width 651 height 22
type input "1"
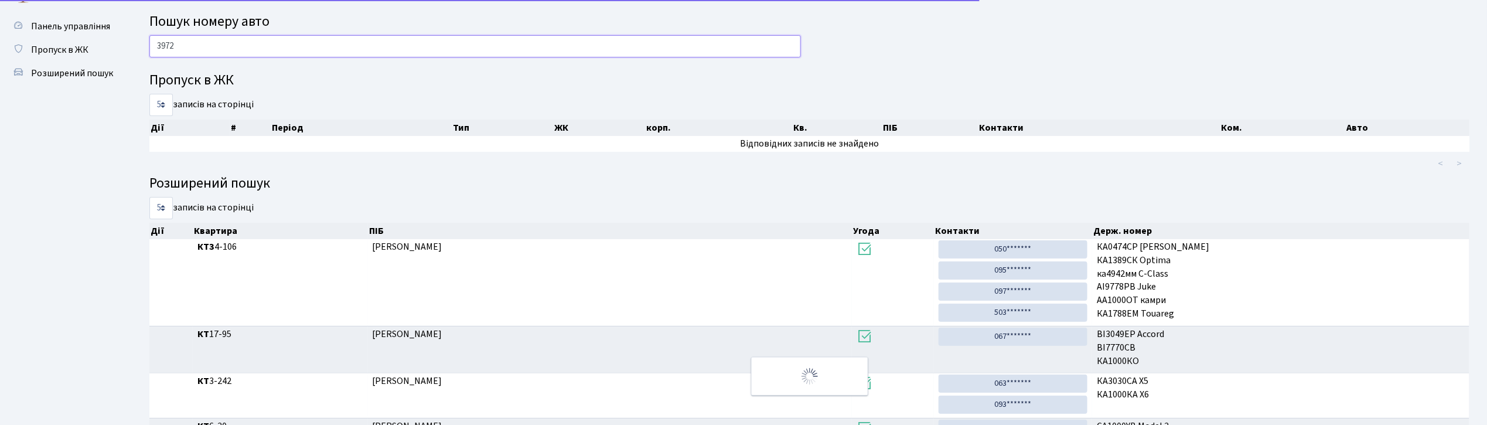
scroll to position [3, 0]
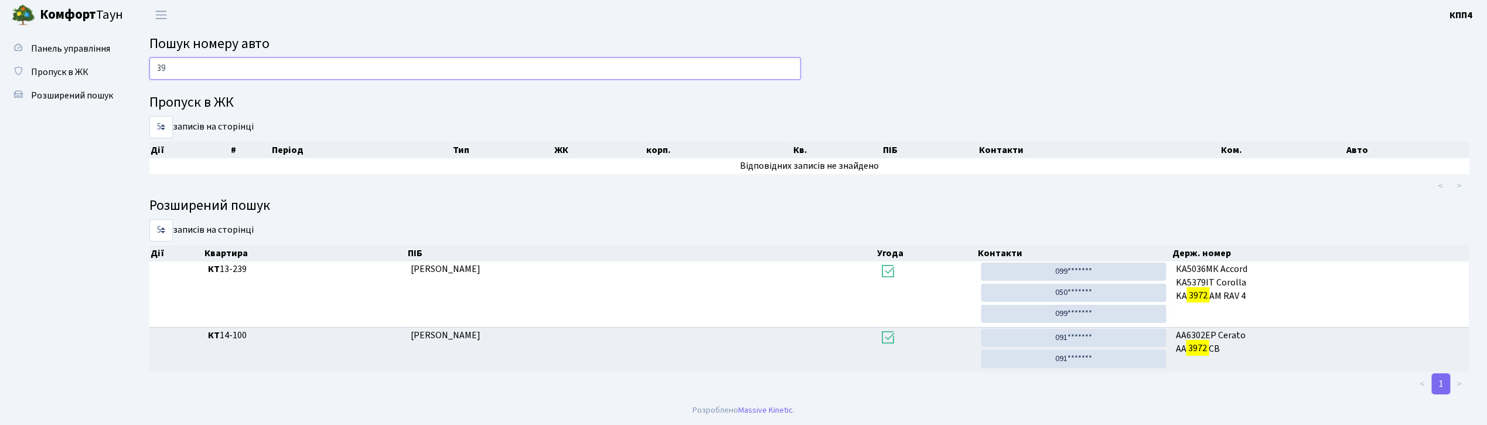
type input "3"
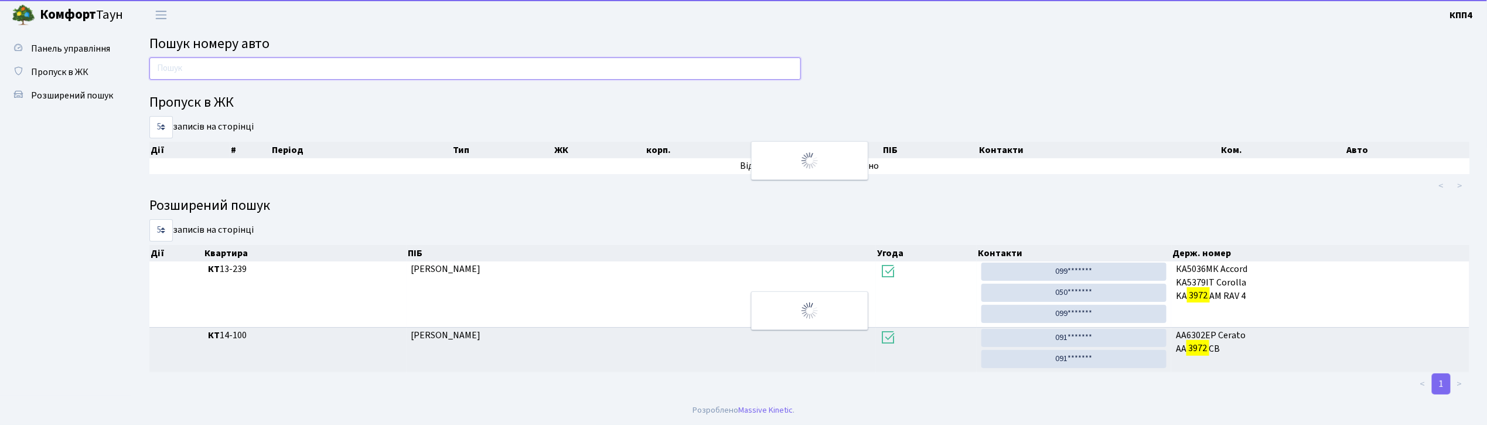
scroll to position [23, 0]
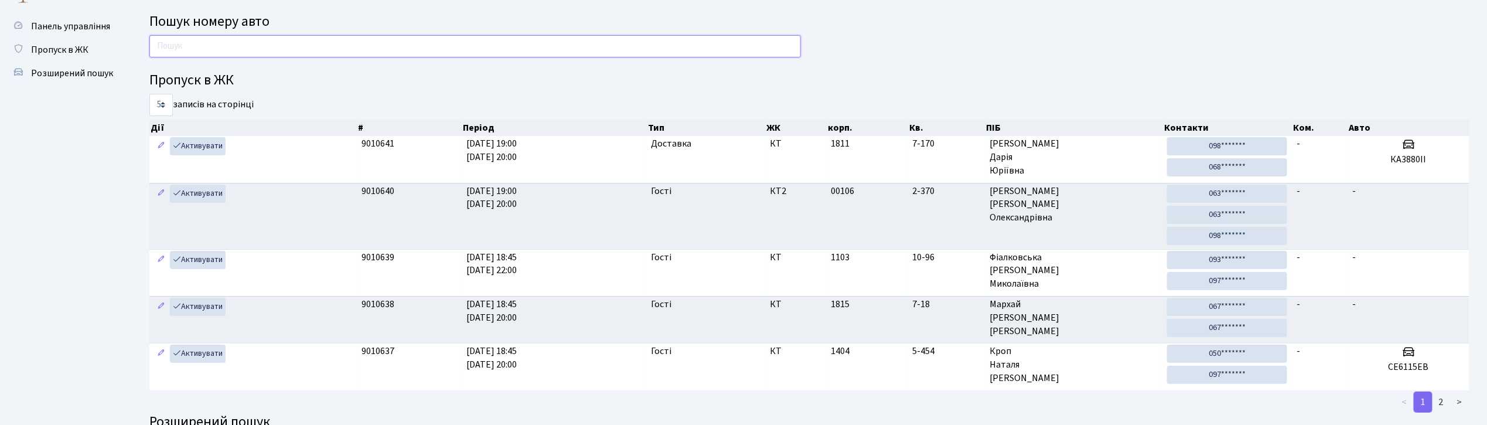
click at [483, 42] on input "text" at bounding box center [474, 46] width 651 height 22
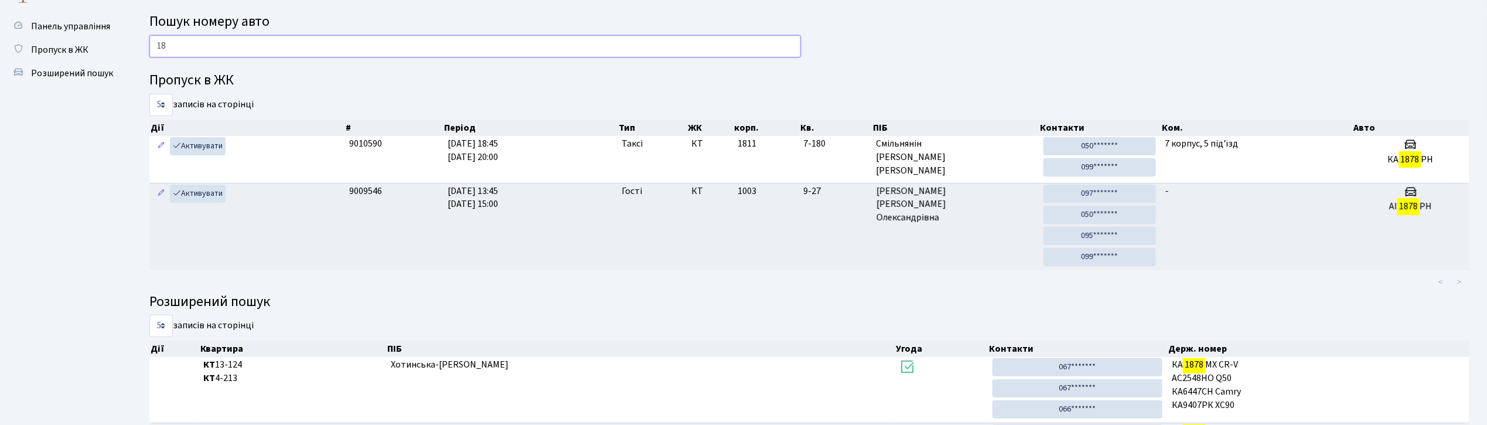
type input "1"
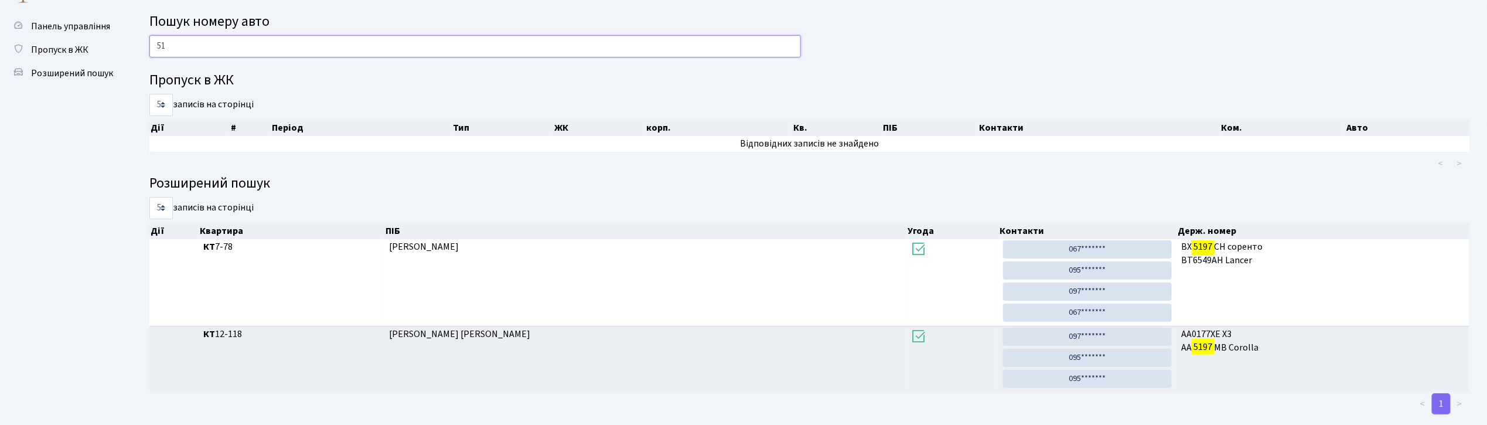
type input "5"
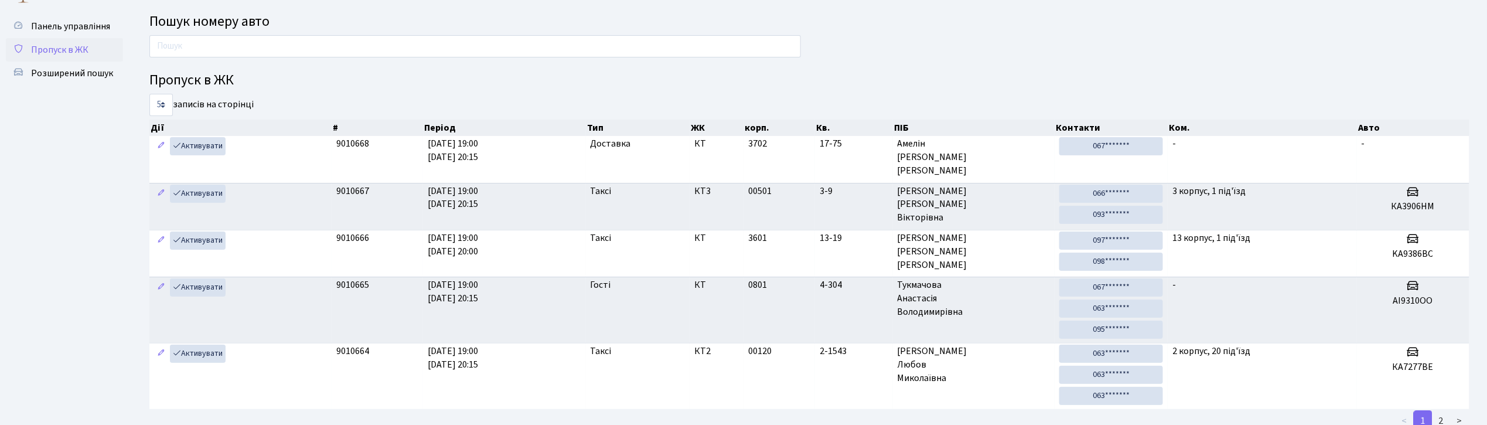
click at [45, 53] on span "Пропуск в ЖК" at bounding box center [59, 49] width 57 height 13
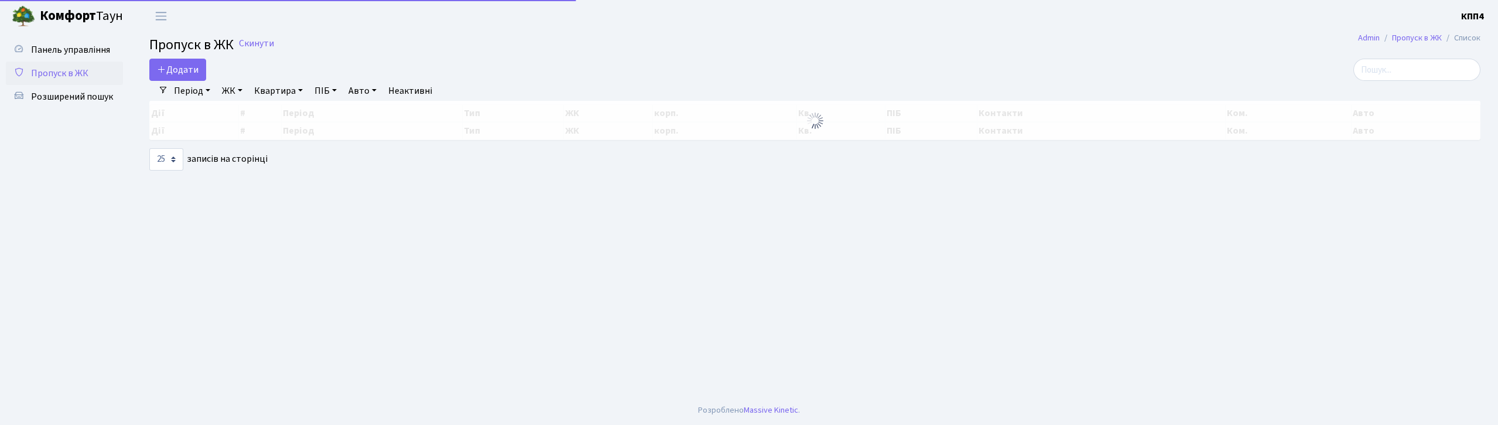
select select "25"
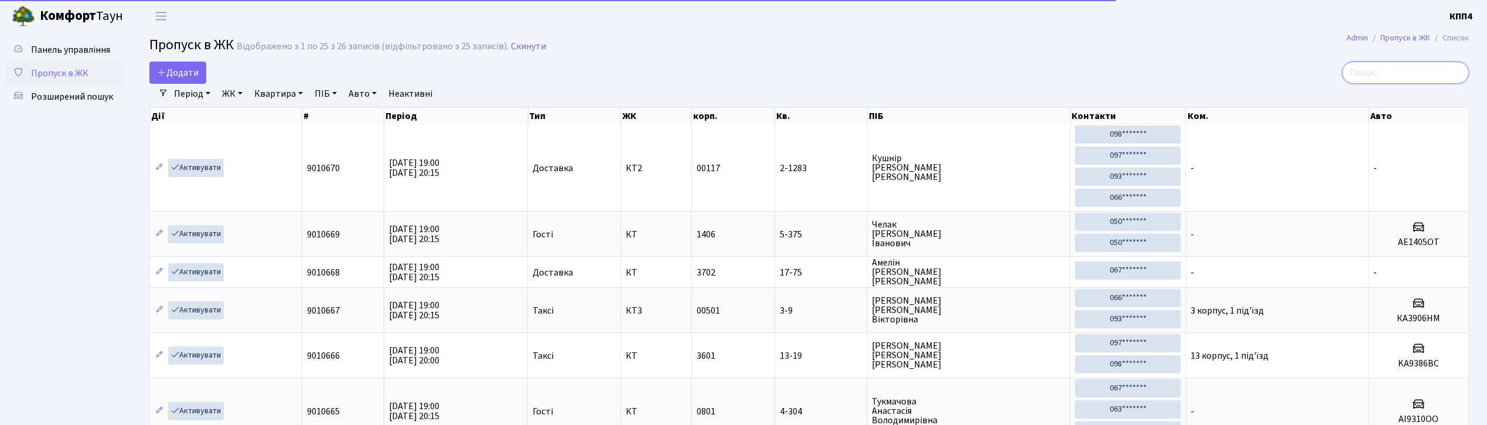
click at [1398, 67] on input "search" at bounding box center [1405, 73] width 127 height 22
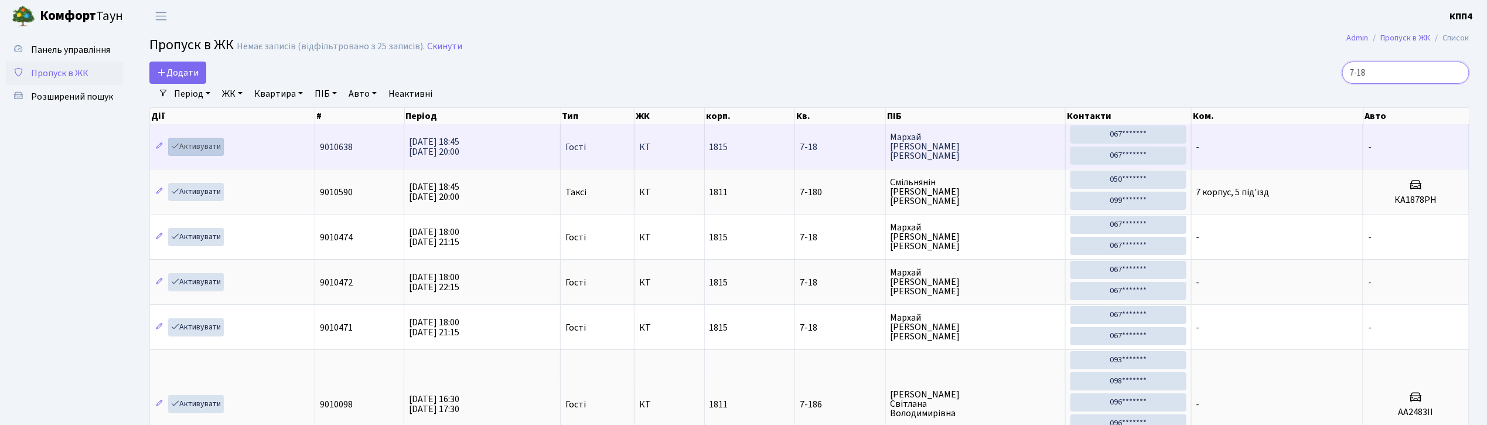
type input "7-18"
click at [201, 150] on link "Активувати" at bounding box center [196, 147] width 56 height 18
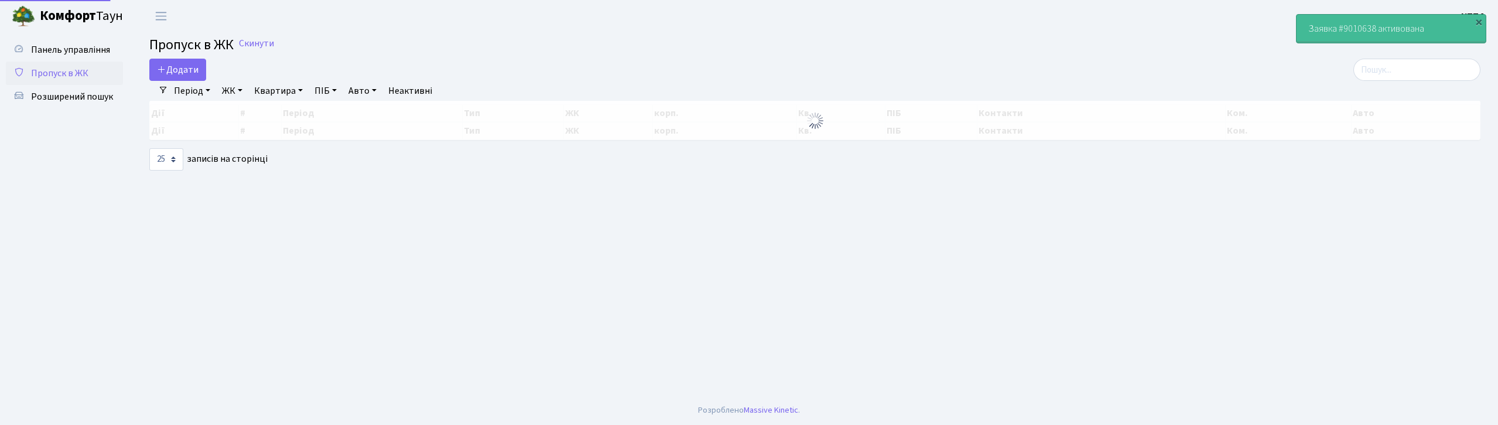
select select "25"
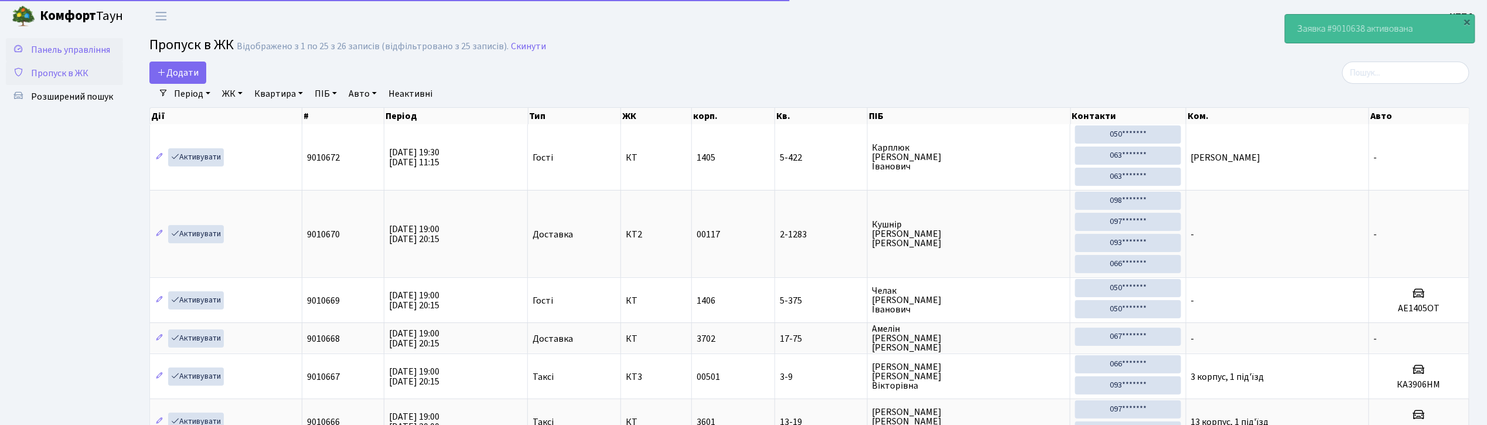
click at [97, 54] on span "Панель управління" at bounding box center [70, 49] width 79 height 13
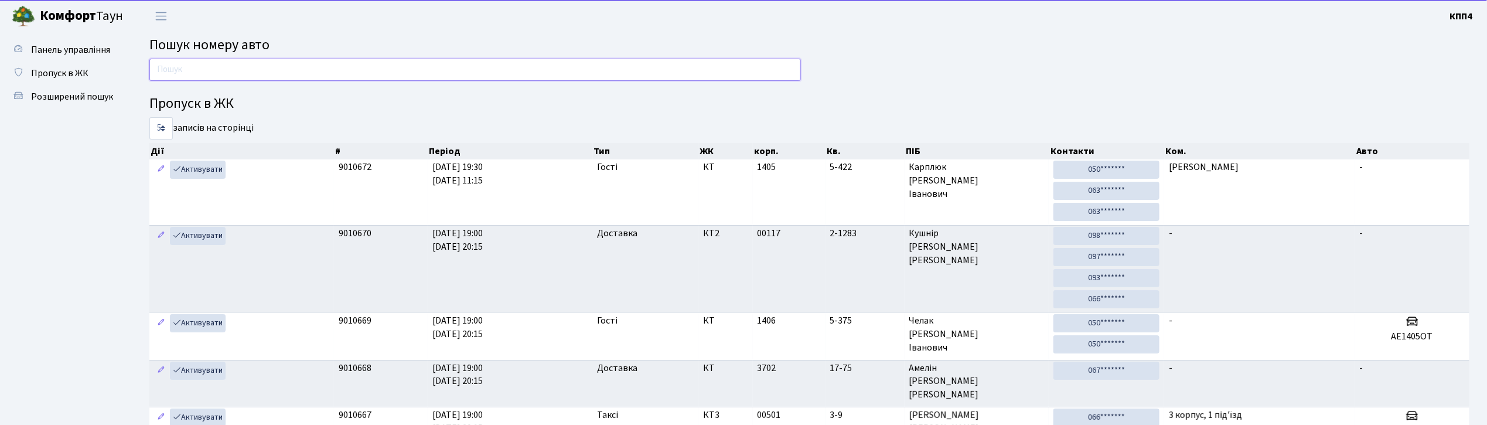
click at [173, 70] on input "text" at bounding box center [474, 70] width 651 height 22
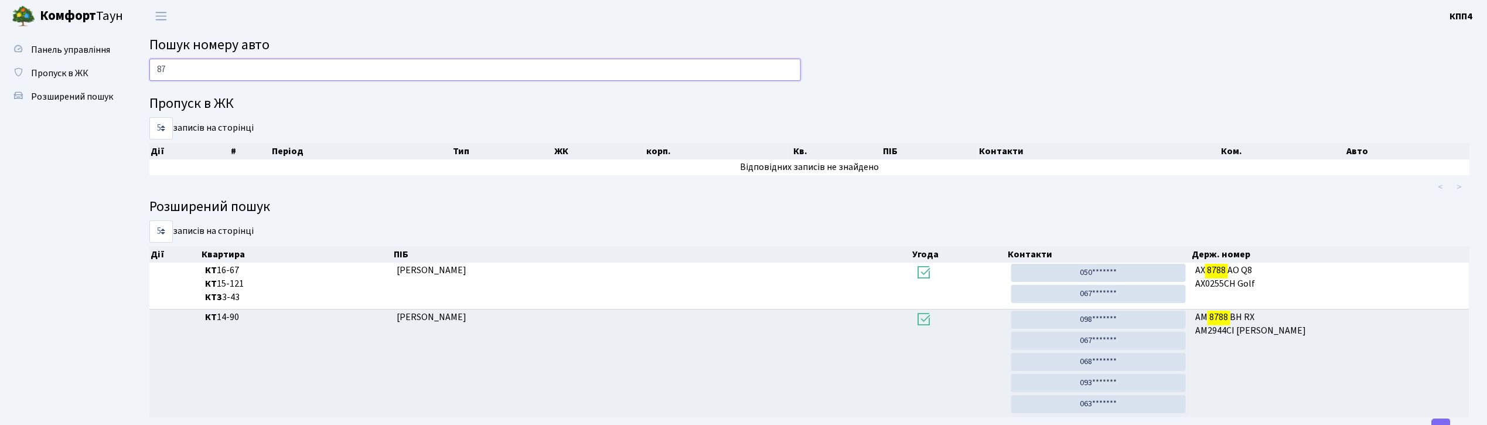
type input "8"
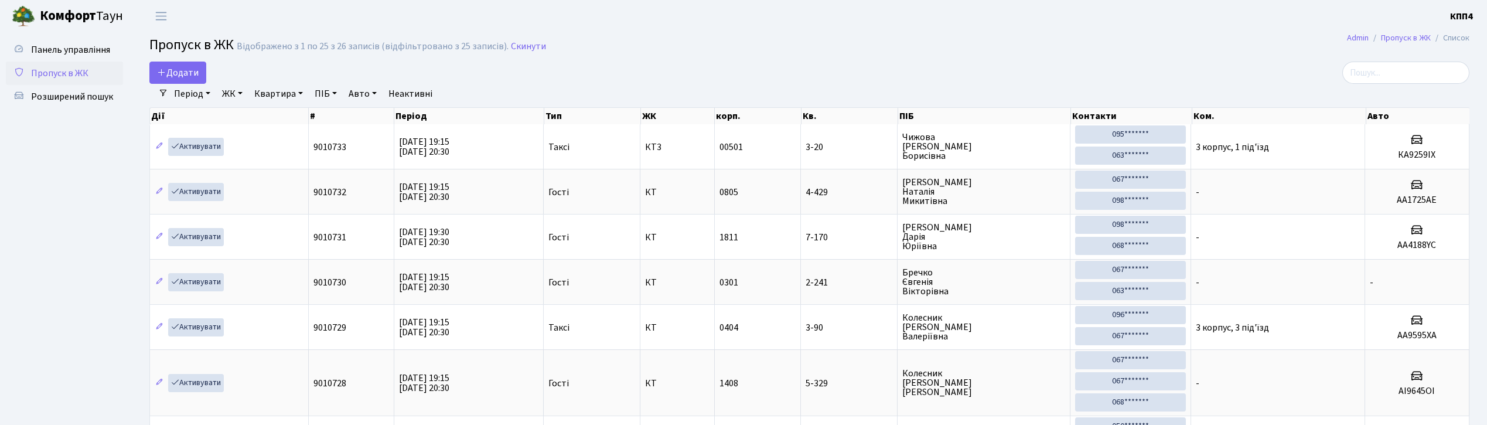
select select "25"
click at [197, 70] on span "Додати" at bounding box center [178, 72] width 42 height 13
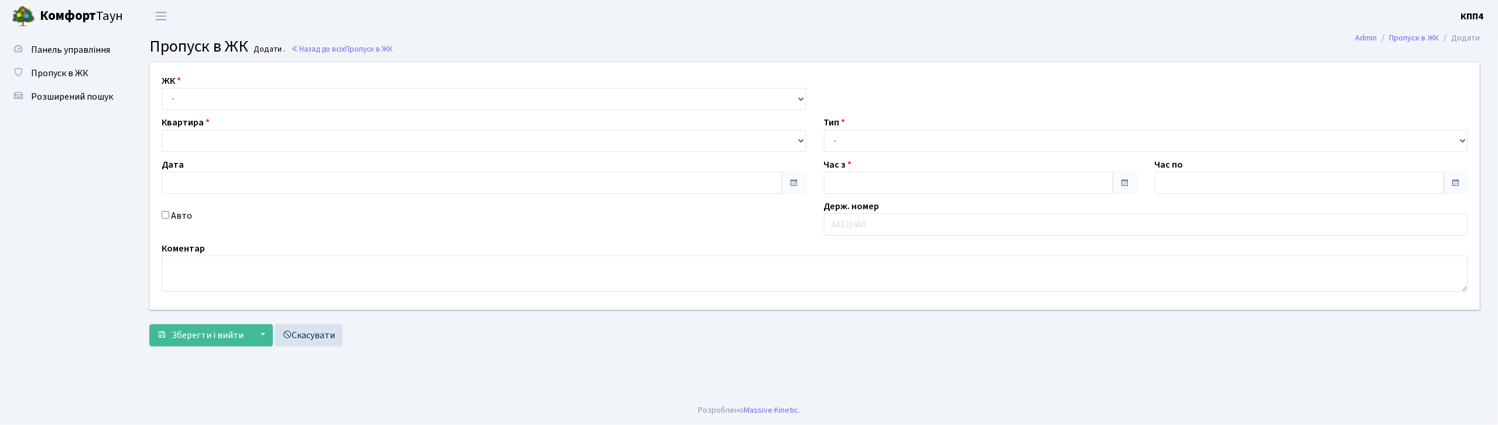
type input "[DATE]"
type input "19:30"
type input "20:30"
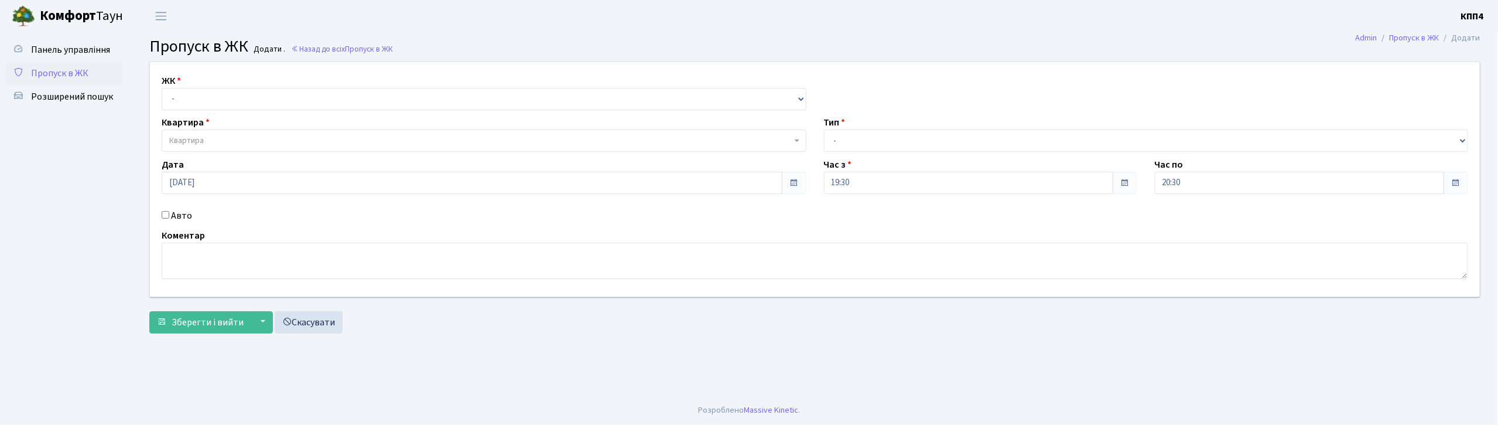
click at [166, 216] on input "Авто" at bounding box center [166, 215] width 8 height 8
checkbox input "true"
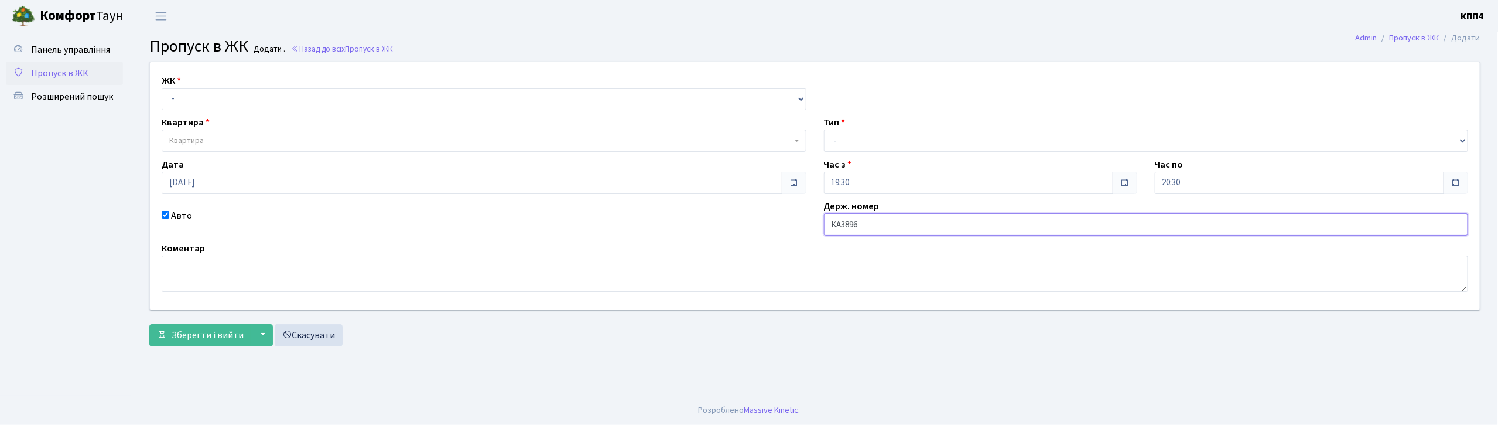
type input "КА3896КІ"
click at [230, 96] on select "- КТ, вул. Регенераторна, 4 КТ2, просп. [STREET_ADDRESS] [STREET_ADDRESS] [PERS…" at bounding box center [484, 99] width 645 height 22
select select "271"
click at [162, 88] on select "- КТ, вул. Регенераторна, 4 КТ2, просп. [STREET_ADDRESS] [STREET_ADDRESS] [PERS…" at bounding box center [484, 99] width 645 height 22
select select
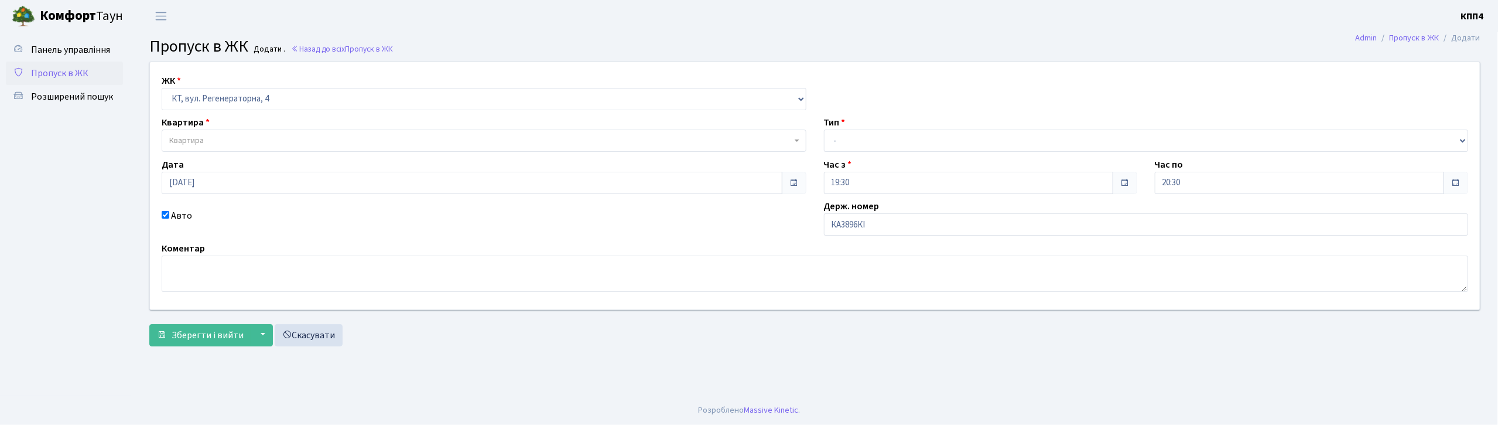
click at [246, 136] on span "Квартира" at bounding box center [480, 141] width 623 height 12
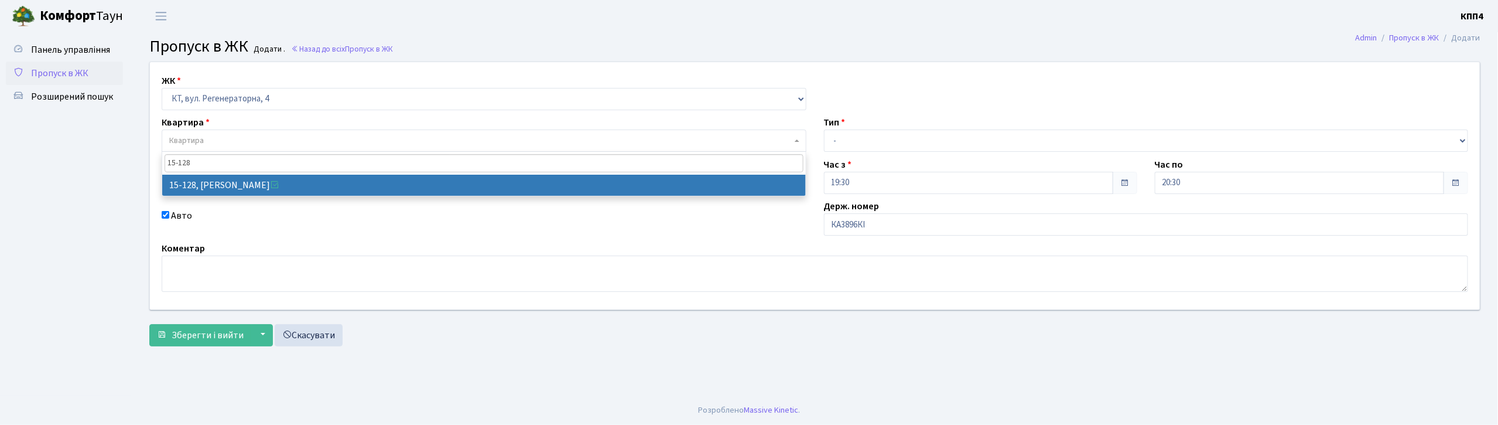
type input "15-128"
select select "8903"
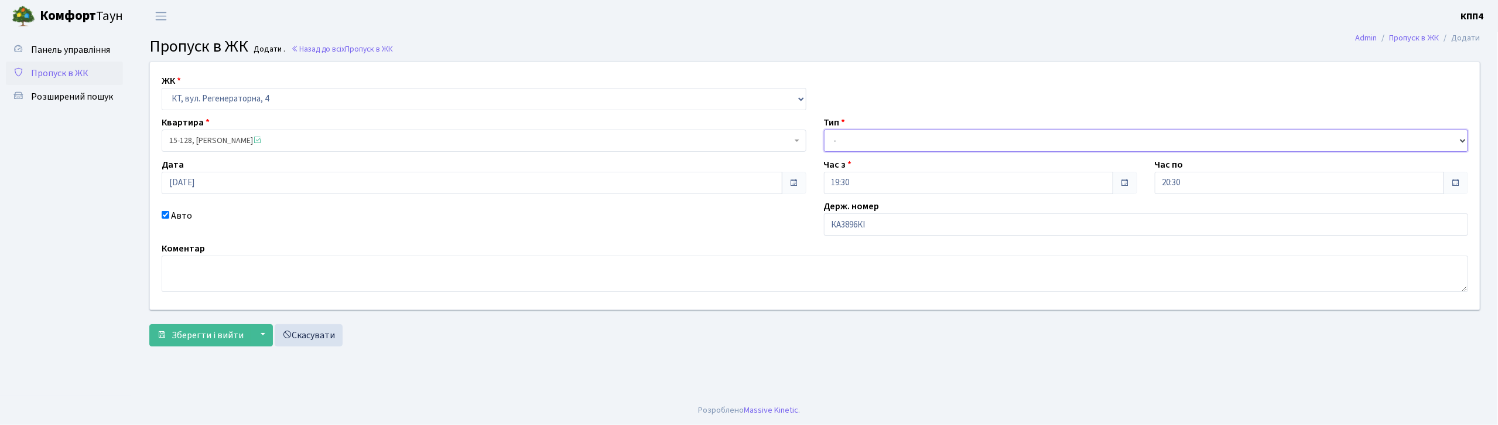
click at [847, 138] on select "- Доставка Таксі Гості Сервіс" at bounding box center [1146, 140] width 645 height 22
select select "3"
click at [824, 129] on select "- Доставка Таксі Гості Сервіс" at bounding box center [1146, 140] width 645 height 22
drag, startPoint x: 221, startPoint y: 341, endPoint x: 244, endPoint y: 347, distance: 24.2
click at [237, 345] on button "Зберегти і вийти" at bounding box center [200, 335] width 102 height 22
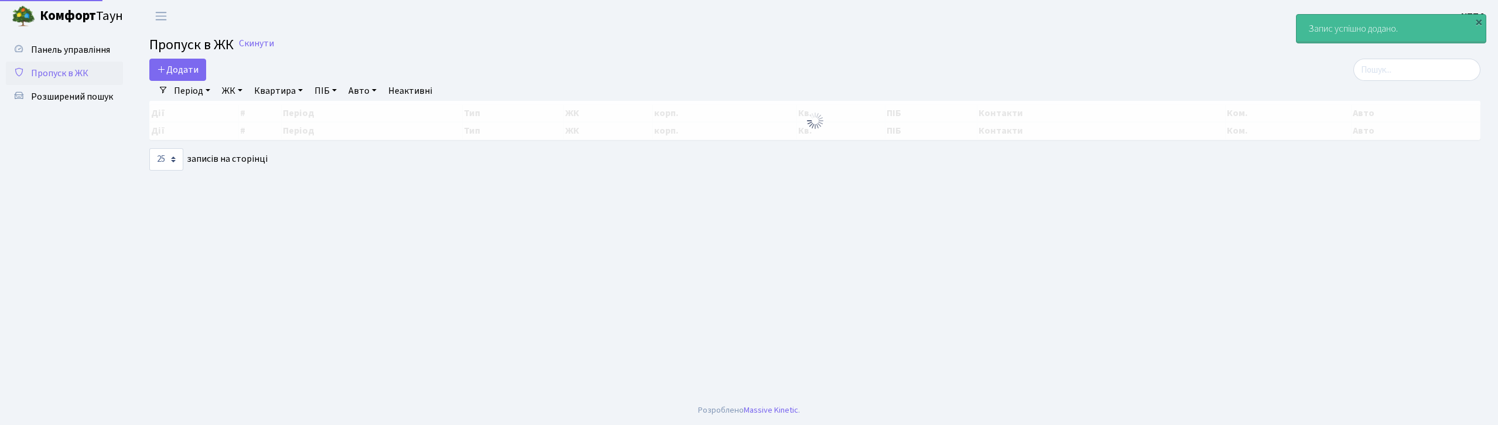
select select "25"
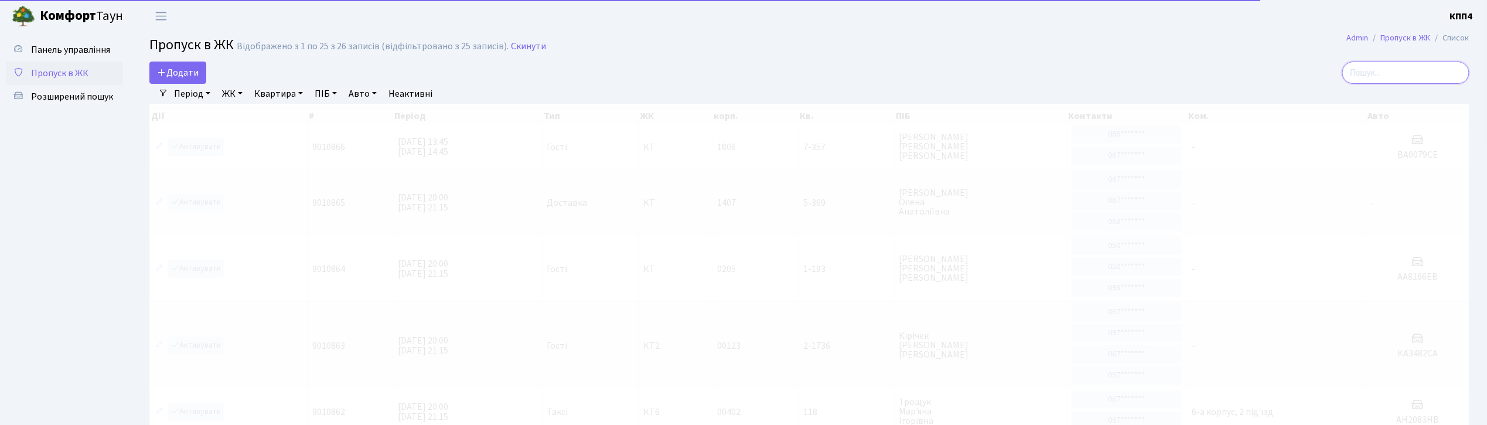
click at [1403, 78] on input "search" at bounding box center [1405, 73] width 127 height 22
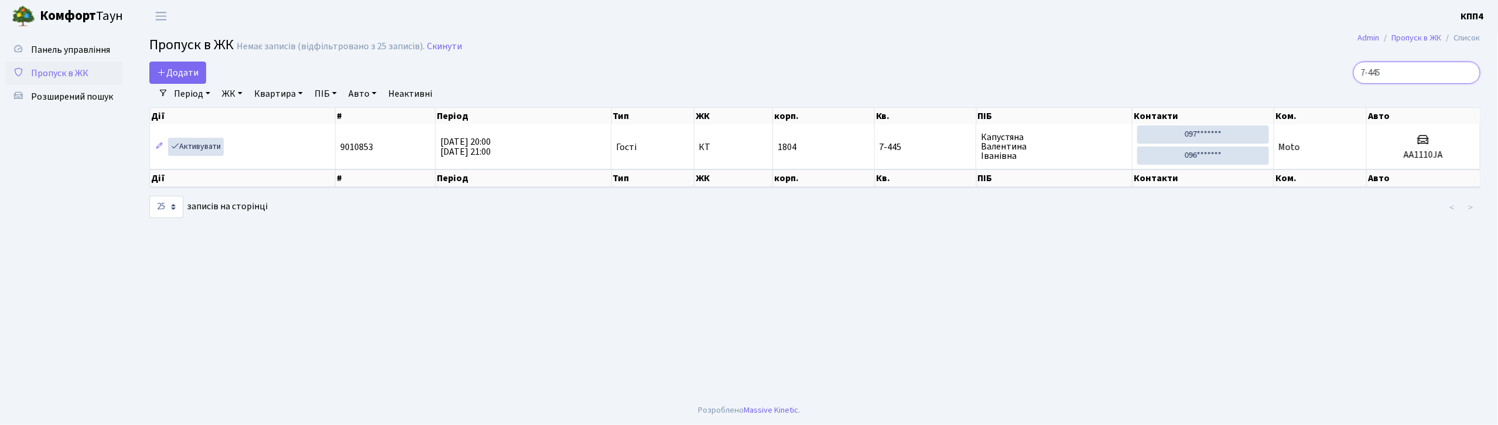
type input "7-445"
click at [59, 71] on span "Пропуск в ЖК" at bounding box center [59, 73] width 57 height 13
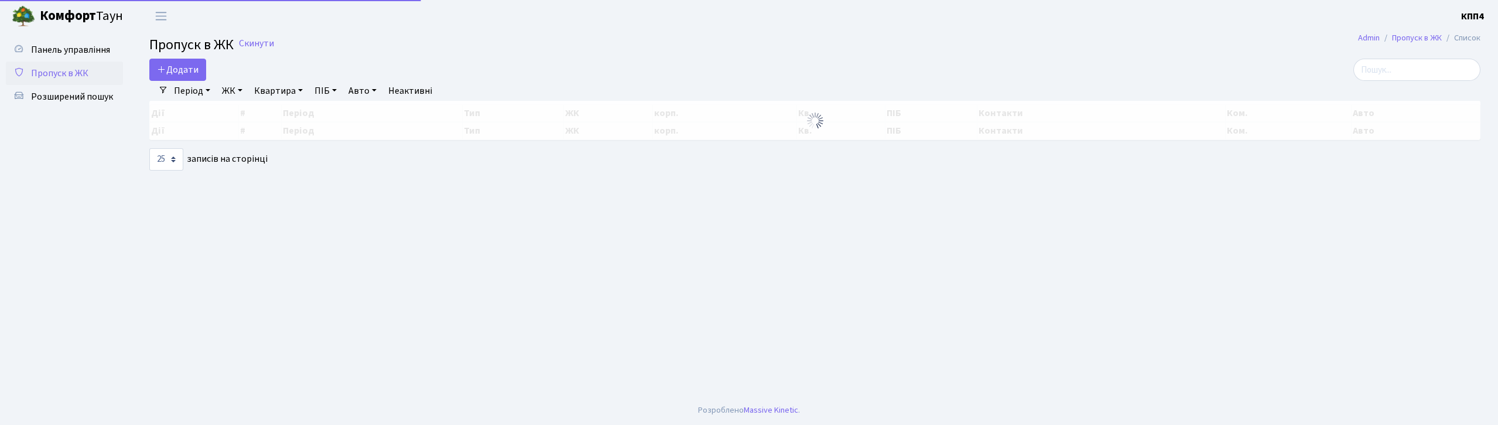
select select "25"
click at [1403, 74] on input "search" at bounding box center [1417, 70] width 127 height 22
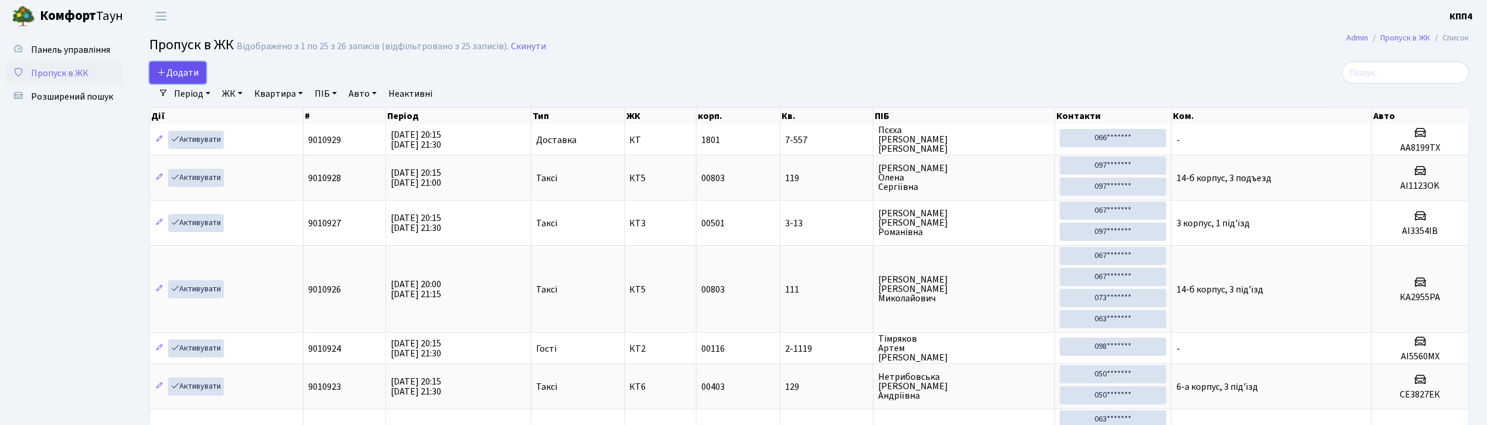
click at [190, 78] on span "Додати" at bounding box center [178, 72] width 42 height 13
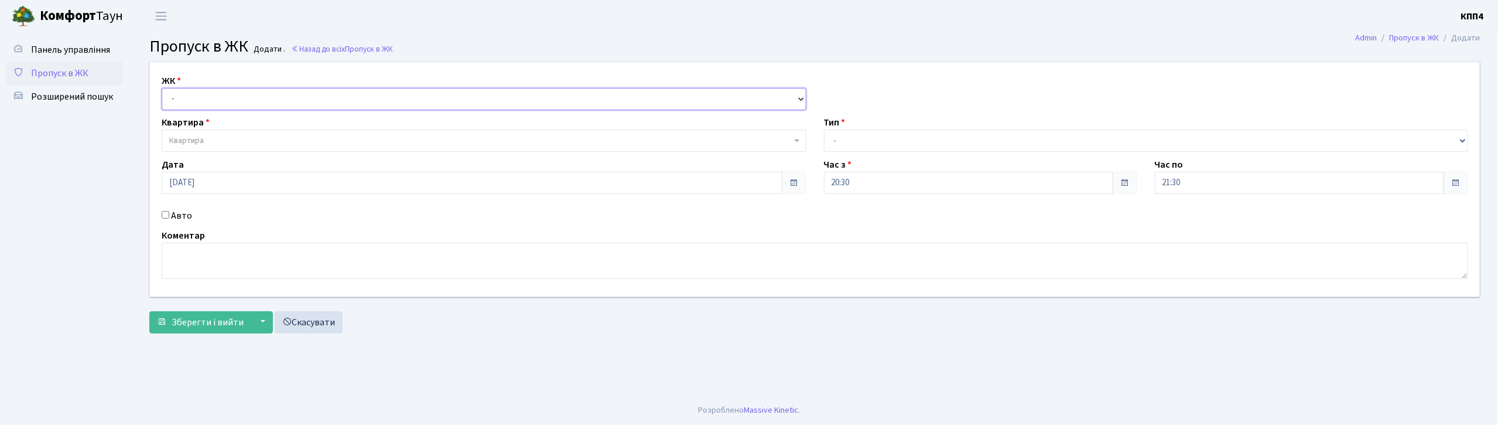
click at [266, 104] on select "- КТ, вул. Регенераторна, 4 КТ2, просп. [STREET_ADDRESS] [STREET_ADDRESS] [PERS…" at bounding box center [484, 99] width 645 height 22
select select "271"
click at [162, 88] on select "- КТ, вул. Регенераторна, 4 КТ2, просп. [STREET_ADDRESS] [STREET_ADDRESS] [PERS…" at bounding box center [484, 99] width 645 height 22
select select
click at [256, 139] on span "Квартира" at bounding box center [480, 141] width 623 height 12
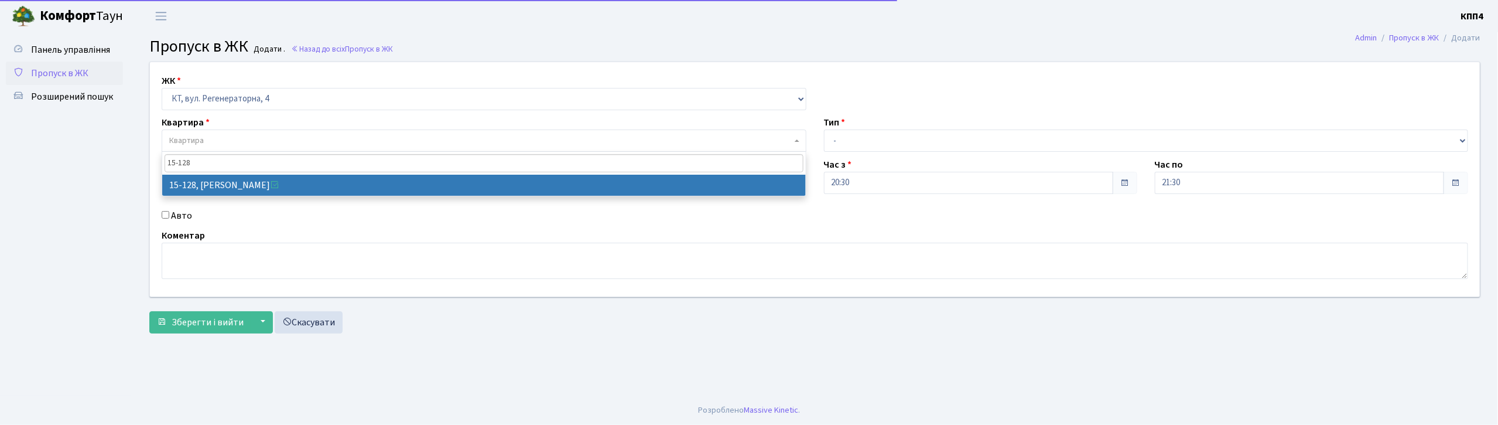
type input "15-128"
select select "8903"
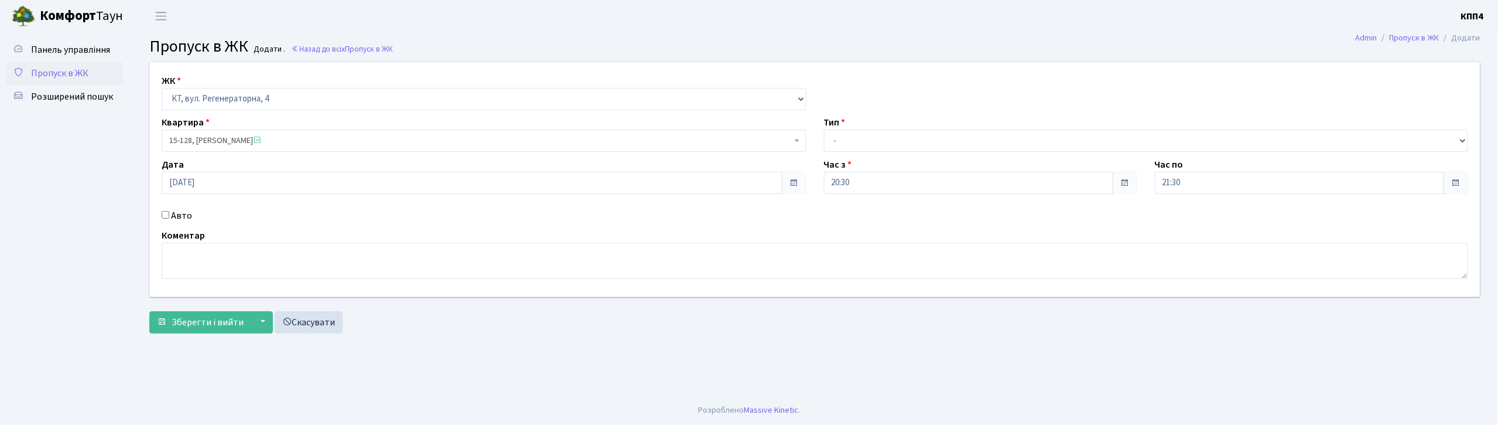
click at [176, 214] on label "Авто" at bounding box center [181, 216] width 21 height 14
click at [169, 214] on input "Авто" at bounding box center [166, 215] width 8 height 8
checkbox input "true"
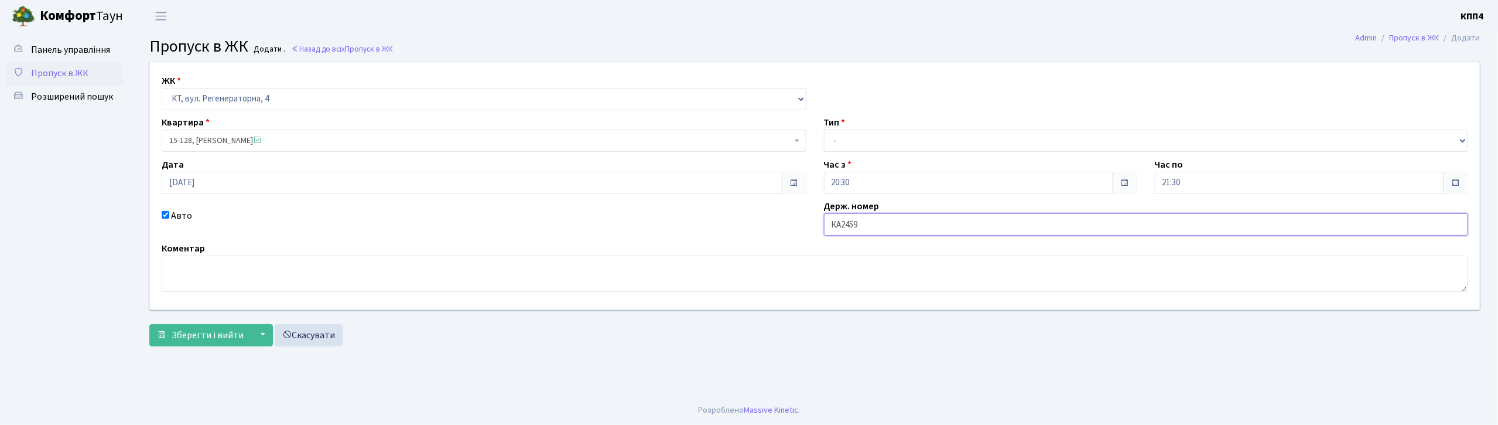
type input "КА2459ІО"
click at [933, 150] on select "- Доставка Таксі Гості Сервіс" at bounding box center [1146, 140] width 645 height 22
select select "1"
click at [824, 129] on select "- Доставка Таксі Гості Сервіс" at bounding box center [1146, 140] width 645 height 22
click at [233, 331] on span "Зберегти і вийти" at bounding box center [208, 335] width 72 height 13
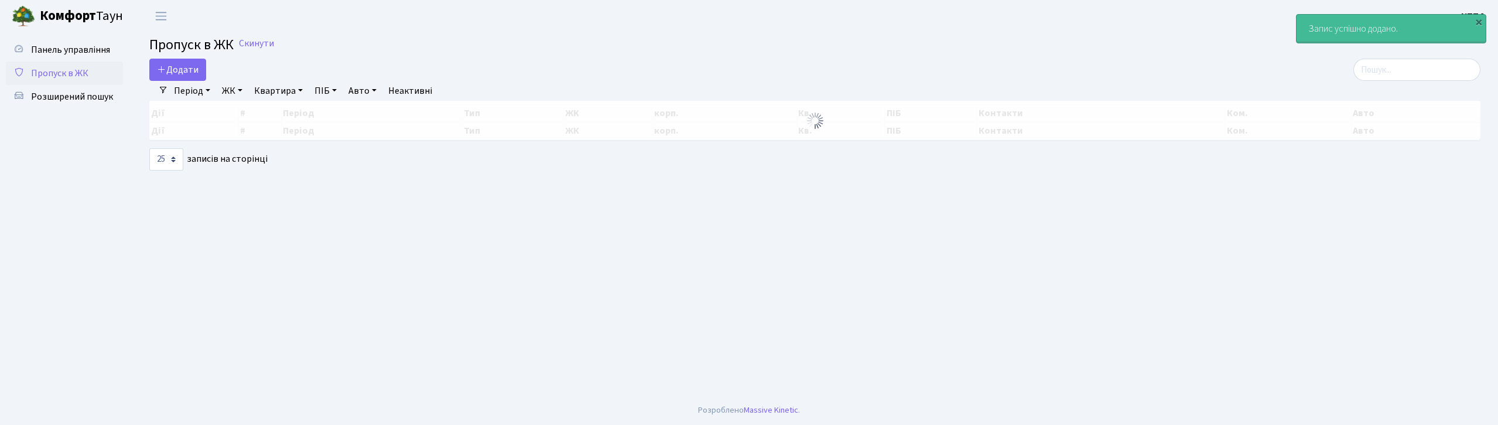
select select "25"
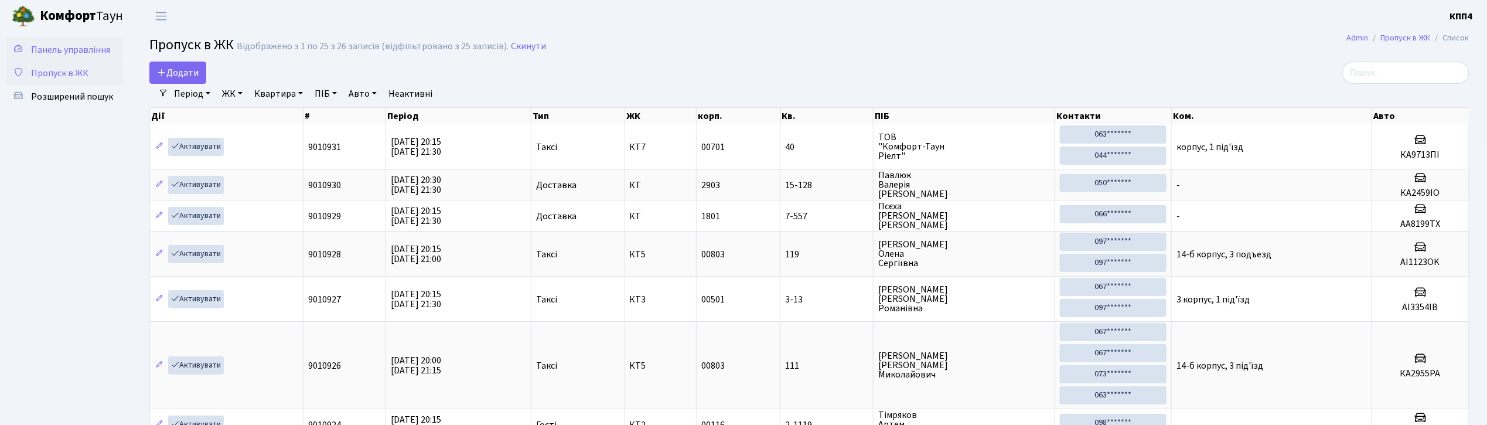
drag, startPoint x: 69, startPoint y: 42, endPoint x: 78, endPoint y: 56, distance: 16.9
click at [68, 43] on span "Панель управління" at bounding box center [70, 49] width 79 height 13
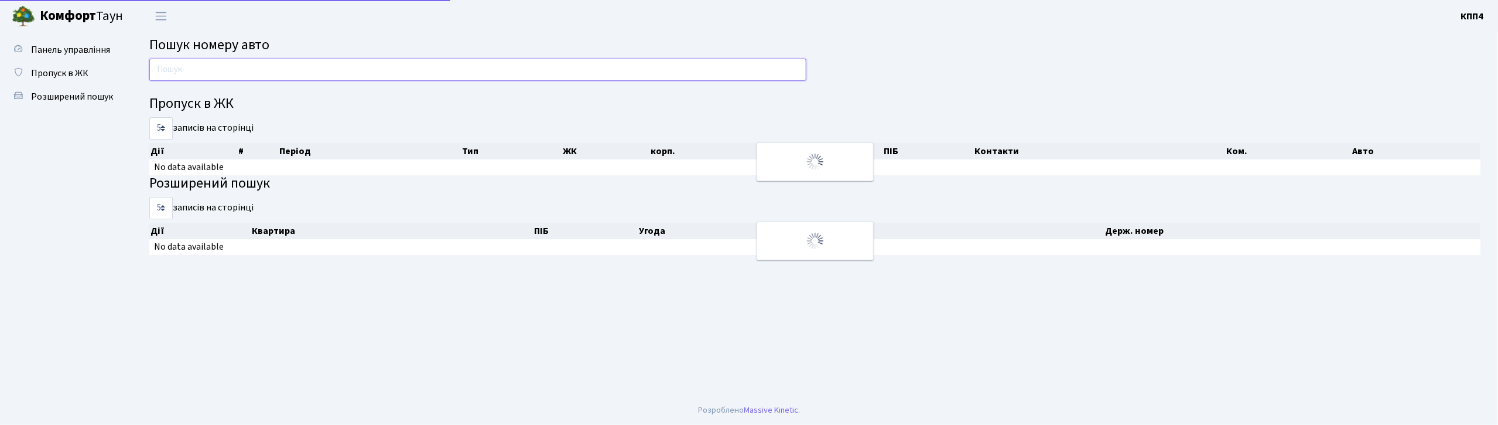
drag, startPoint x: 0, startPoint y: 0, endPoint x: 203, endPoint y: 71, distance: 214.9
click at [203, 71] on input "text" at bounding box center [477, 70] width 657 height 22
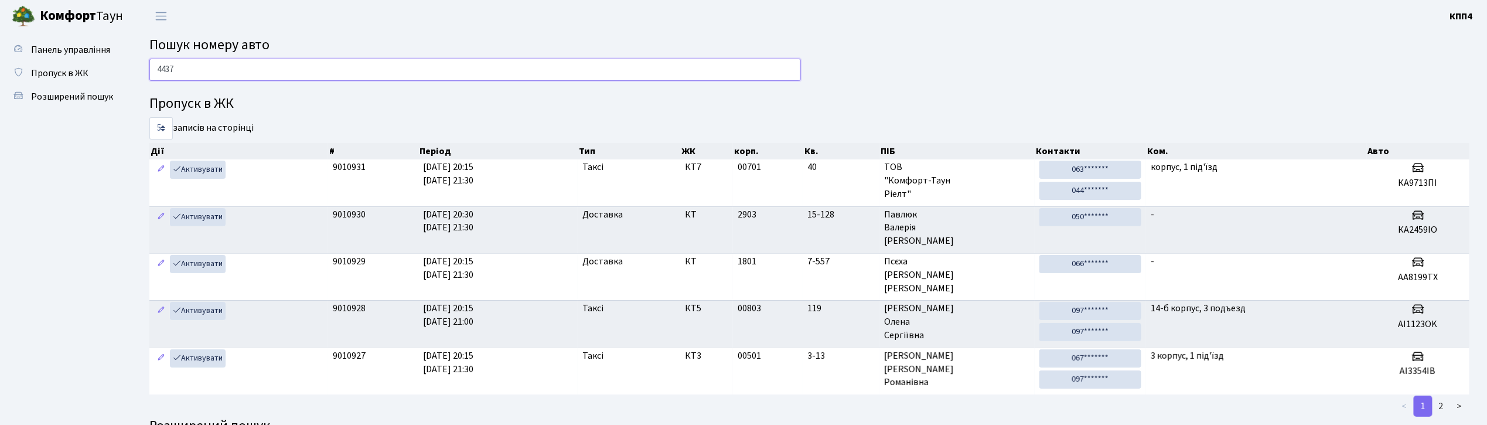
type input "4437"
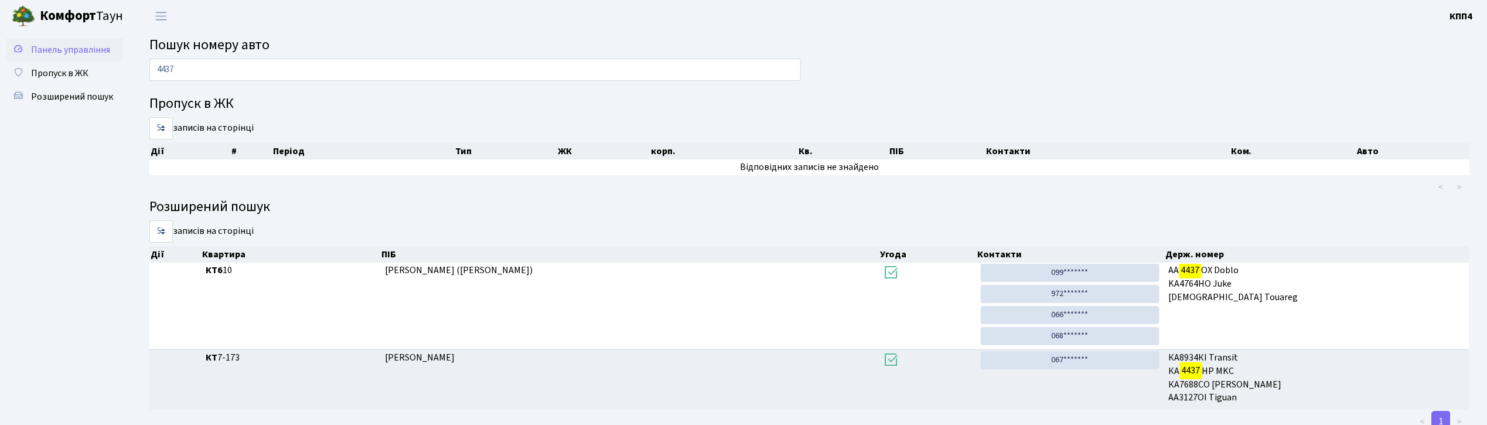
click at [54, 54] on span "Панель управління" at bounding box center [70, 49] width 79 height 13
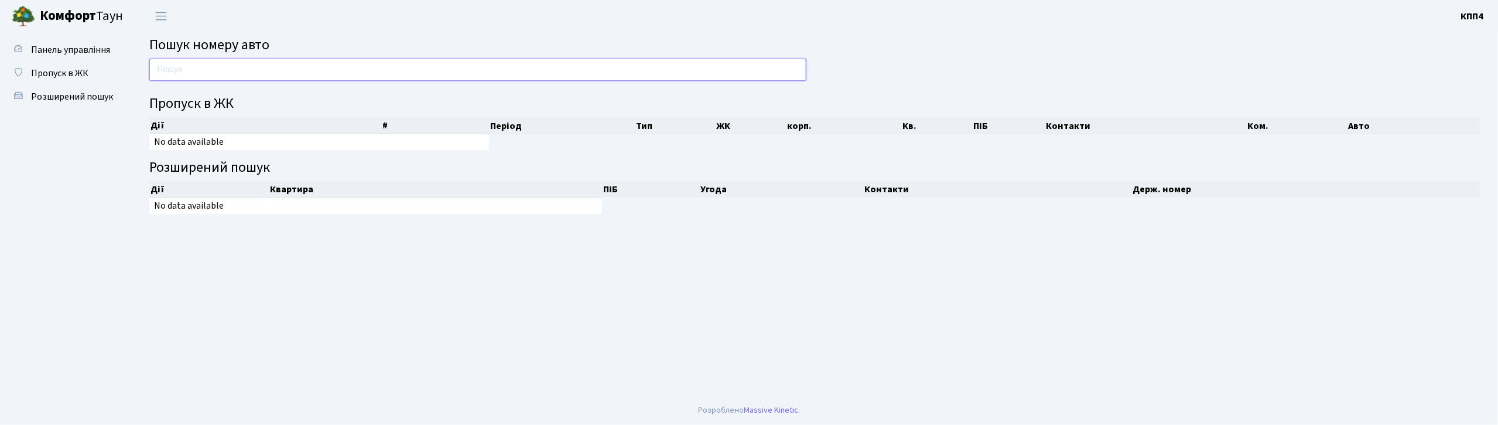
drag, startPoint x: 0, startPoint y: 0, endPoint x: 281, endPoint y: 75, distance: 291.0
click at [281, 75] on input "text" at bounding box center [477, 70] width 657 height 22
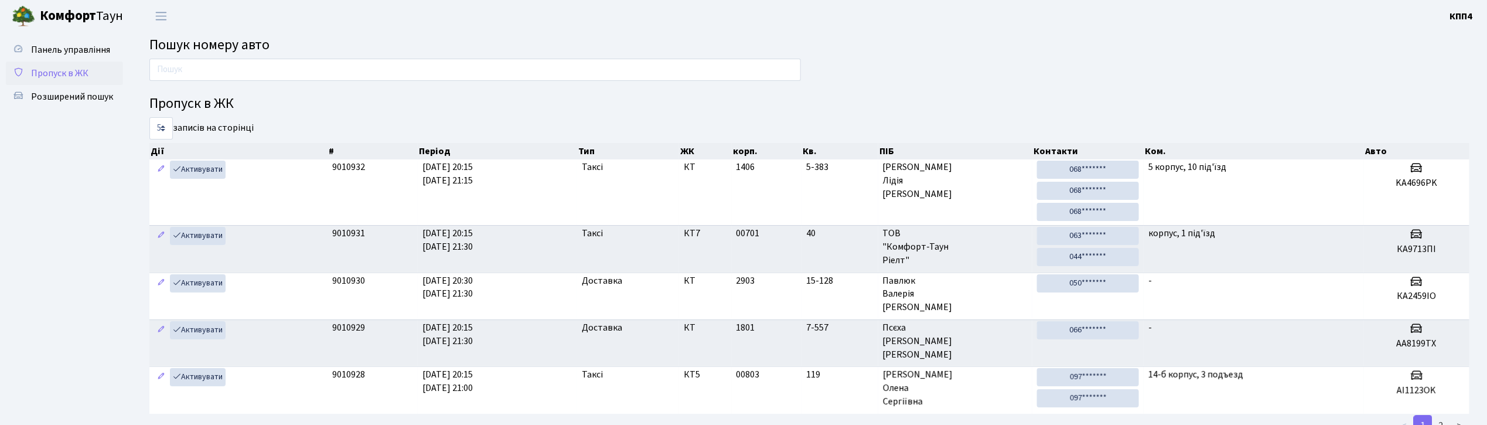
click at [66, 77] on span "Пропуск в ЖК" at bounding box center [59, 73] width 57 height 13
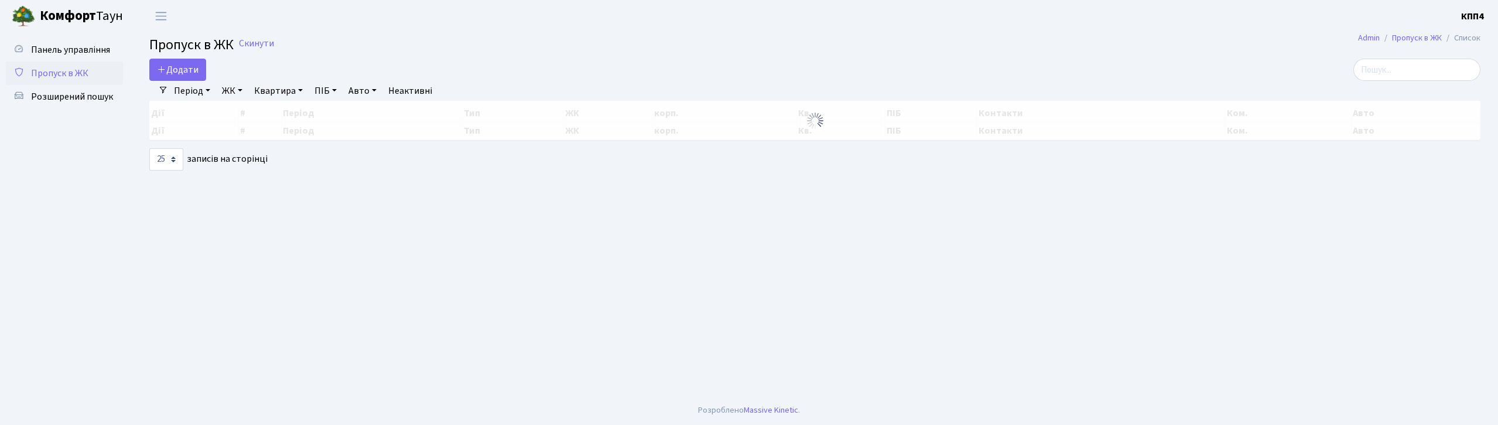
select select "25"
click at [1408, 67] on input "search" at bounding box center [1417, 70] width 127 height 22
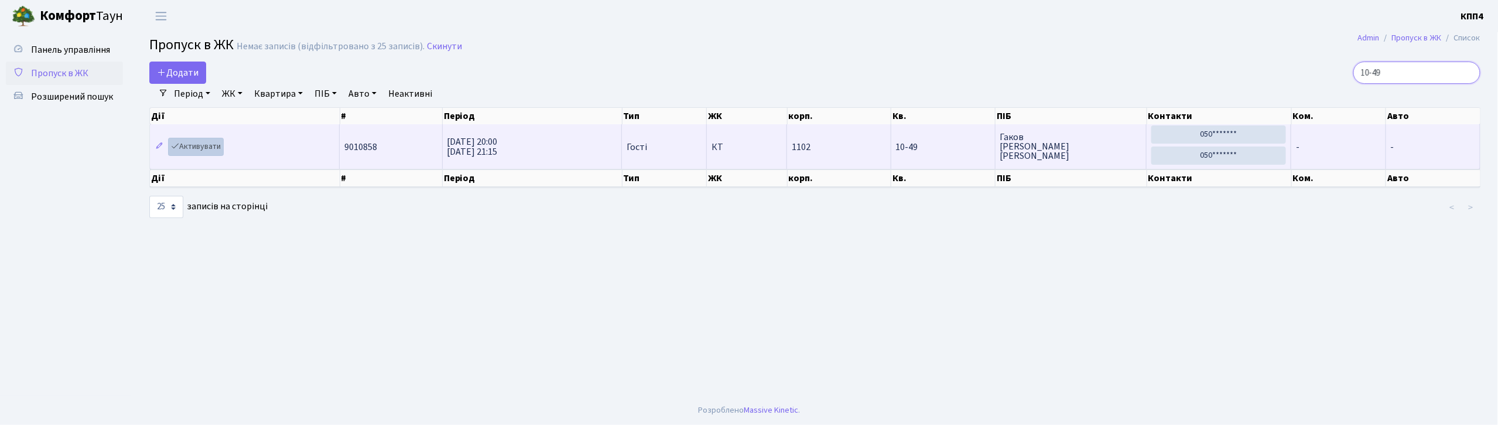
type input "10-49"
click at [195, 148] on link "Активувати" at bounding box center [196, 147] width 56 height 18
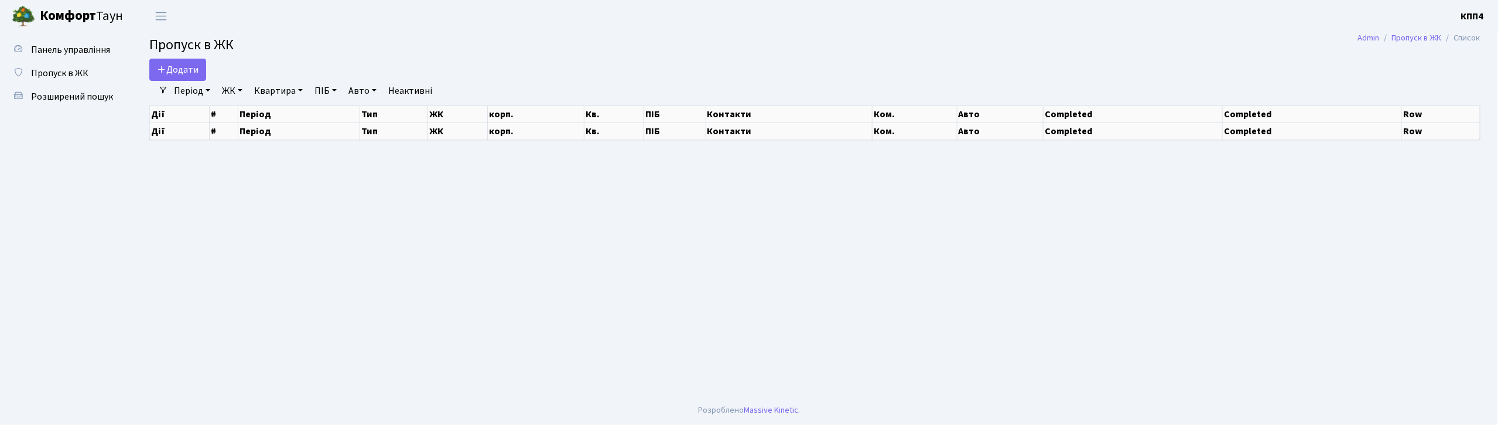
select select "25"
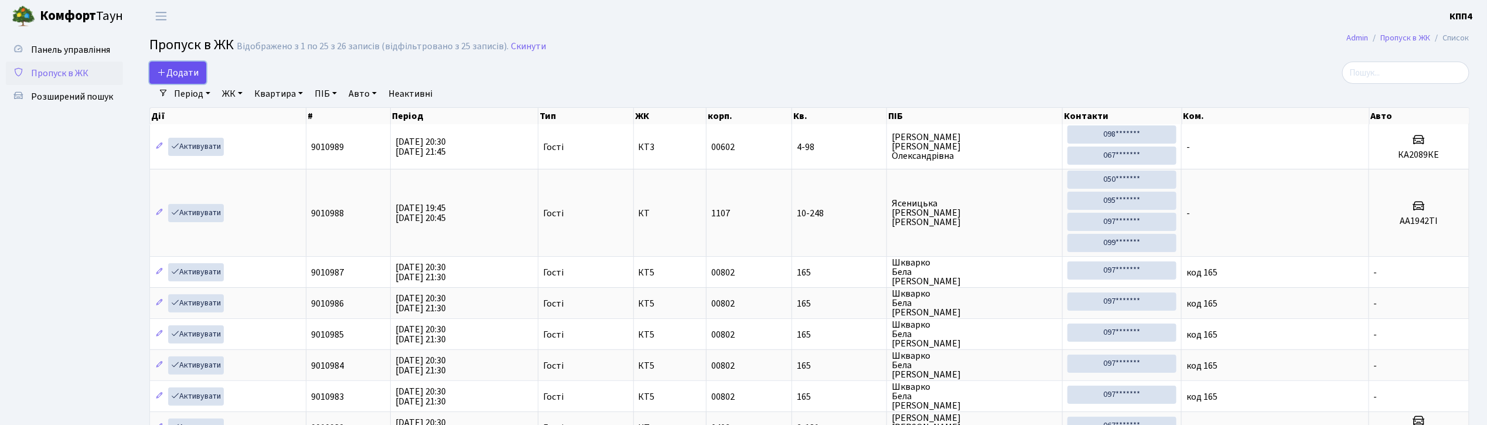
click at [159, 71] on icon at bounding box center [161, 71] width 9 height 9
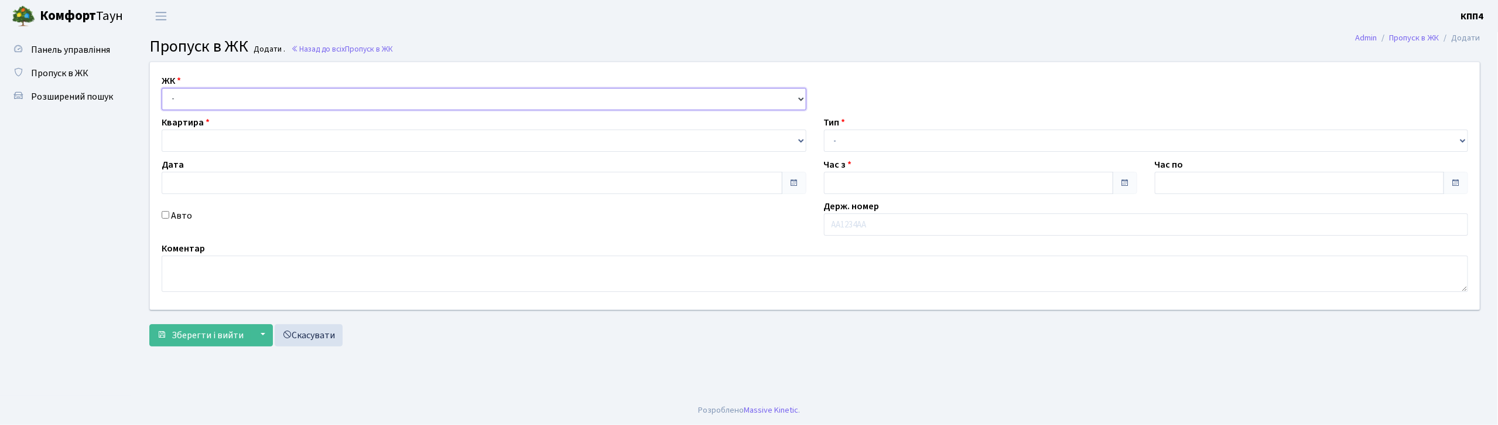
drag, startPoint x: 0, startPoint y: 0, endPoint x: 223, endPoint y: 99, distance: 244.1
click at [223, 99] on select "- КТ, вул. Регенераторна, 4 КТ2, просп. [STREET_ADDRESS] [STREET_ADDRESS] [PERS…" at bounding box center [484, 99] width 645 height 22
type input "[DATE]"
type input "20:45"
type input "21:45"
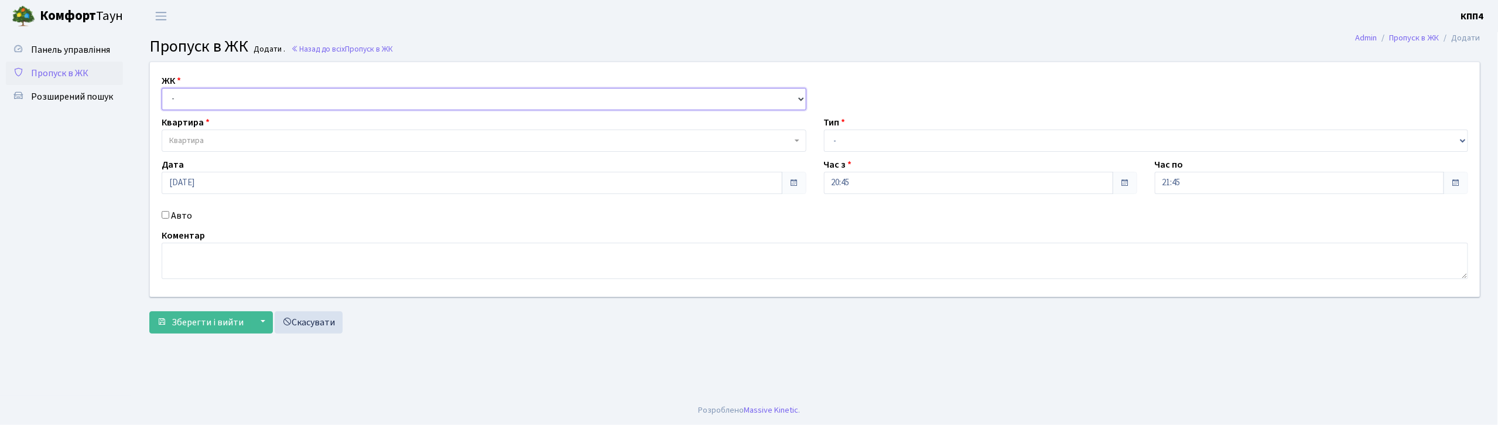
select select "271"
click at [162, 88] on select "- КТ, вул. Регенераторна, 4 КТ2, просп. [STREET_ADDRESS] [STREET_ADDRESS] [PERS…" at bounding box center [484, 99] width 645 height 22
select select
click at [209, 141] on span "Квартира" at bounding box center [480, 141] width 623 height 12
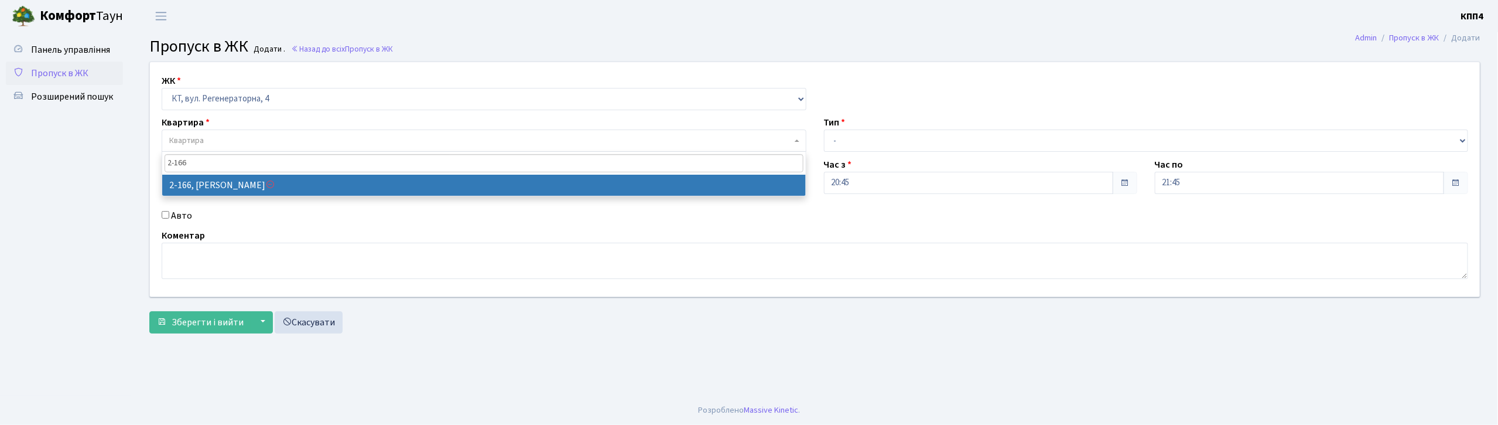
click at [214, 169] on input "2-166" at bounding box center [484, 163] width 639 height 18
type input "2-167"
select select "580"
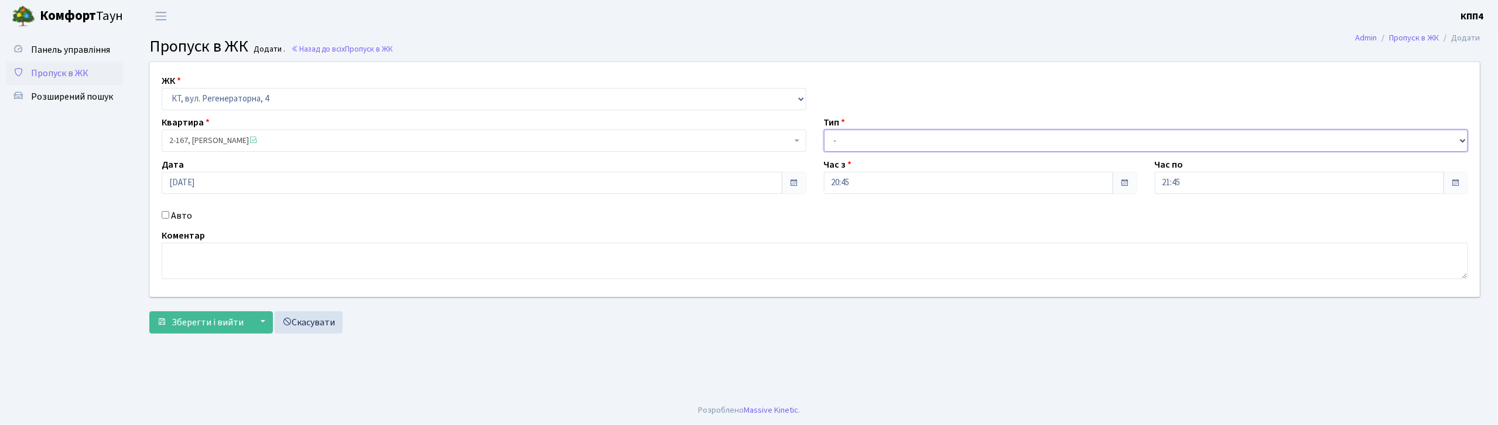
click at [883, 129] on select "- Доставка Таксі Гості Сервіс" at bounding box center [1146, 140] width 645 height 22
select select "3"
click at [824, 129] on select "- Доставка Таксі Гості Сервіс" at bounding box center [1146, 140] width 645 height 22
click at [182, 216] on label "Авто" at bounding box center [181, 216] width 21 height 14
click at [169, 216] on input "Авто" at bounding box center [166, 215] width 8 height 8
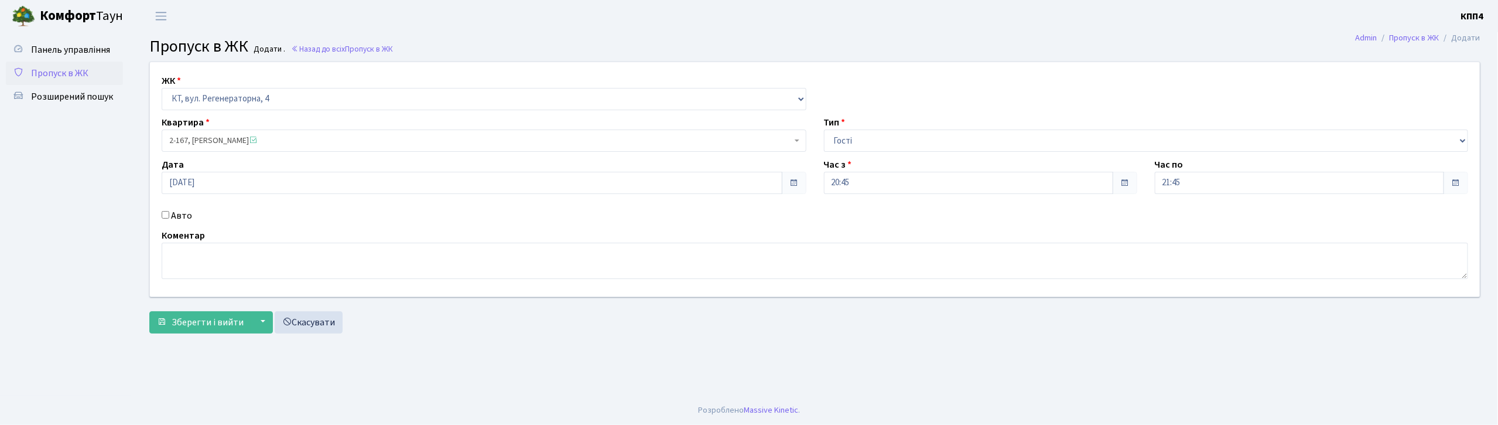
checkbox input "true"
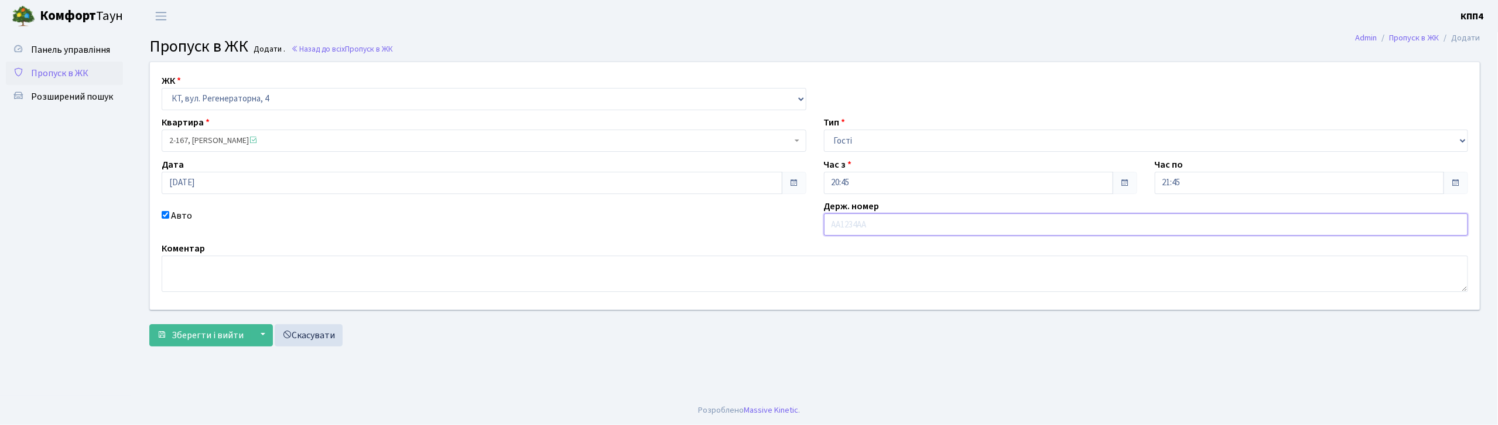
click at [866, 221] on input "text" at bounding box center [1146, 224] width 645 height 22
click at [235, 279] on textarea at bounding box center [815, 273] width 1307 height 36
type textarea "ЗВОНИЛИ 2 -166"
click at [889, 221] on input "text" at bounding box center [1146, 224] width 645 height 22
type input "ВМ0058ВМ"
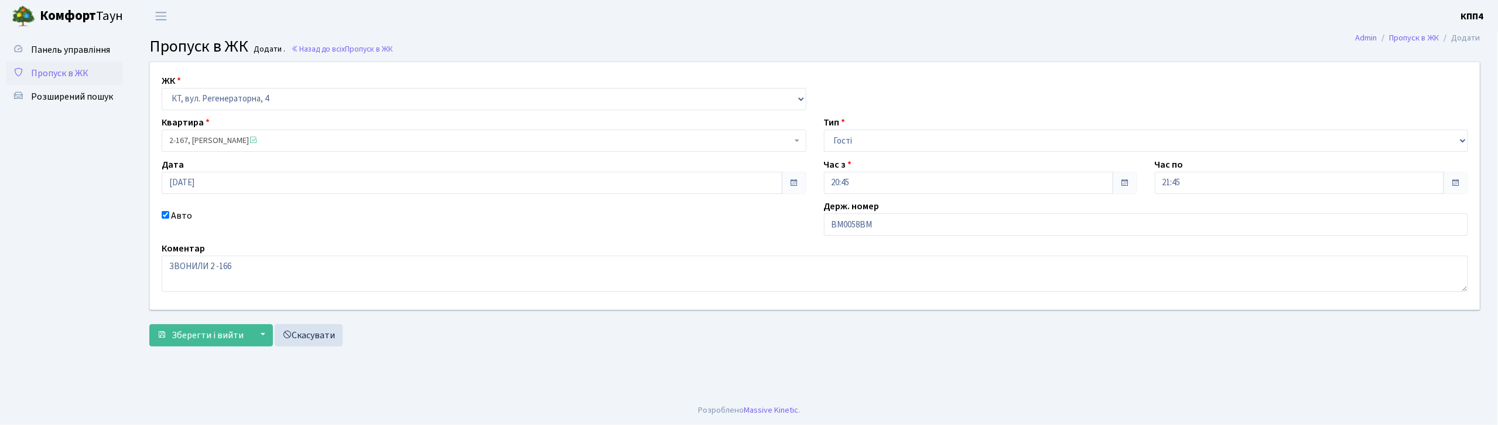
click at [54, 64] on link "Пропуск в ЖК" at bounding box center [64, 73] width 117 height 23
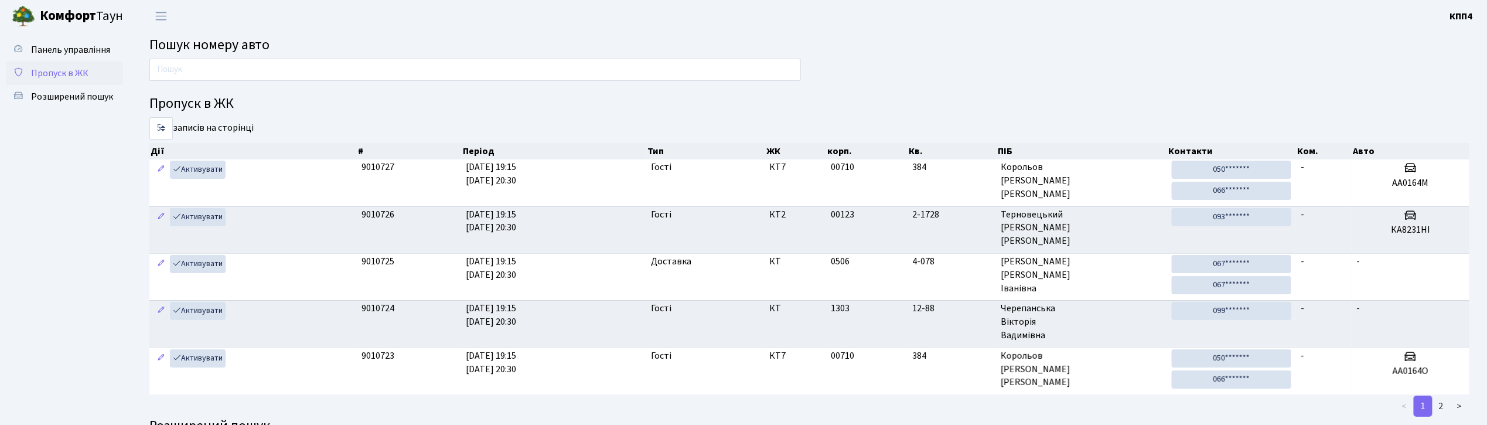
click at [81, 73] on span "Пропуск в ЖК" at bounding box center [59, 73] width 57 height 13
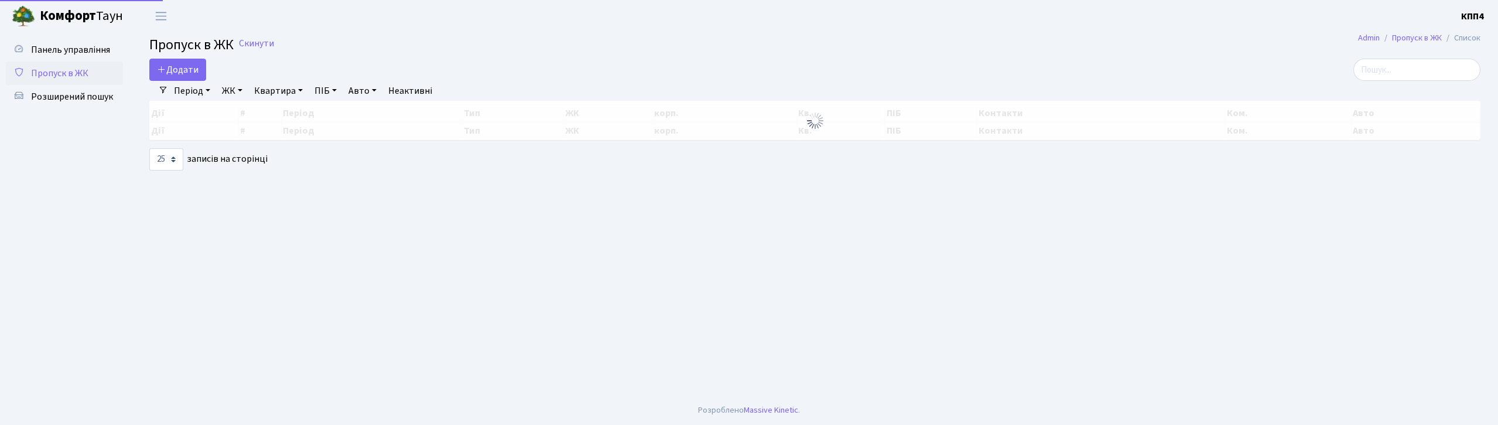
select select "25"
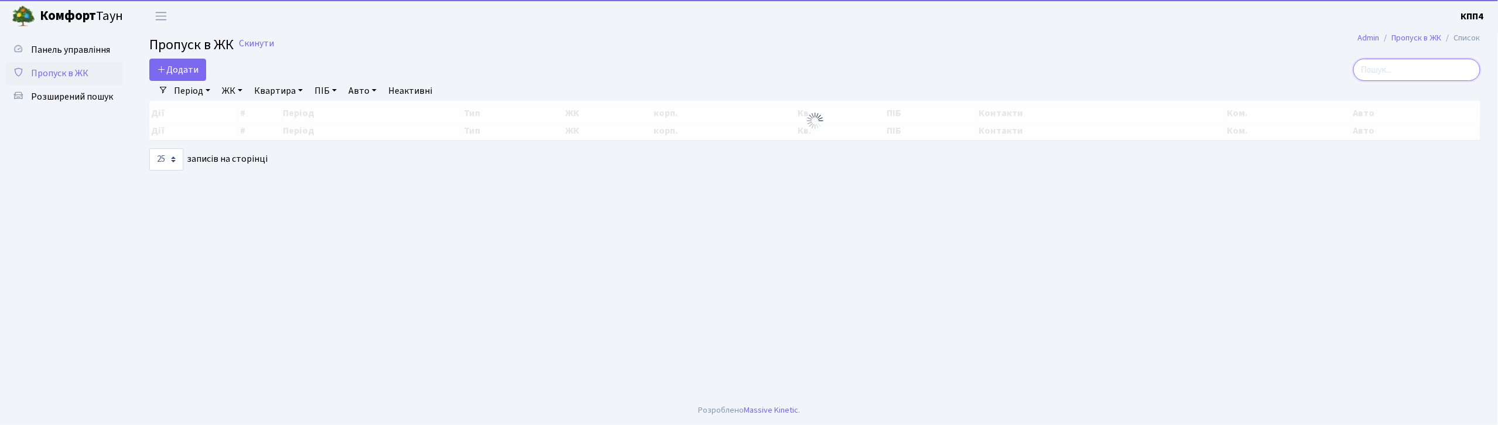
click at [1406, 80] on input "search" at bounding box center [1417, 70] width 127 height 22
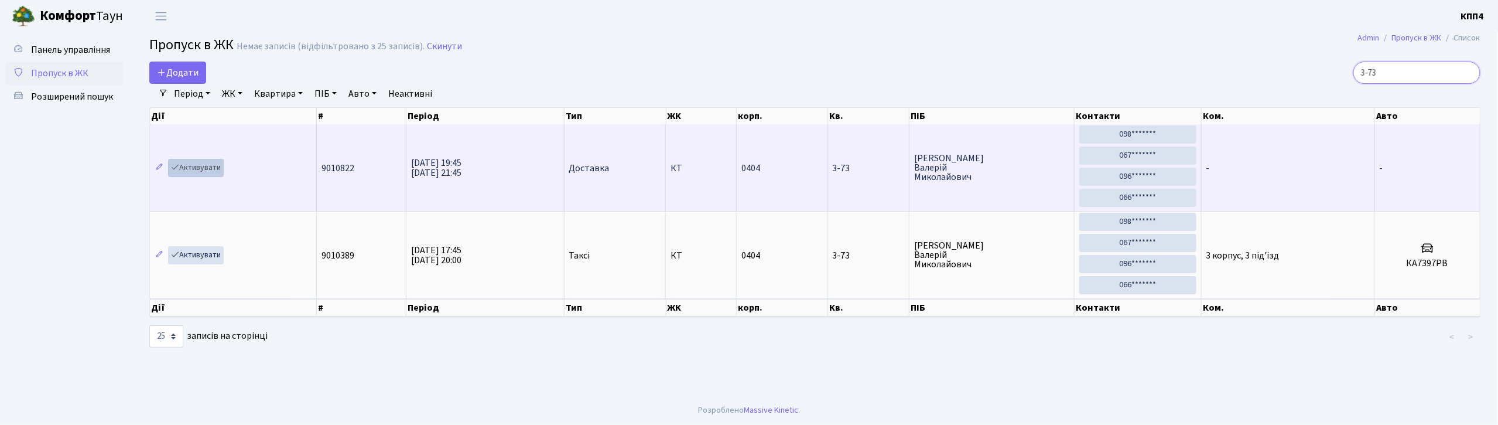
type input "3-73"
click at [0, 0] on div at bounding box center [0, 0] width 0 height 0
click at [202, 166] on link "Активувати" at bounding box center [196, 168] width 56 height 18
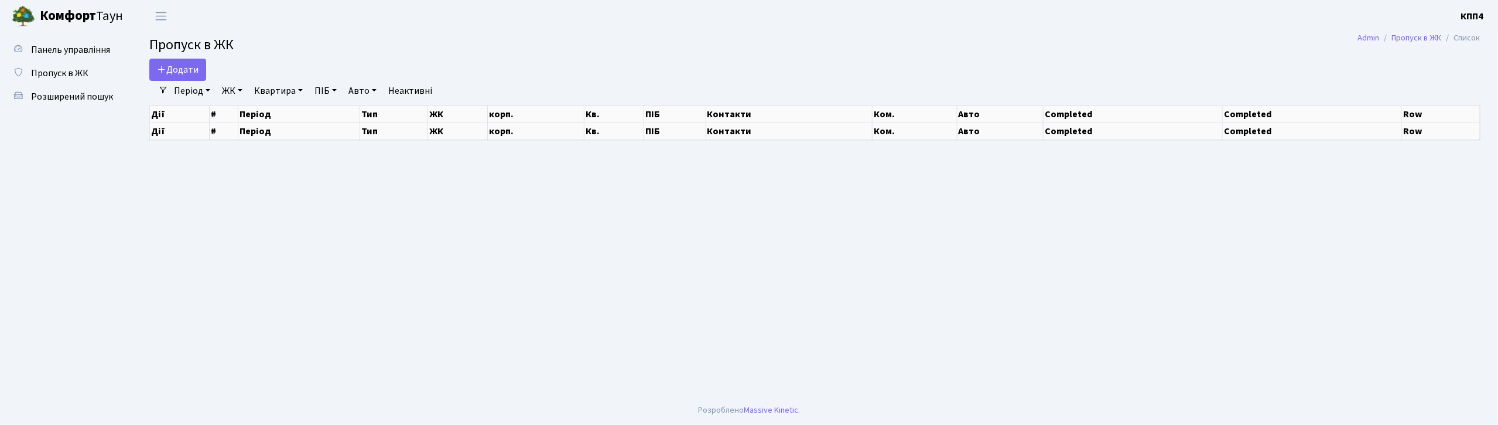
select select "25"
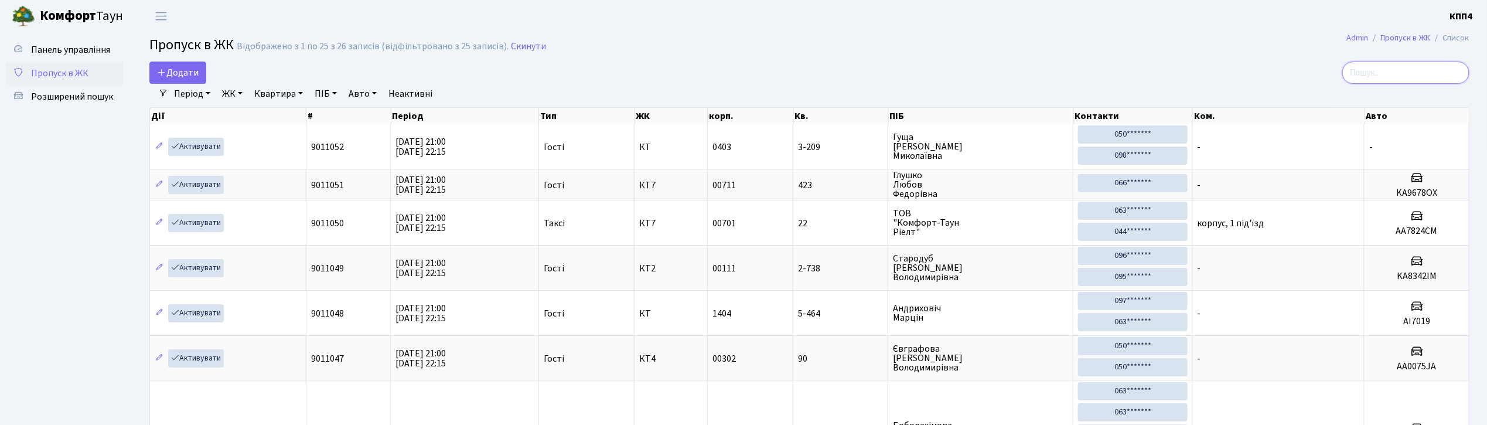
click at [1389, 73] on input "search" at bounding box center [1405, 73] width 127 height 22
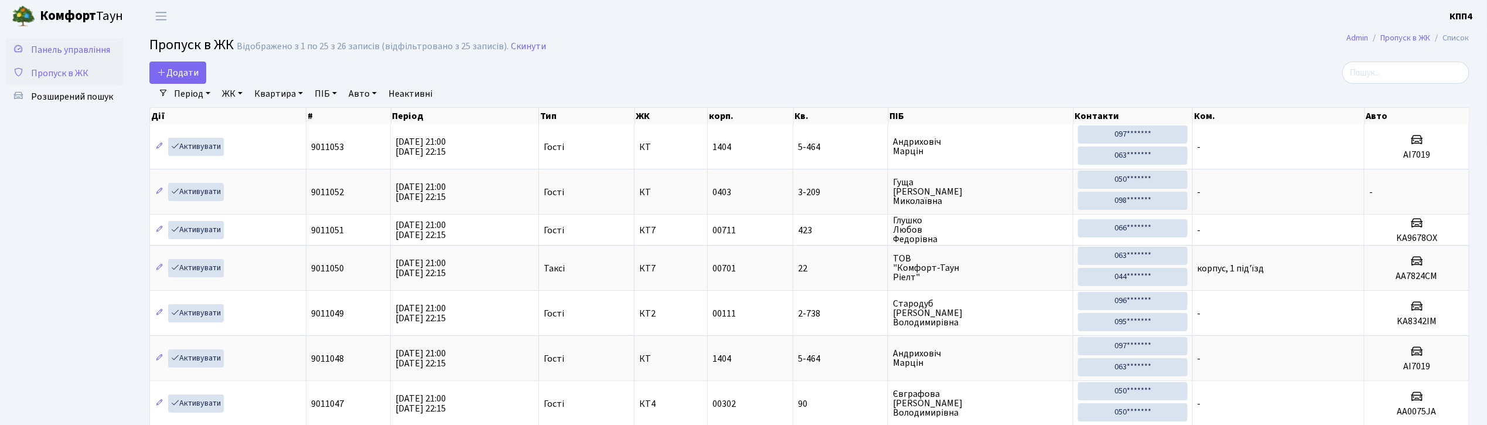
click at [78, 49] on span "Панель управління" at bounding box center [70, 49] width 79 height 13
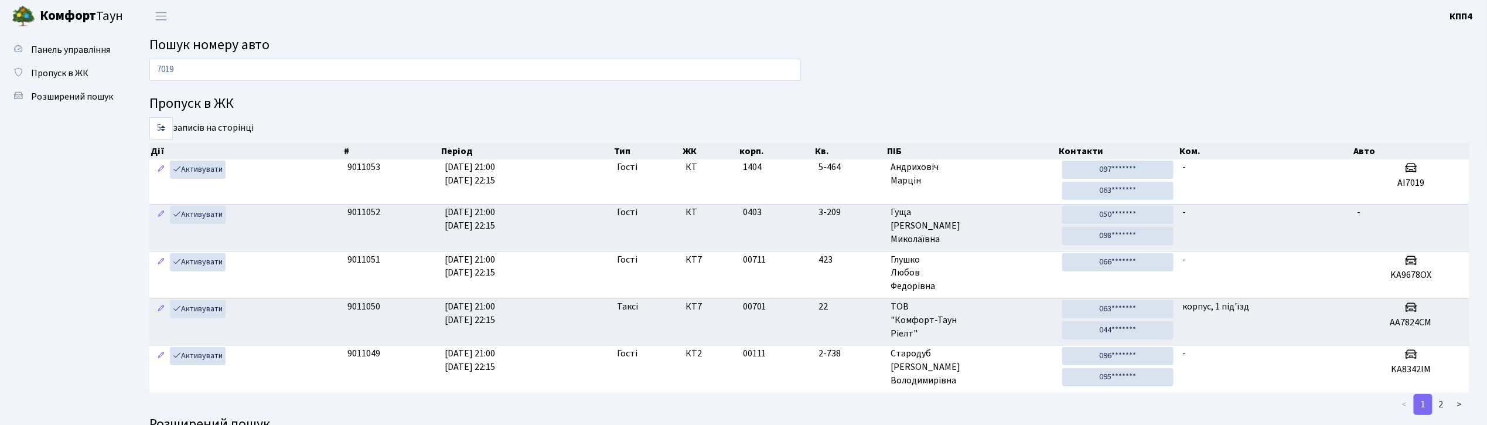
type input "7019"
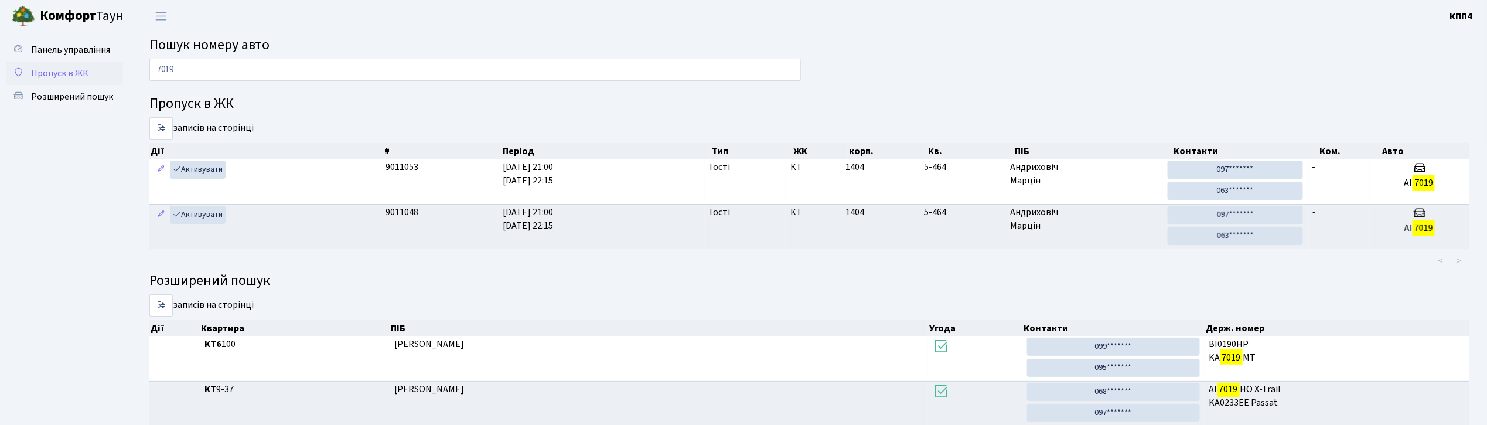
click at [40, 68] on span "Пропуск в ЖК" at bounding box center [59, 73] width 57 height 13
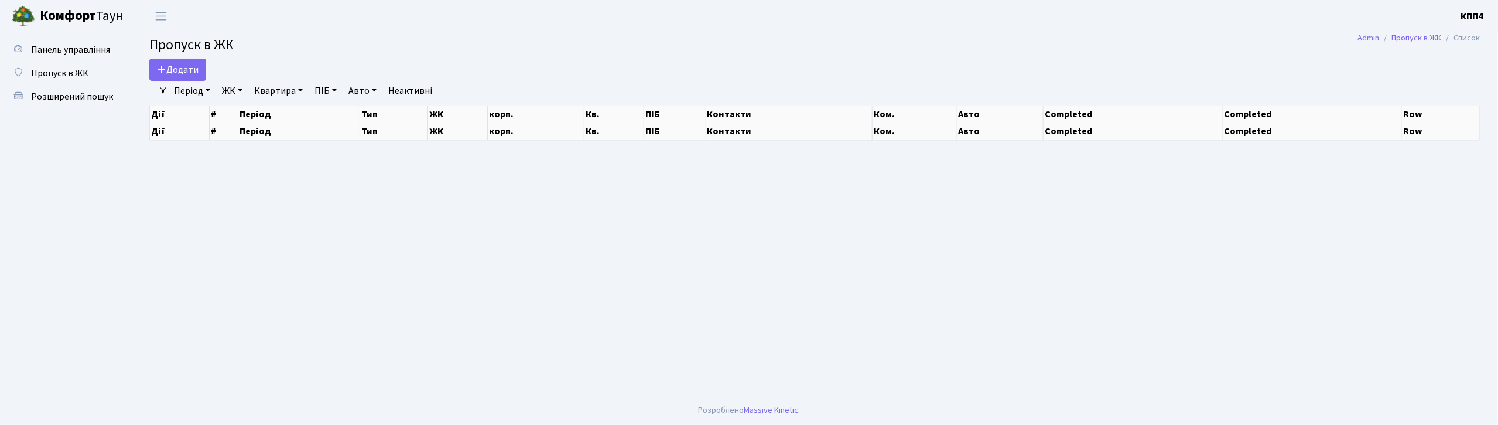
select select "25"
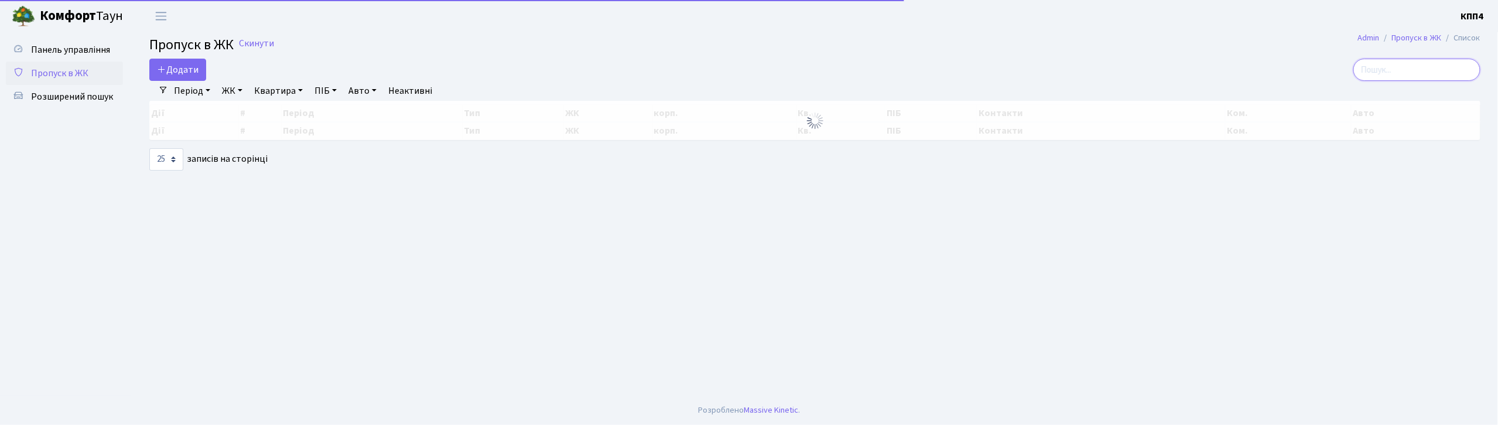
click at [1387, 69] on input "search" at bounding box center [1417, 70] width 127 height 22
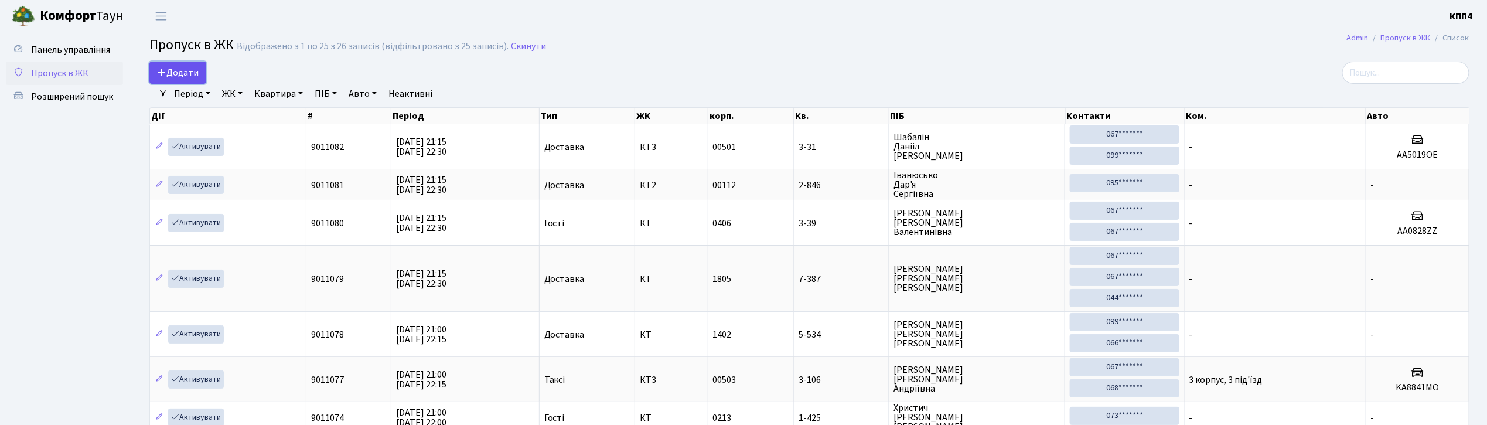
click at [165, 83] on link "Додати" at bounding box center [177, 73] width 57 height 22
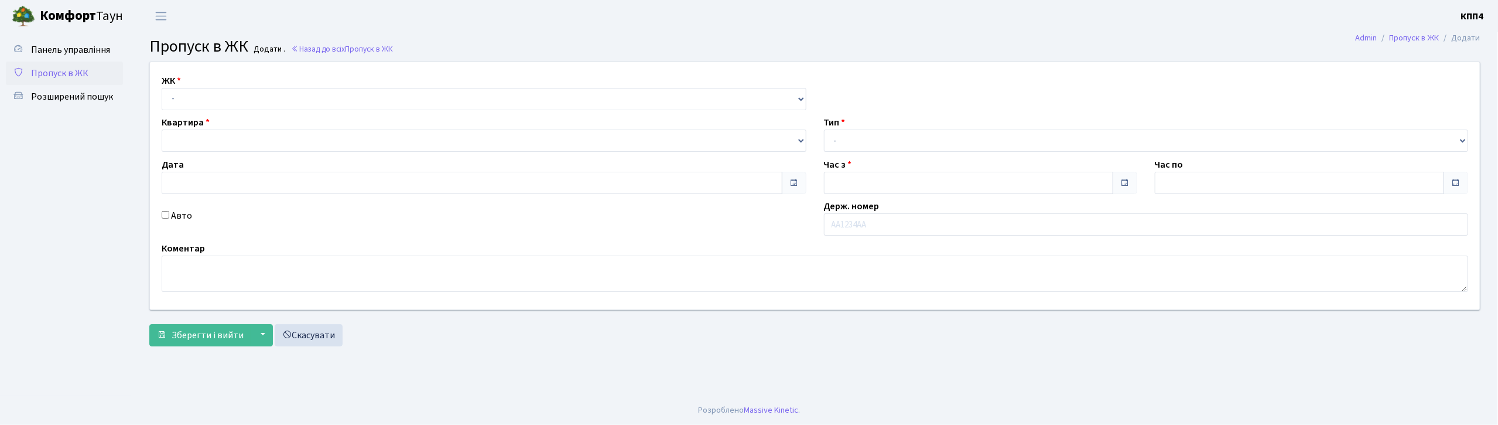
type input "[DATE]"
type input "21:15"
type input "22:15"
select select "271"
click at [162, 88] on select "- КТ, вул. Регенераторна, 4 КТ2, просп. [STREET_ADDRESS] [STREET_ADDRESS] [PERS…" at bounding box center [484, 99] width 645 height 22
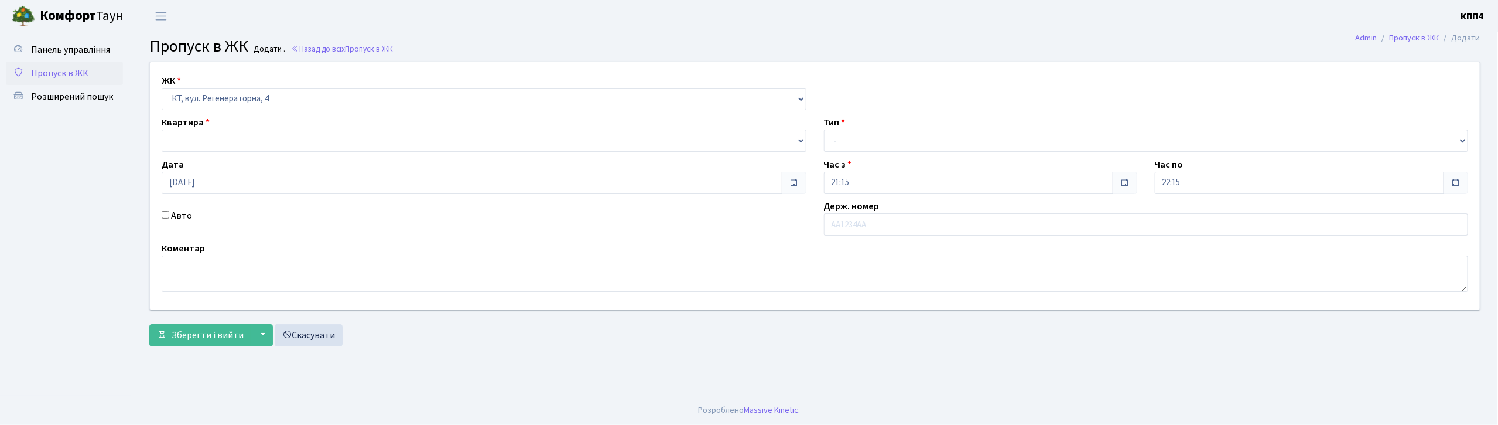
select select
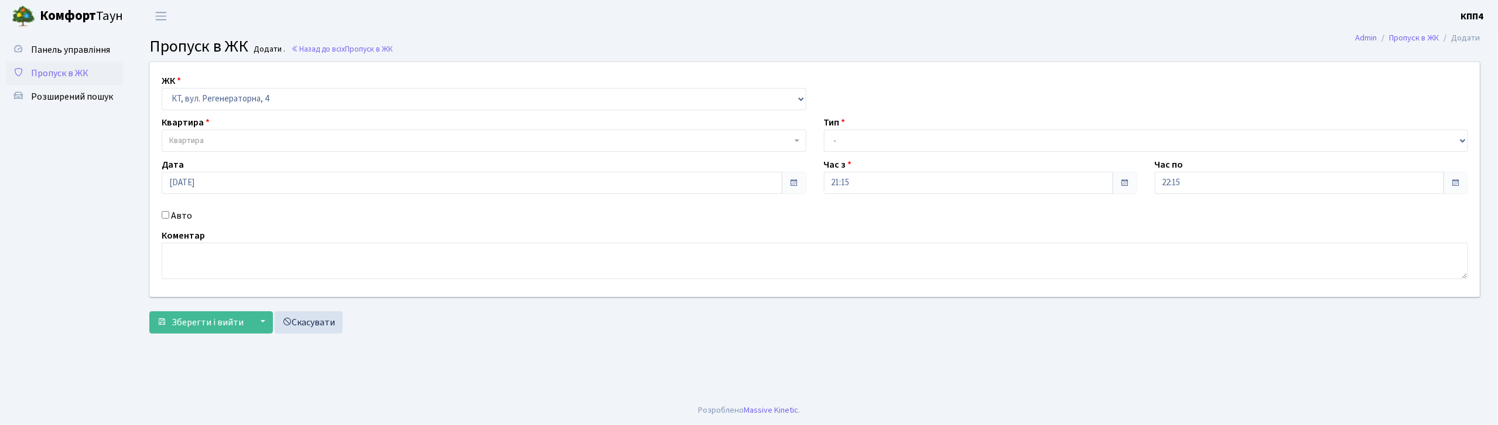
click at [252, 139] on span "Квартира" at bounding box center [480, 141] width 623 height 12
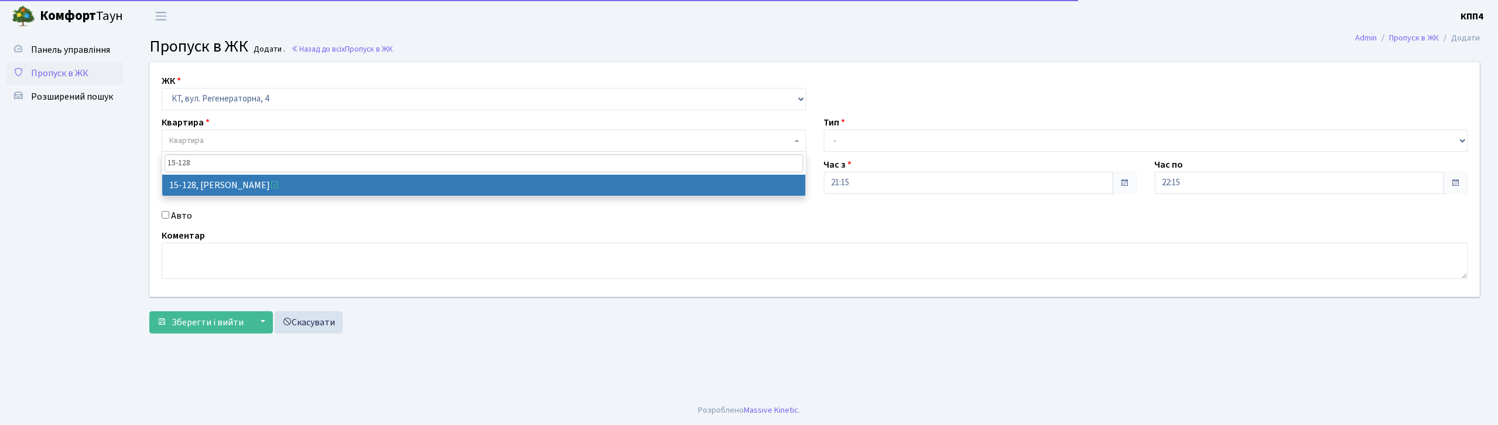
type input "15-128"
select select "8903"
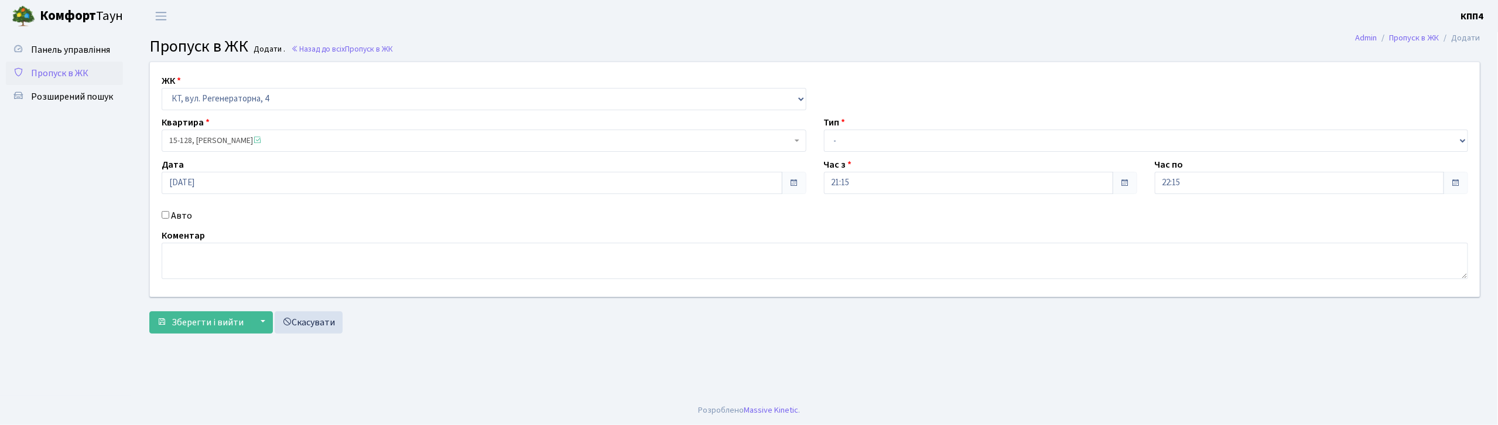
click at [166, 218] on input "Авто" at bounding box center [166, 215] width 8 height 8
checkbox input "true"
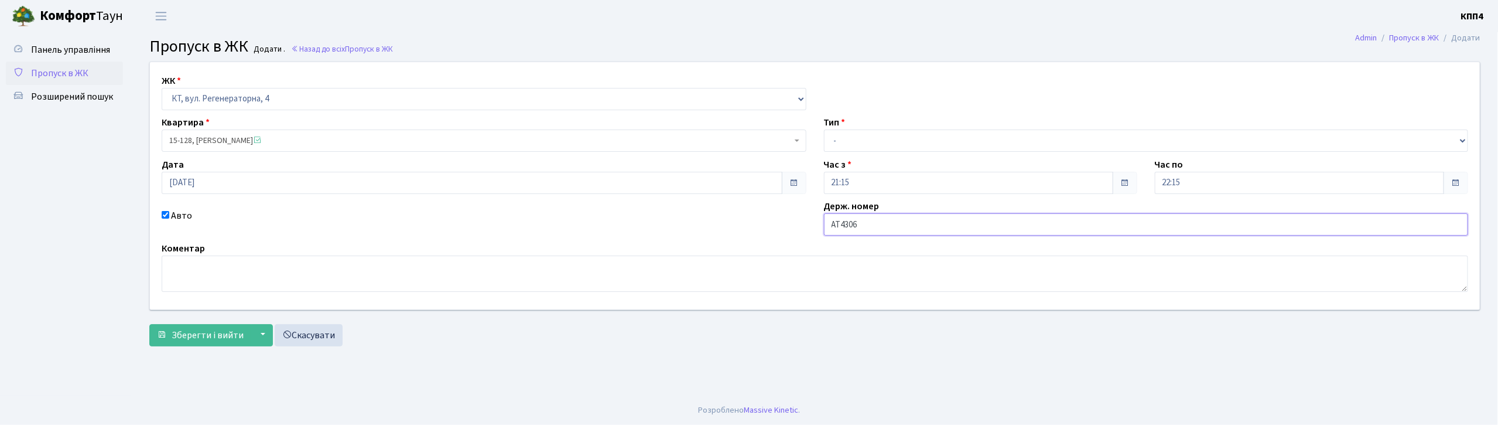
type input "АТ4306НТ"
click at [869, 144] on select "- Доставка Таксі Гості Сервіс" at bounding box center [1146, 140] width 645 height 22
select select "3"
click at [824, 129] on select "- Доставка Таксі Гості Сервіс" at bounding box center [1146, 140] width 645 height 22
click at [213, 334] on span "Зберегти і вийти" at bounding box center [208, 335] width 72 height 13
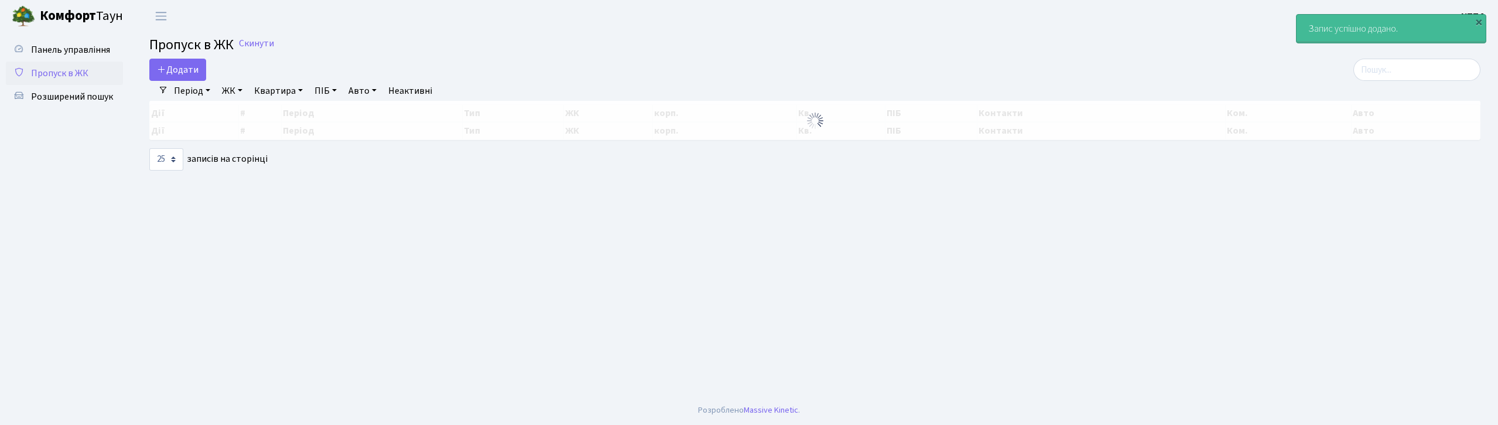
select select "25"
